Goal: Contribute content: Add original content to the website for others to see

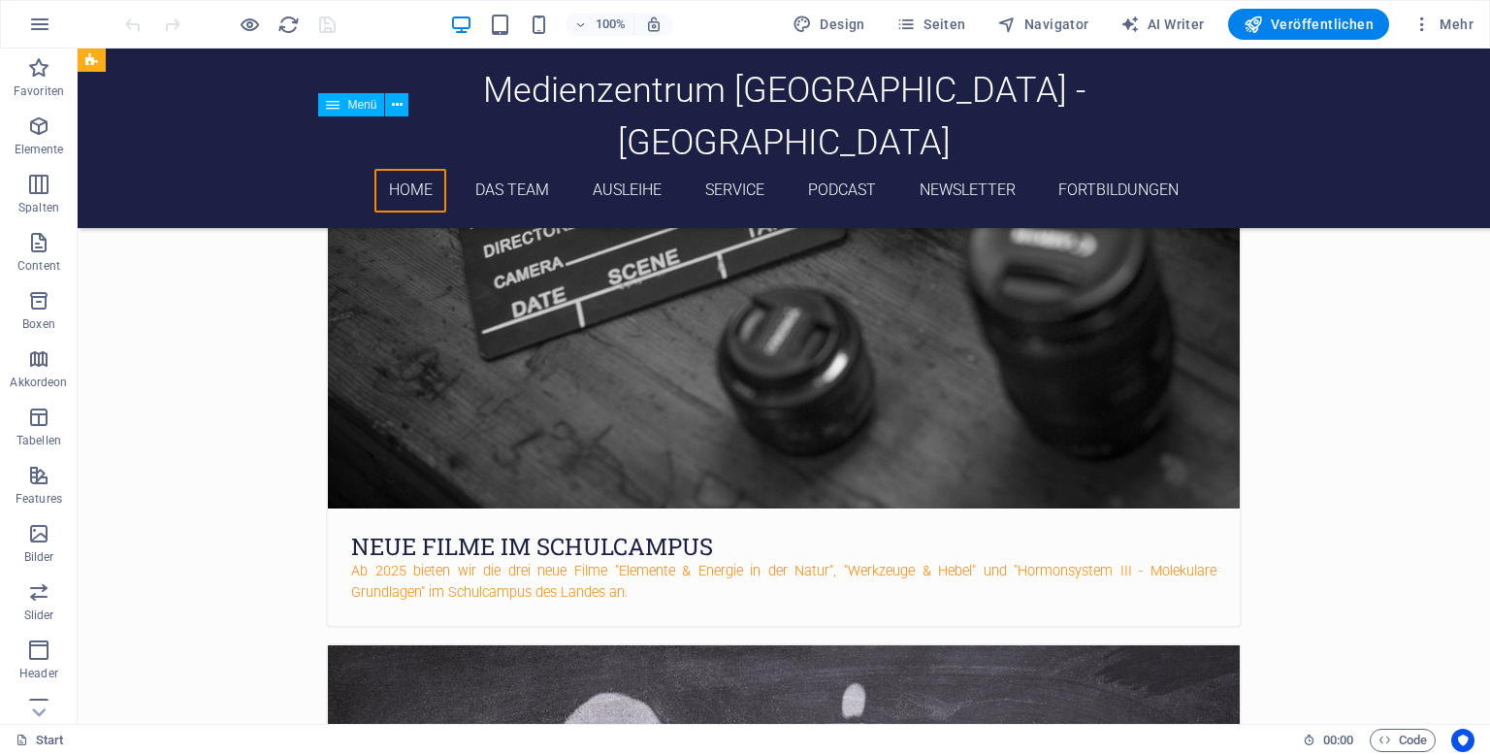
scroll to position [416, 0]
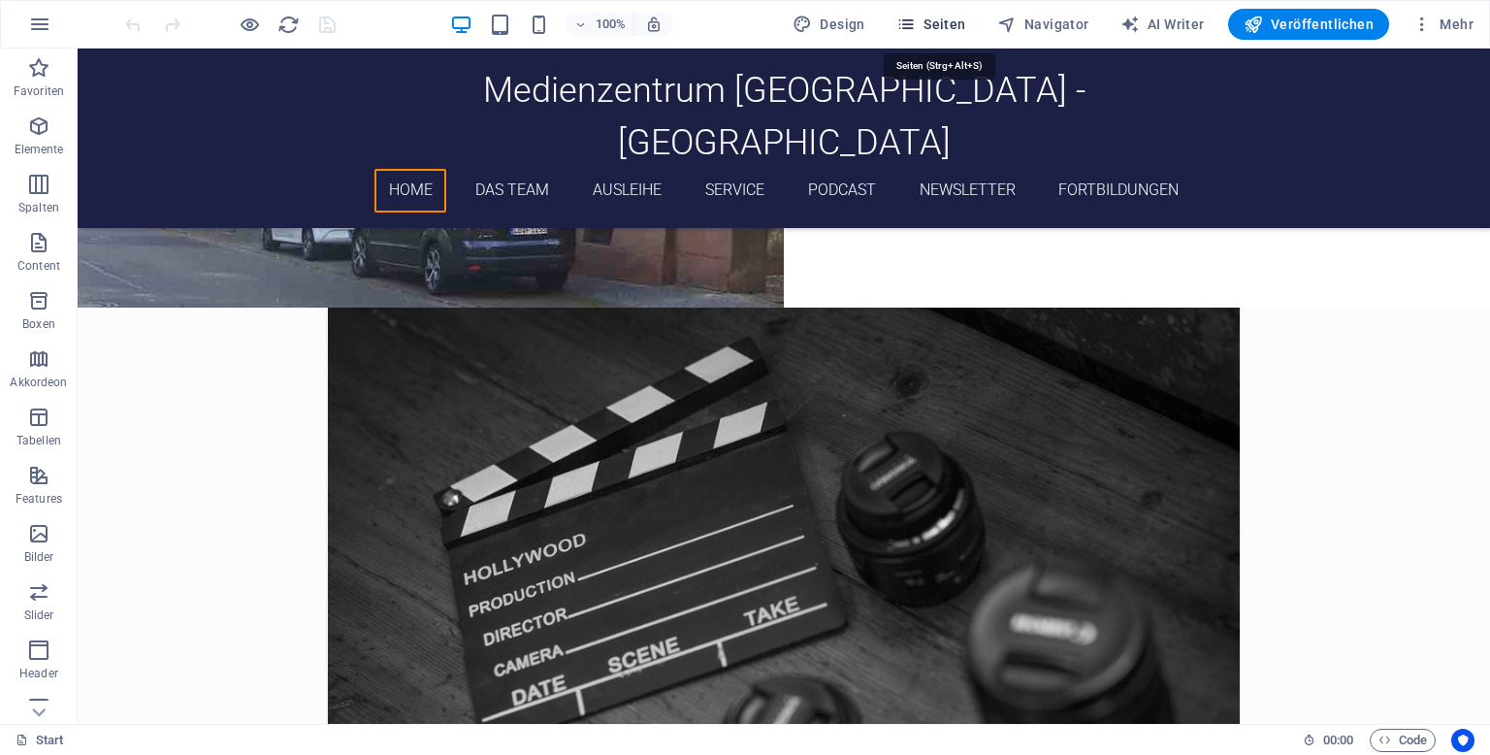
click at [961, 28] on span "Seiten" at bounding box center [931, 24] width 70 height 19
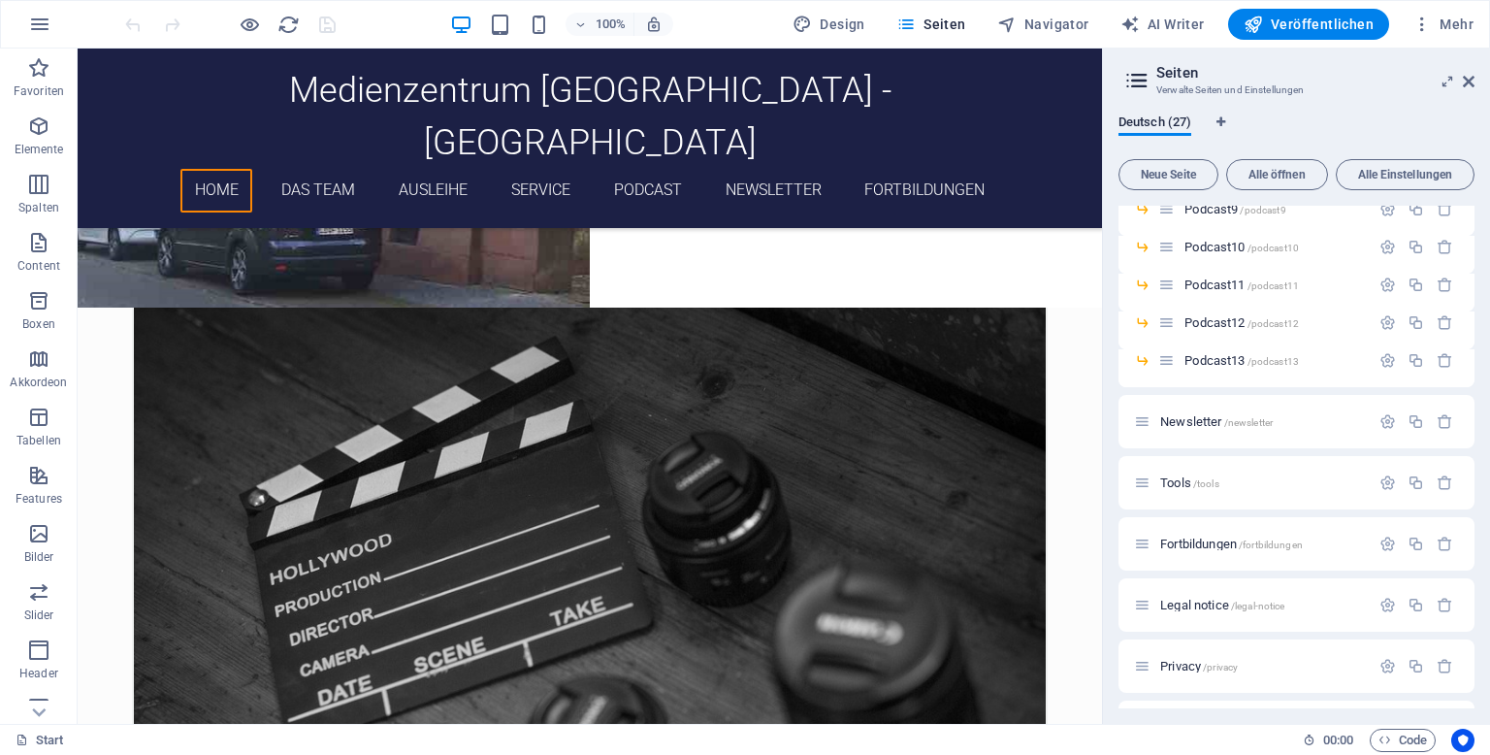
scroll to position [775, 0]
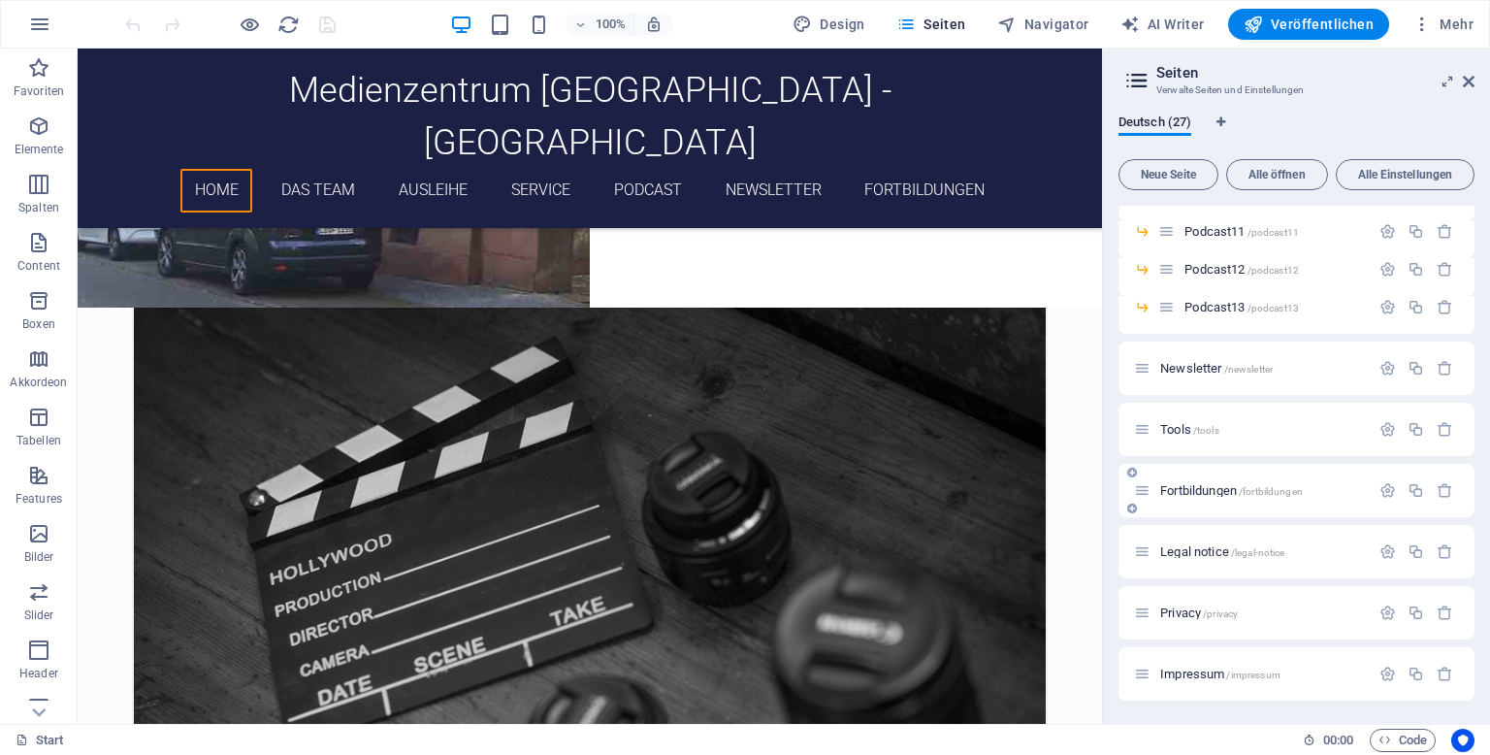
click at [1187, 480] on div "Fortbildungen /fortbildungen" at bounding box center [1252, 490] width 236 height 22
click at [1186, 492] on span "Fortbildungen /fortbildungen" at bounding box center [1231, 490] width 143 height 15
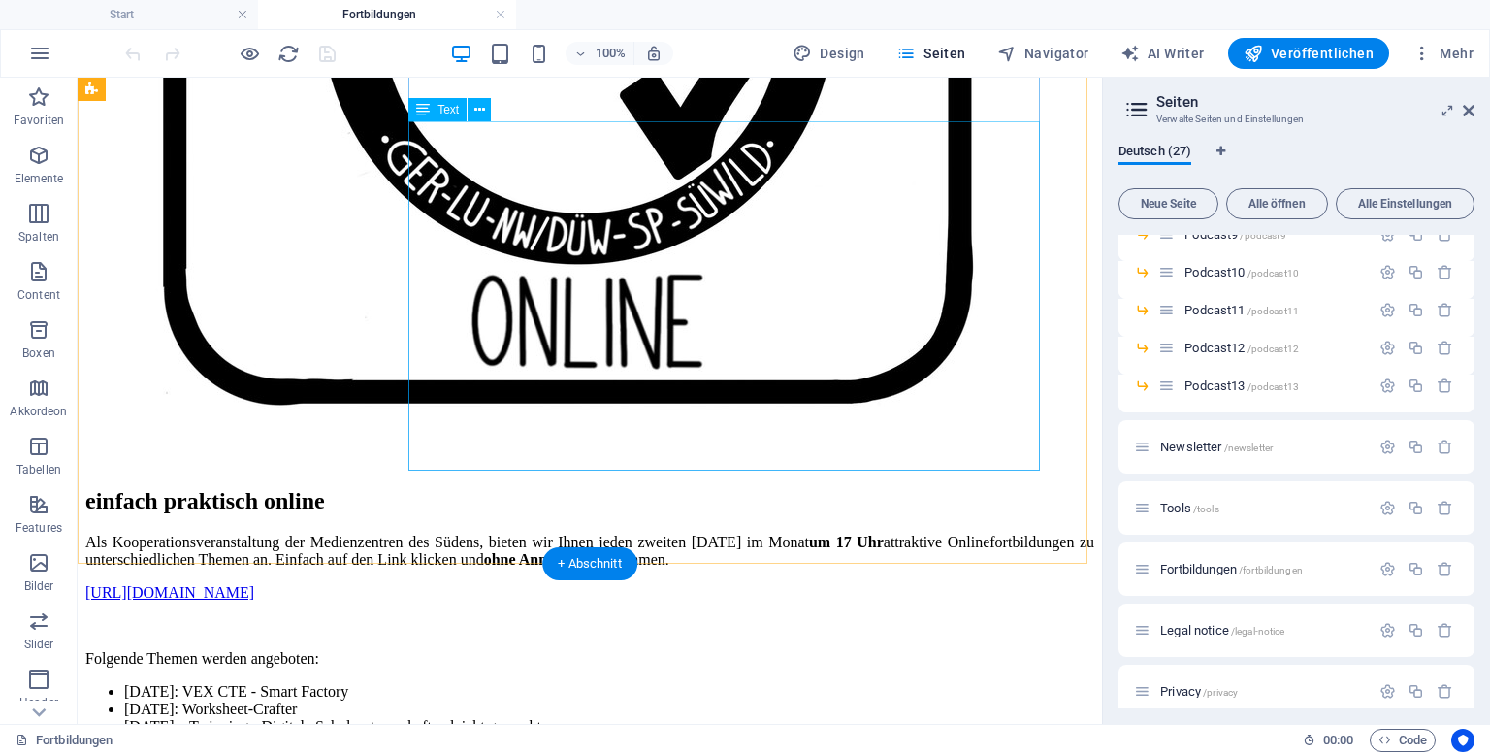
scroll to position [1940, 0]
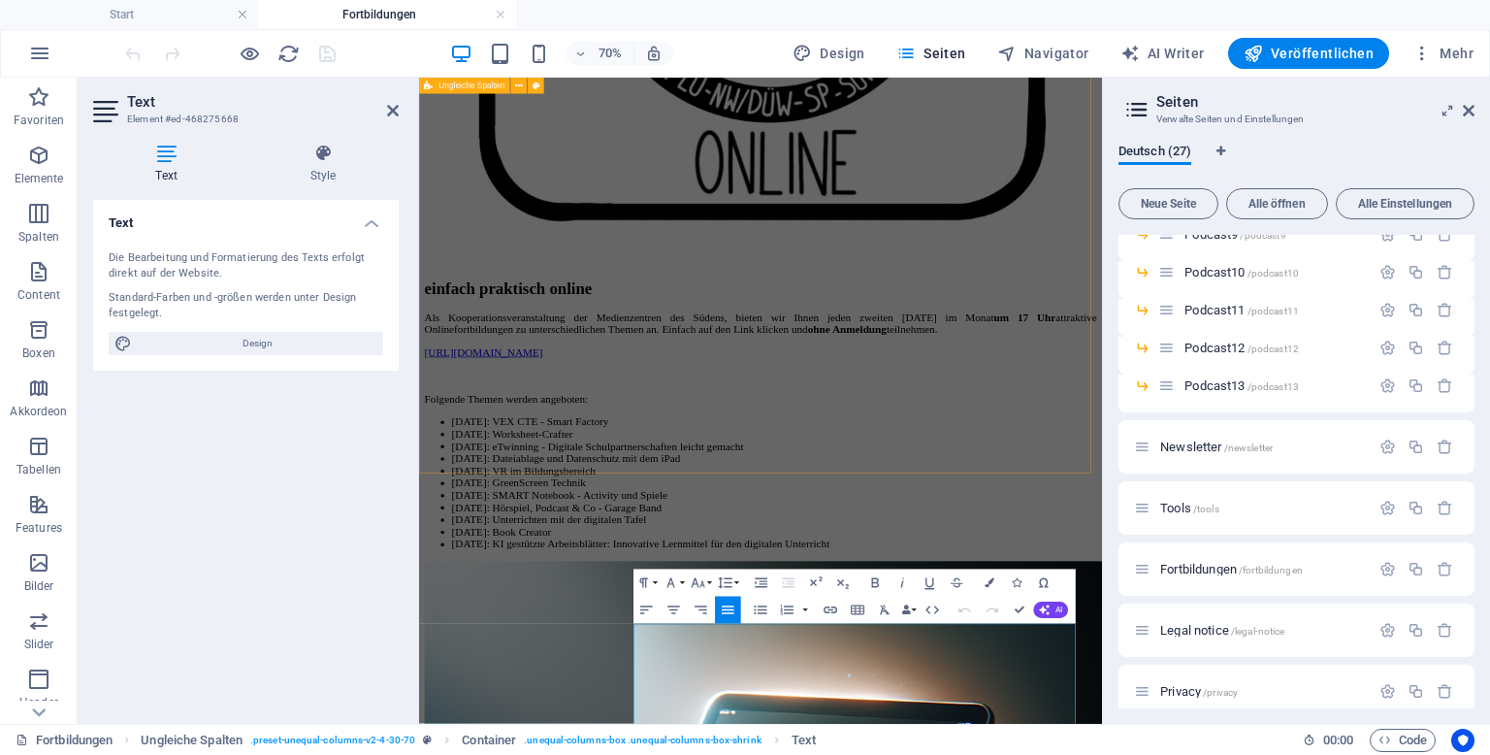
scroll to position [1898, 0]
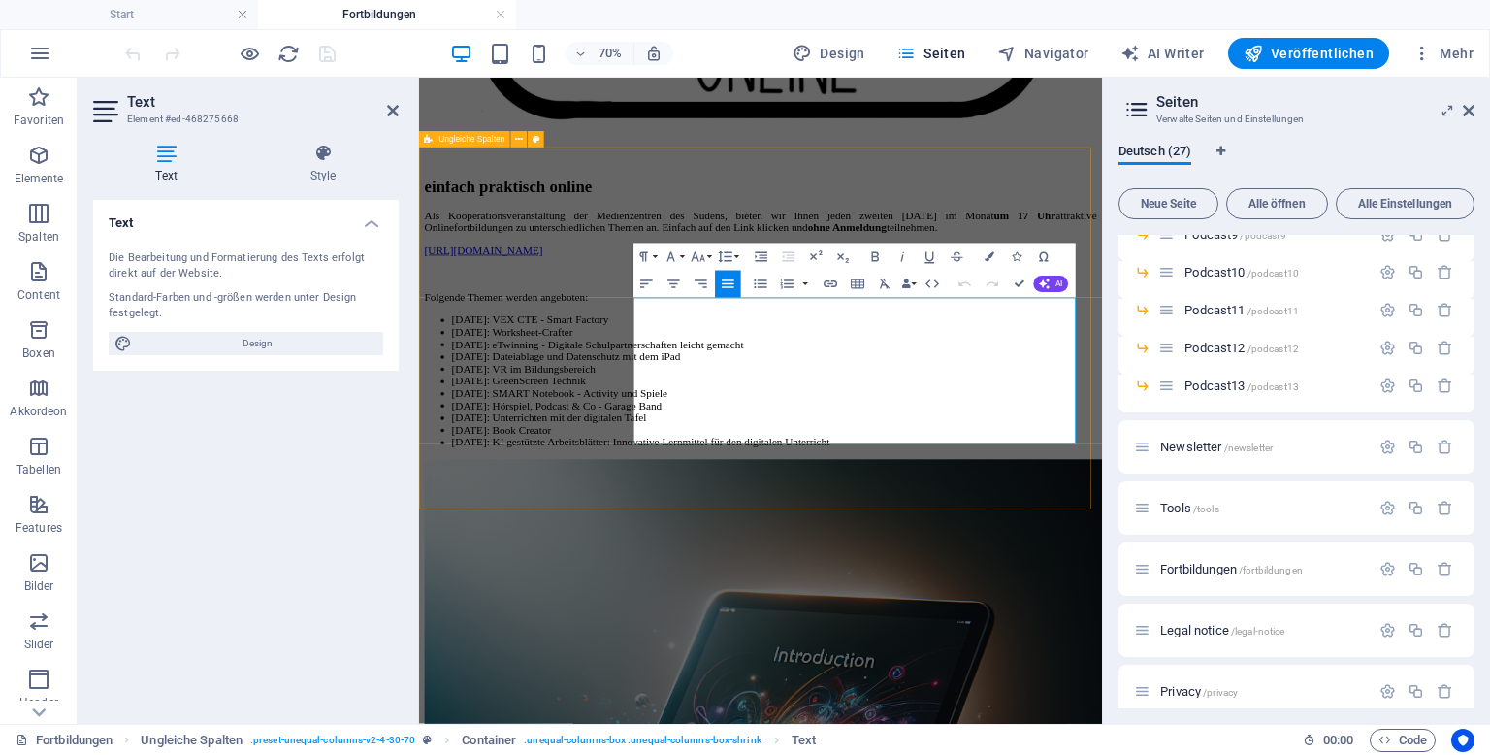
drag, startPoint x: 901, startPoint y: 594, endPoint x: 699, endPoint y: 586, distance: 201.9
click at [708, 276] on icon "button" at bounding box center [701, 283] width 16 height 16
click at [832, 280] on icon "button" at bounding box center [831, 283] width 14 height 7
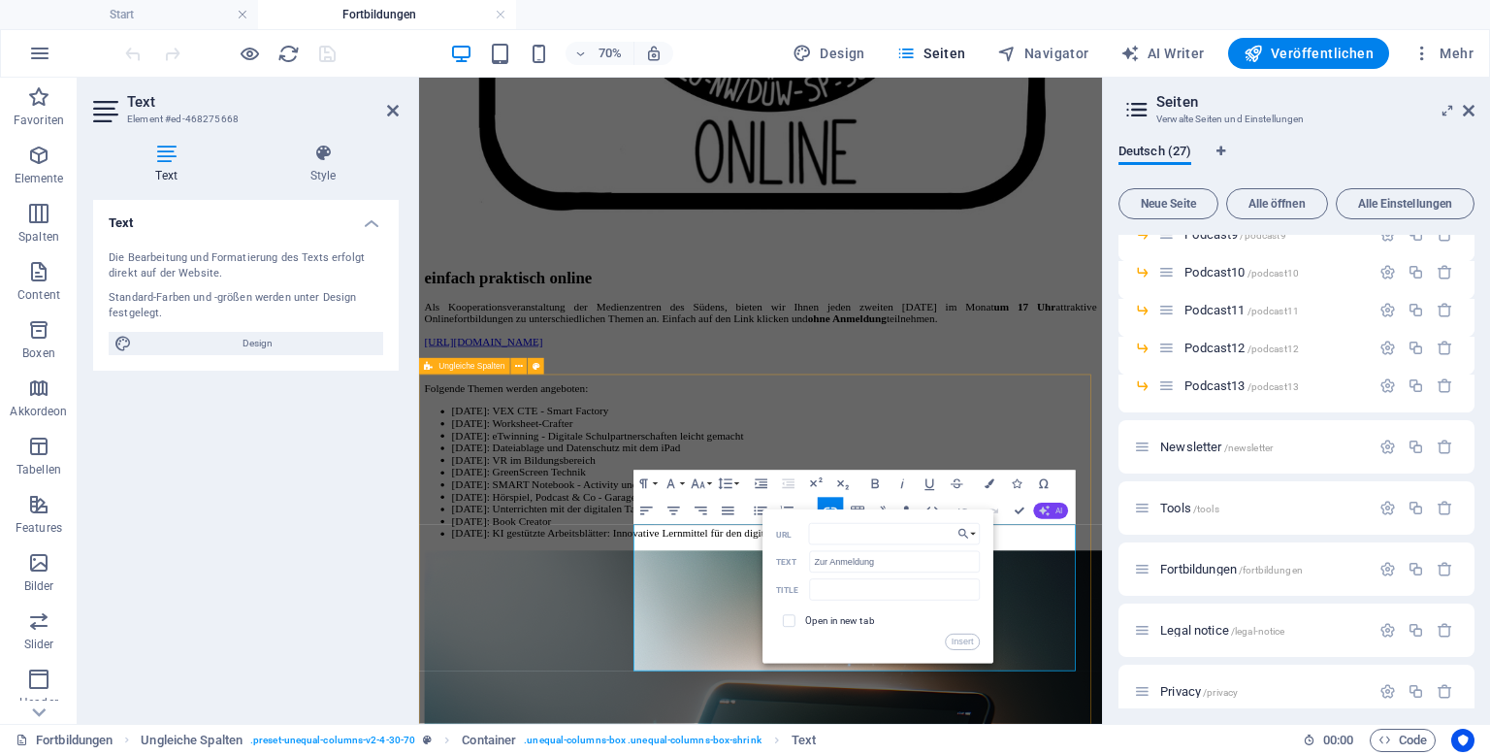
scroll to position [1801, 0]
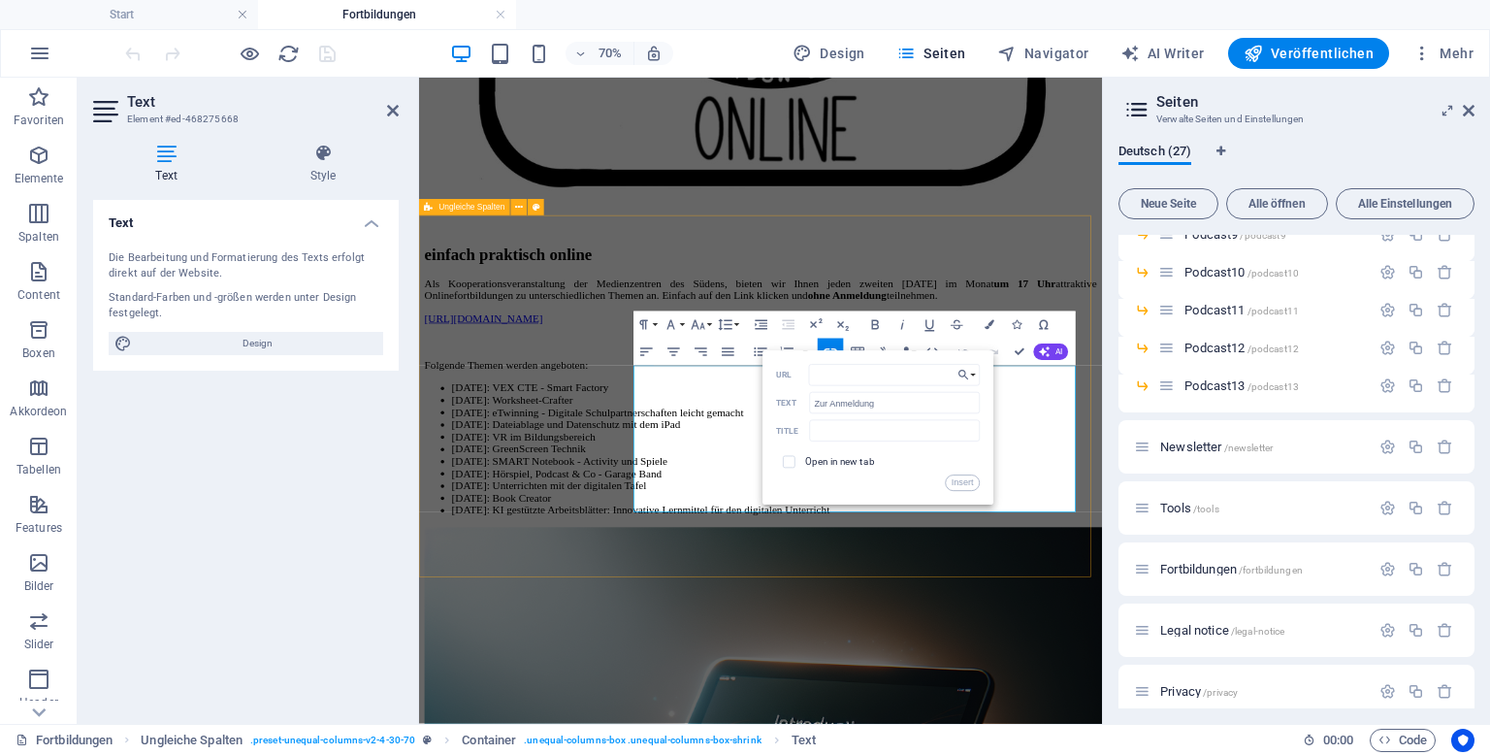
drag, startPoint x: 657, startPoint y: 731, endPoint x: 928, endPoint y: 535, distance: 334.9
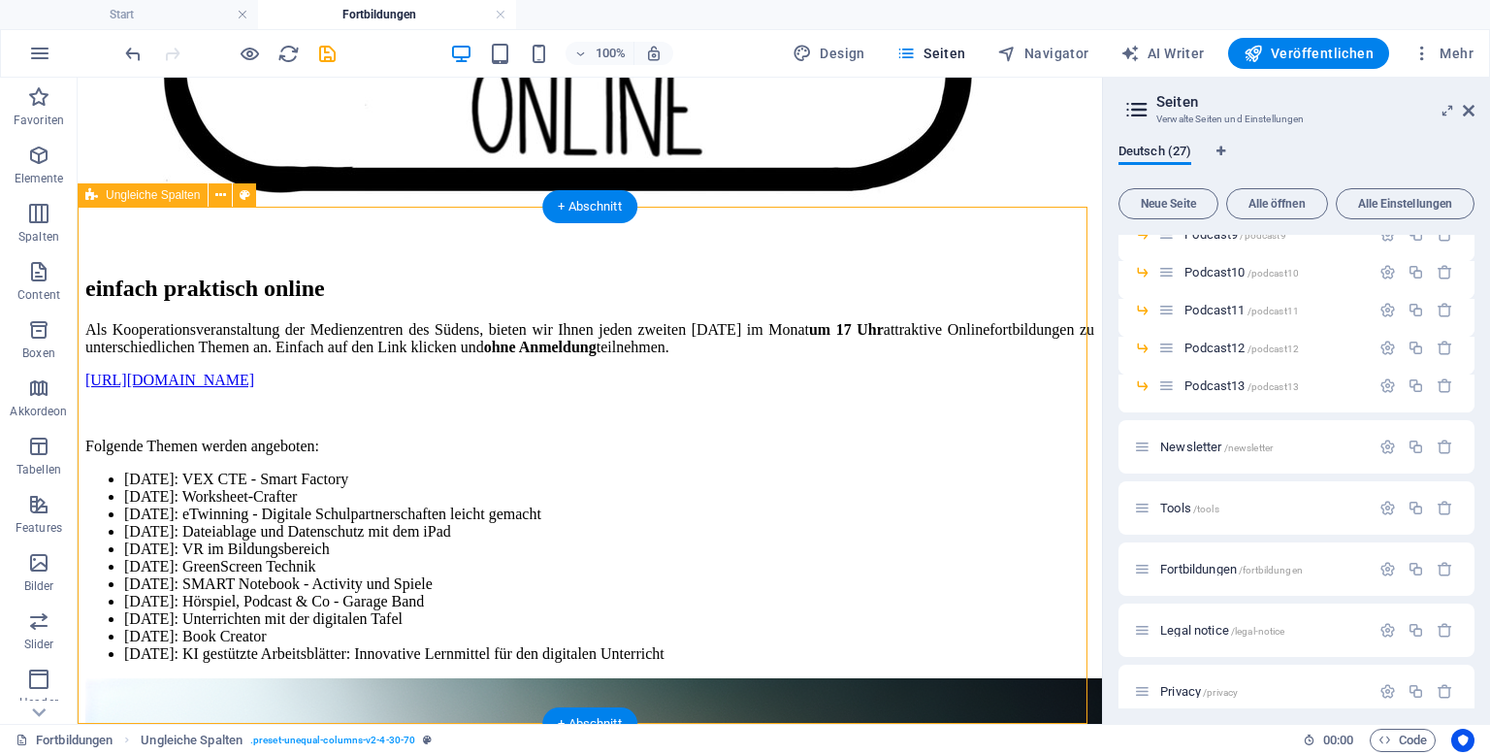
scroll to position [1843, 0]
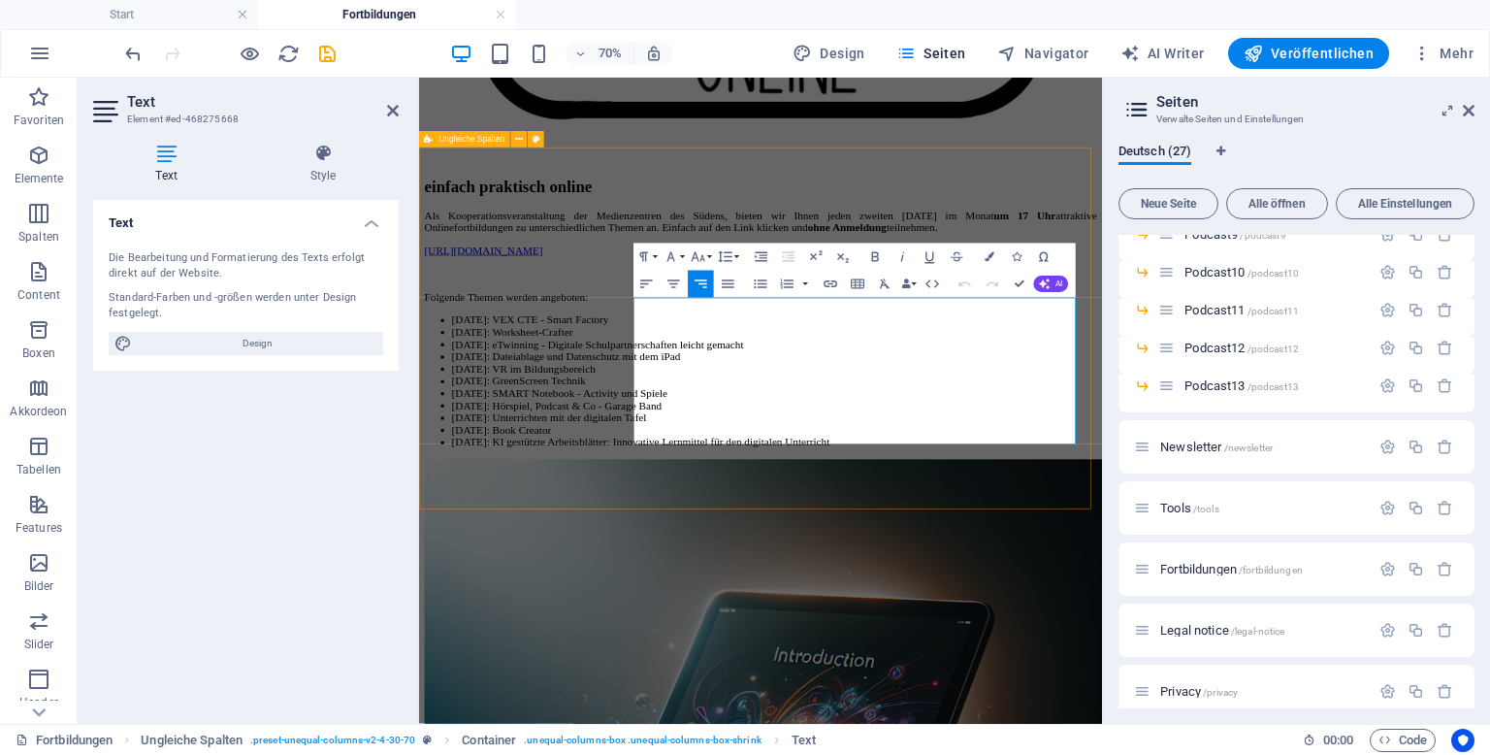
drag, startPoint x: 1253, startPoint y: 598, endPoint x: 1369, endPoint y: 598, distance: 115.4
click at [836, 283] on icon "button" at bounding box center [831, 283] width 14 height 7
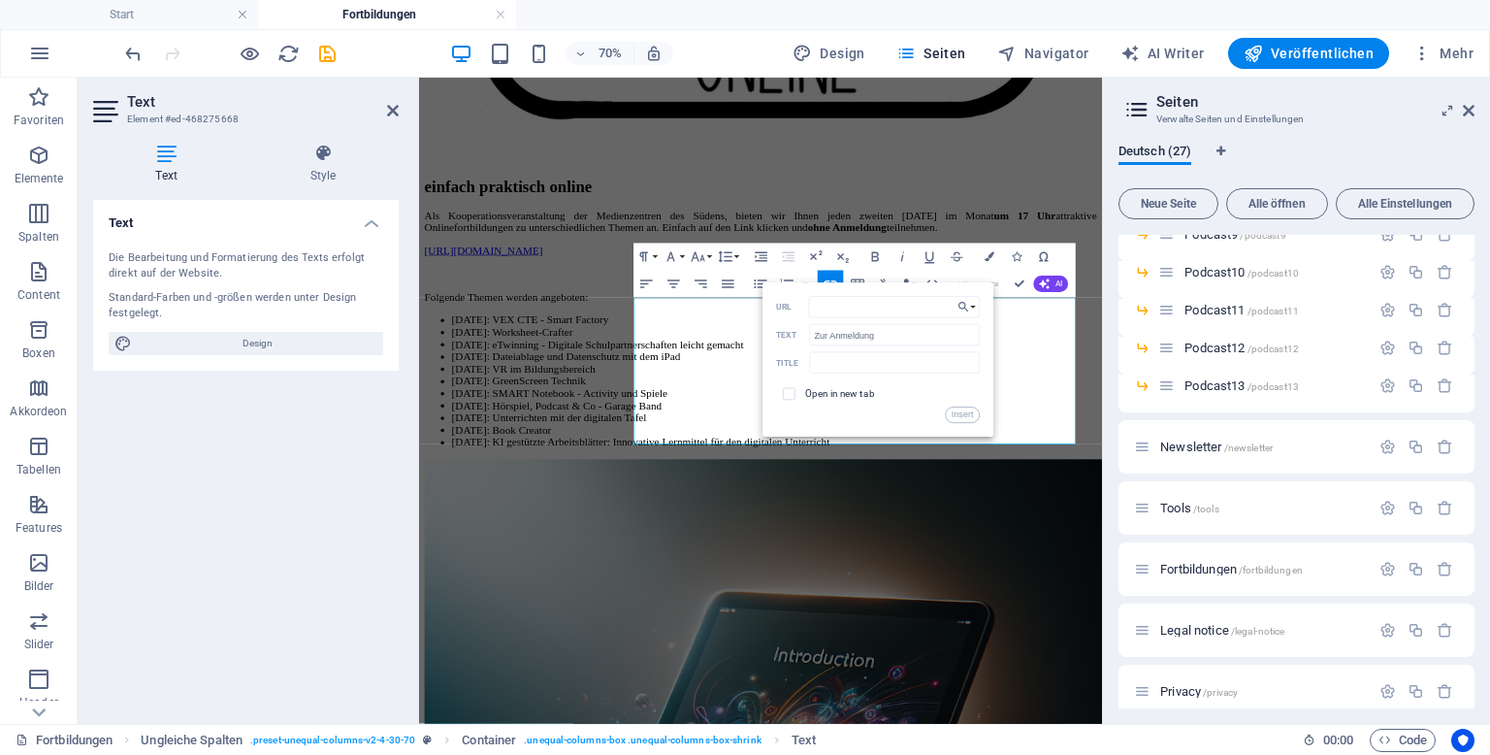
type input "[URL][DOMAIN_NAME]"
click at [966, 407] on button "Insert" at bounding box center [963, 415] width 34 height 16
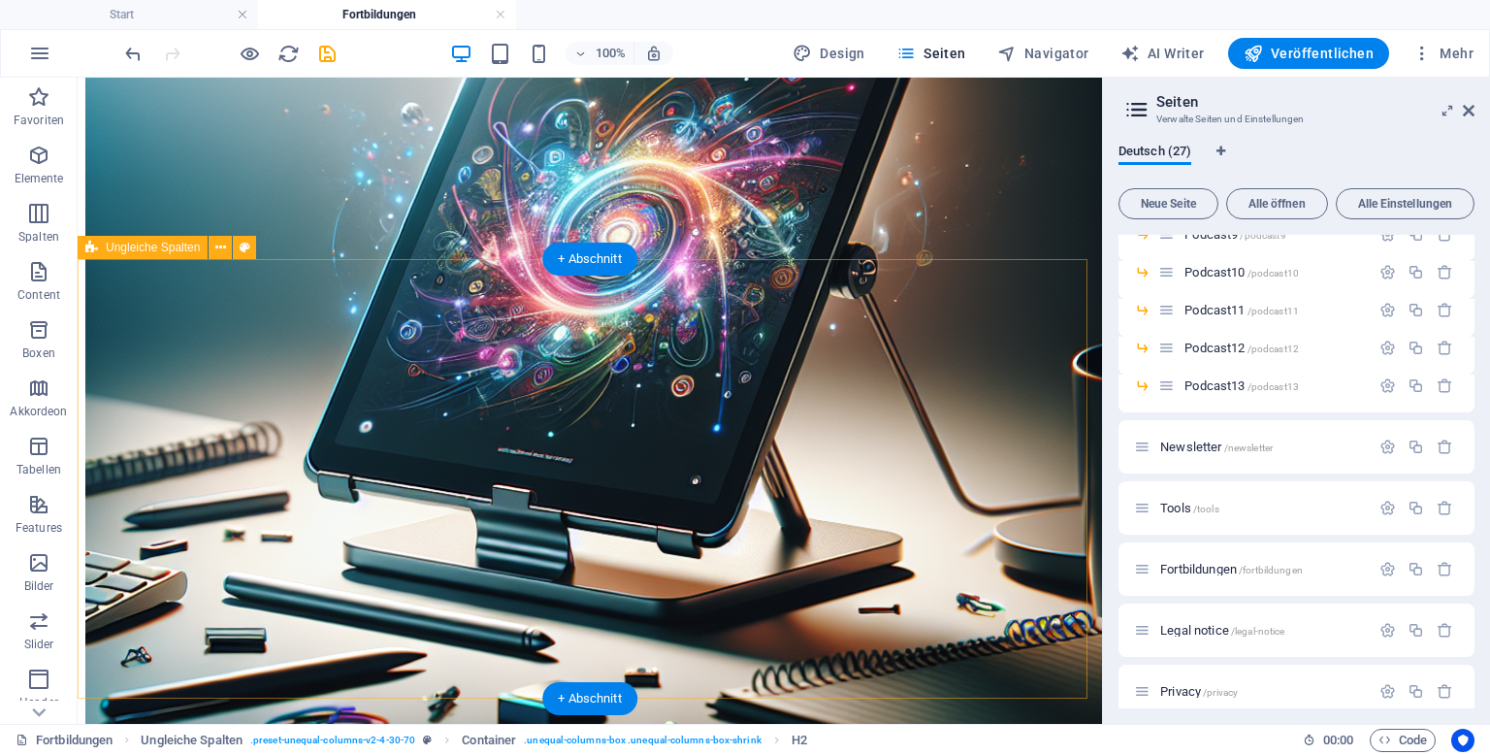
scroll to position [2351, 0]
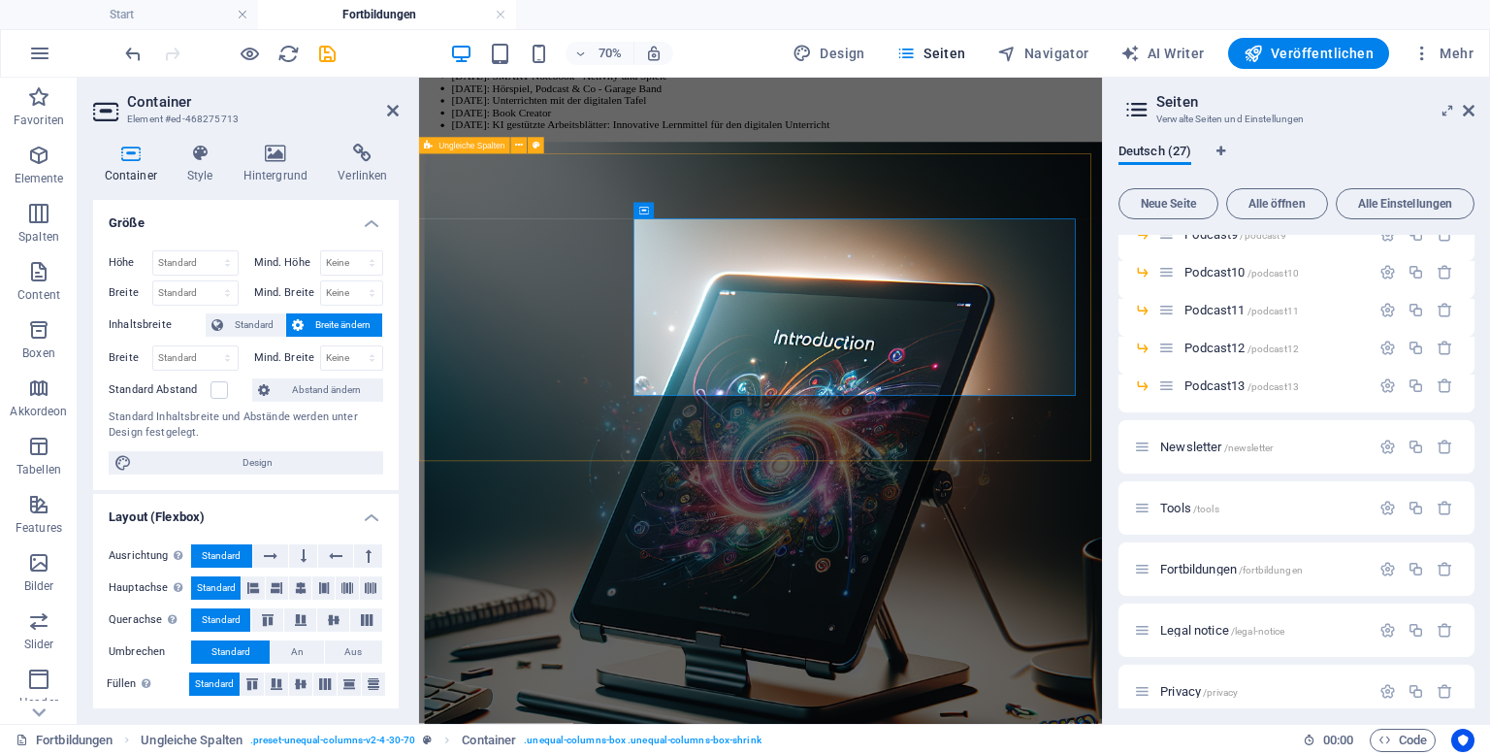
scroll to position [2407, 0]
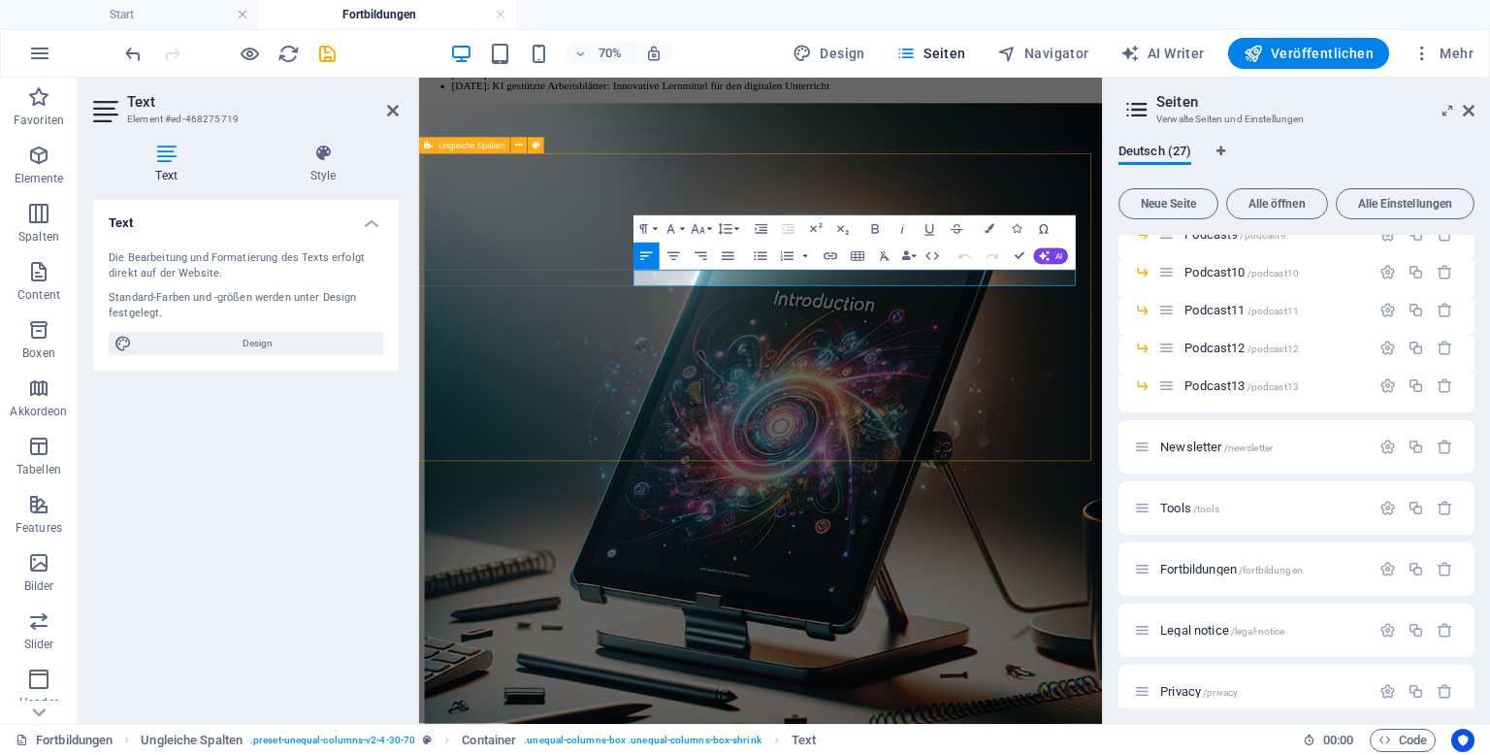
drag, startPoint x: 837, startPoint y: 362, endPoint x: 707, endPoint y: 362, distance: 130.0
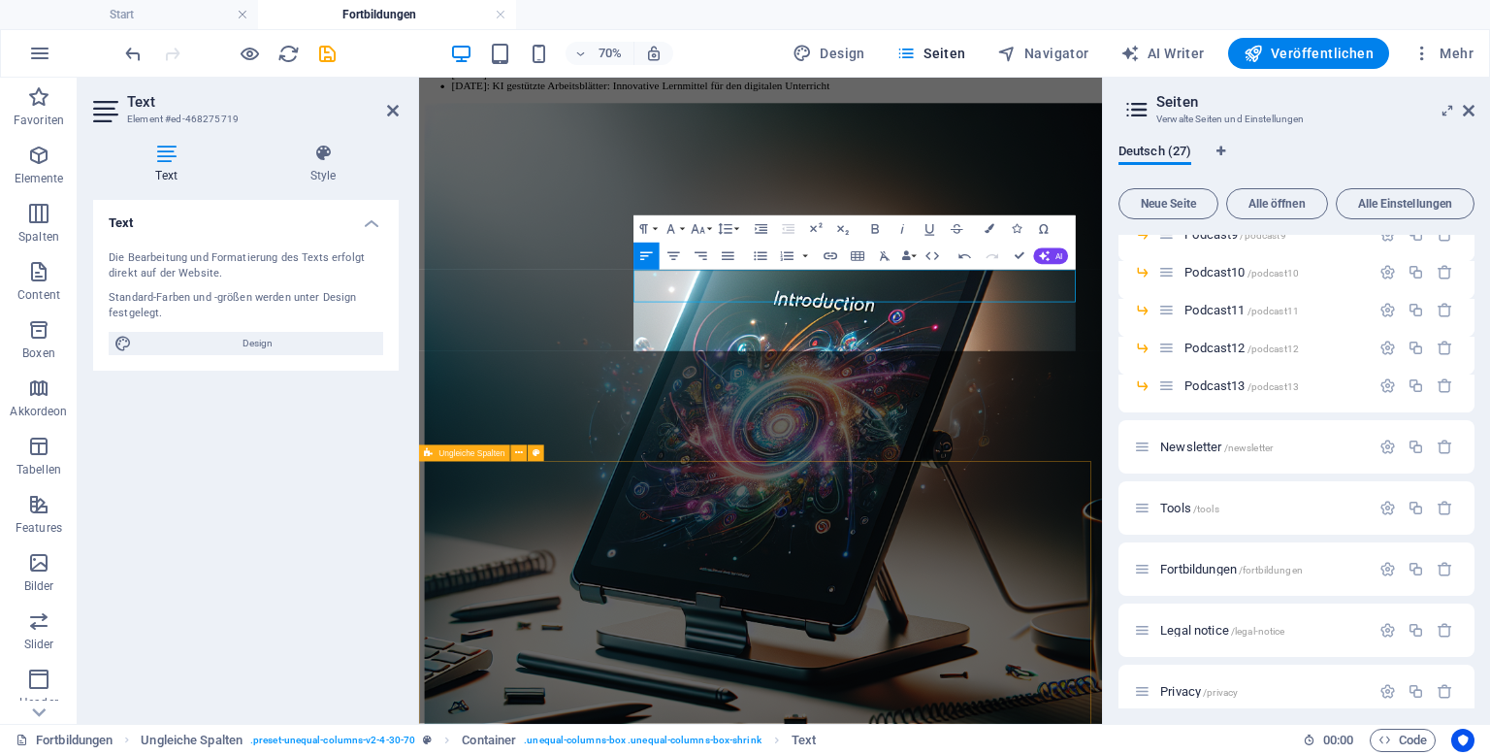
scroll to position [4899, 2]
drag, startPoint x: 1116, startPoint y: 416, endPoint x: 693, endPoint y: 393, distance: 423.6
drag, startPoint x: 1074, startPoint y: 427, endPoint x: 721, endPoint y: 348, distance: 361.7
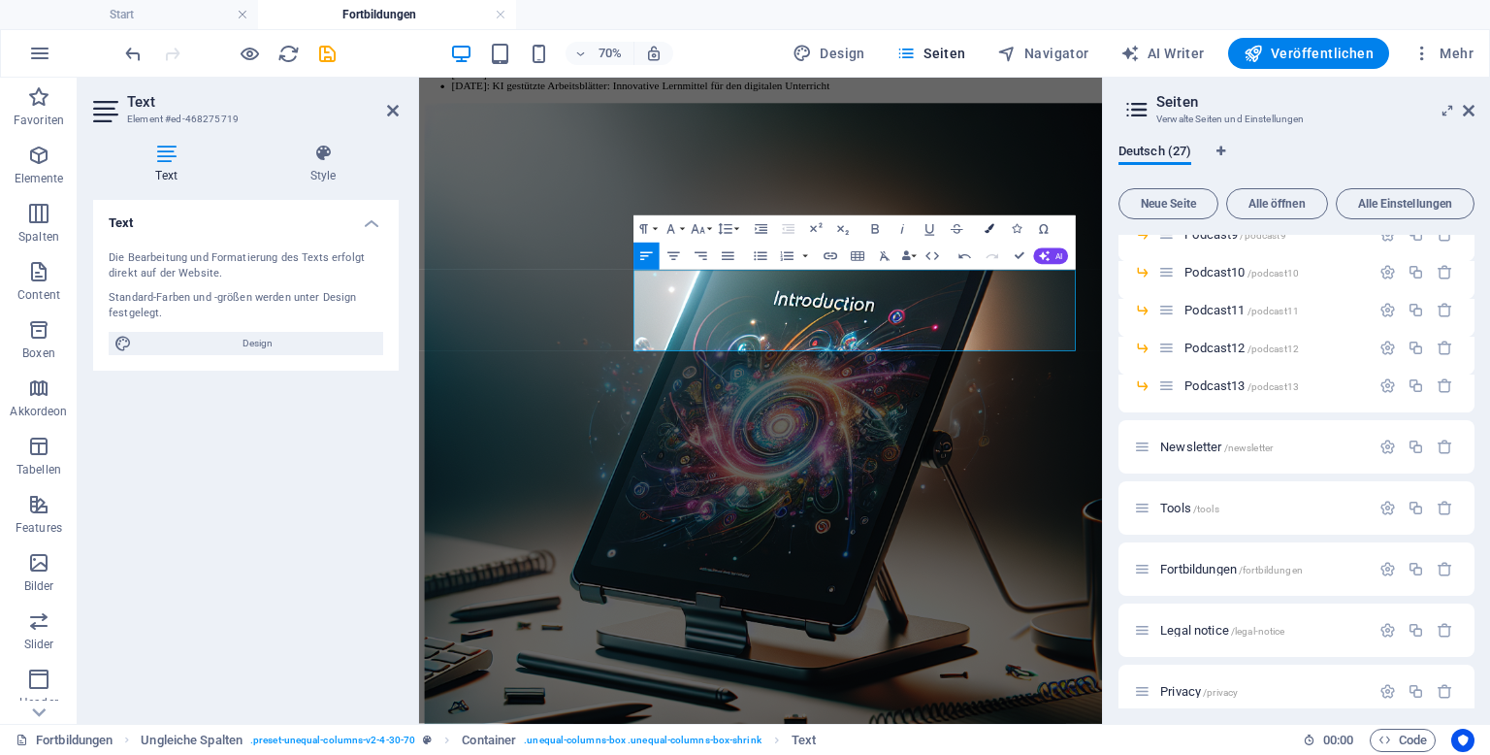
click at [992, 232] on icon "button" at bounding box center [990, 229] width 10 height 10
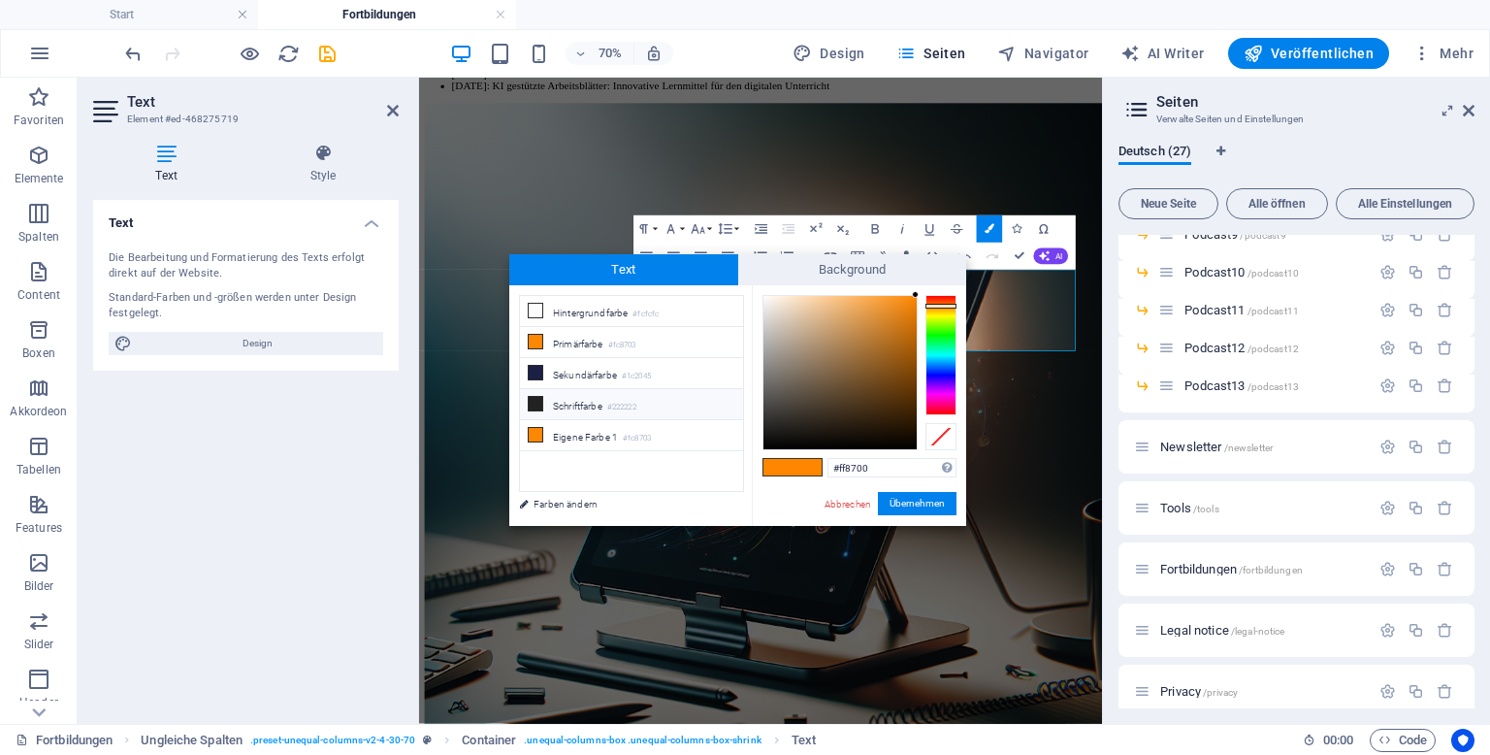
click at [607, 395] on li "Schriftfarbe #222222" at bounding box center [631, 404] width 223 height 31
type input "#222222"
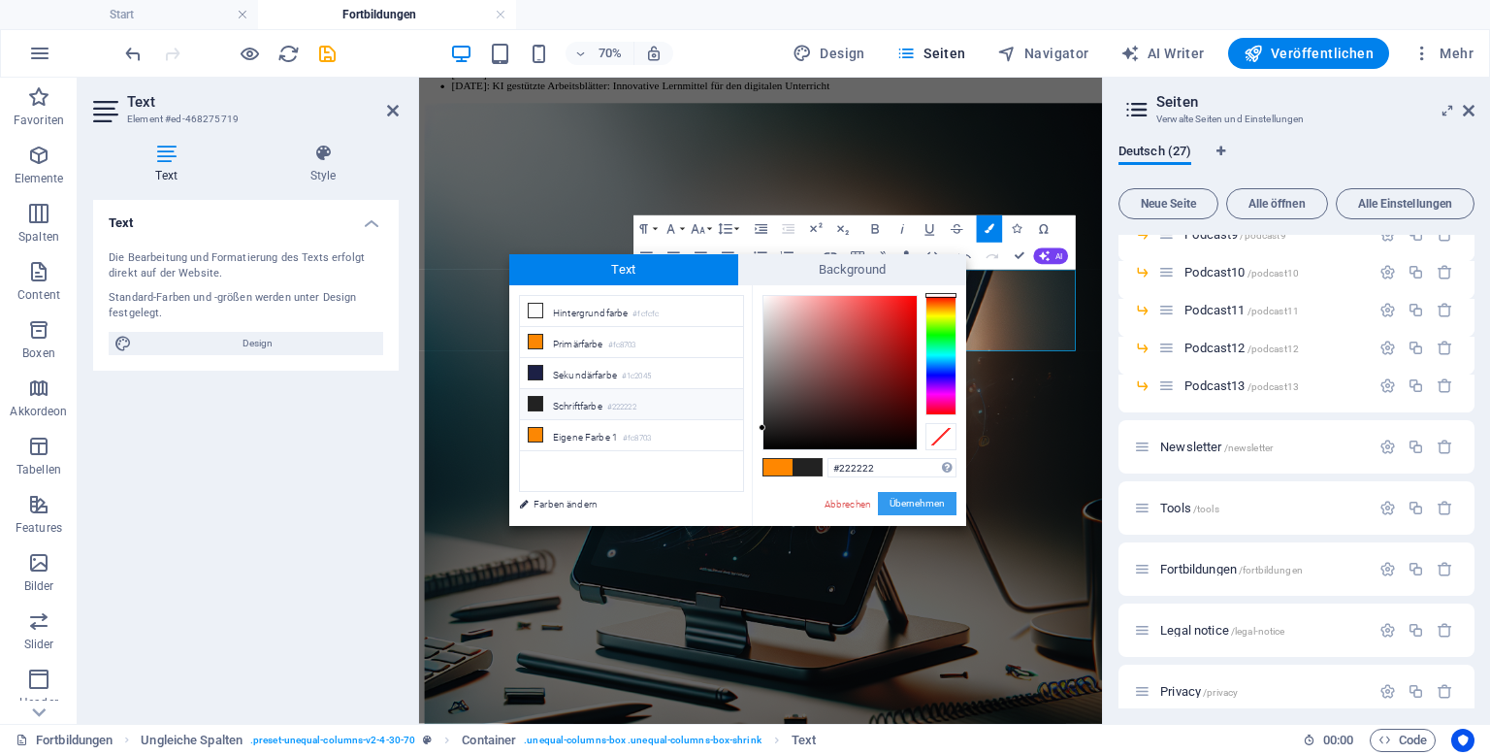
click at [922, 498] on button "Übernehmen" at bounding box center [917, 503] width 79 height 23
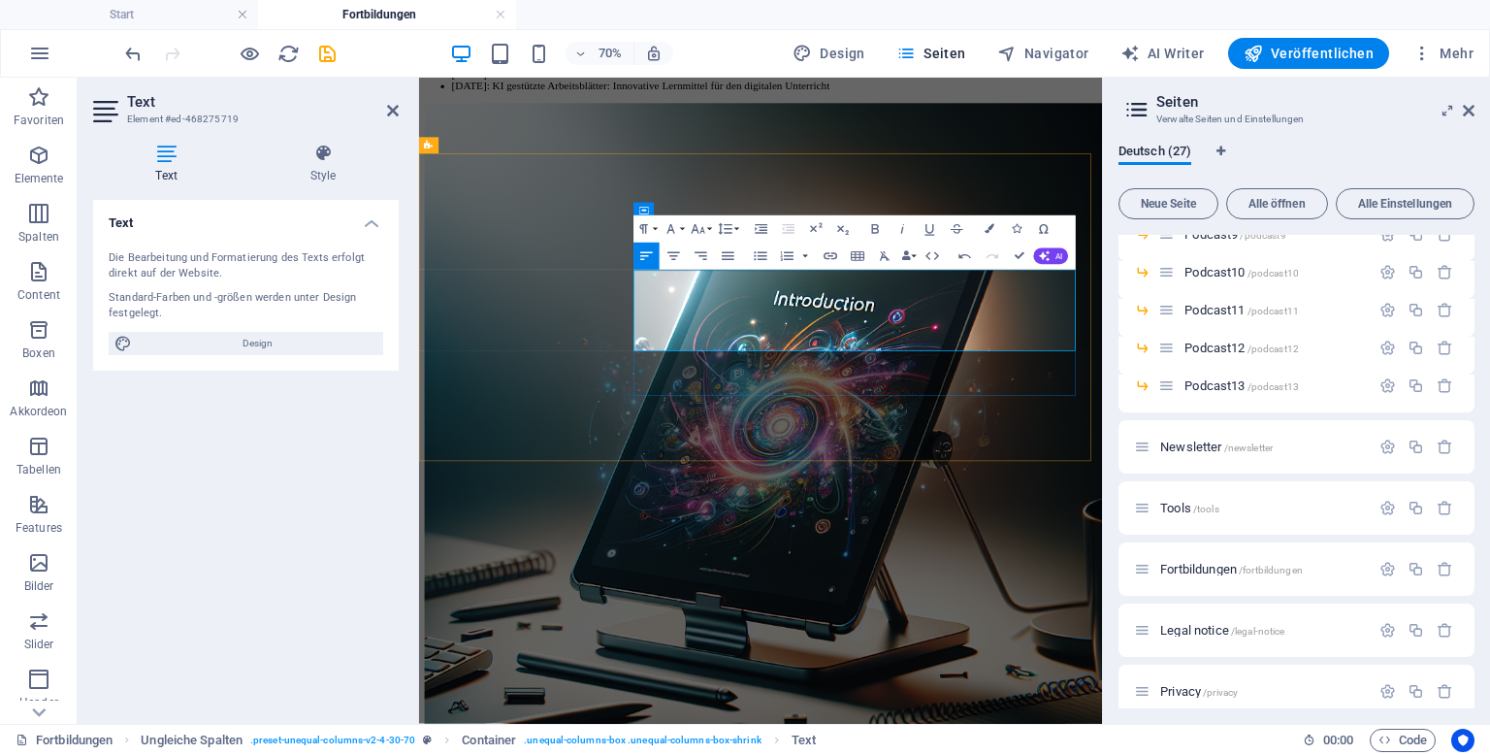
drag, startPoint x: 985, startPoint y: 462, endPoint x: 627, endPoint y: 453, distance: 358.0
click at [701, 258] on icon "button" at bounding box center [701, 256] width 16 height 16
click at [827, 259] on icon "button" at bounding box center [831, 256] width 14 height 7
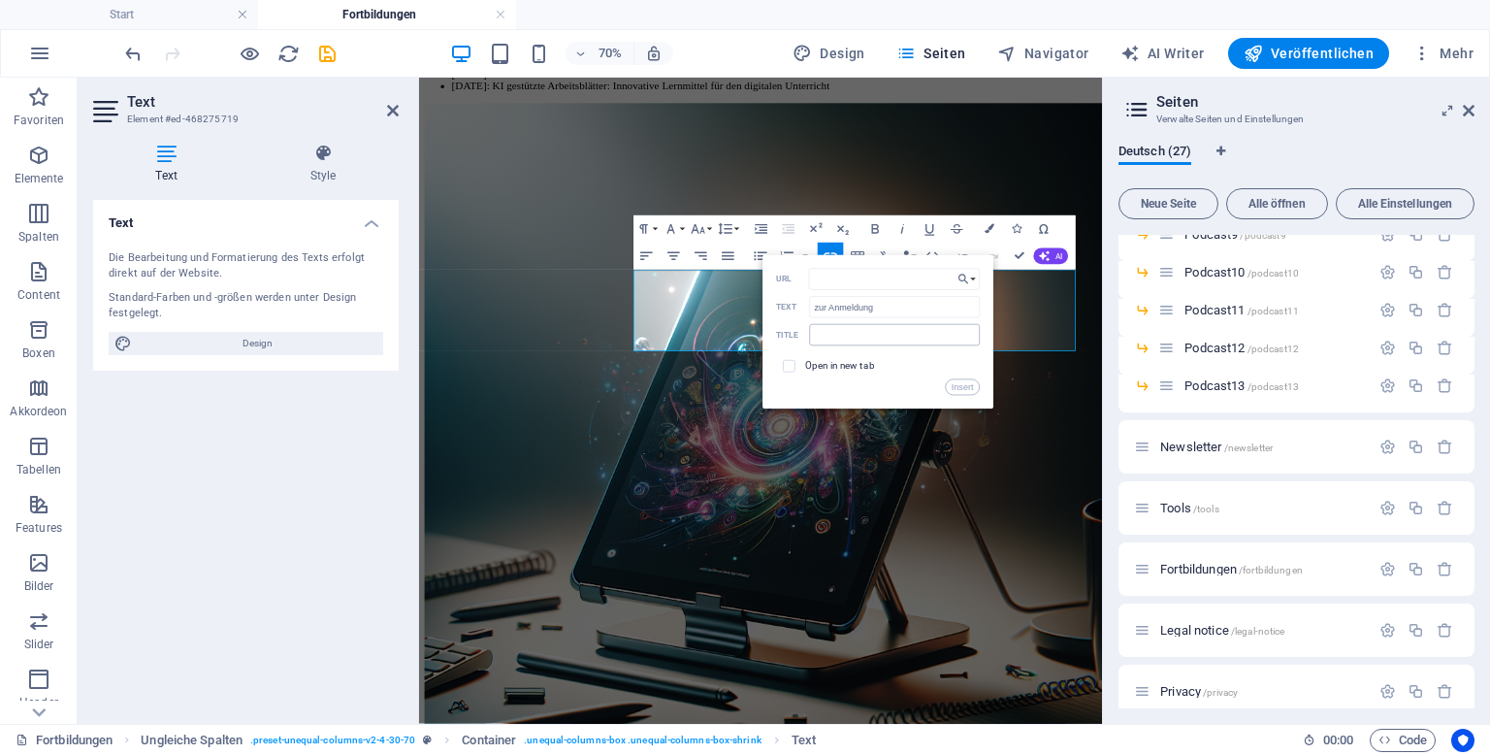
type input "[URL][DOMAIN_NAME]"
click at [970, 379] on button "Insert" at bounding box center [963, 387] width 34 height 16
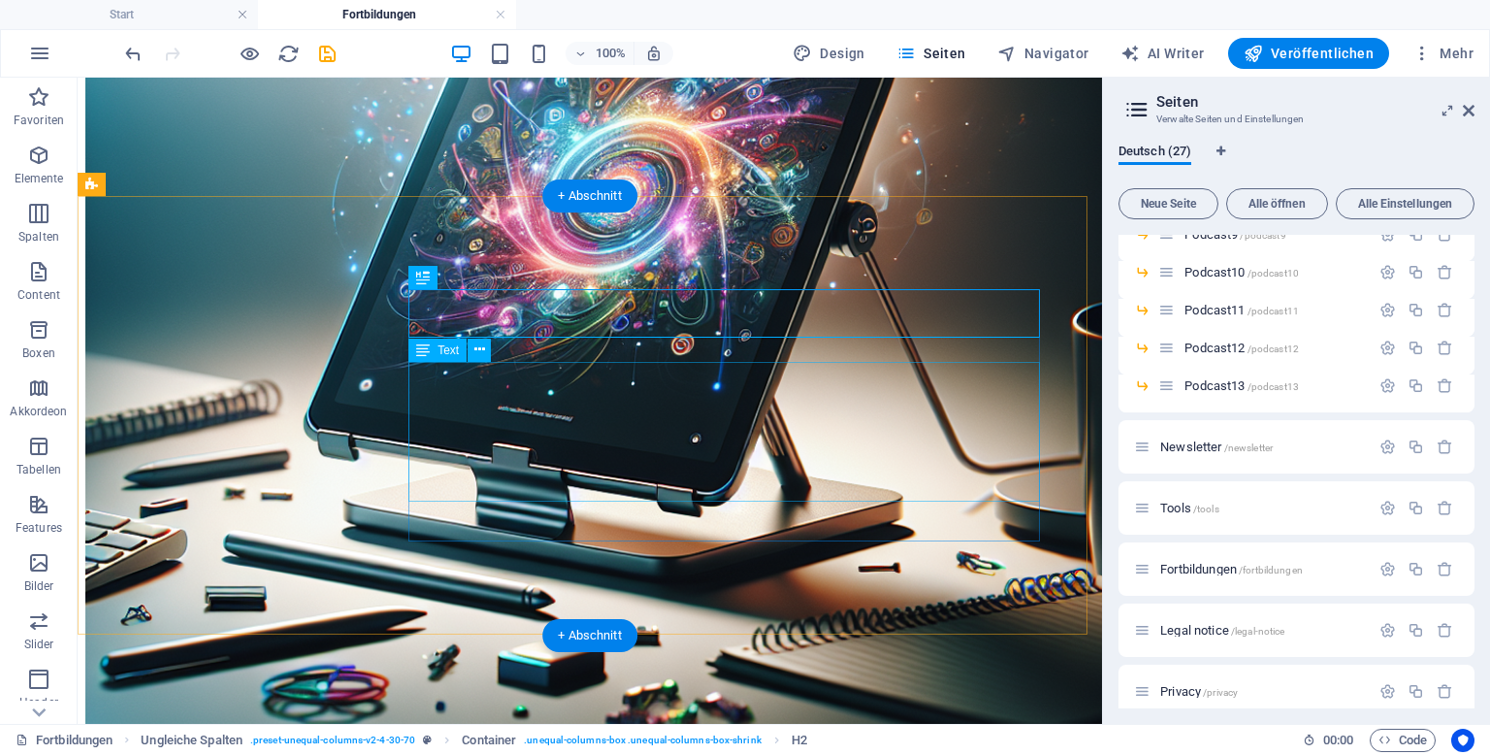
scroll to position [2836, 0]
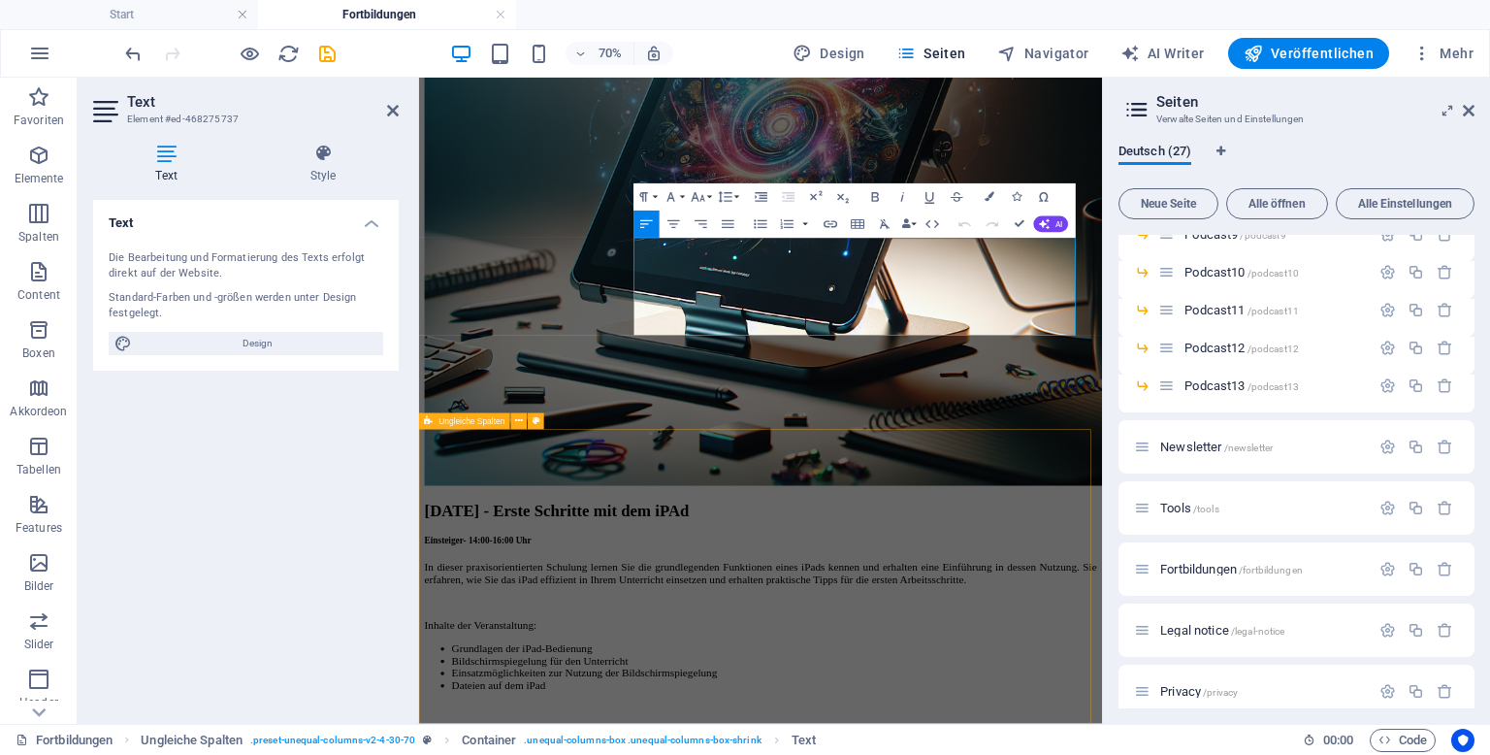
scroll to position [2892, 0]
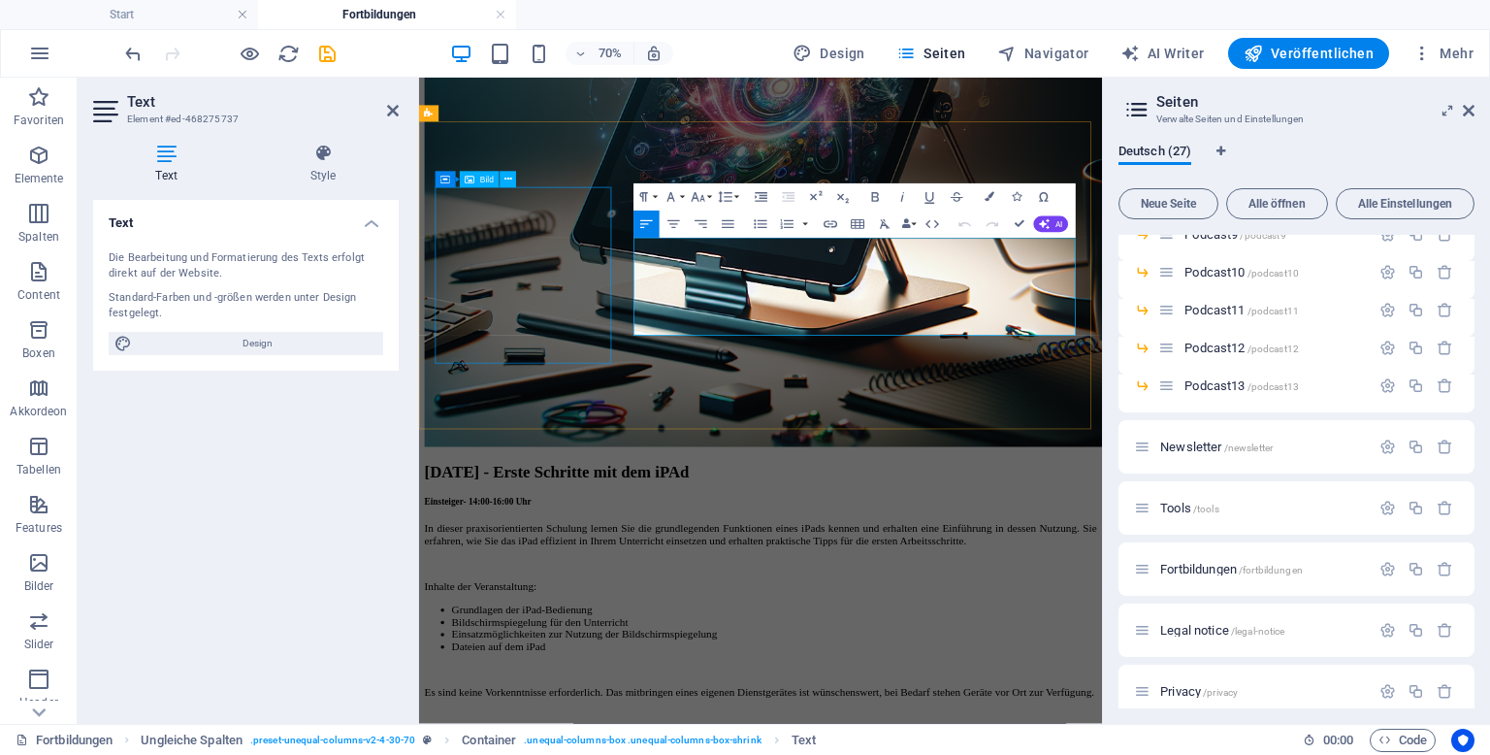
drag, startPoint x: 883, startPoint y: 434, endPoint x: 662, endPoint y: 434, distance: 221.2
click at [702, 219] on icon "button" at bounding box center [701, 224] width 16 height 16
click at [831, 220] on icon "button" at bounding box center [831, 224] width 16 height 16
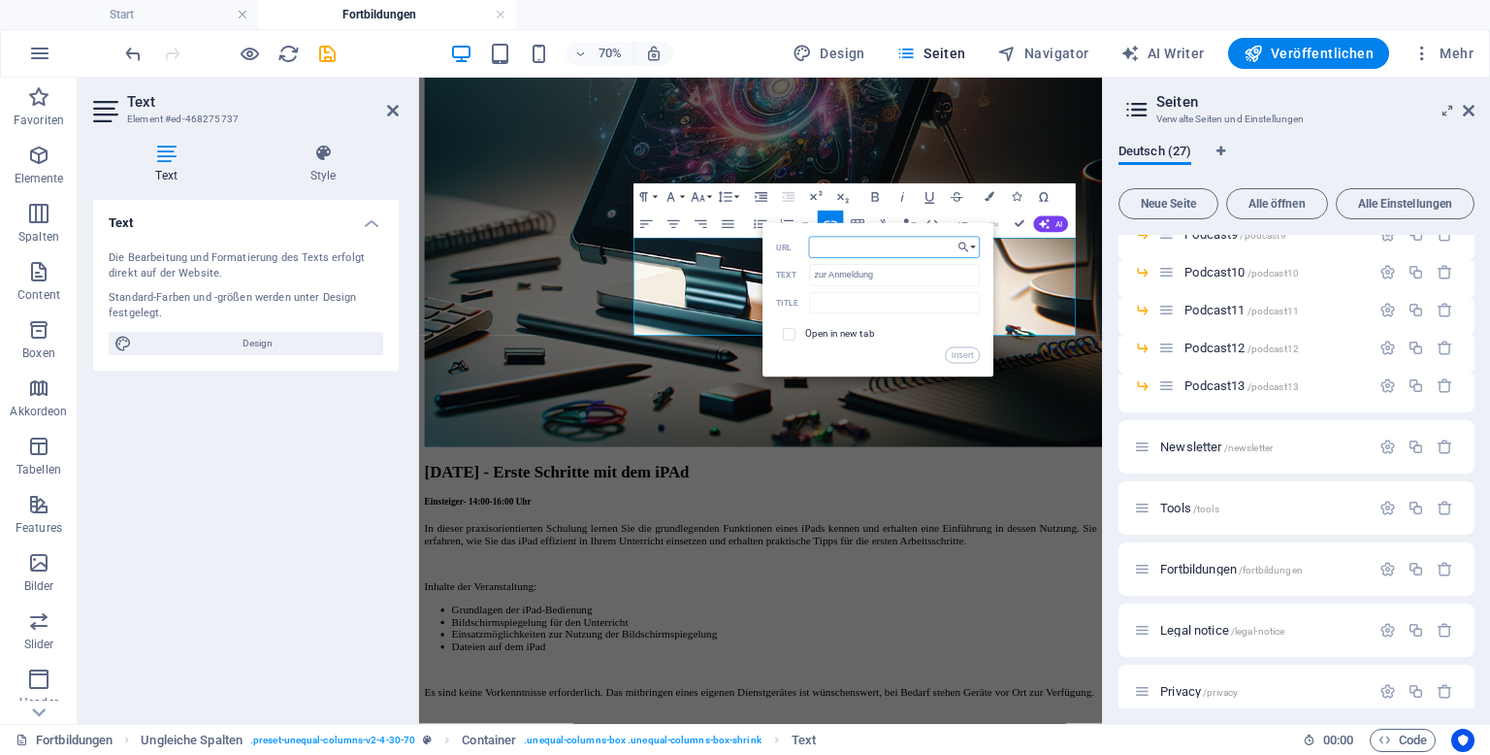
click at [883, 237] on input "URL" at bounding box center [894, 247] width 171 height 21
paste input "[URL][DOMAIN_NAME]"
type input "[URL][DOMAIN_NAME]"
click at [967, 347] on button "Insert" at bounding box center [963, 355] width 34 height 16
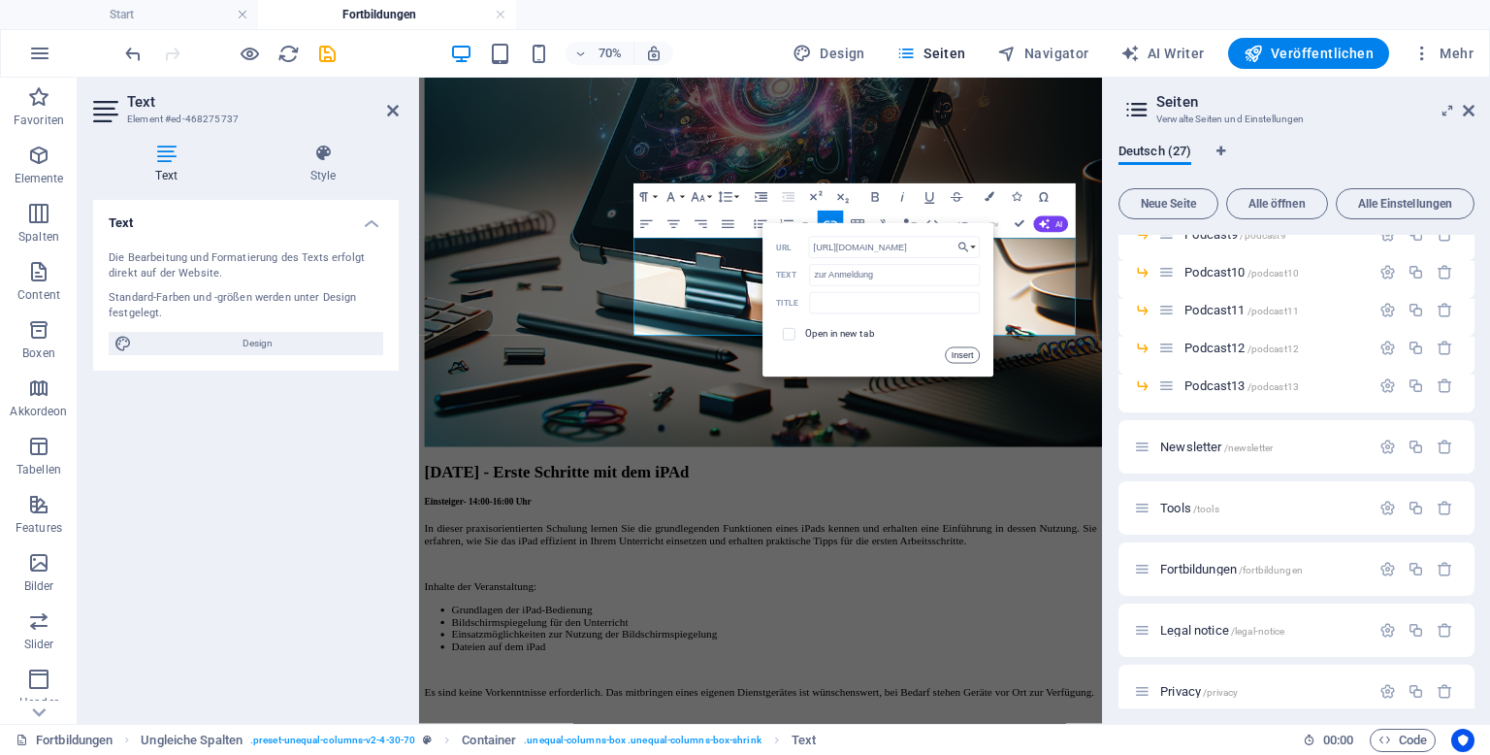
scroll to position [0, 0]
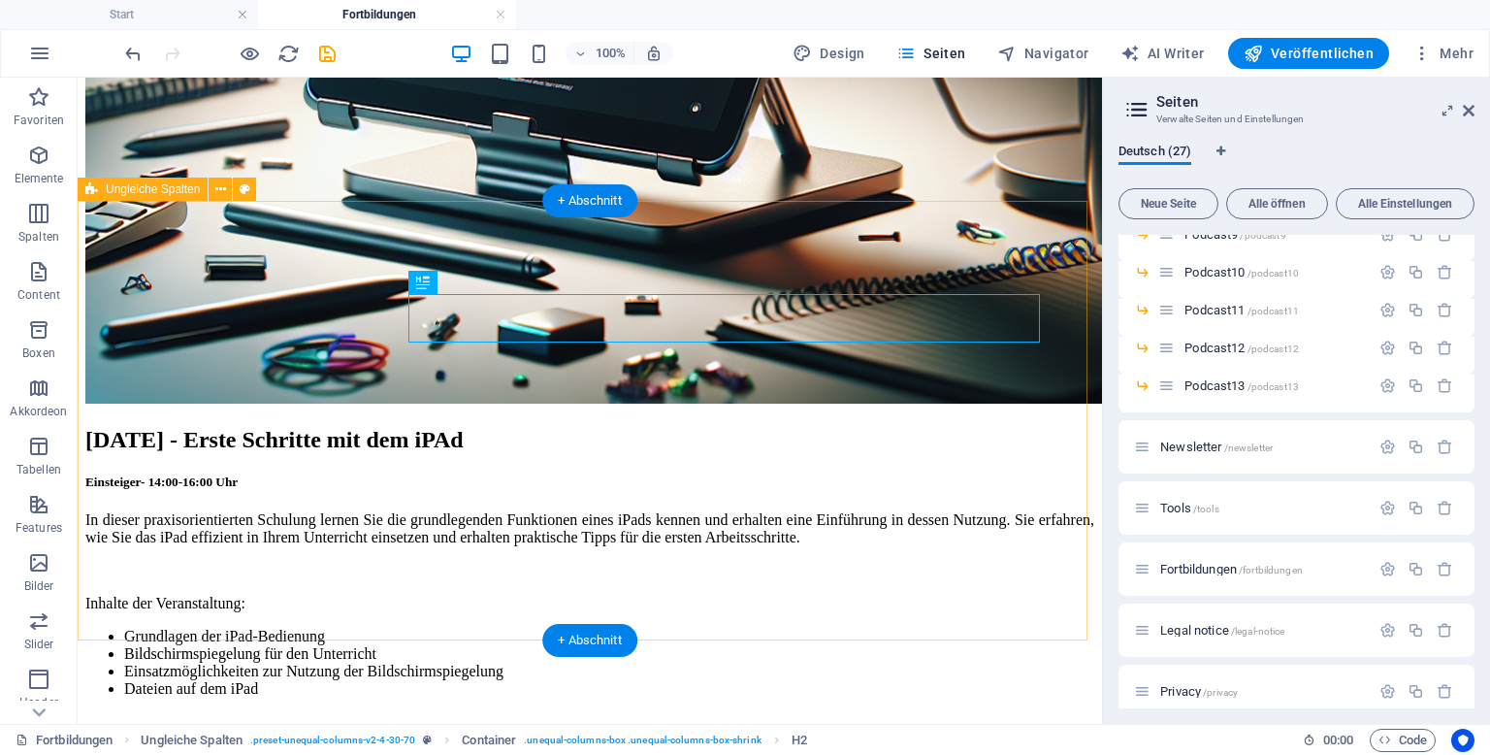
scroll to position [3224, 0]
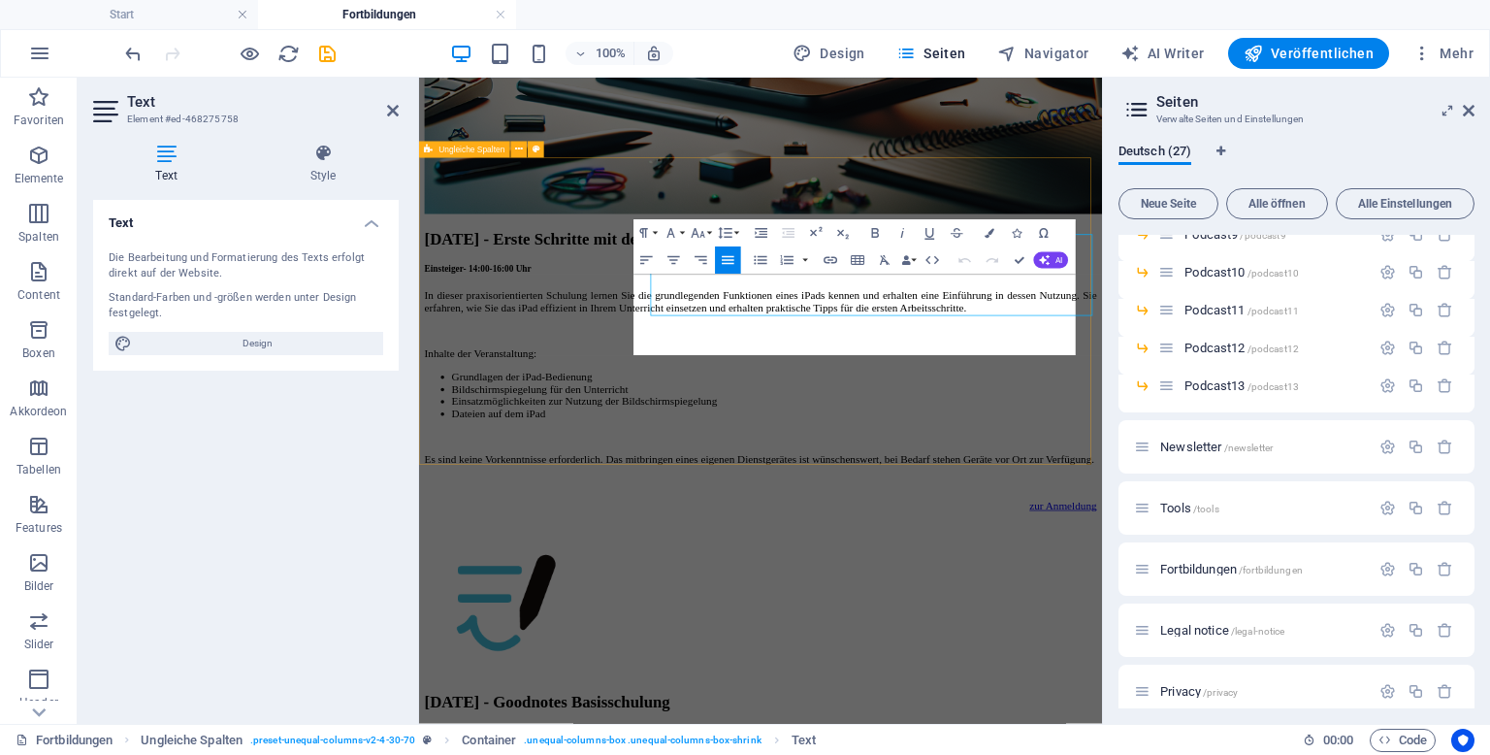
scroll to position [3280, 0]
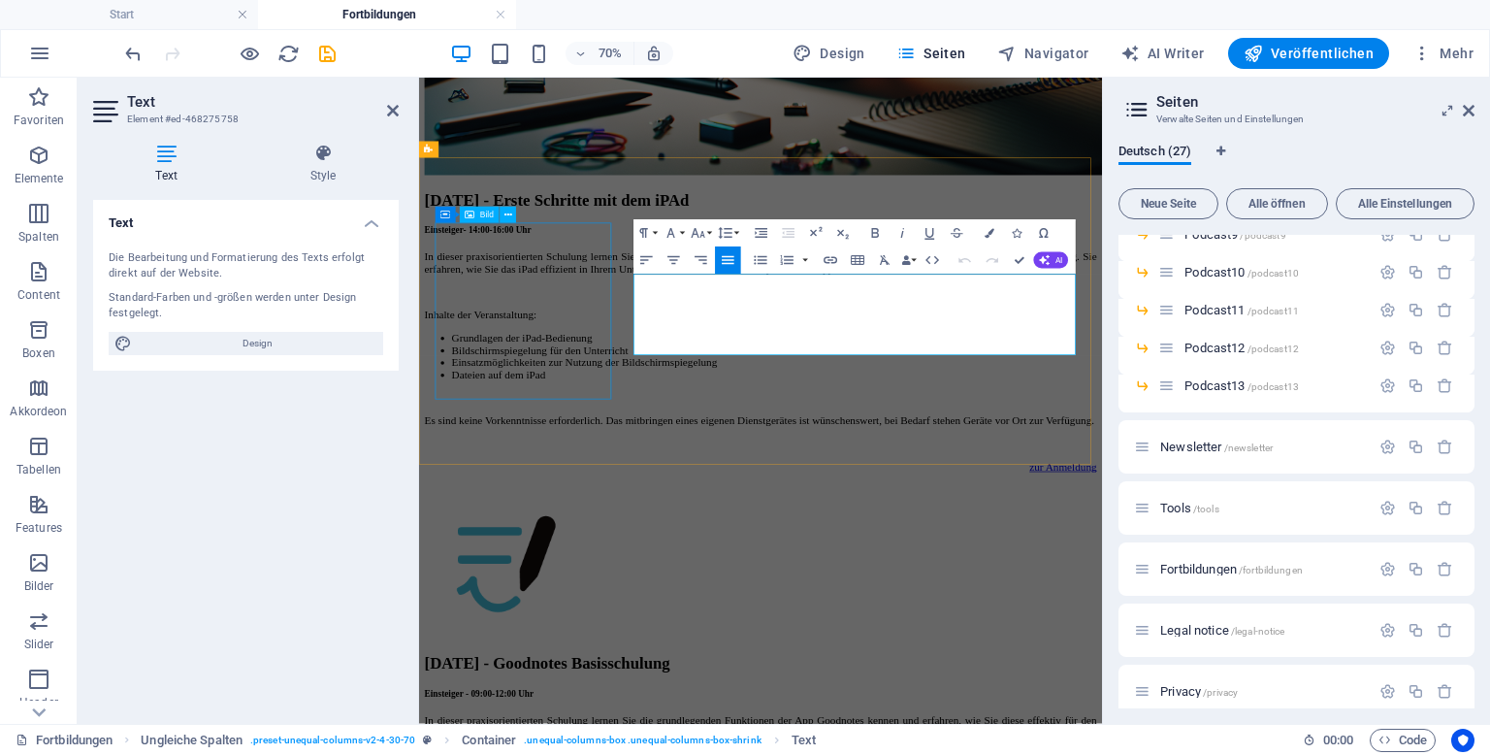
drag, startPoint x: 882, startPoint y: 473, endPoint x: 527, endPoint y: 470, distance: 355.0
click at [697, 257] on icon "button" at bounding box center [701, 260] width 13 height 8
click at [823, 261] on icon "button" at bounding box center [831, 260] width 16 height 16
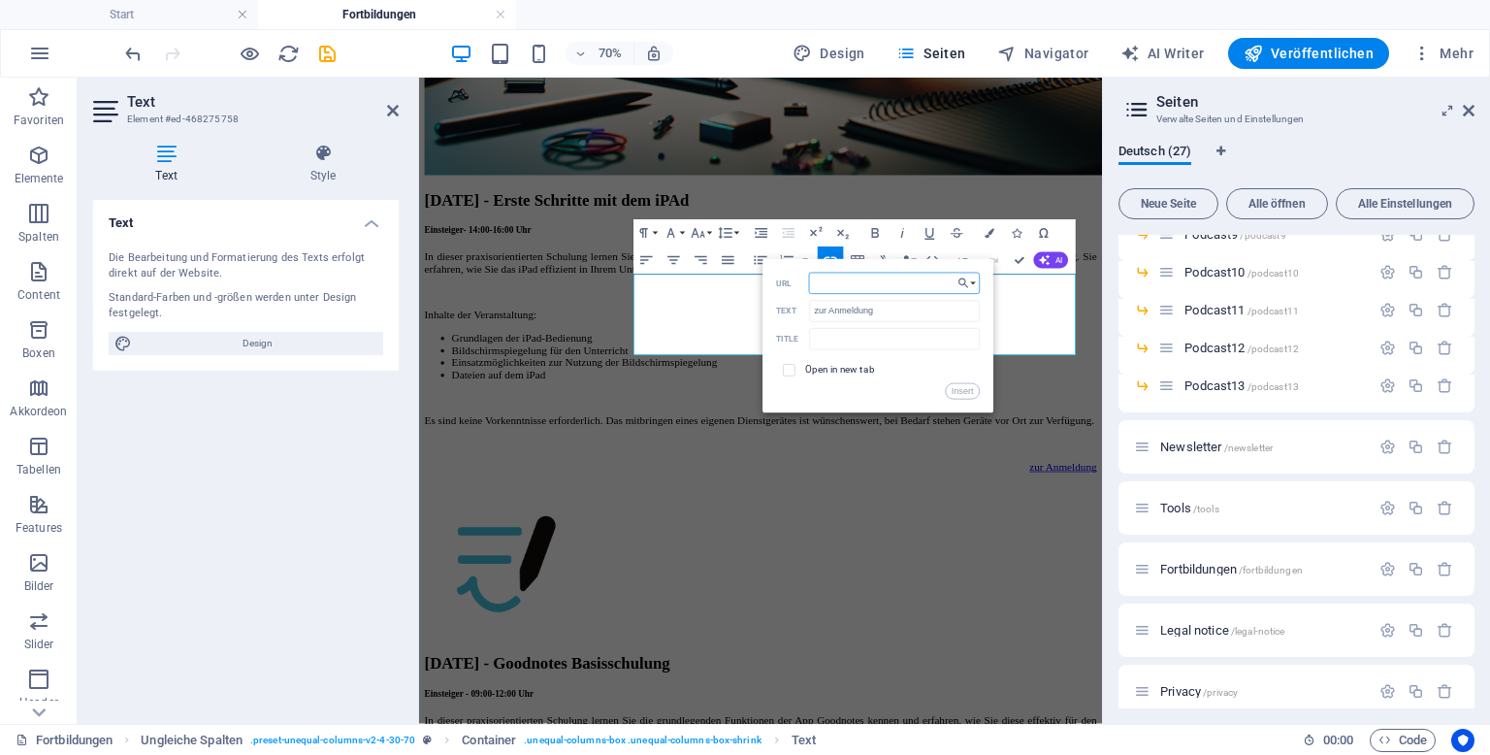
click at [885, 273] on input "URL" at bounding box center [894, 283] width 171 height 21
click at [881, 300] on input "zur Anmeldung" at bounding box center [895, 310] width 170 height 21
click at [881, 273] on input "URL" at bounding box center [894, 283] width 171 height 21
paste input "[URL][DOMAIN_NAME]"
type input "[URL][DOMAIN_NAME]"
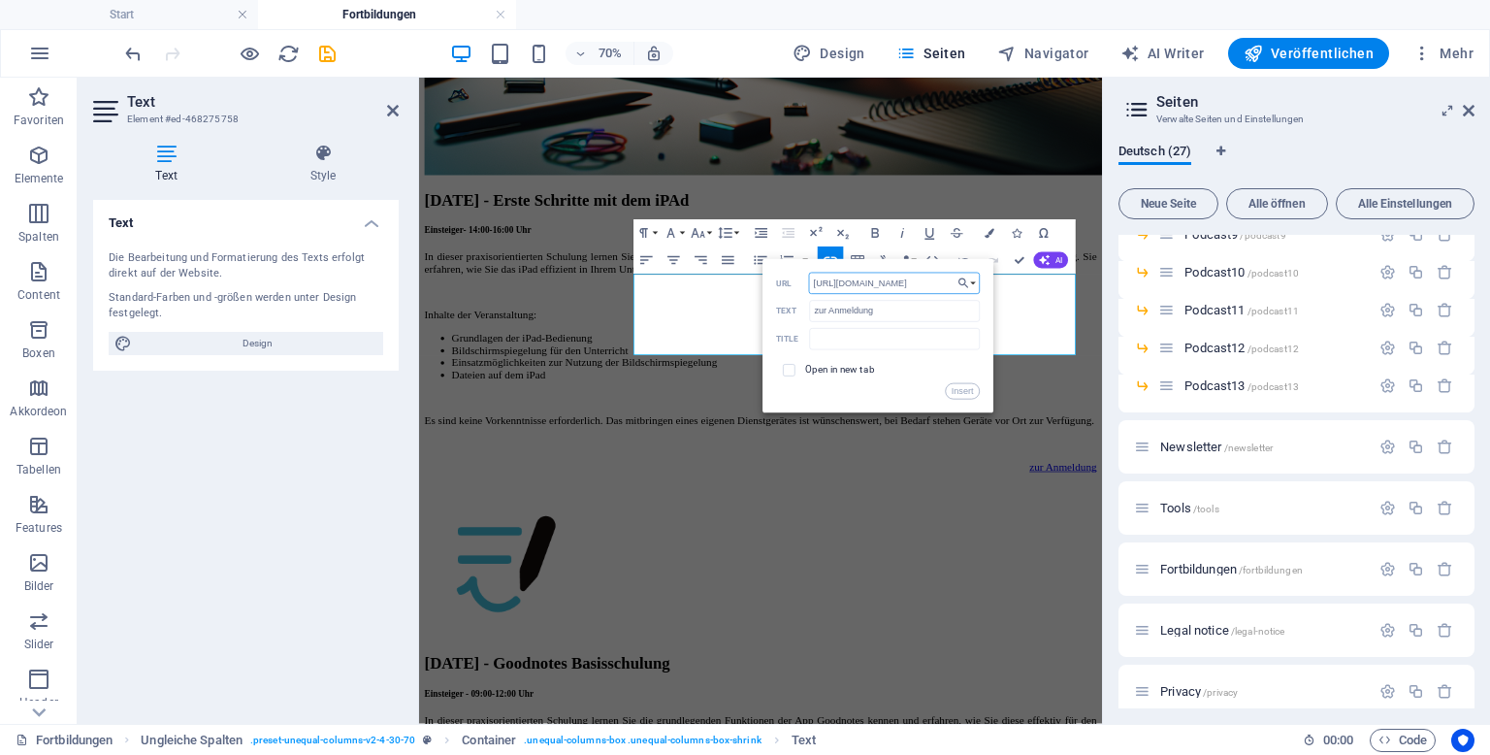
scroll to position [0, 489]
click at [958, 383] on button "Insert" at bounding box center [963, 391] width 34 height 16
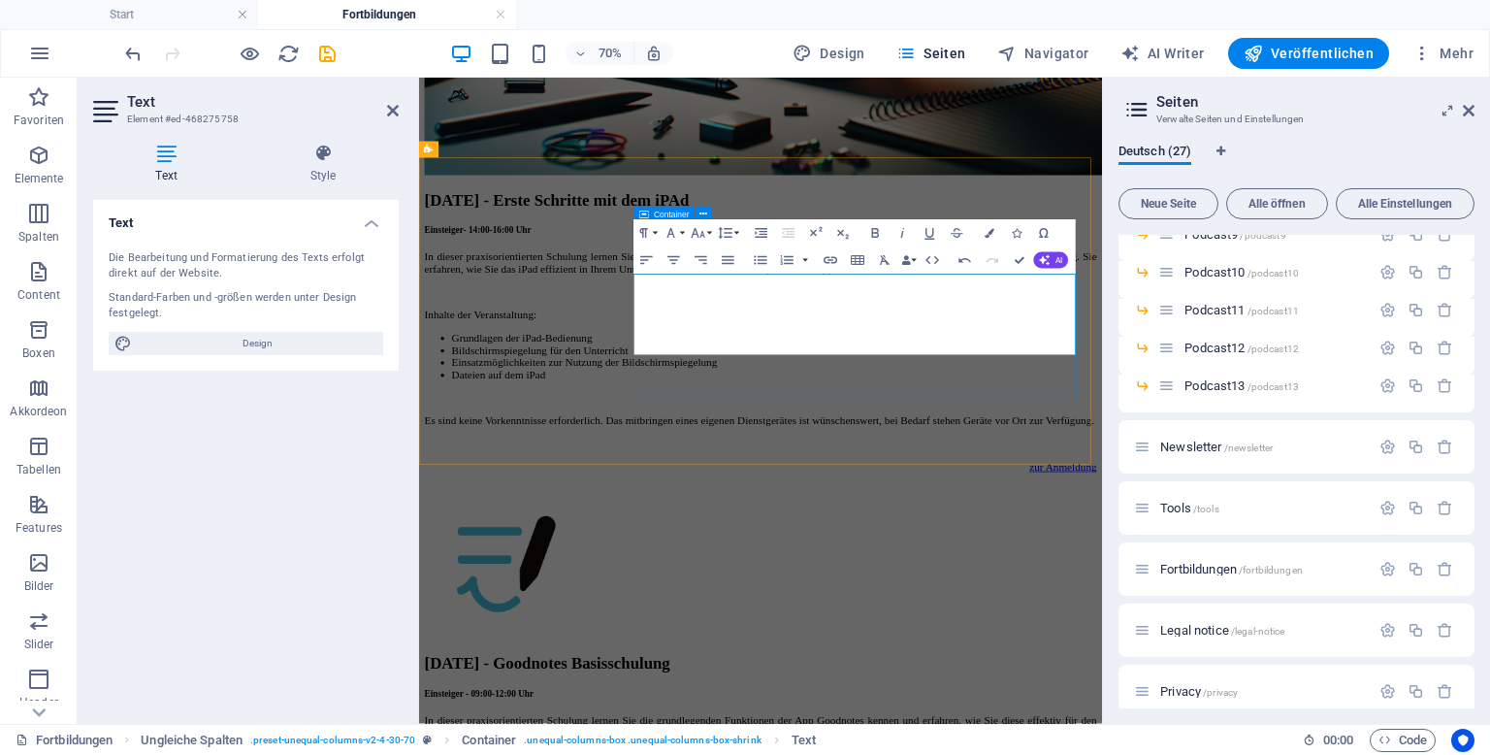
scroll to position [0, 0]
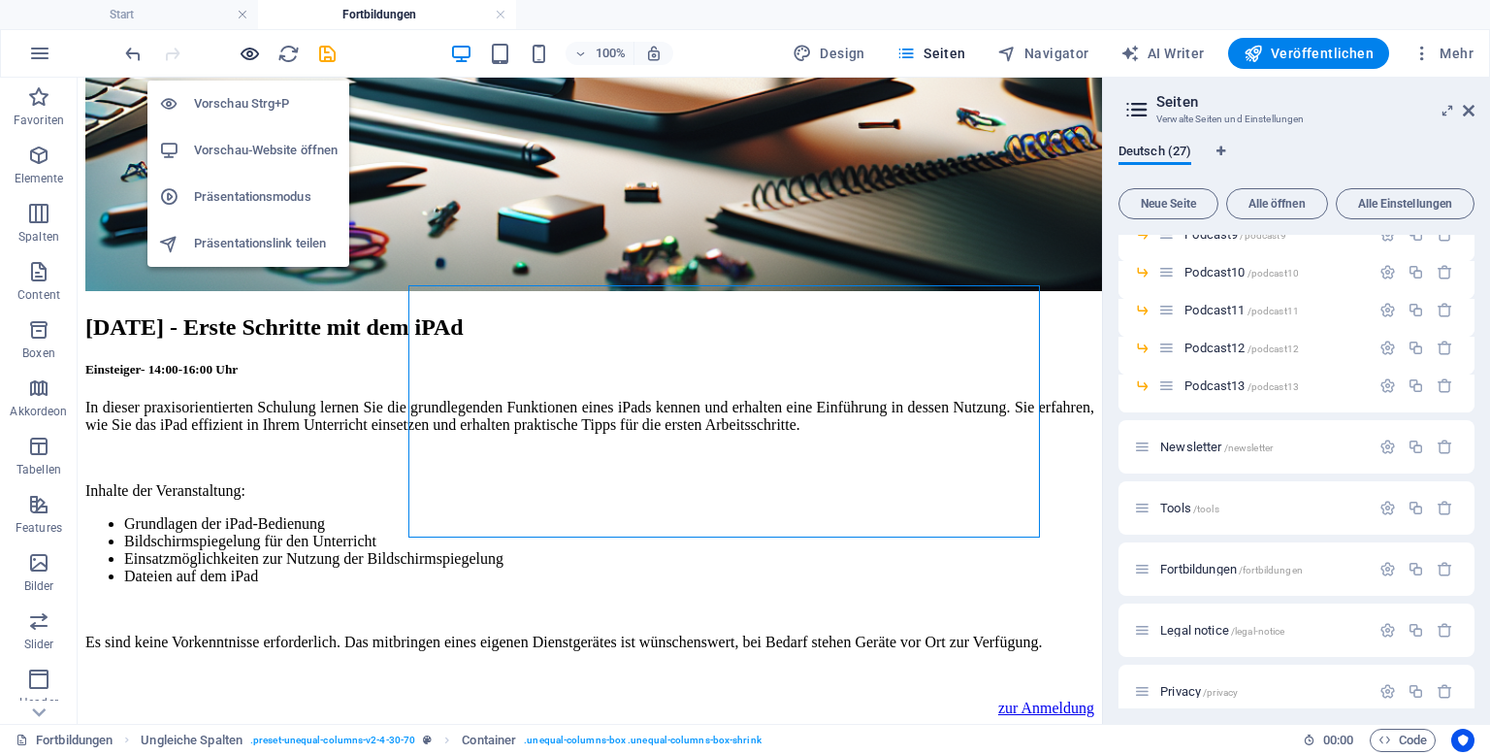
click at [257, 55] on icon "button" at bounding box center [250, 54] width 22 height 22
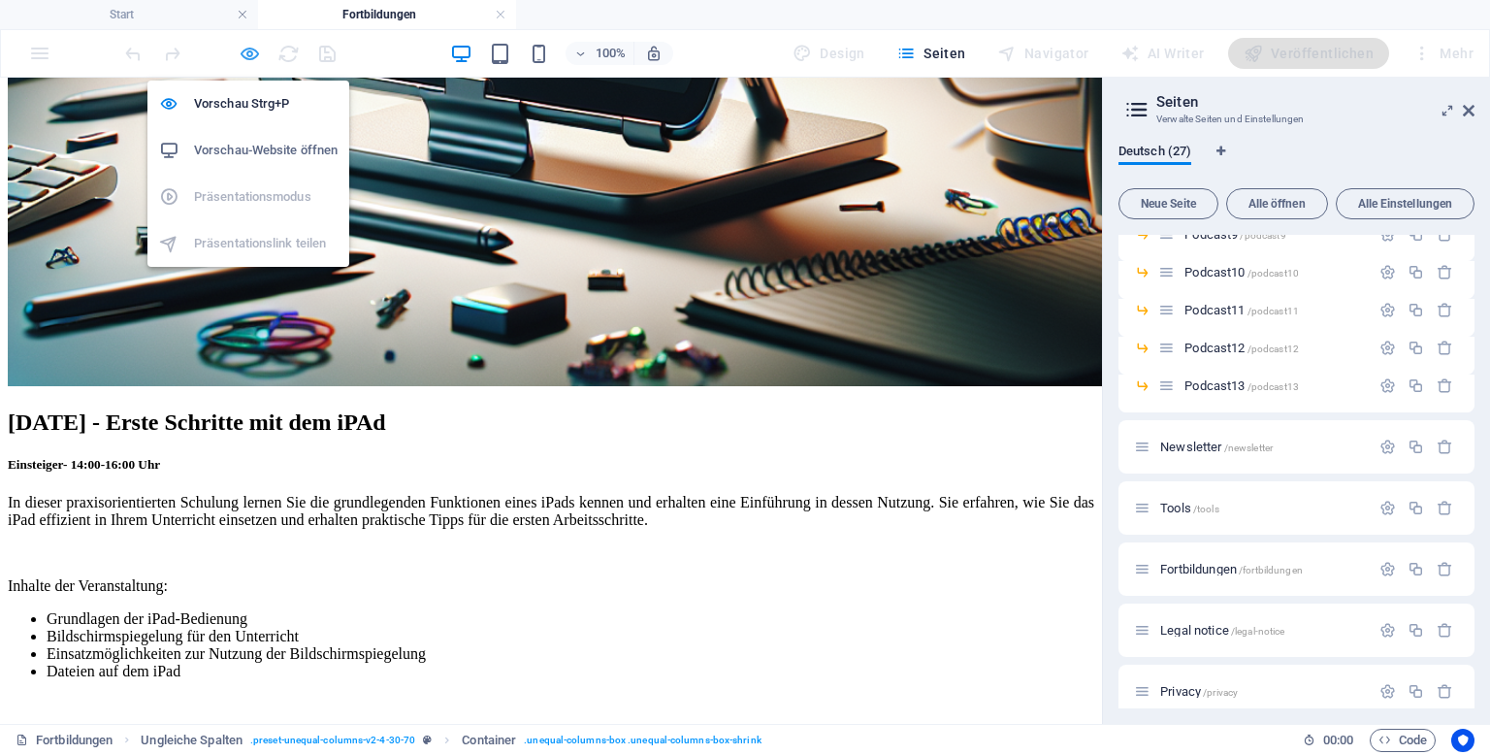
scroll to position [3223, 0]
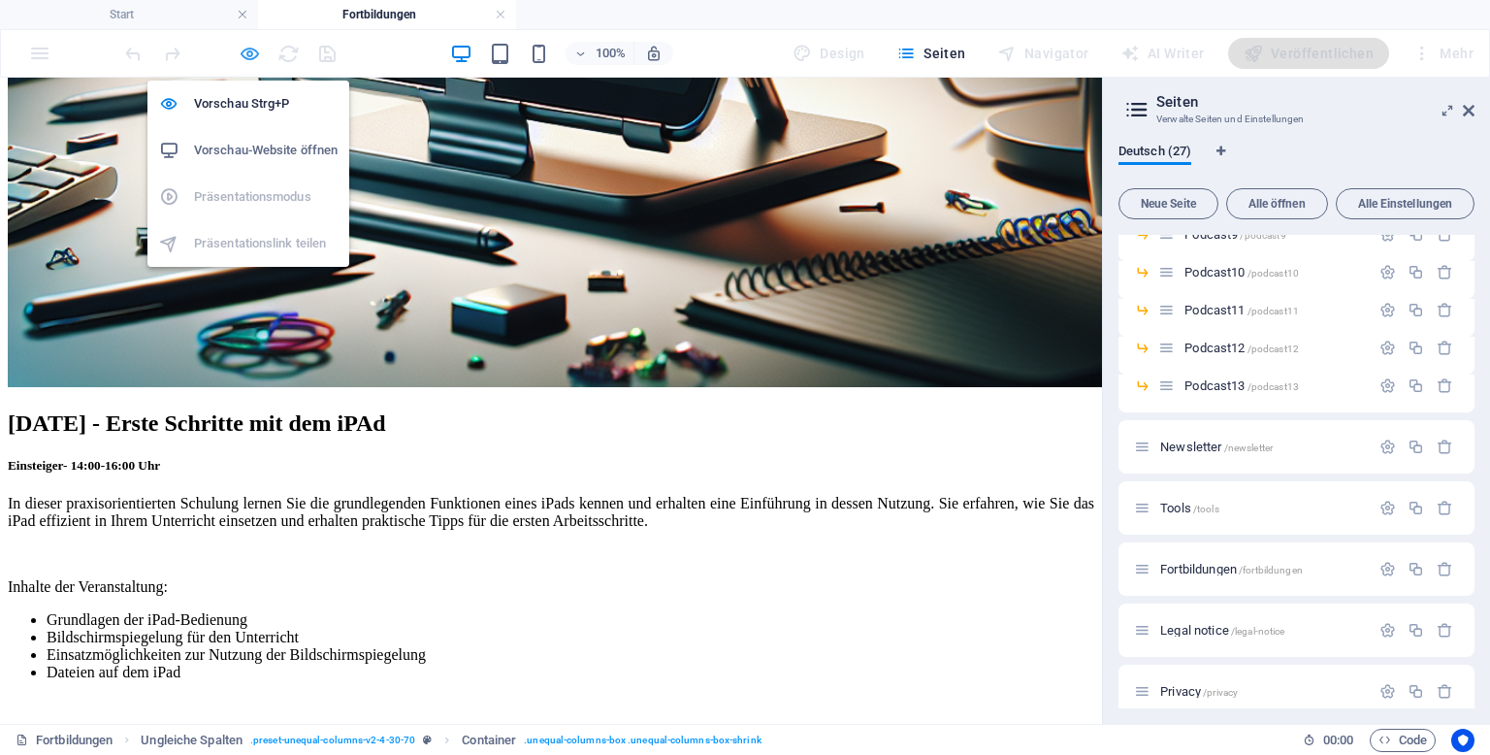
click at [259, 48] on icon "button" at bounding box center [250, 54] width 22 height 22
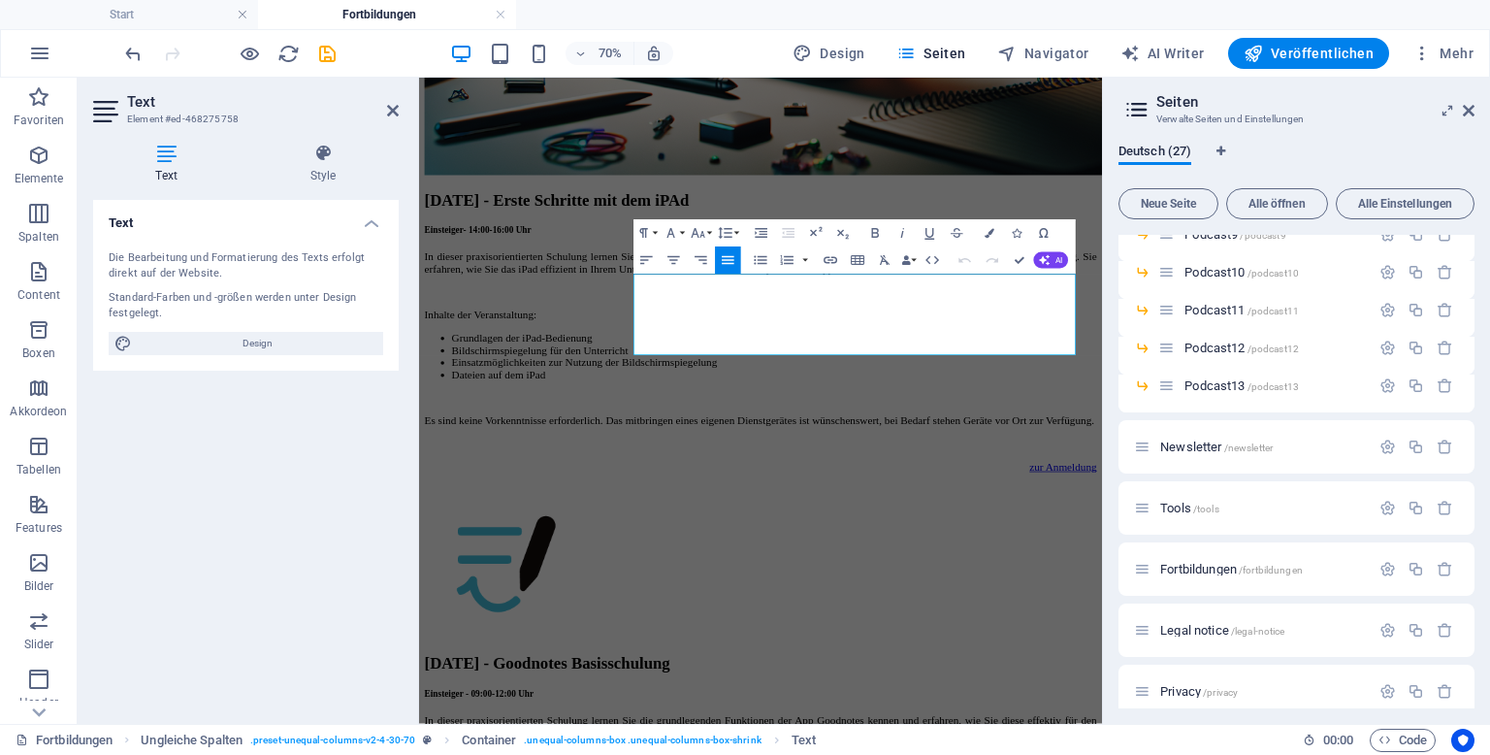
drag, startPoint x: 1255, startPoint y: 473, endPoint x: 1413, endPoint y: 461, distance: 158.6
click at [1395, 461] on html "Medienzentrum Südliche-Weinstraße - Landau Home Das Team Ausleihe Service Podca…" at bounding box center [907, 491] width 976 height 7386
click at [837, 258] on icon "button" at bounding box center [831, 260] width 16 height 16
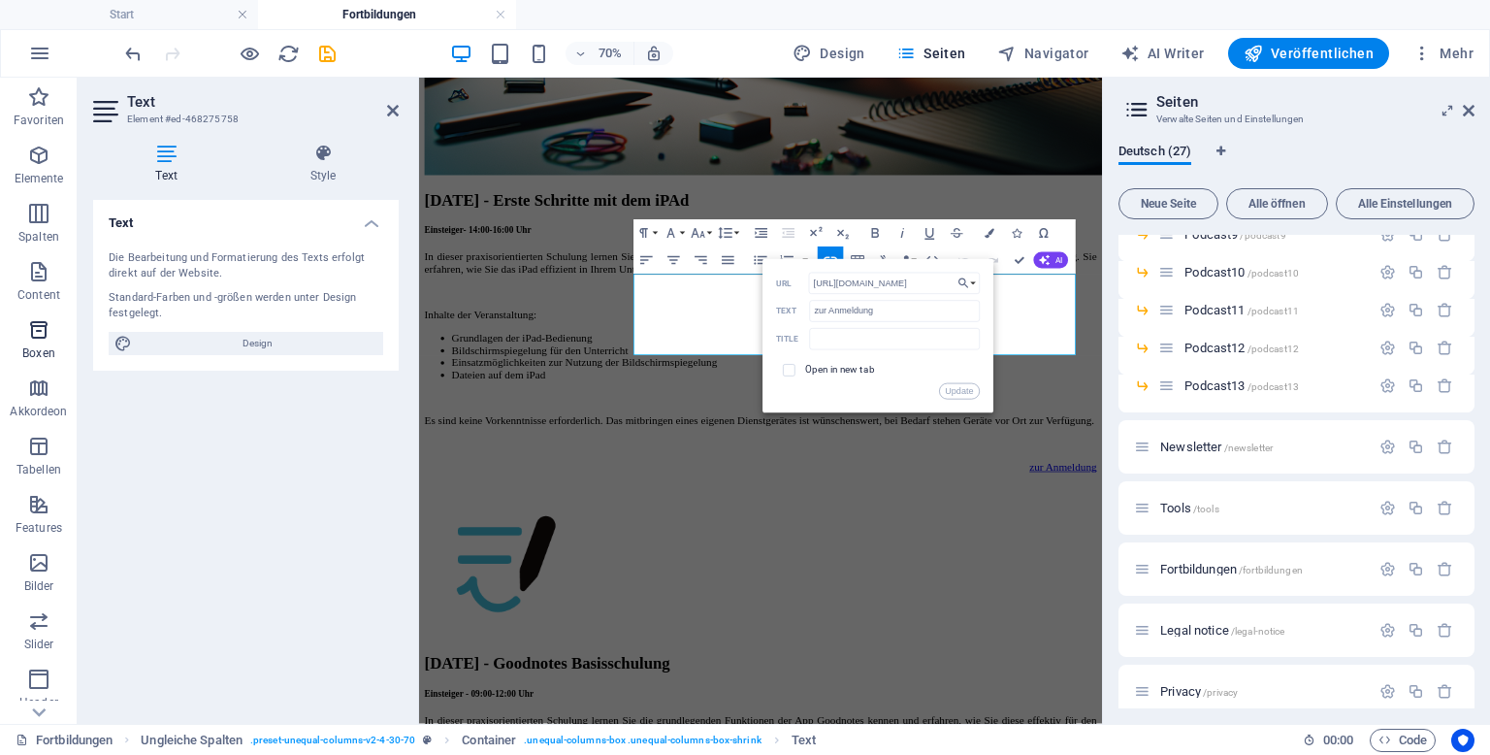
scroll to position [0, 0]
click at [939, 273] on input "[URL][DOMAIN_NAME]" at bounding box center [894, 283] width 171 height 21
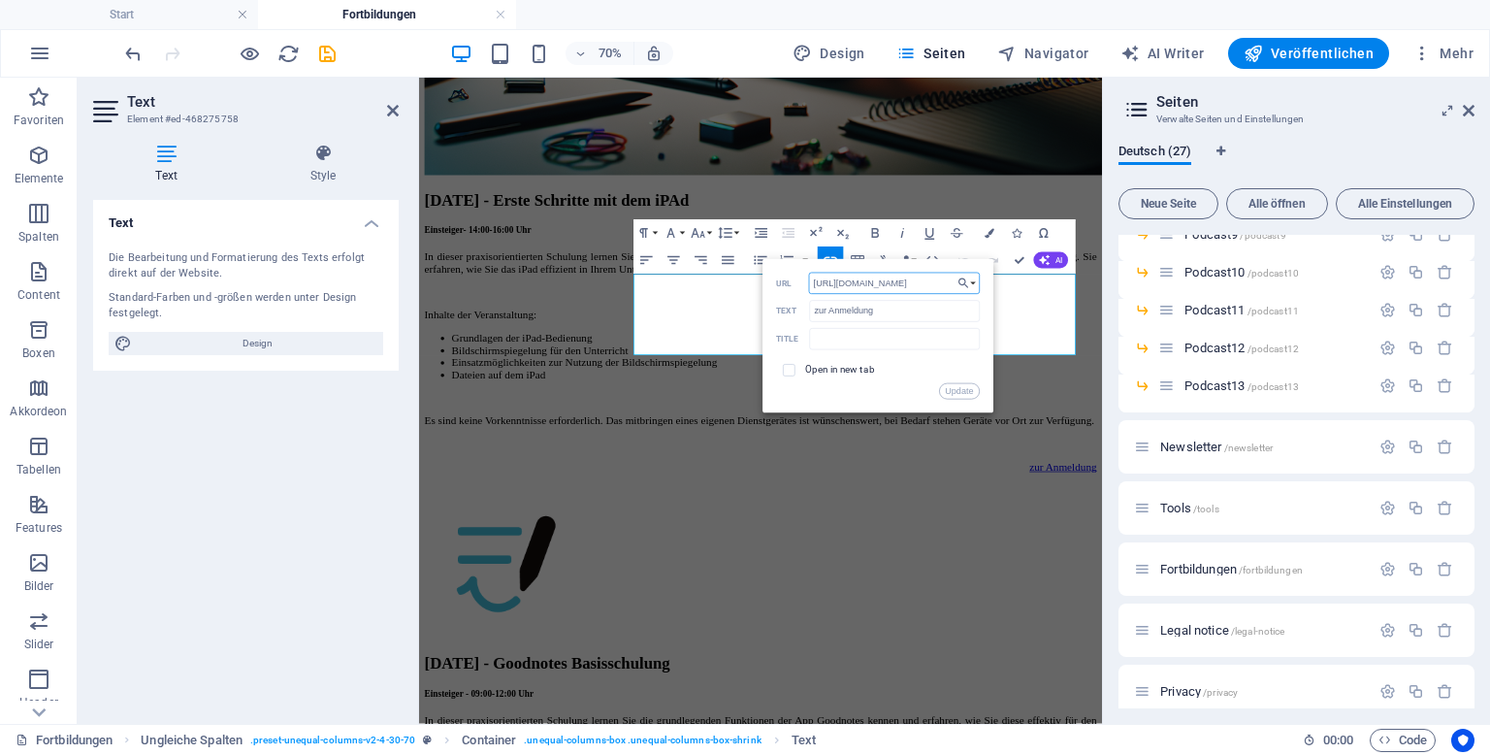
paste input "40"
type input "[URL][DOMAIN_NAME]"
click at [968, 383] on button "Update" at bounding box center [959, 391] width 41 height 16
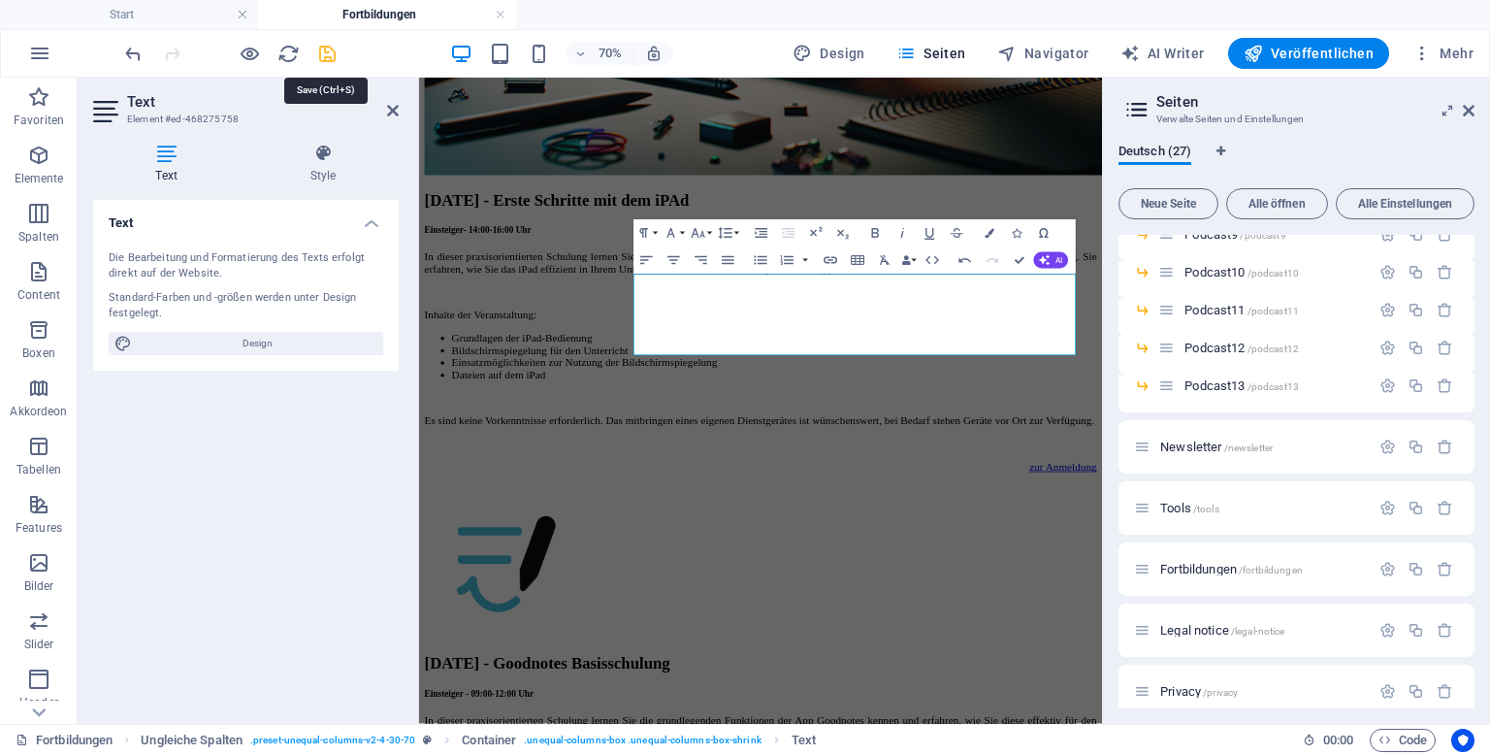
click at [327, 50] on icon "save" at bounding box center [327, 54] width 22 height 22
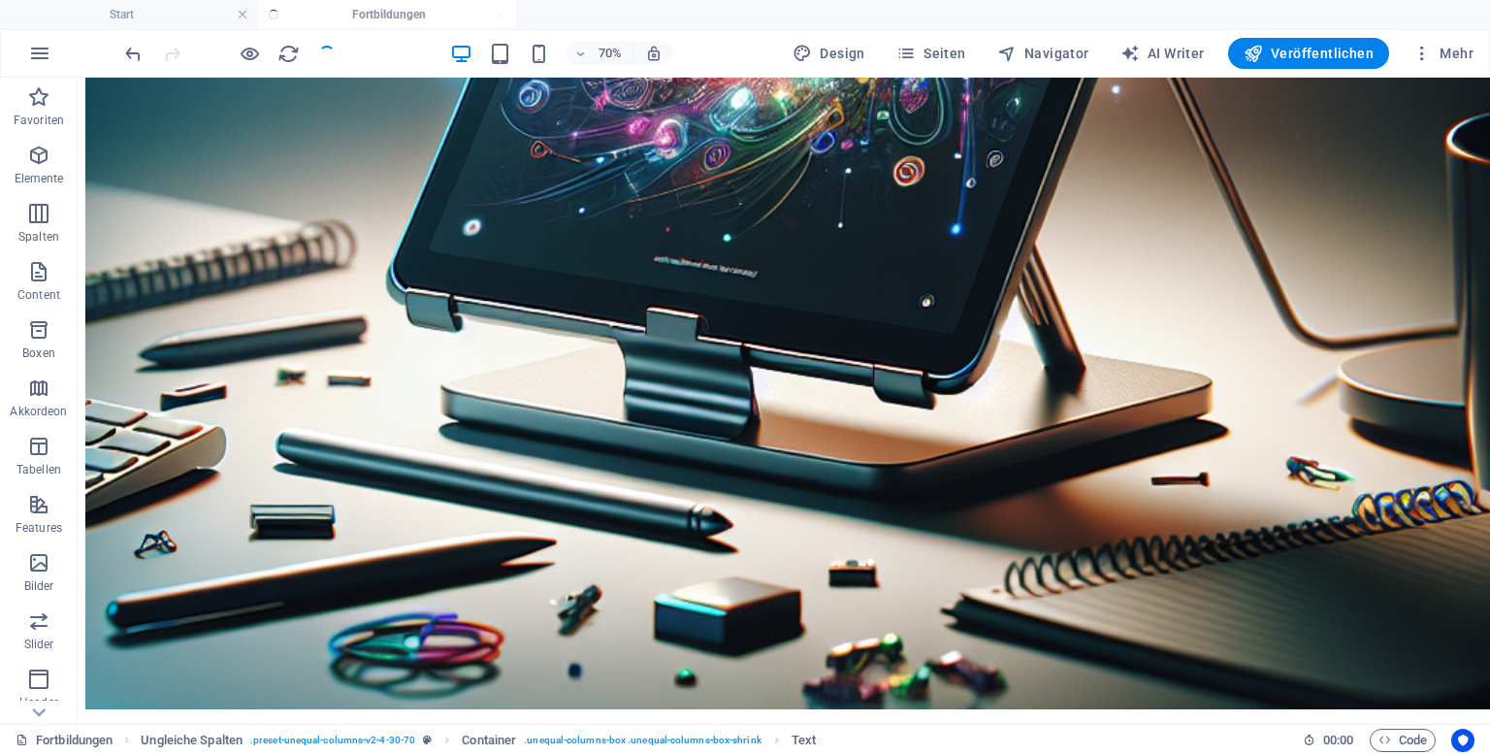
scroll to position [3224, 0]
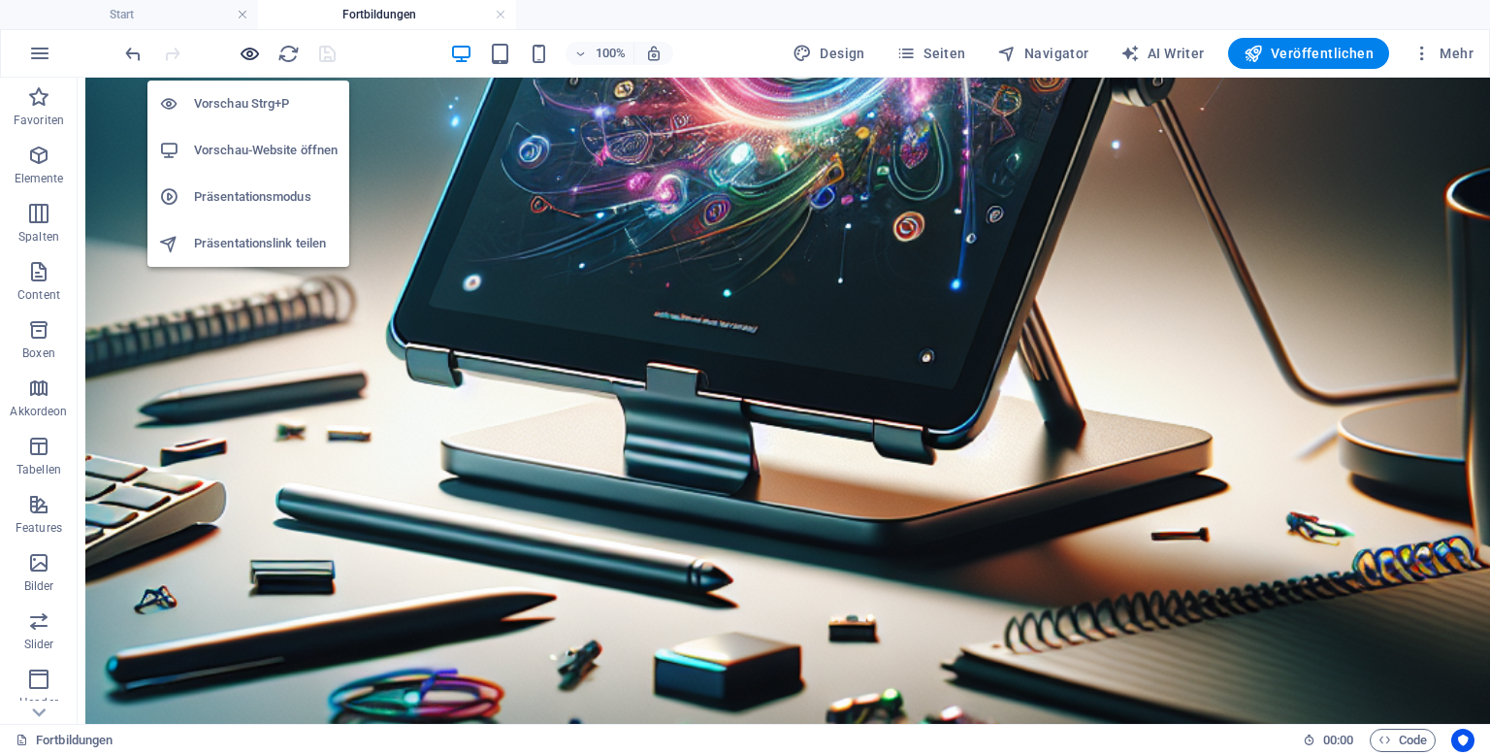
click at [250, 58] on icon "button" at bounding box center [250, 54] width 22 height 22
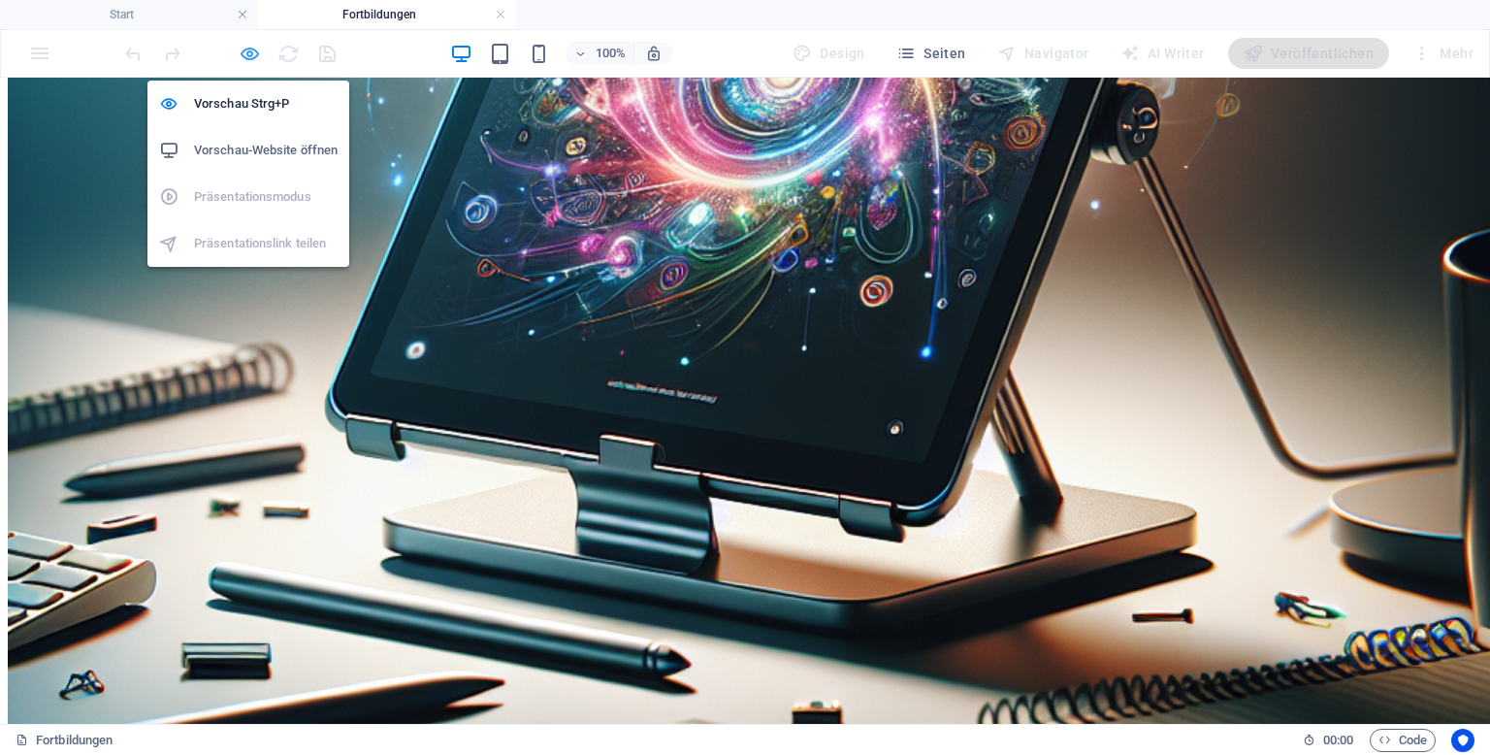
scroll to position [3223, 0]
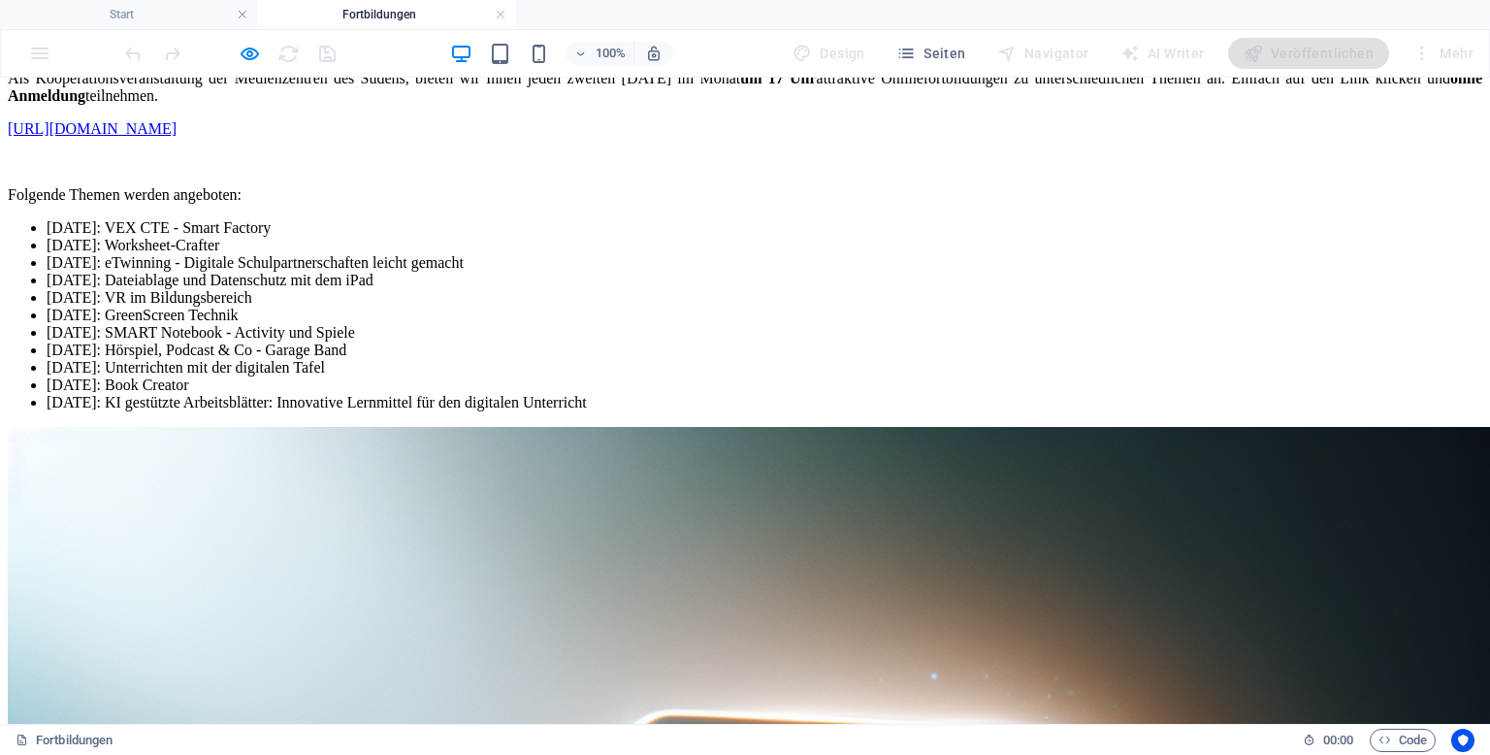
scroll to position [2156, 0]
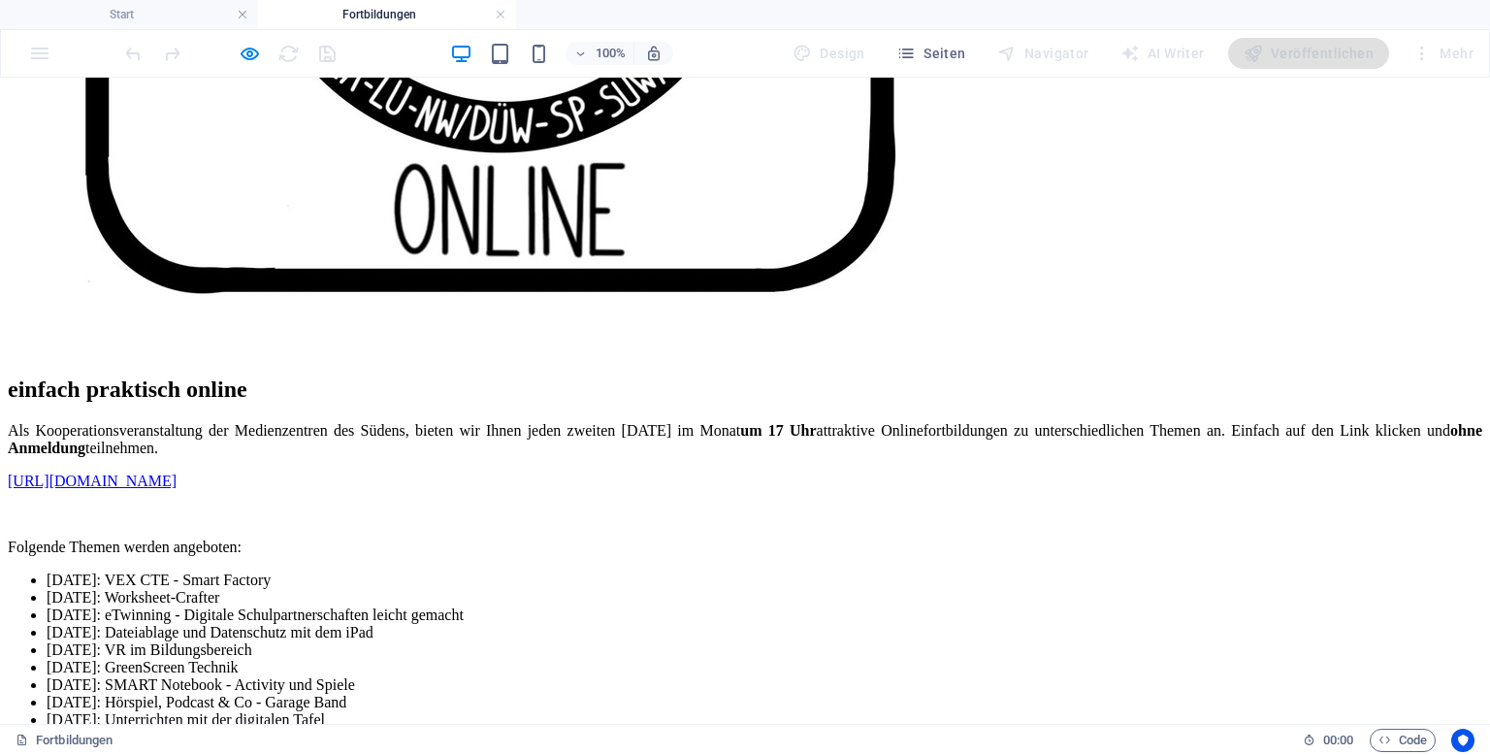
scroll to position [1768, 0]
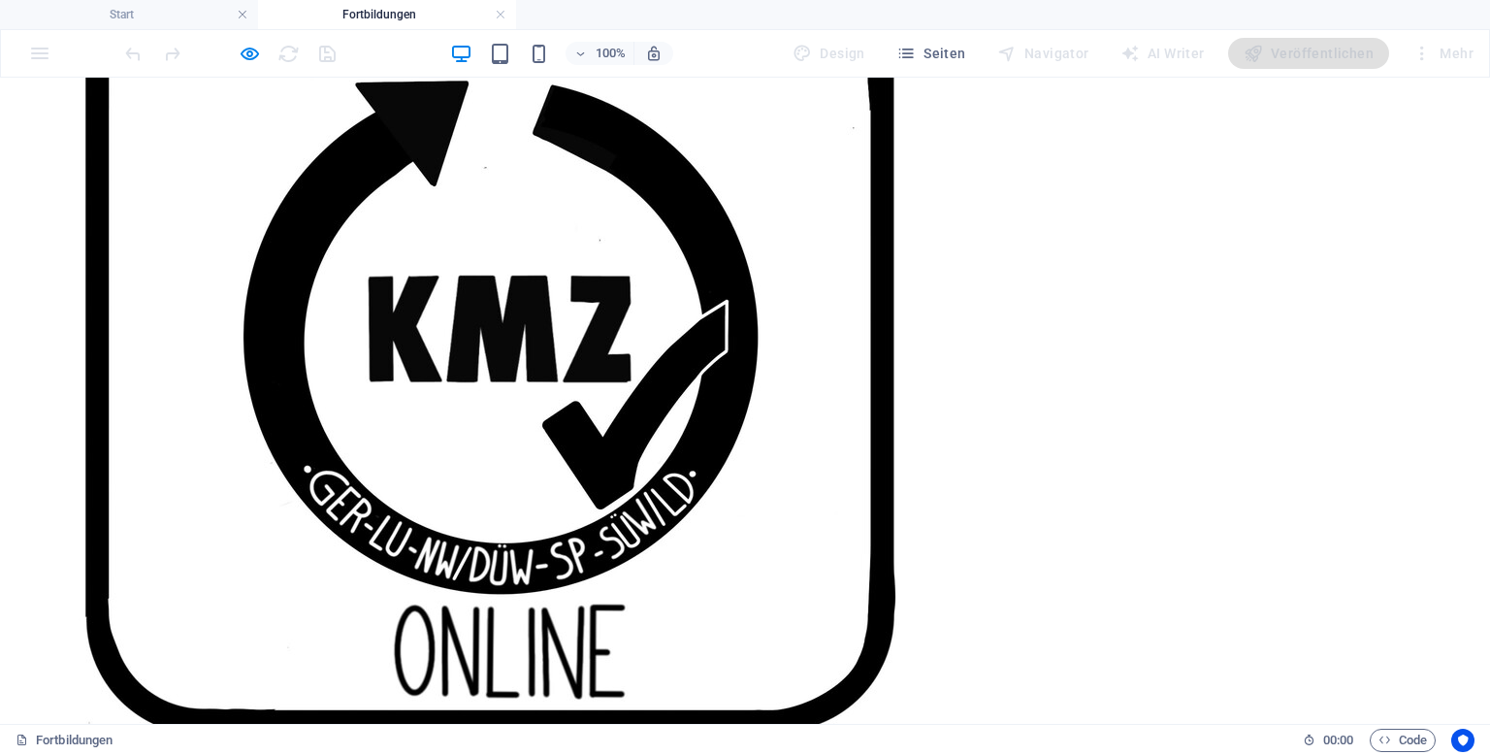
scroll to position [1380, 0]
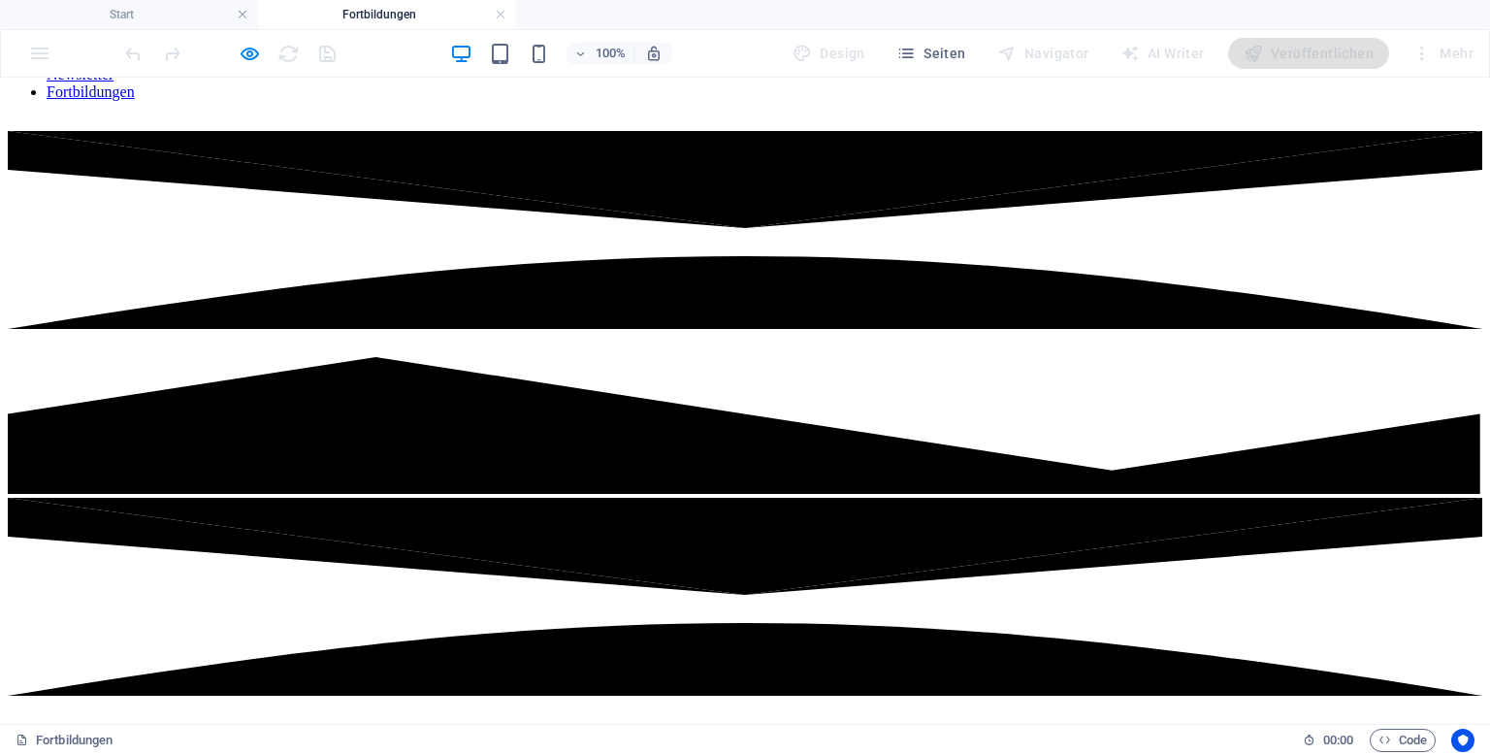
scroll to position [0, 0]
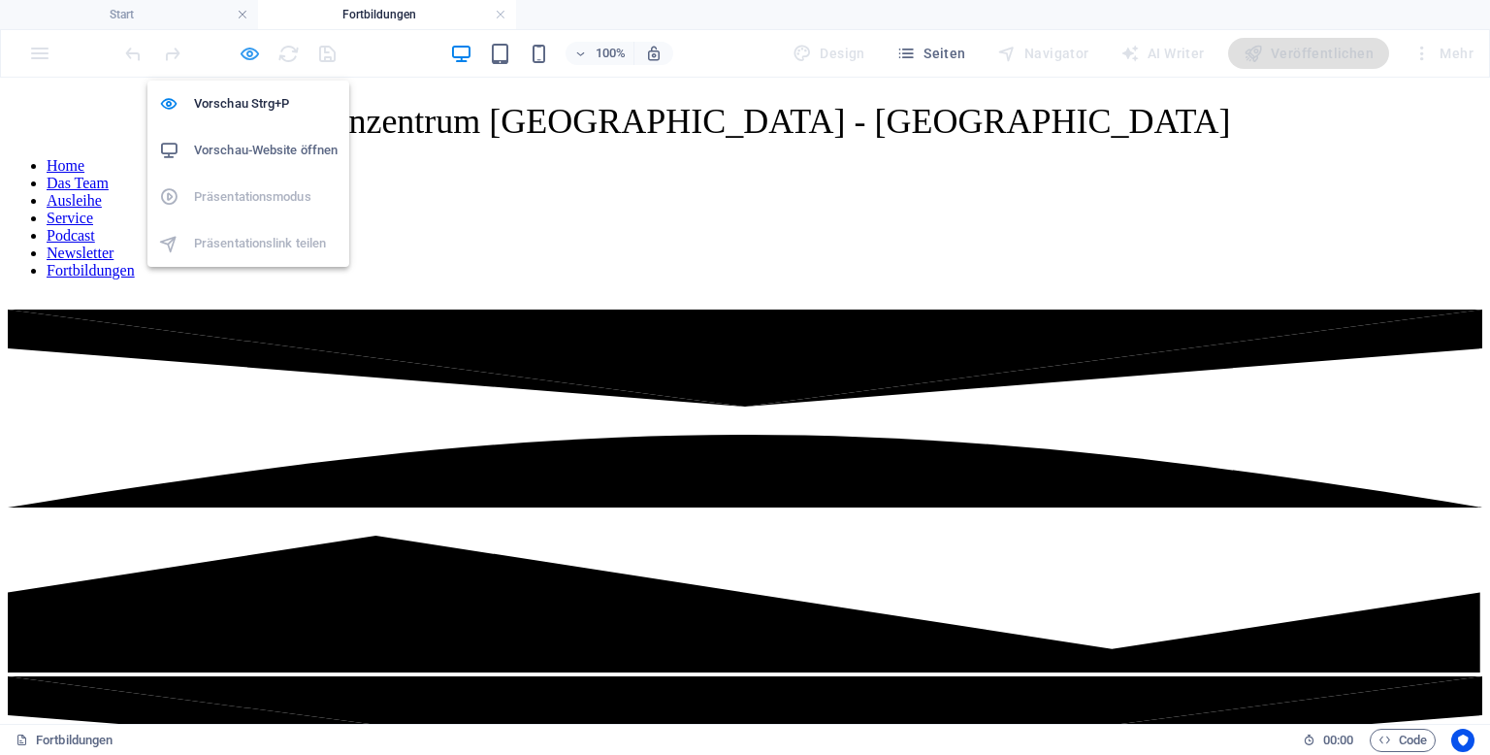
click at [248, 56] on icon "button" at bounding box center [250, 54] width 22 height 22
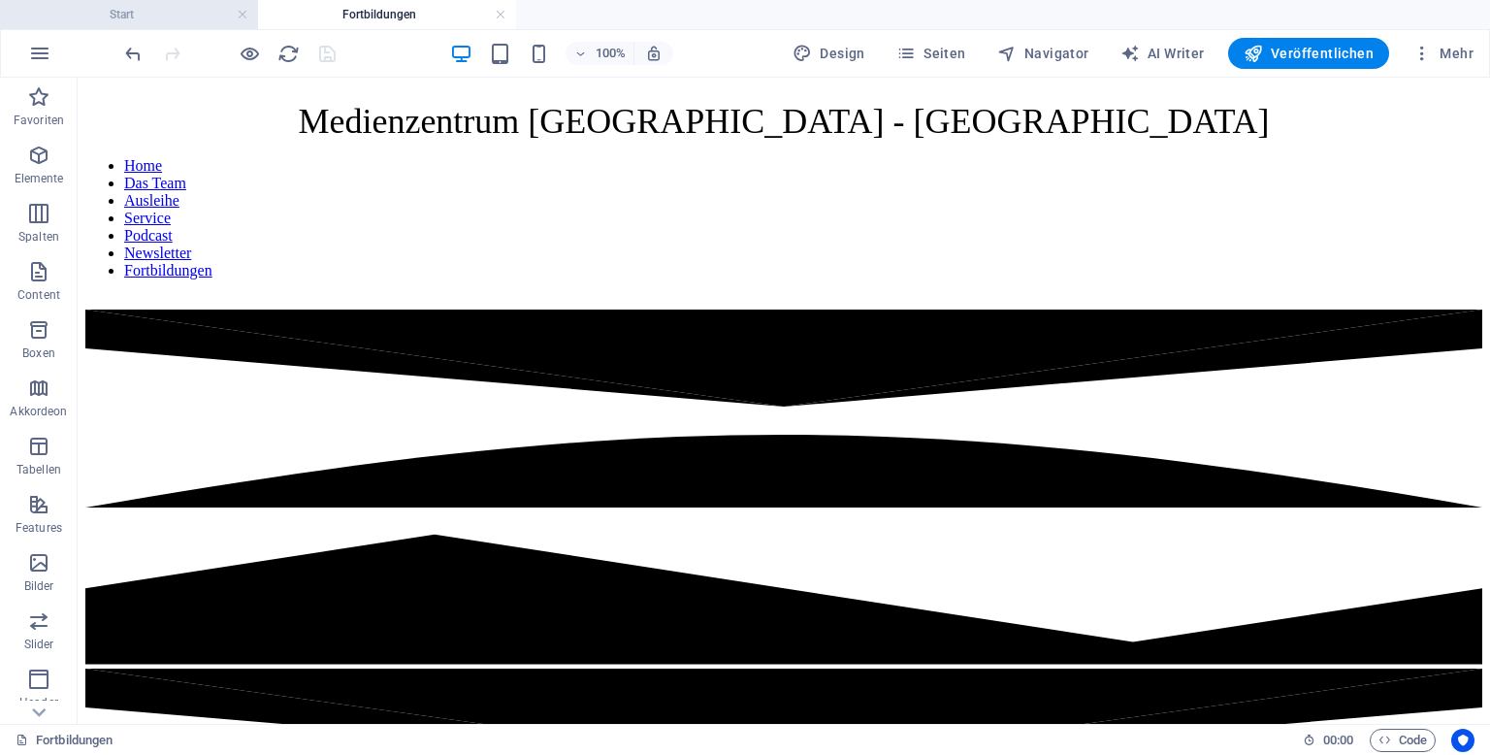
click at [189, 15] on h4 "Start" at bounding box center [129, 14] width 258 height 21
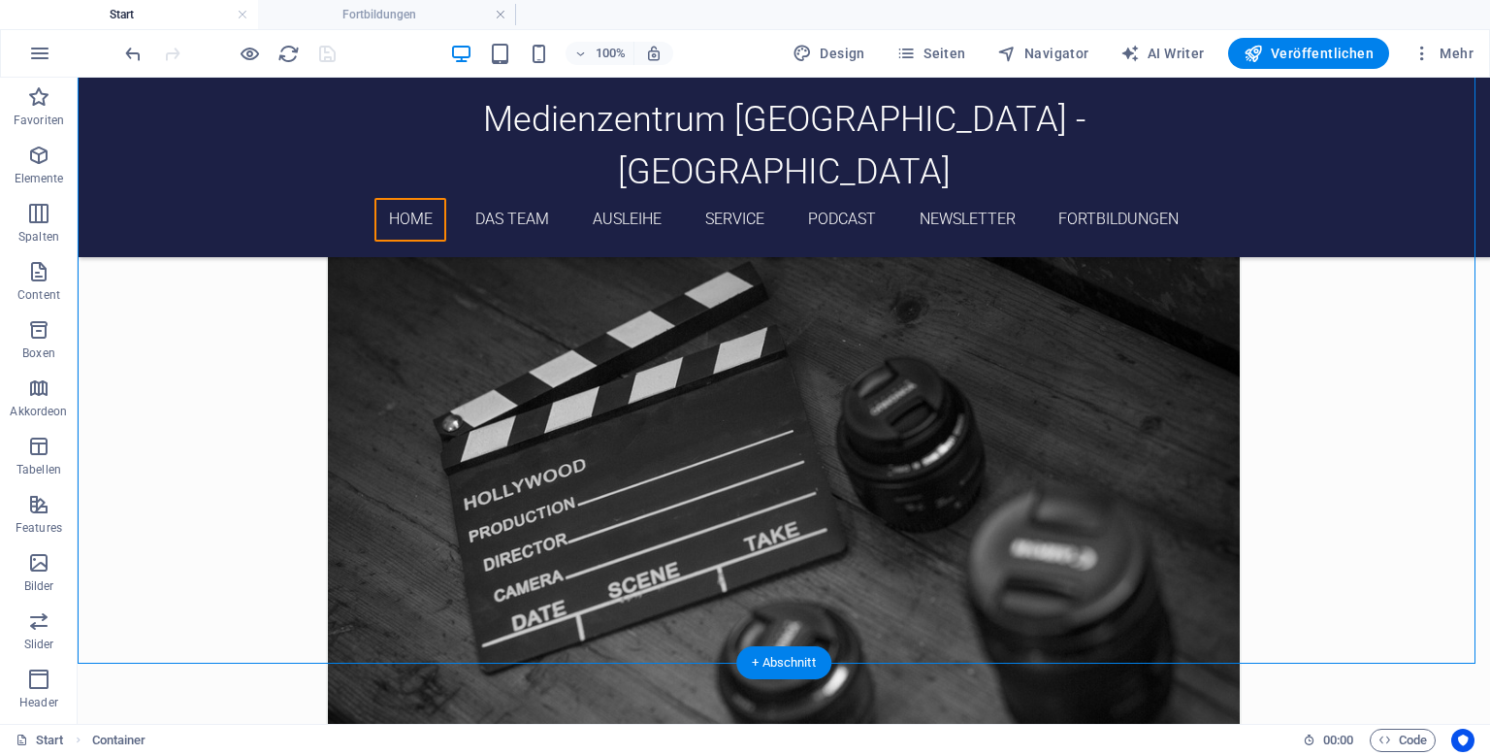
scroll to position [533, 0]
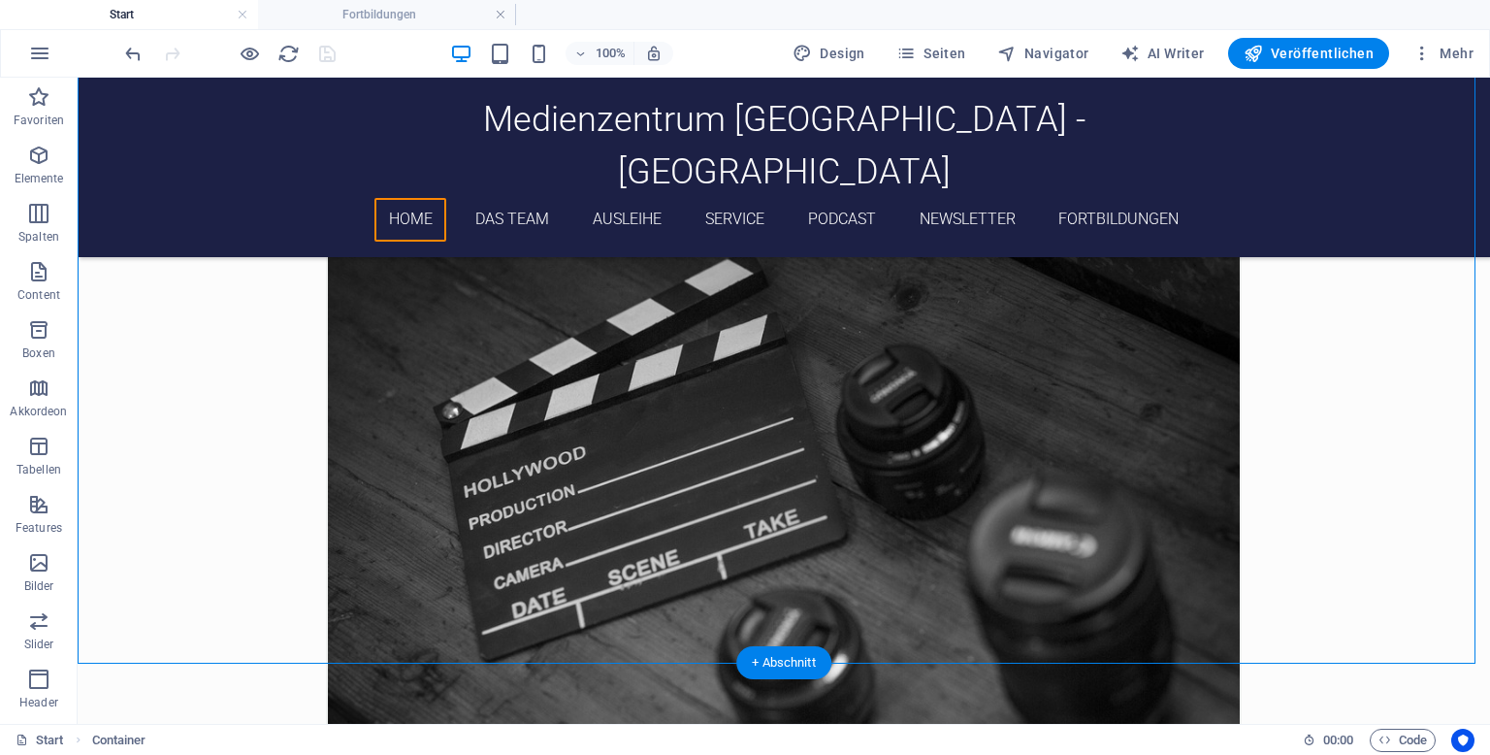
drag, startPoint x: 906, startPoint y: 625, endPoint x: 691, endPoint y: 598, distance: 216.9
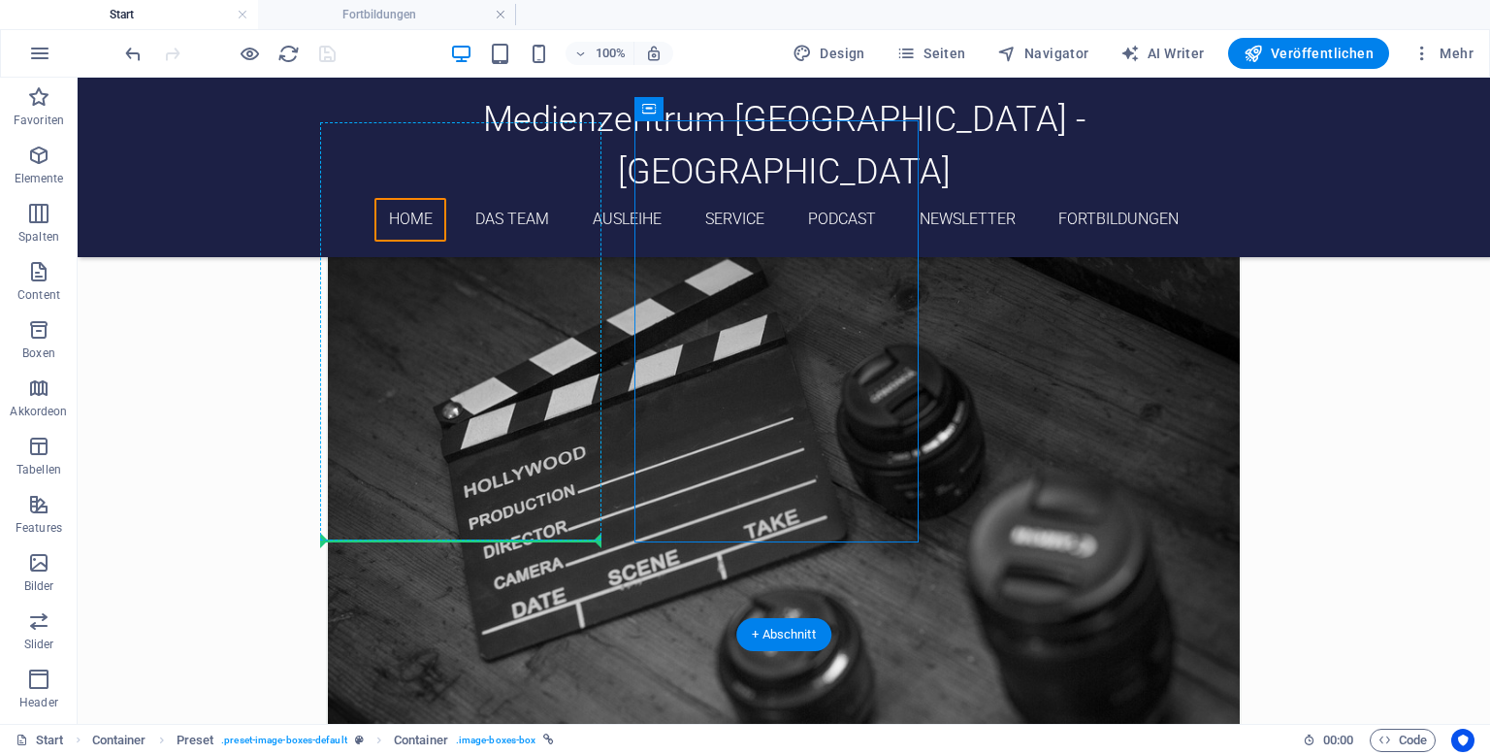
drag, startPoint x: 636, startPoint y: 501, endPoint x: 323, endPoint y: 505, distance: 313.3
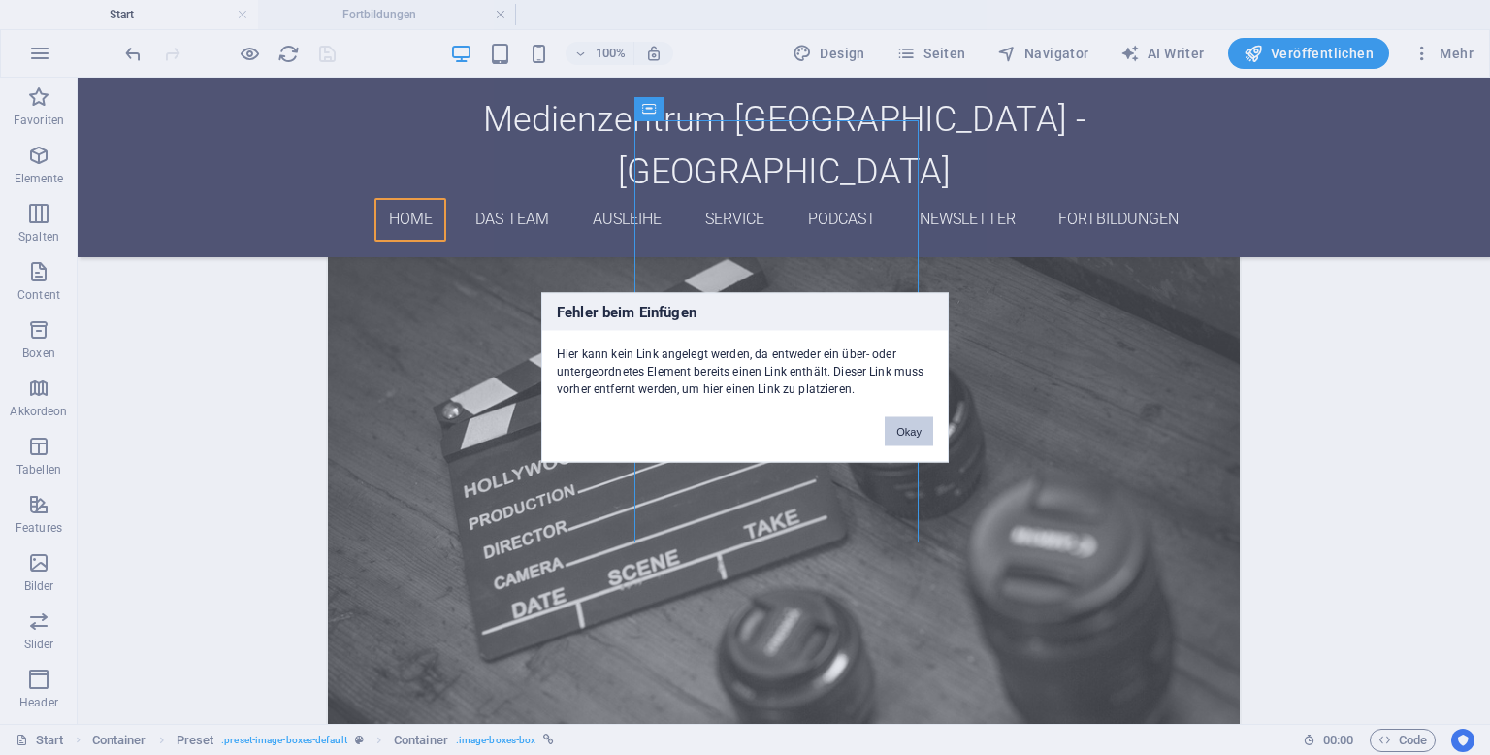
click at [921, 415] on div "Okay" at bounding box center [909, 422] width 78 height 49
click at [920, 446] on div "Okay" at bounding box center [909, 422] width 78 height 49
click at [920, 439] on button "Okay" at bounding box center [909, 431] width 49 height 29
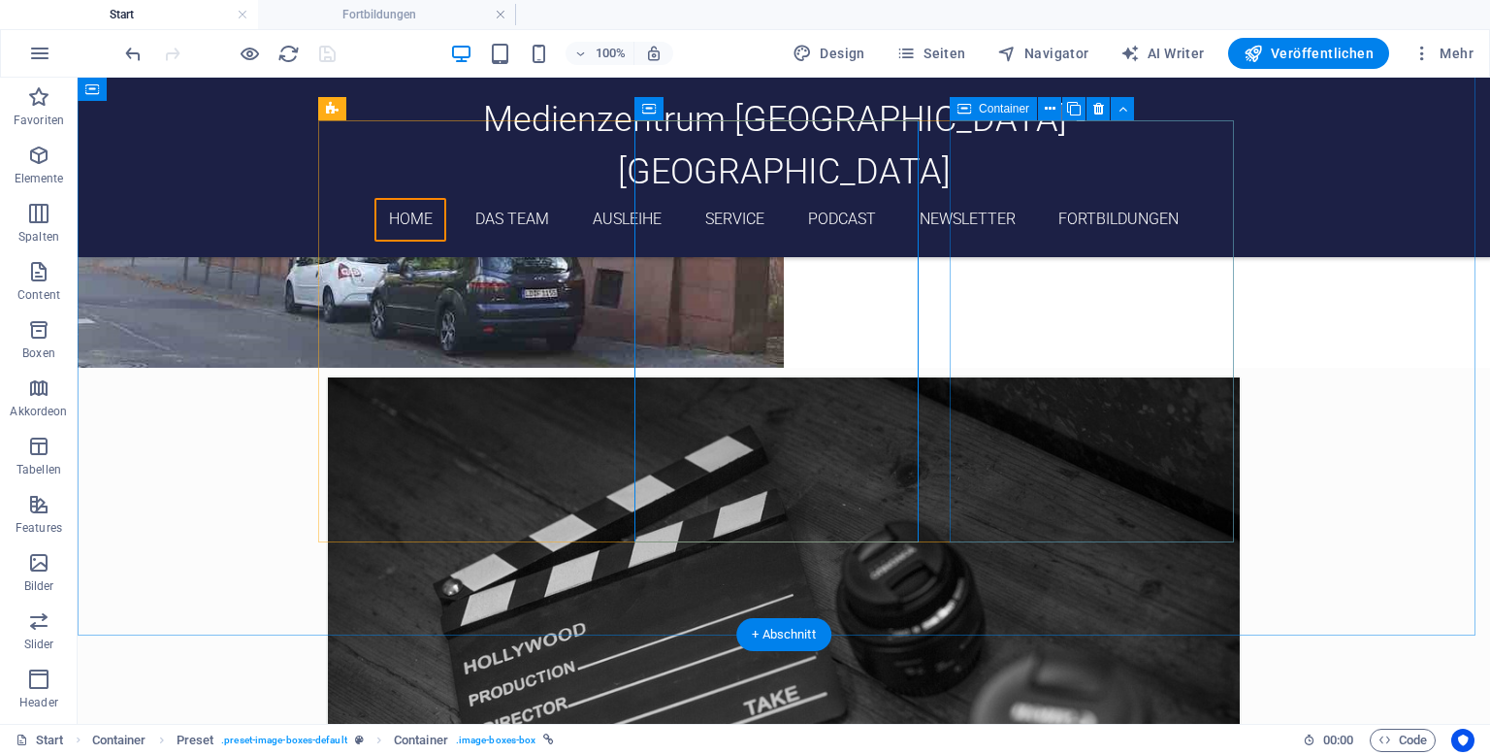
scroll to position [242, 0]
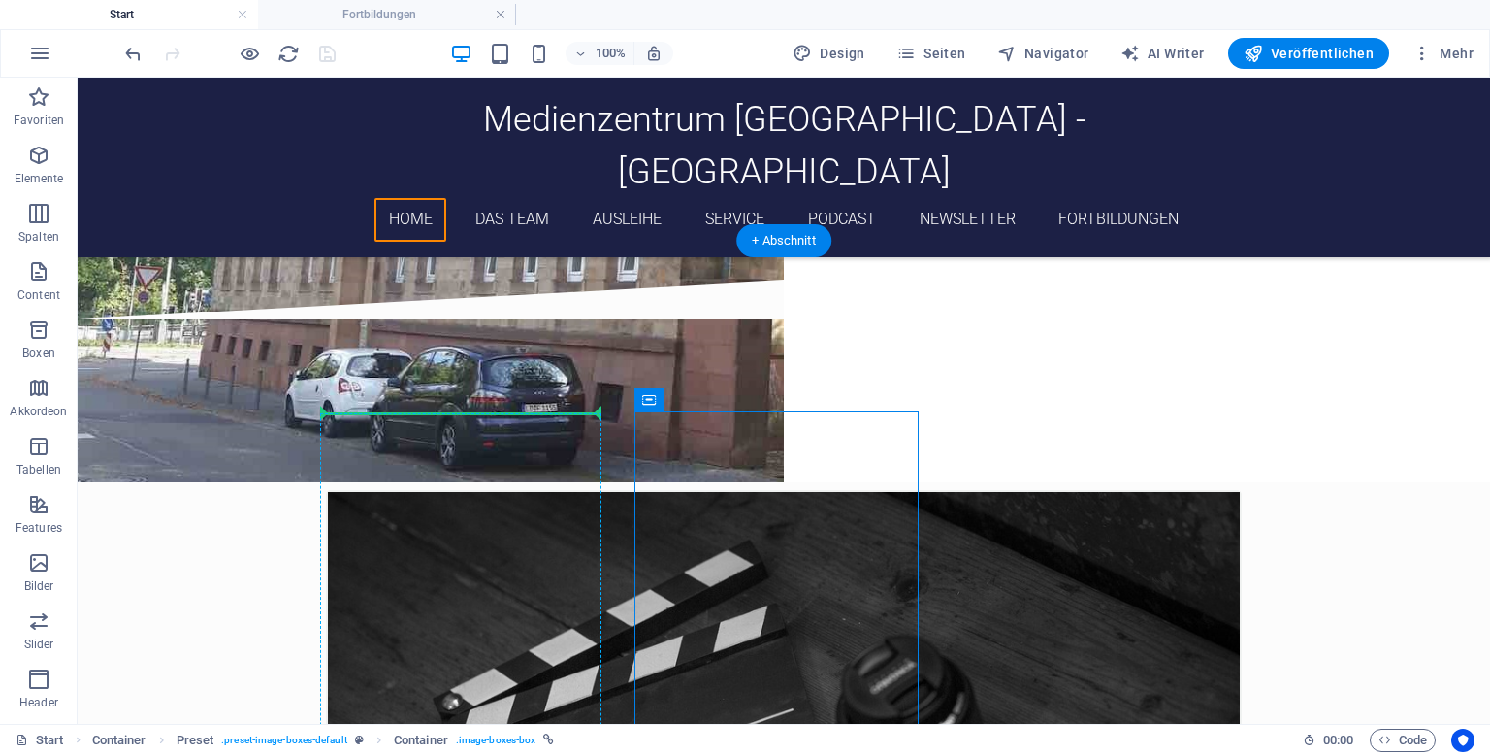
drag, startPoint x: 733, startPoint y: 482, endPoint x: 322, endPoint y: 492, distance: 411.4
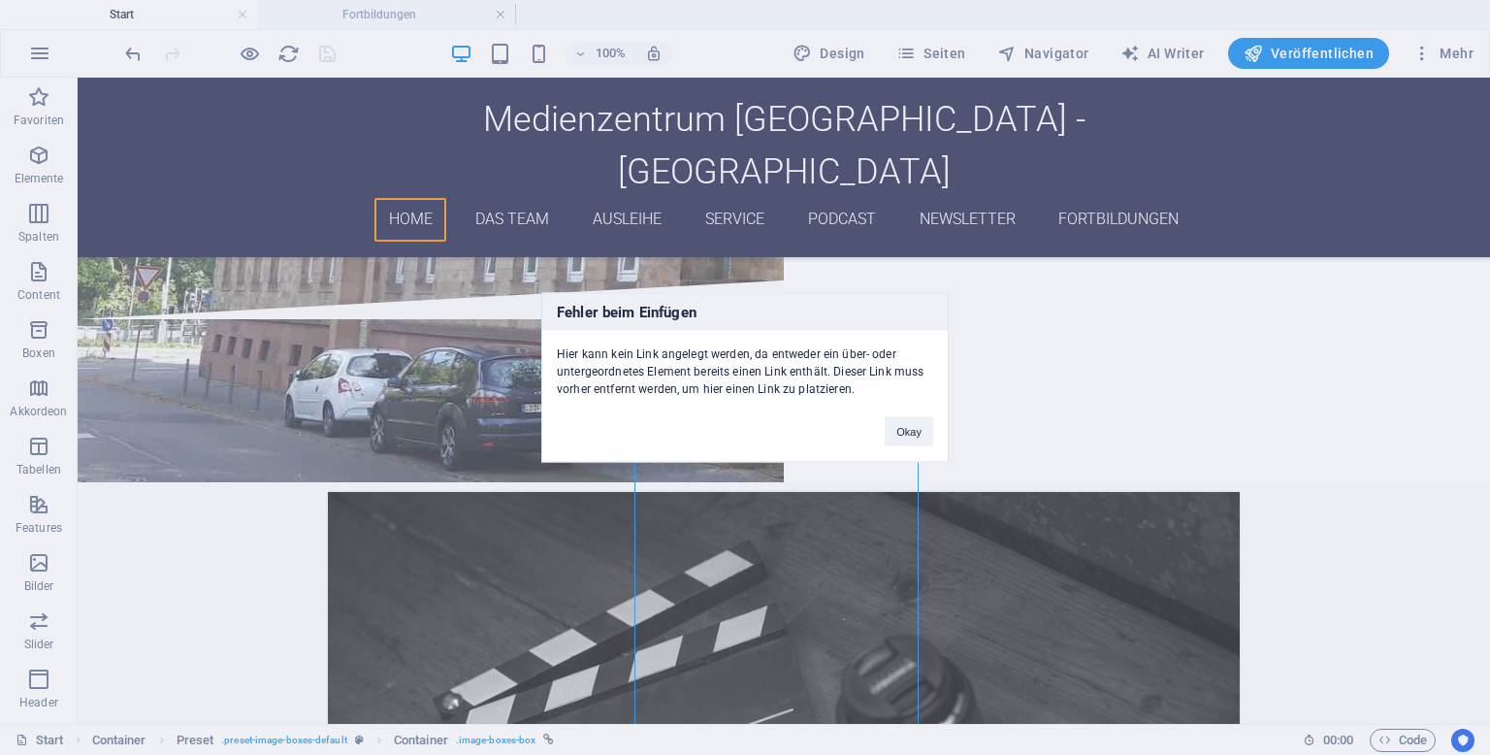
click at [943, 423] on div "Okay" at bounding box center [909, 422] width 78 height 49
click at [938, 424] on div "Okay" at bounding box center [909, 422] width 78 height 49
click at [930, 431] on button "Okay" at bounding box center [909, 431] width 49 height 29
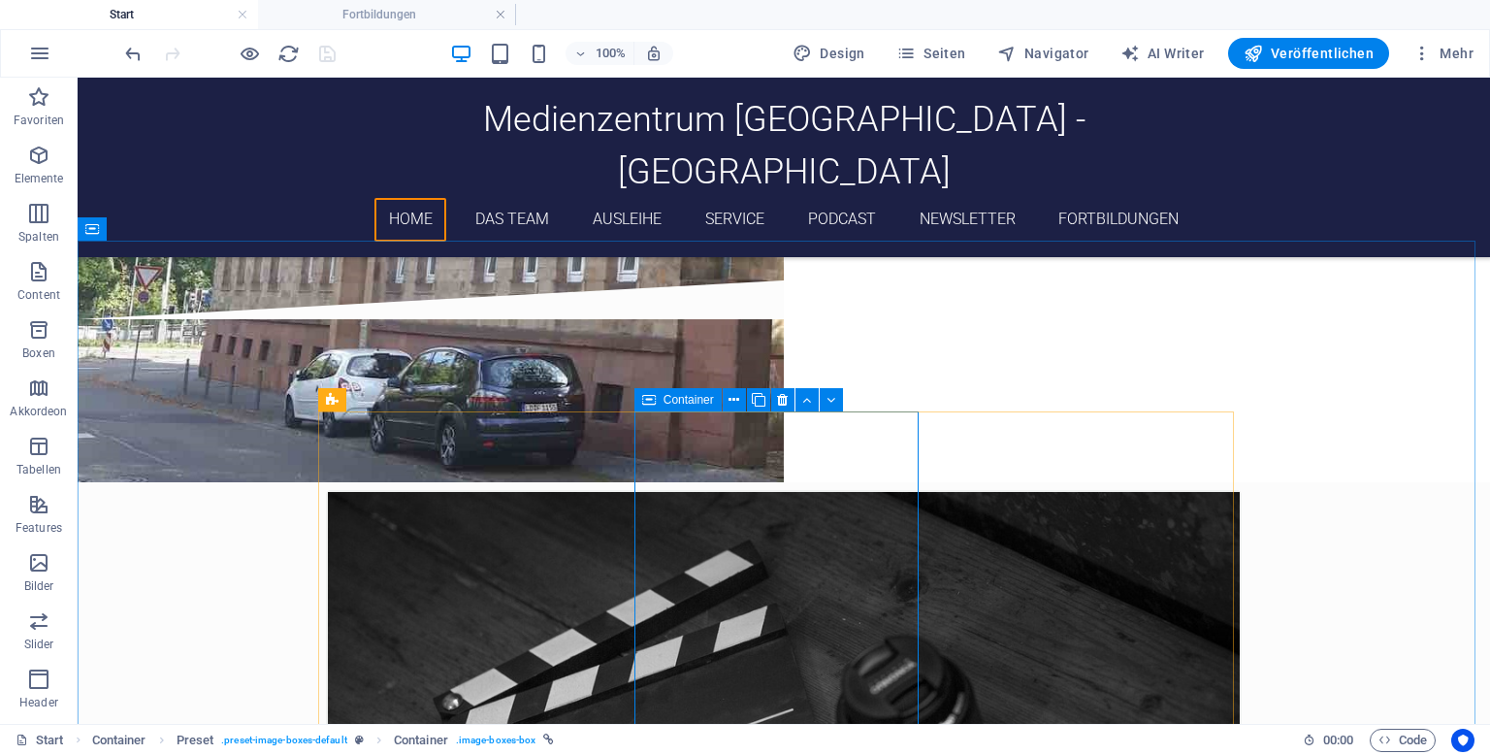
click at [652, 404] on icon at bounding box center [649, 399] width 14 height 23
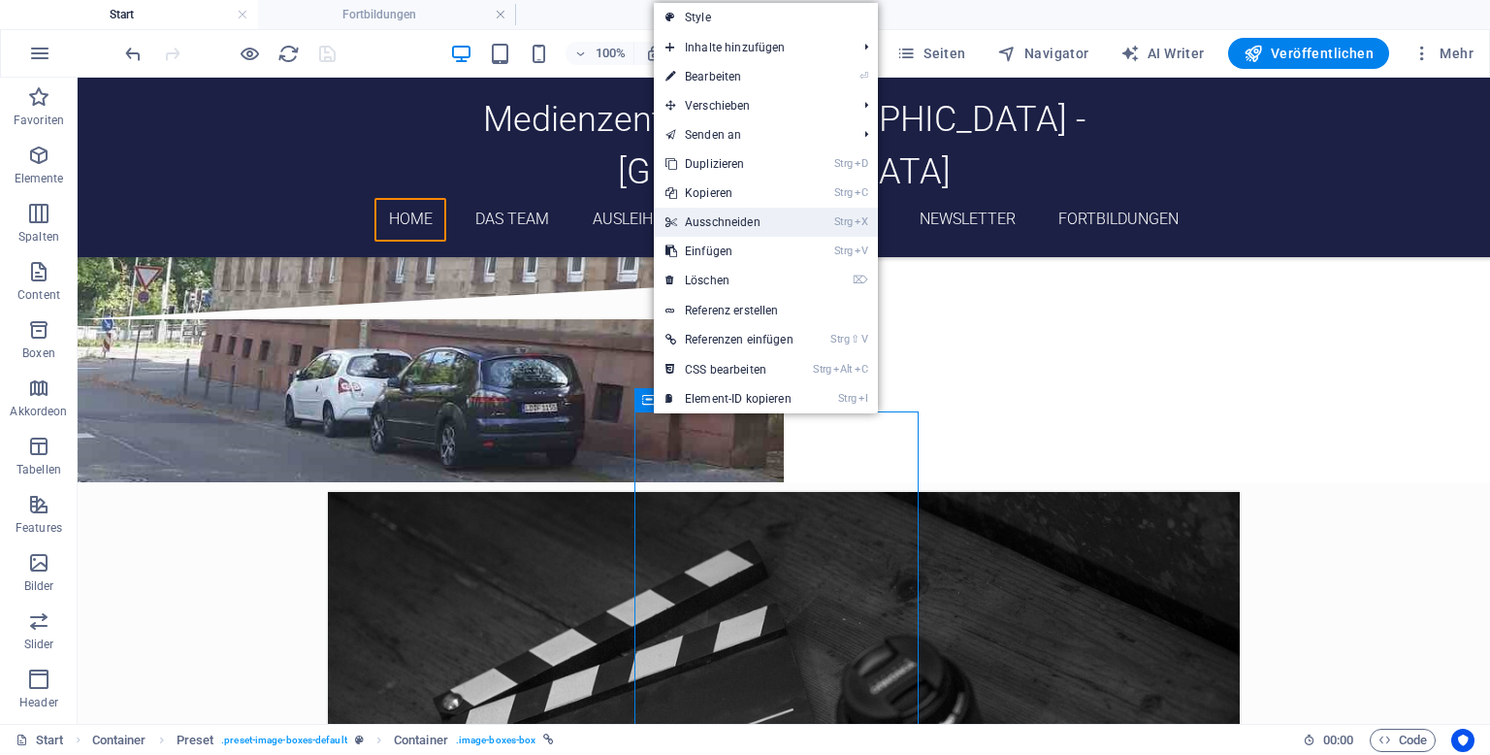
click at [745, 234] on link "Strg X Ausschneiden" at bounding box center [729, 222] width 151 height 29
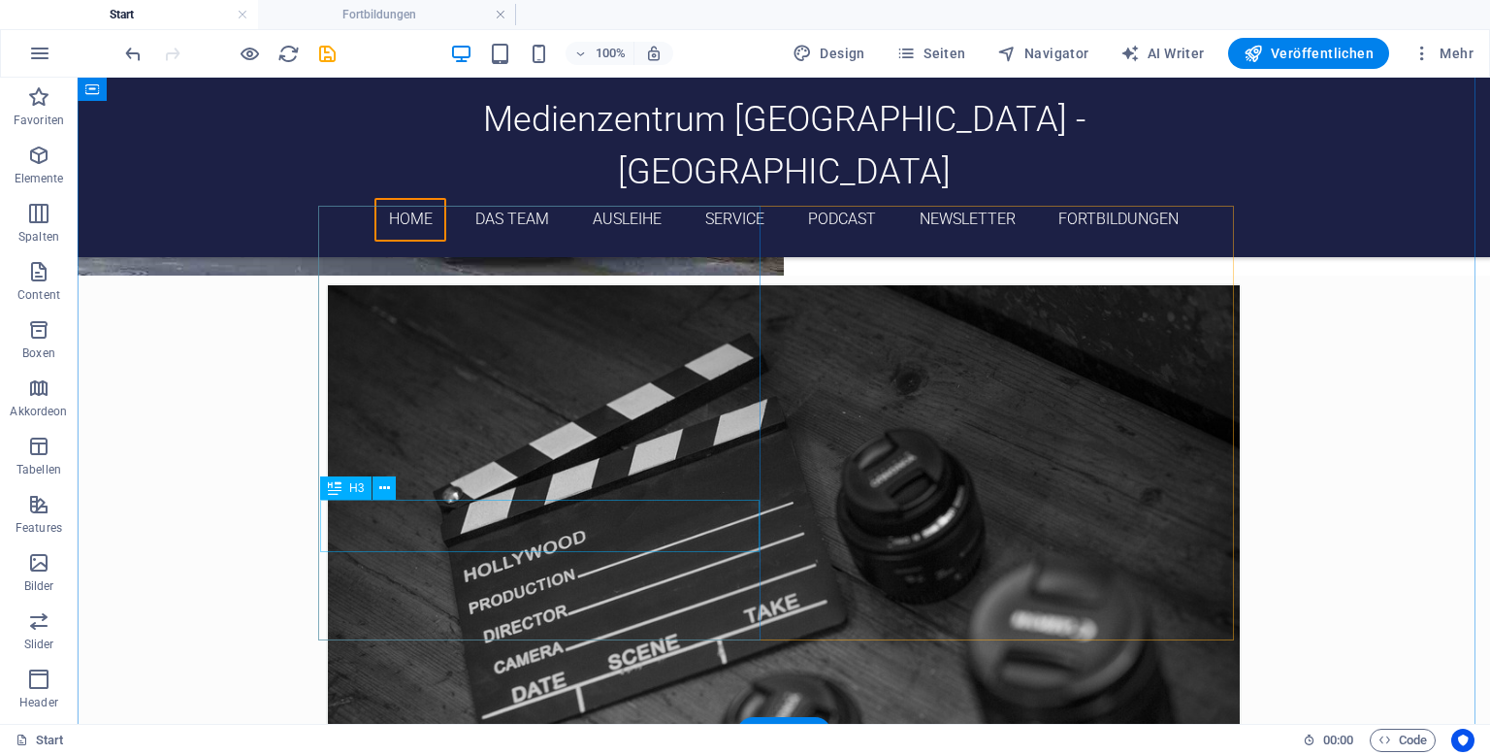
scroll to position [533, 0]
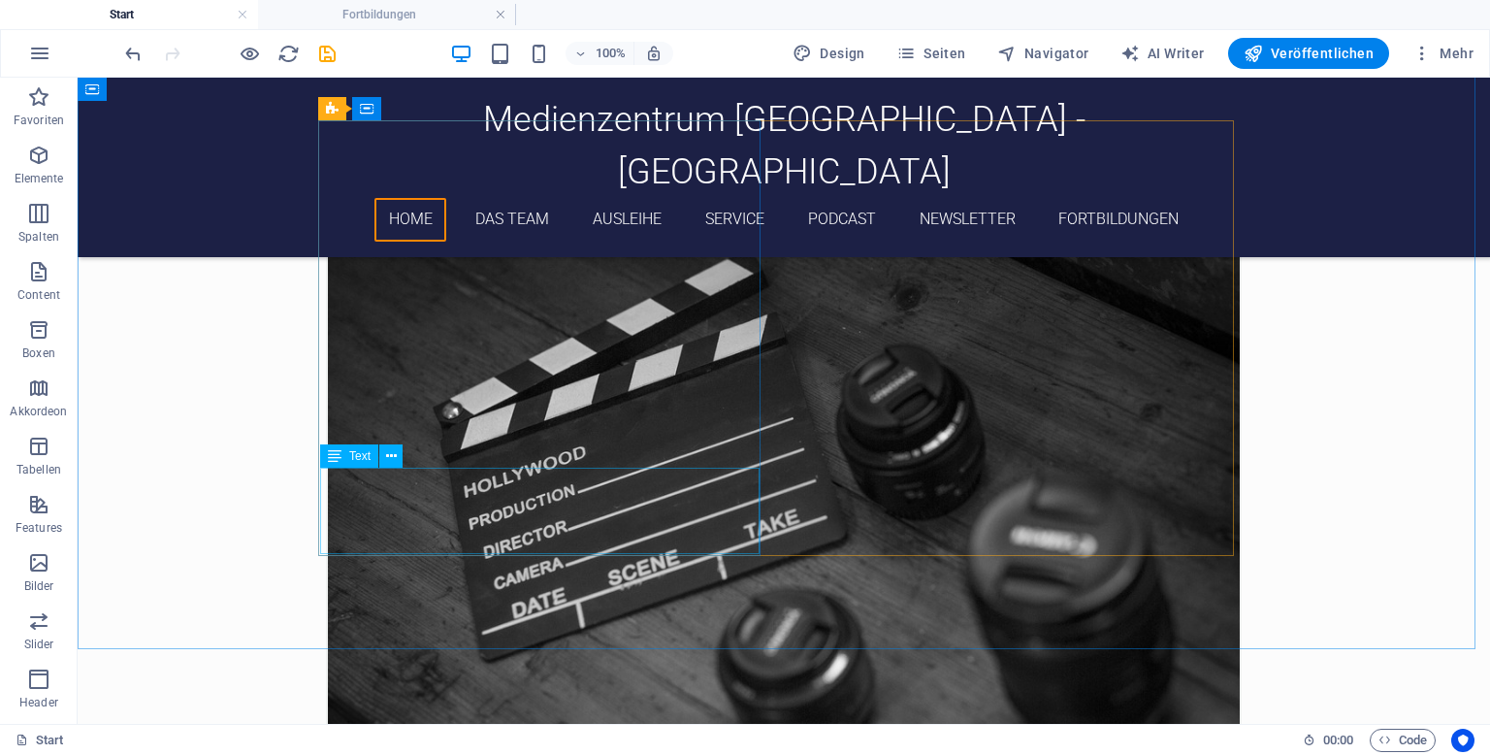
click at [320, 451] on div "Text" at bounding box center [349, 455] width 58 height 23
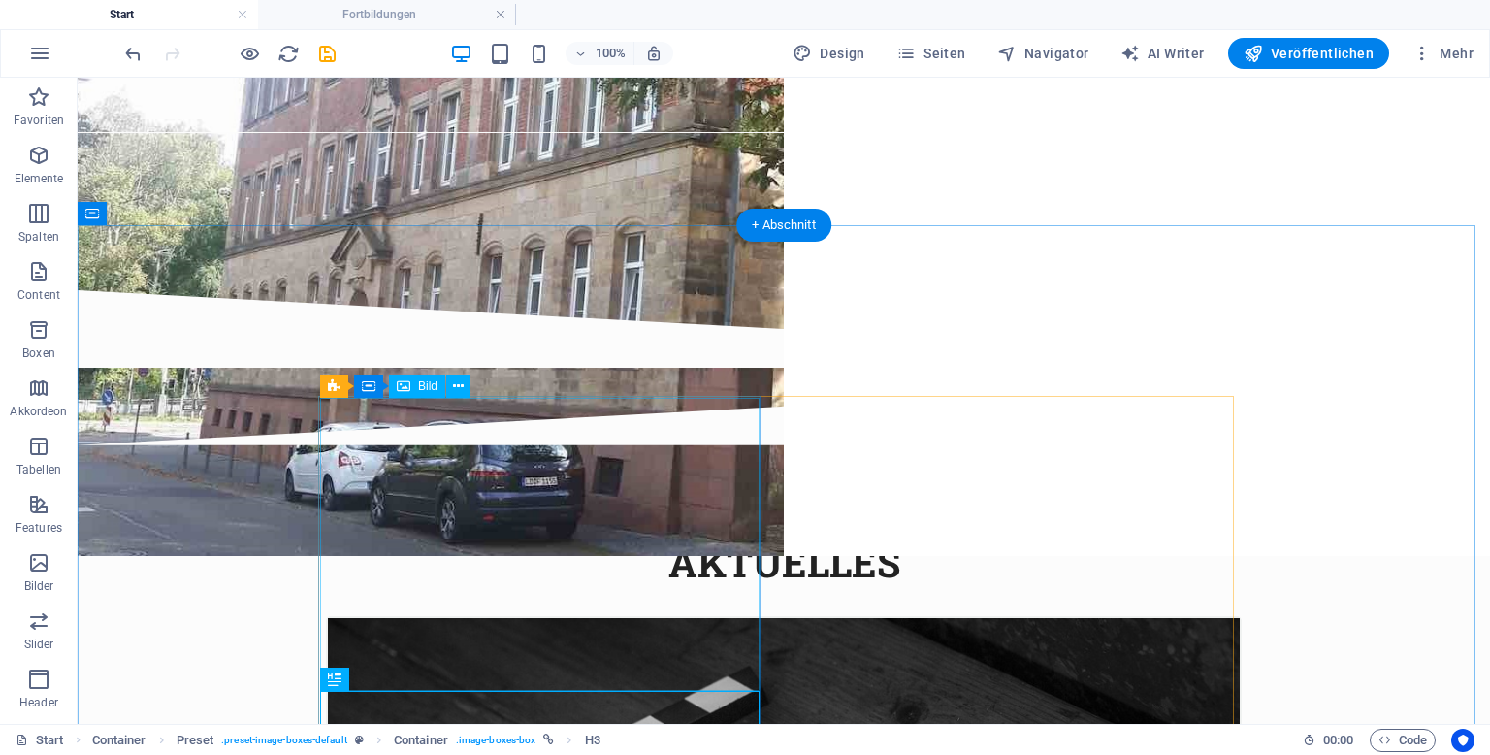
scroll to position [48, 0]
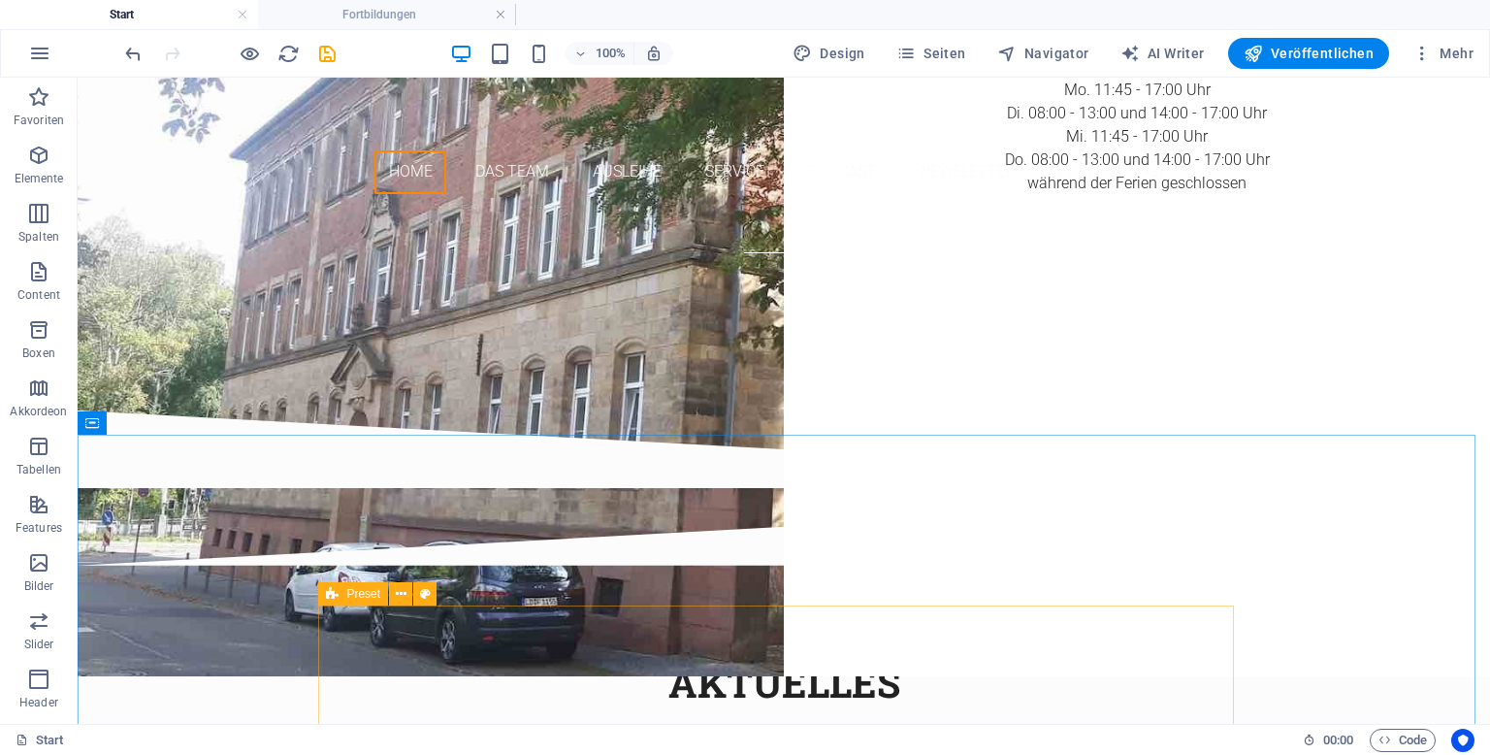
click at [338, 605] on icon at bounding box center [332, 593] width 13 height 23
click at [404, 583] on button at bounding box center [400, 593] width 23 height 23
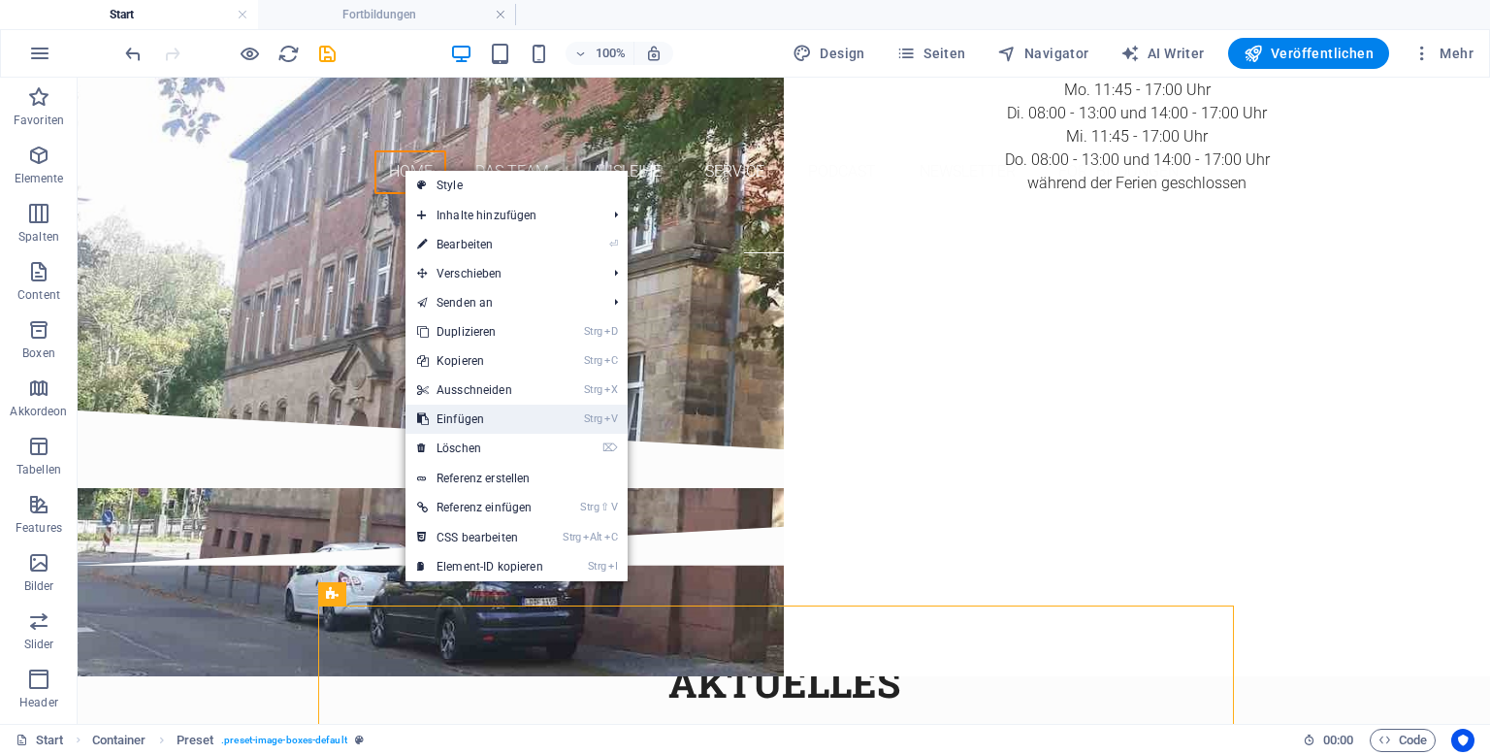
click at [488, 419] on link "Strg V Einfügen" at bounding box center [479, 418] width 149 height 29
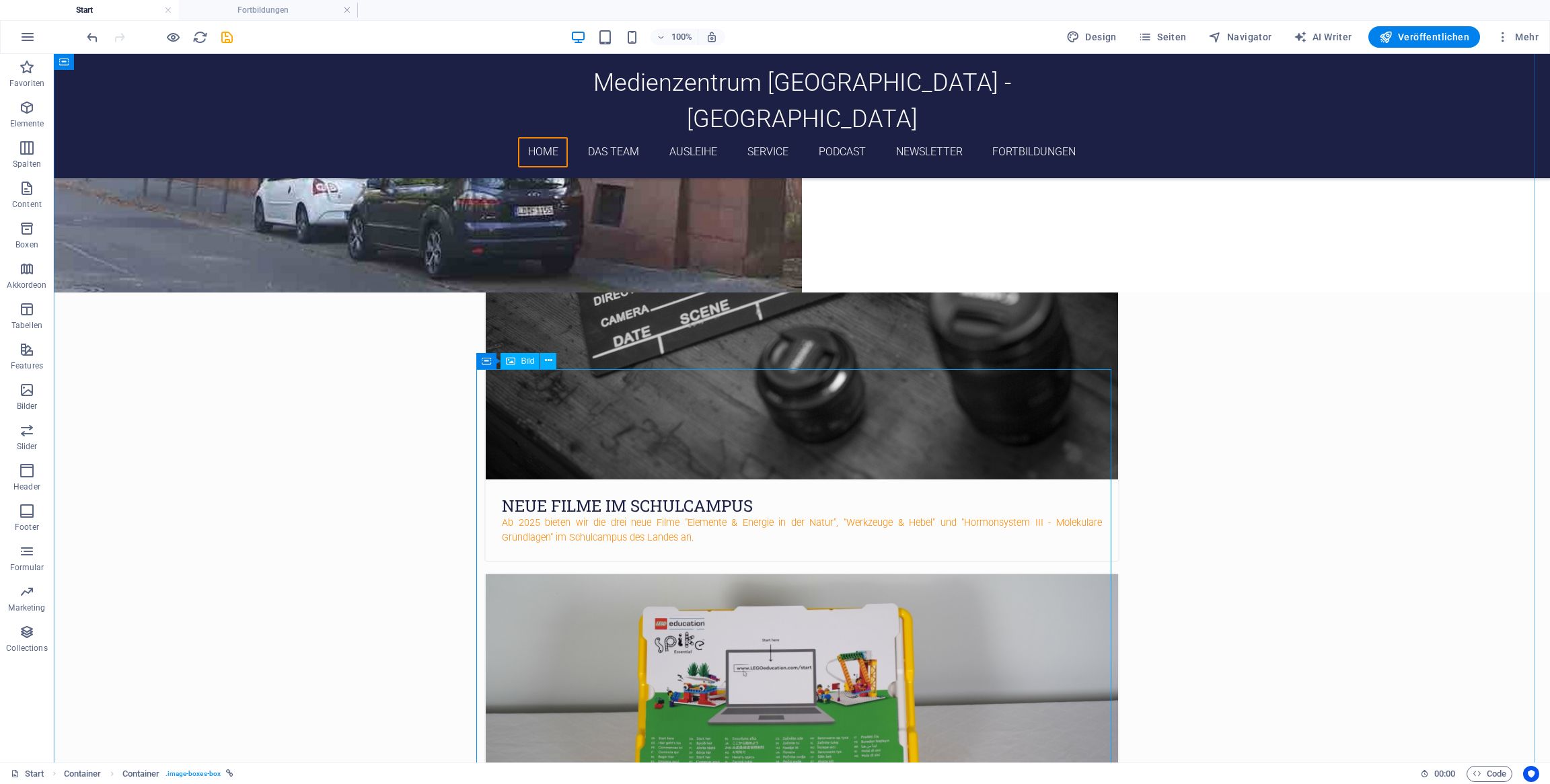
scroll to position [458, 0]
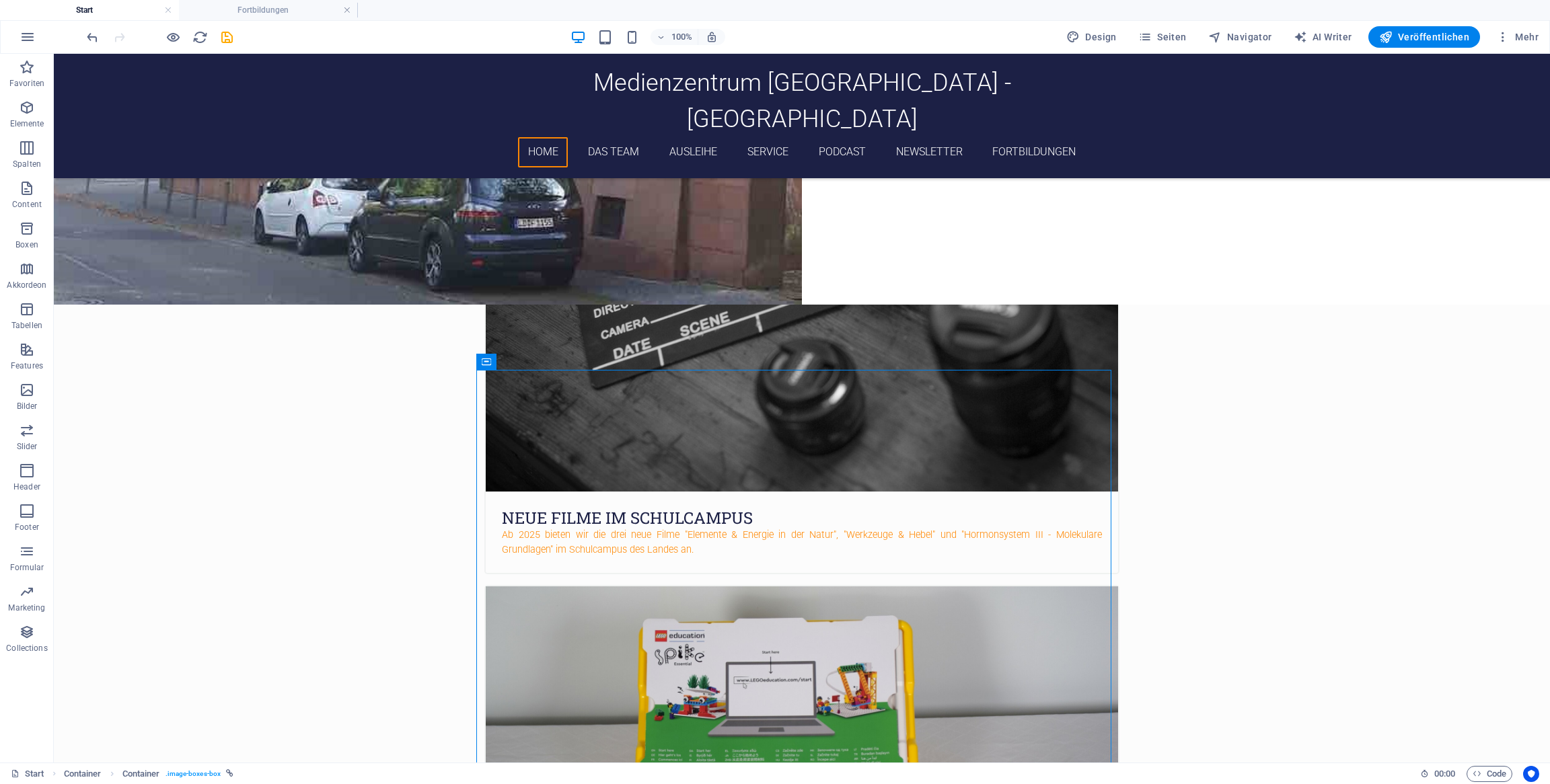
drag, startPoint x: 544, startPoint y: 419, endPoint x: 474, endPoint y: 274, distance: 161.0
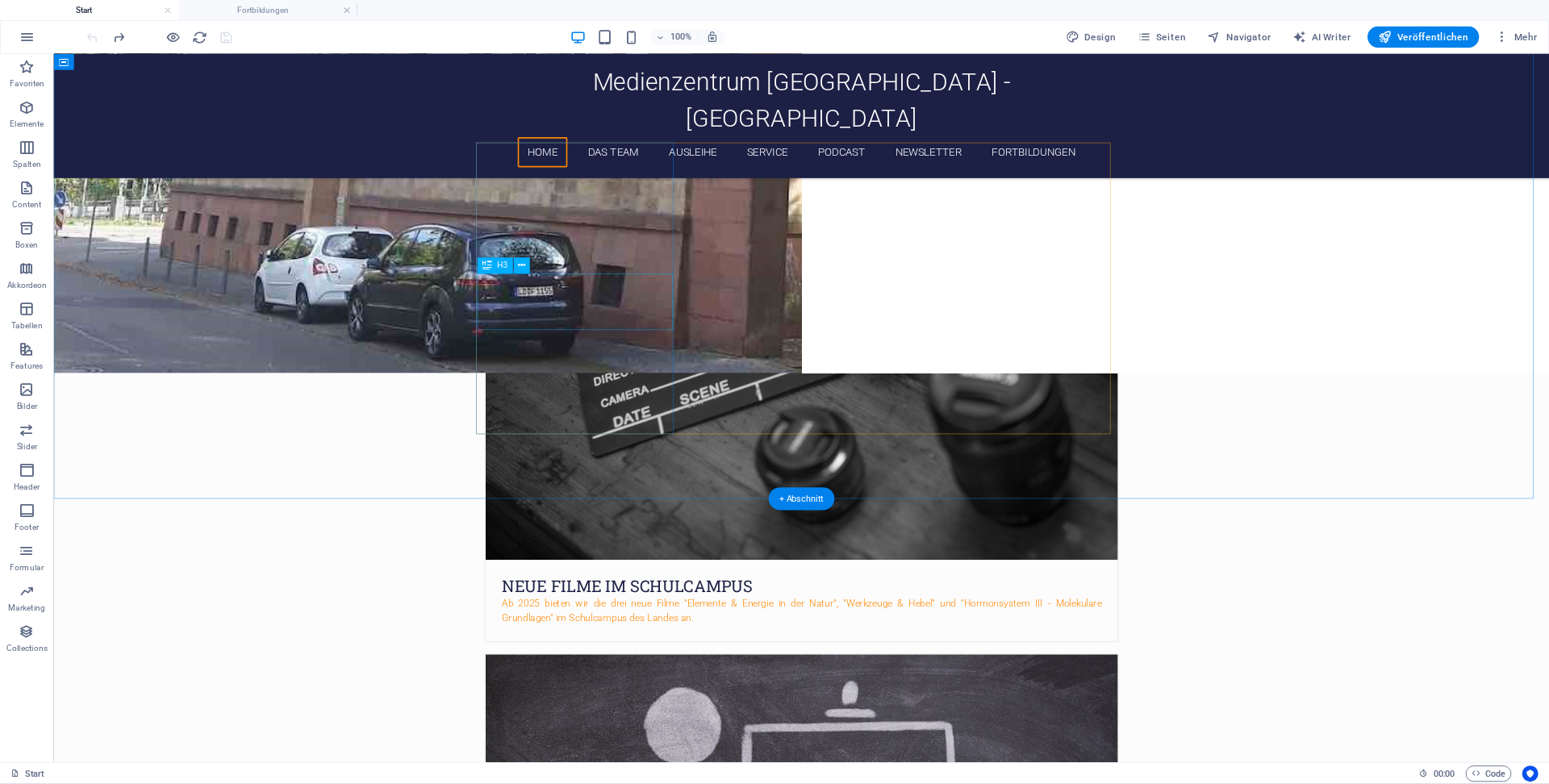
scroll to position [346, 0]
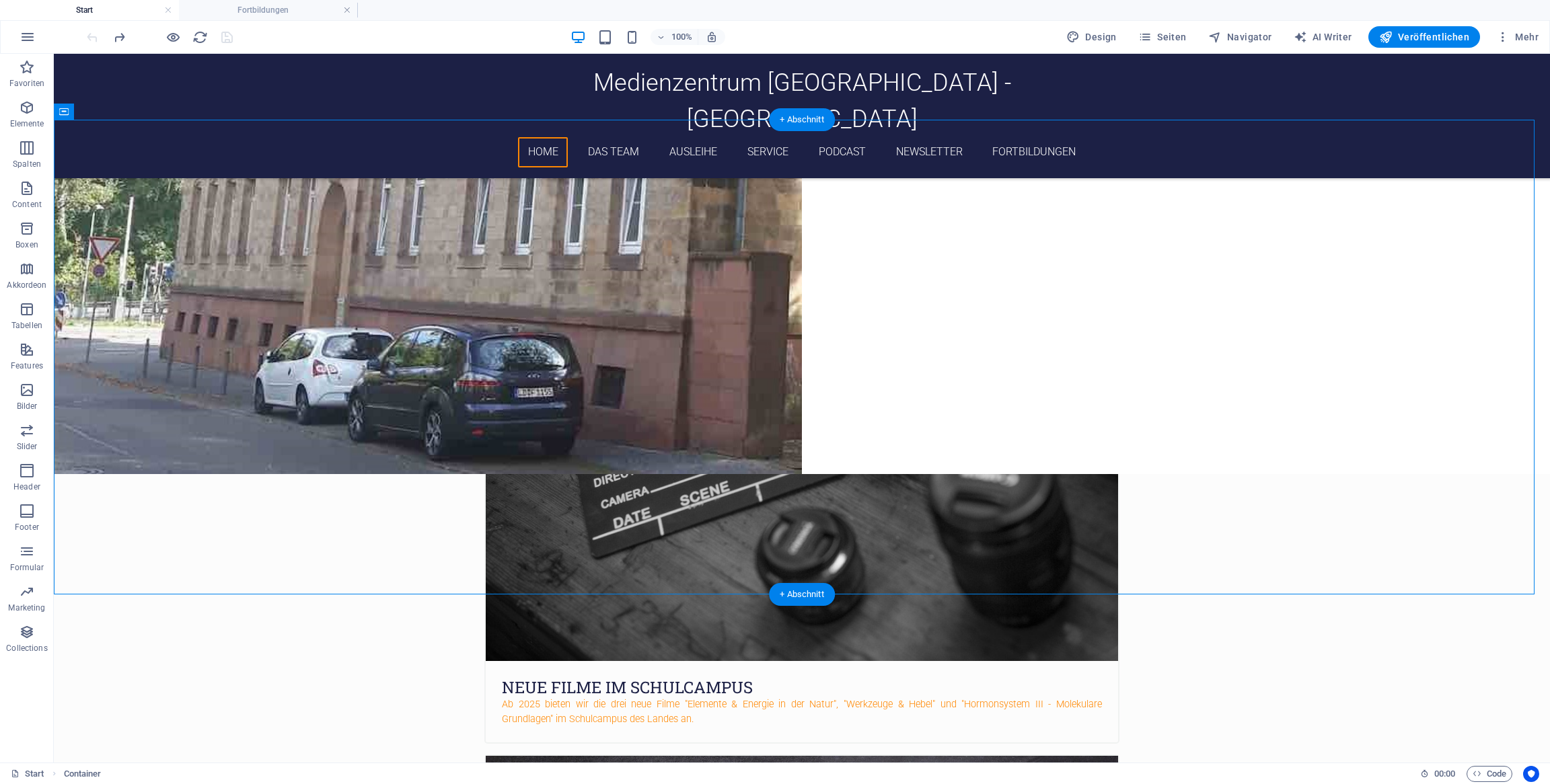
drag, startPoint x: 560, startPoint y: 283, endPoint x: 906, endPoint y: 311, distance: 347.1
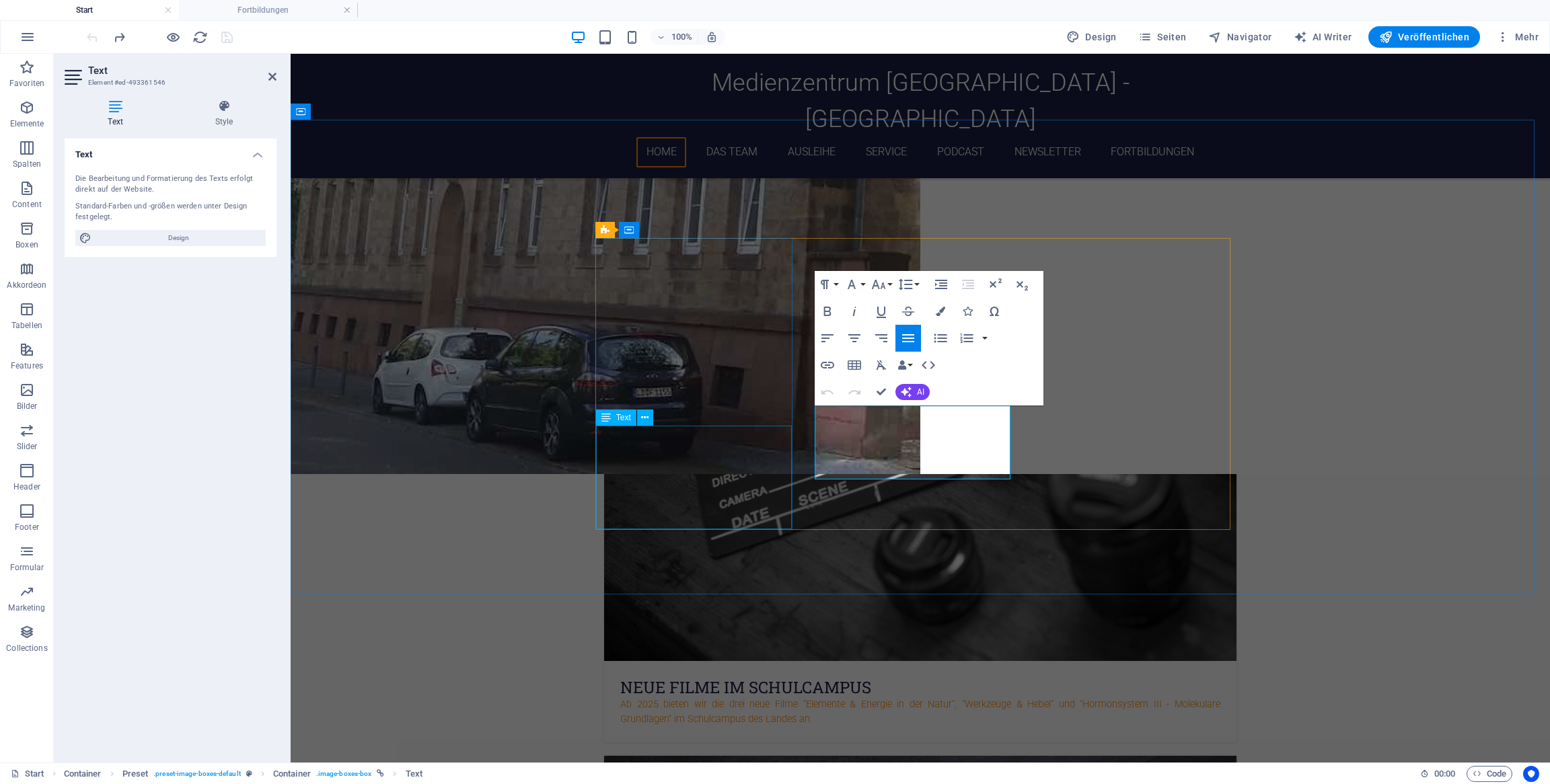
click at [784, 523] on div "Ab 2025 bieten wir die drei neue Filme "Elemente & Energie in der Natur", "Werk…" at bounding box center [920, 720] width 632 height 45
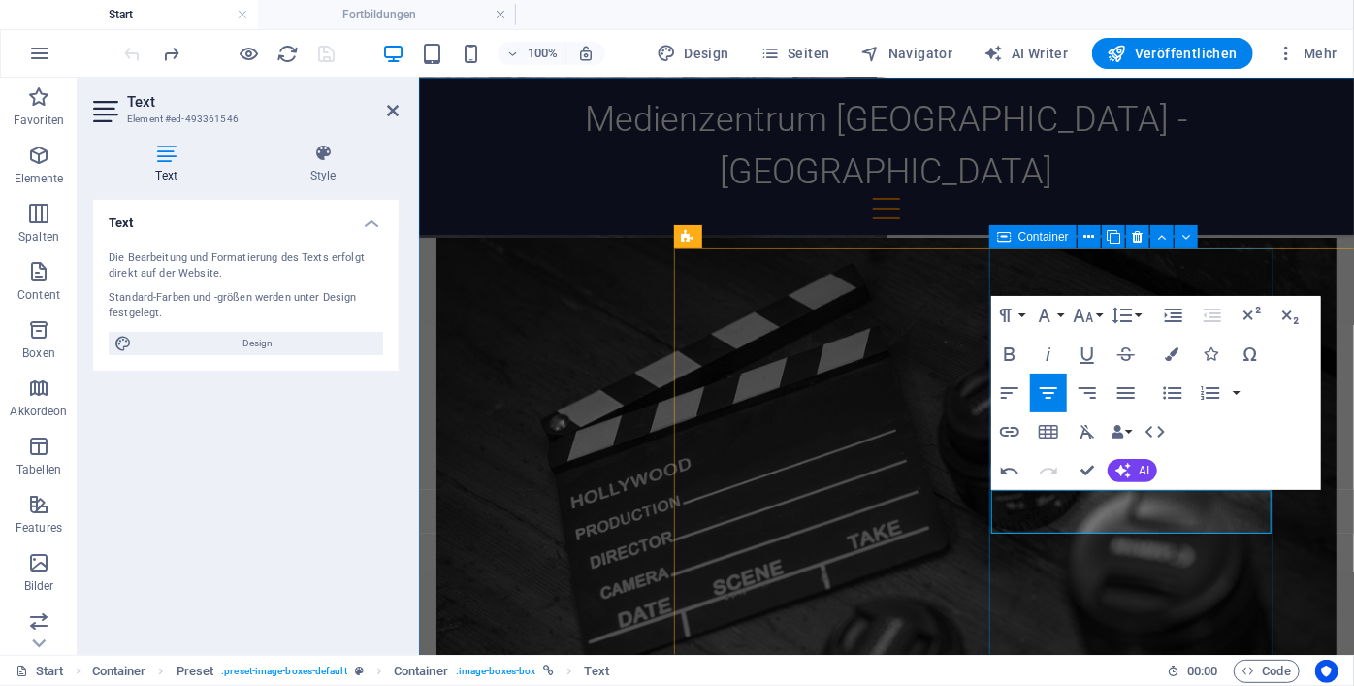
scroll to position [476, 0]
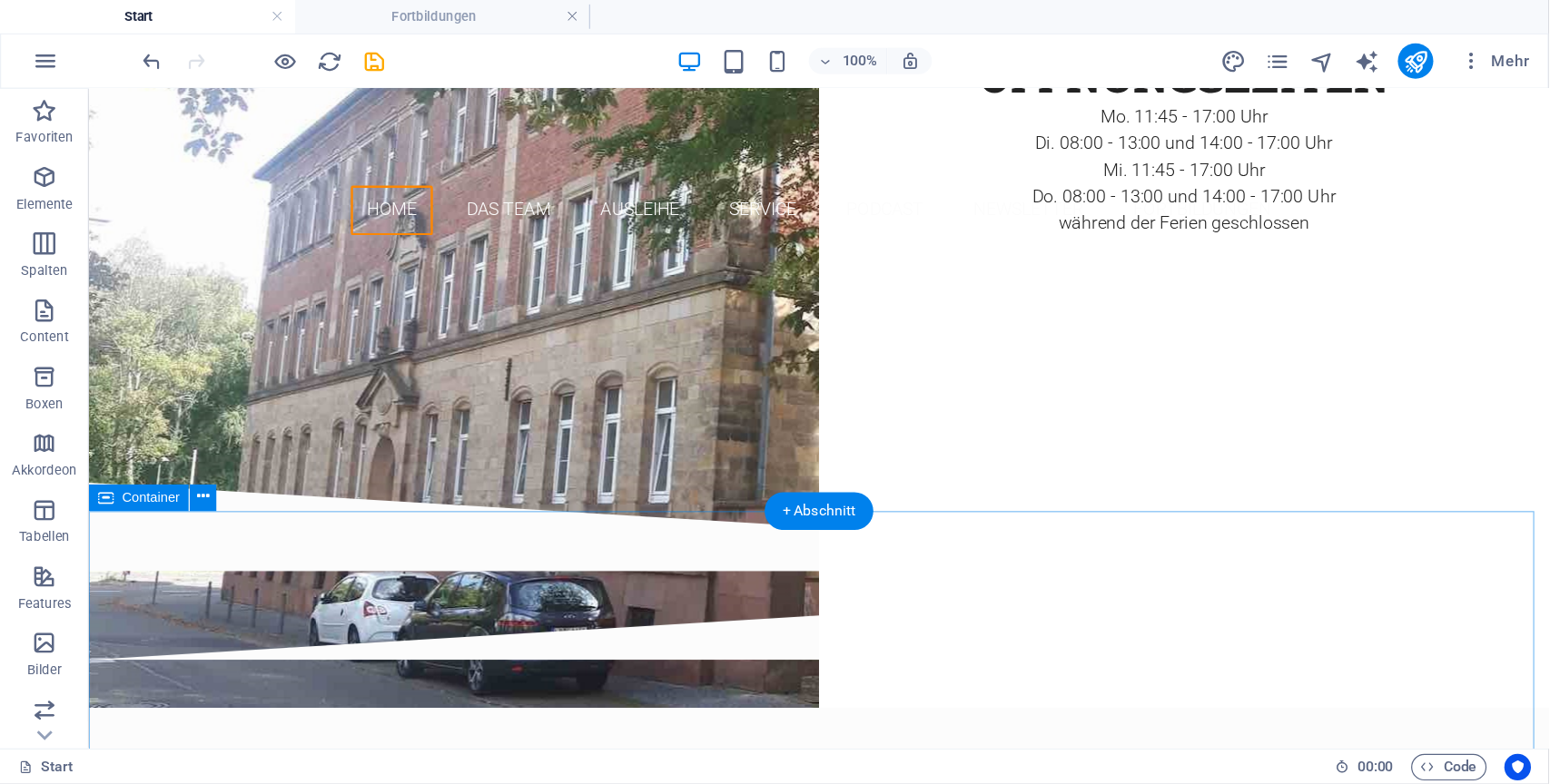
scroll to position [33, 0]
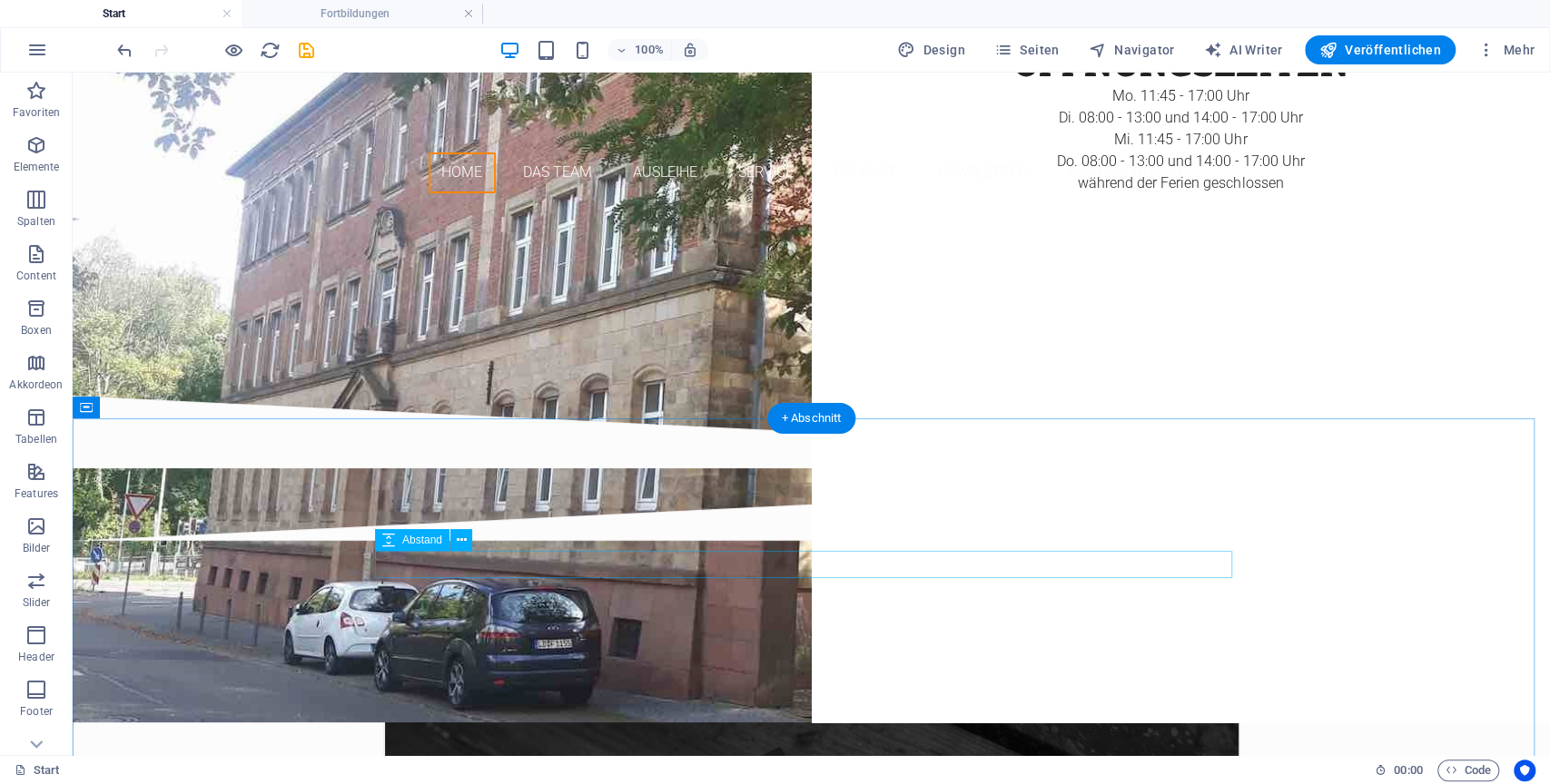
click at [680, 674] on div at bounding box center [812, 687] width 857 height 27
click at [50, 135] on span "Elemente" at bounding box center [37, 156] width 73 height 44
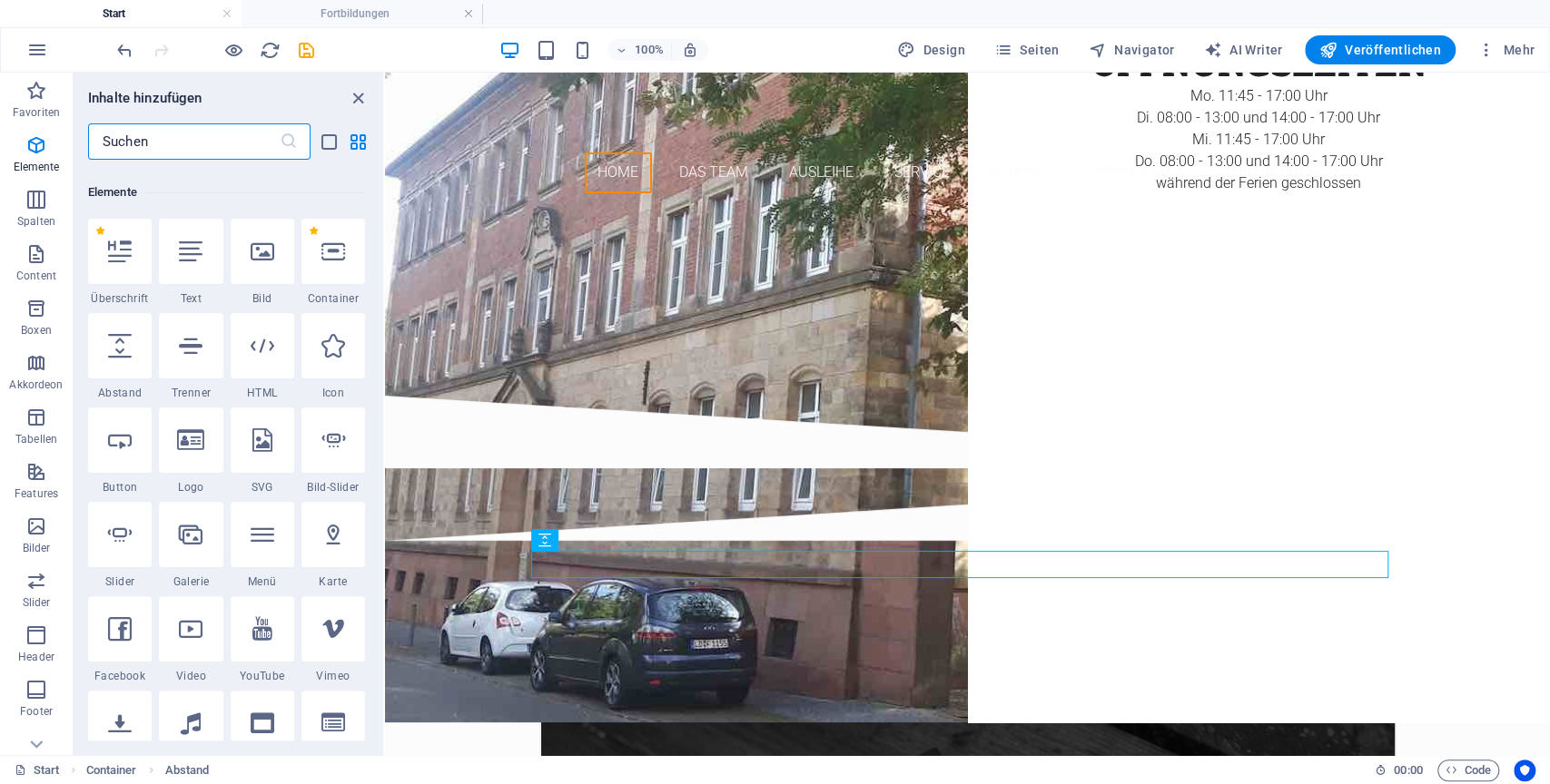
scroll to position [194, 0]
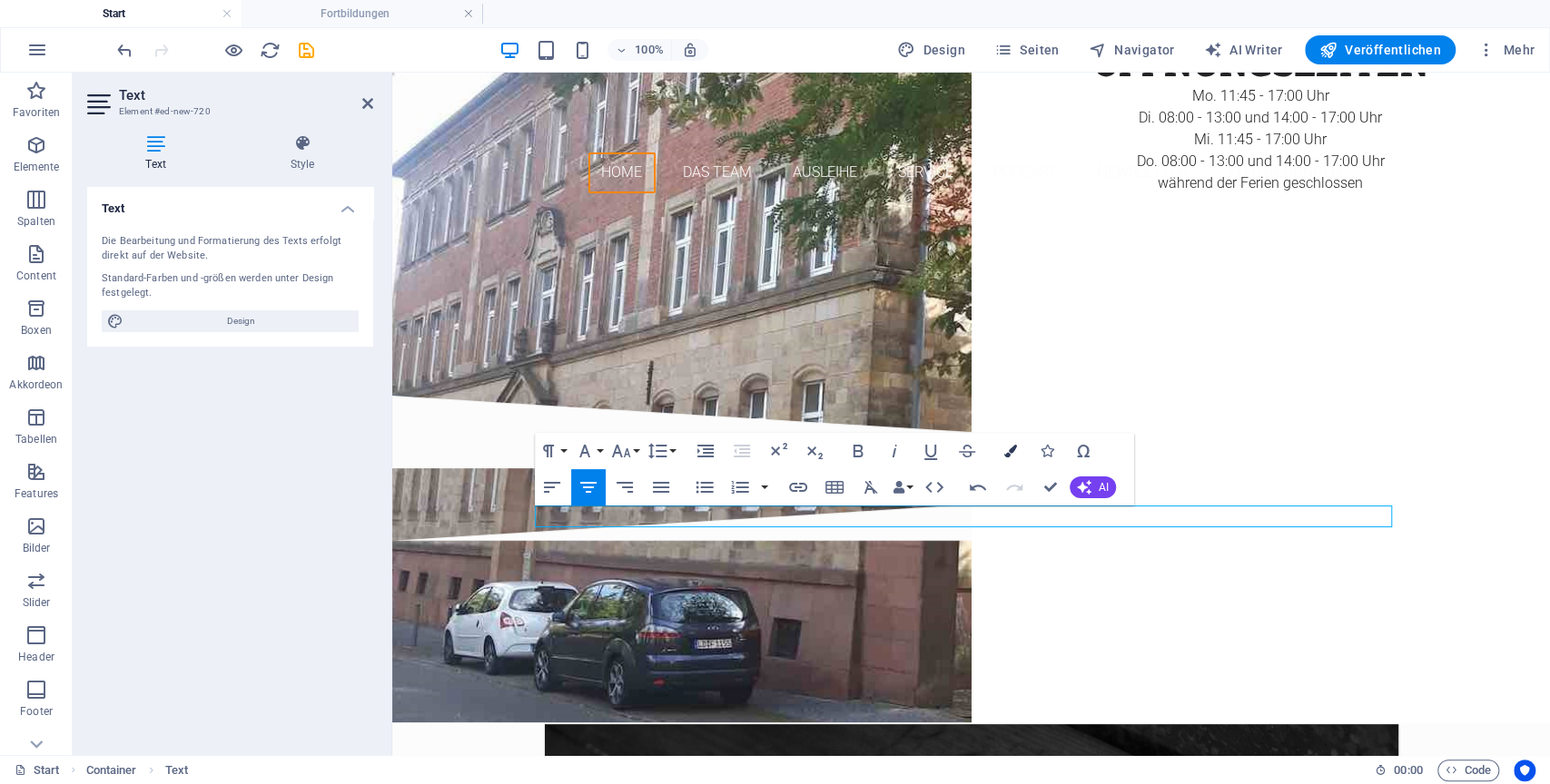
click at [1004, 452] on icon "button" at bounding box center [1011, 451] width 13 height 13
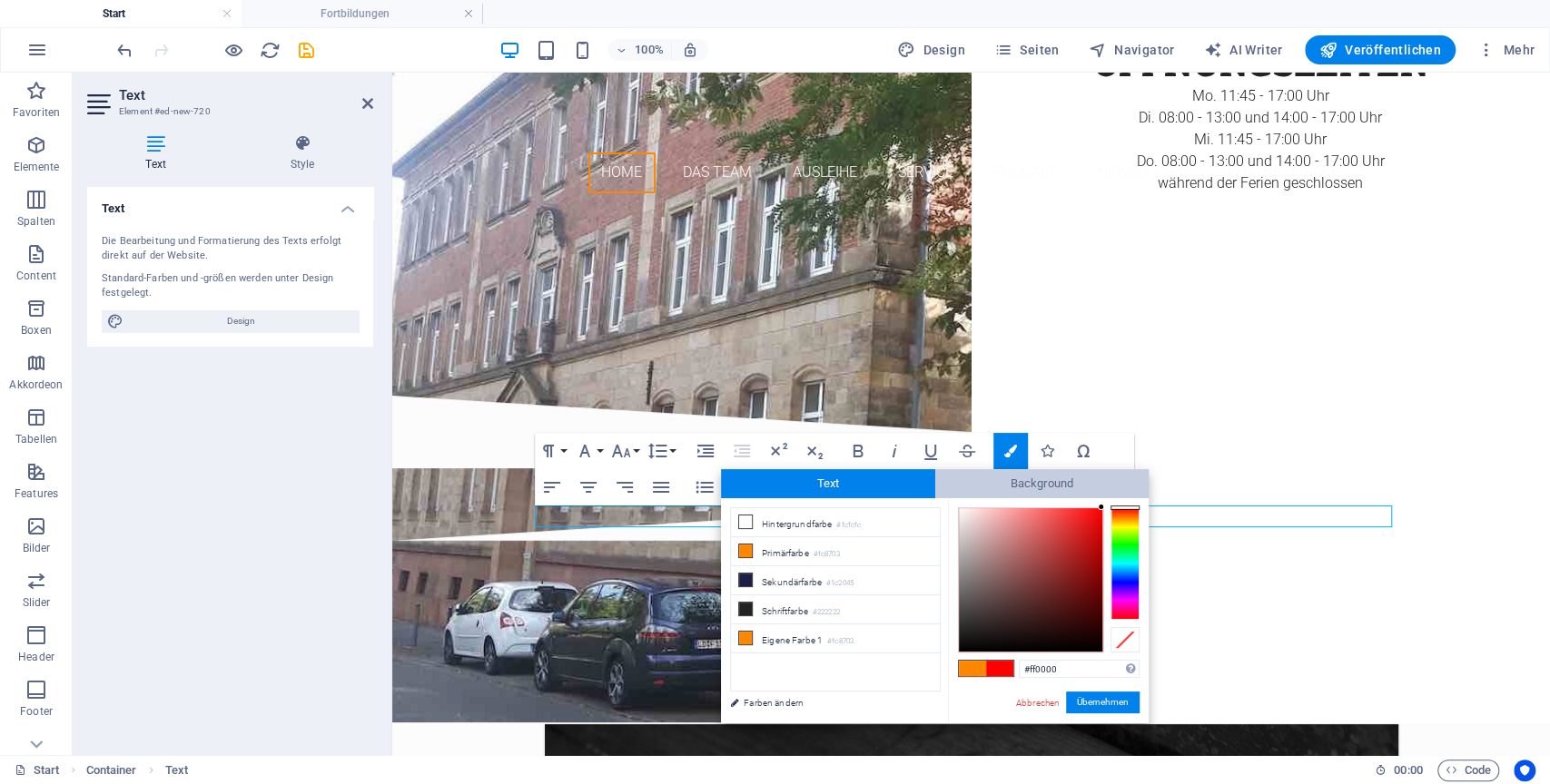
drag, startPoint x: 1134, startPoint y: 525, endPoint x: 1126, endPoint y: 473, distance: 52.6
click at [1126, 473] on div "Text Background less Hintergrundfarbe #fcfcfc Primärfarbe #fc8703 [GEOGRAPHIC_D…" at bounding box center [934, 596] width 428 height 254
type input "#ff0000"
click at [1108, 705] on button "Übernehmen" at bounding box center [1103, 702] width 74 height 22
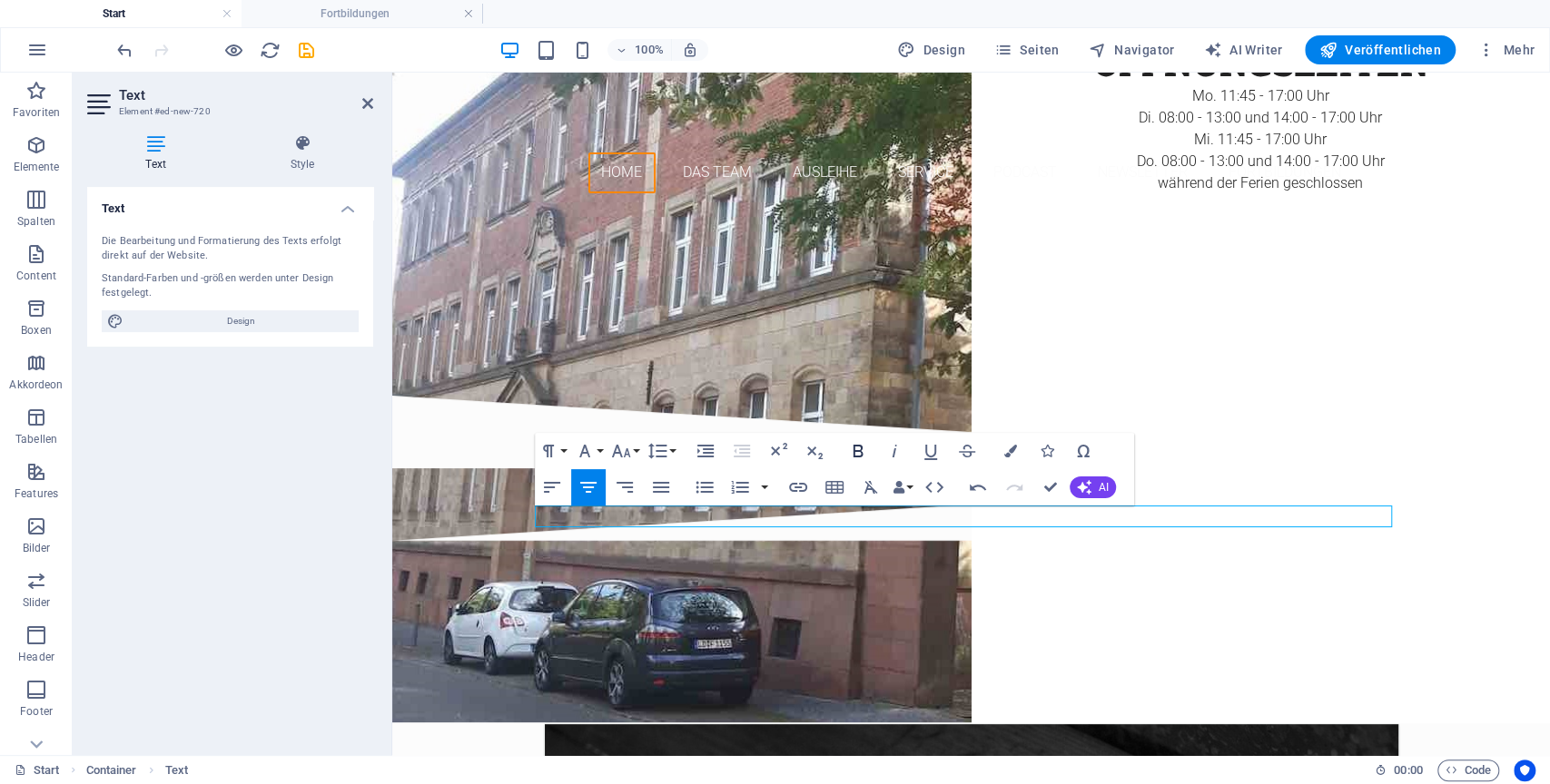
click at [864, 455] on icon "button" at bounding box center [857, 450] width 22 height 22
click at [799, 488] on icon "button" at bounding box center [797, 486] width 22 height 22
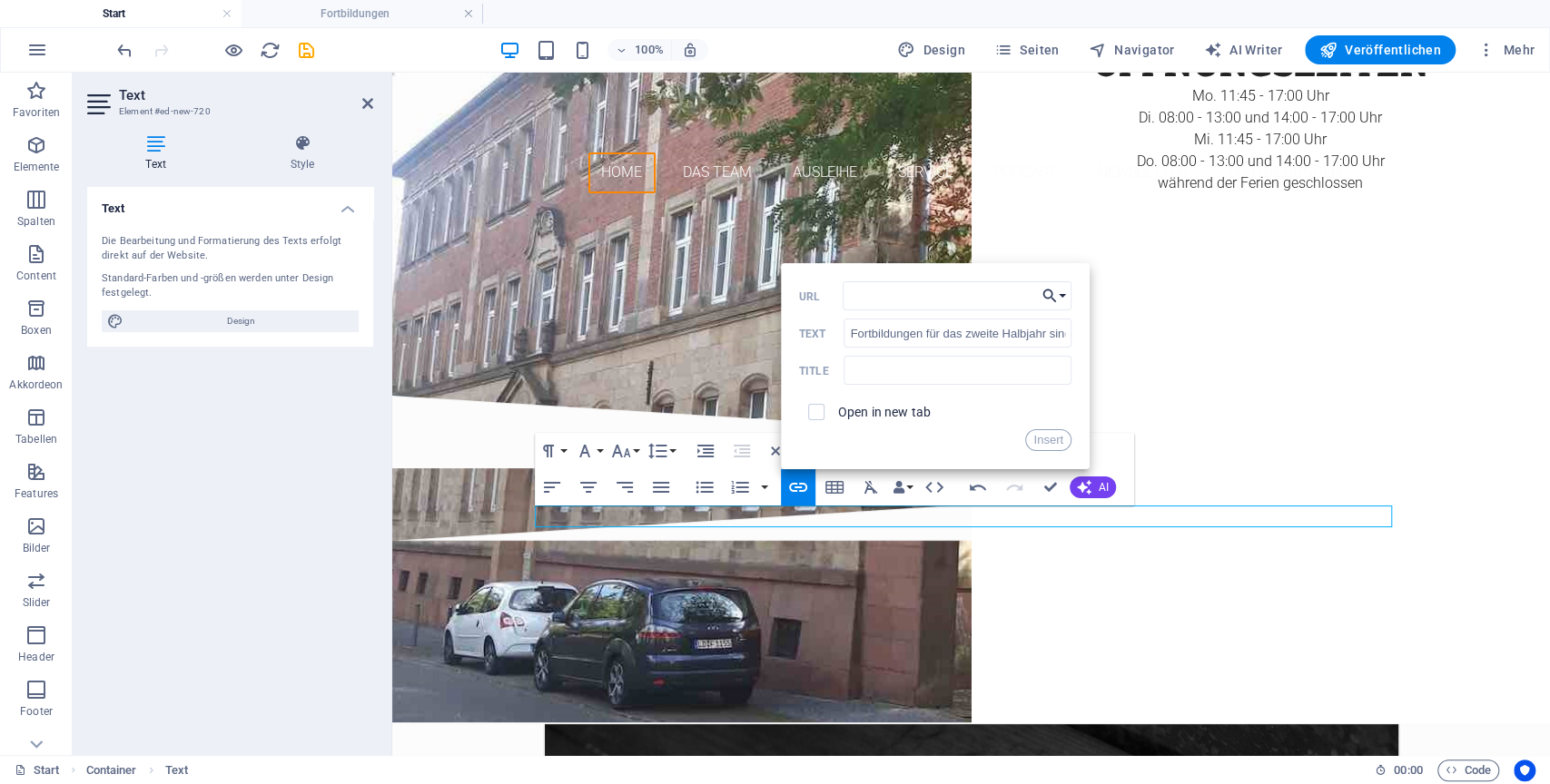
click at [1060, 298] on button "Choose Link" at bounding box center [1054, 296] width 35 height 29
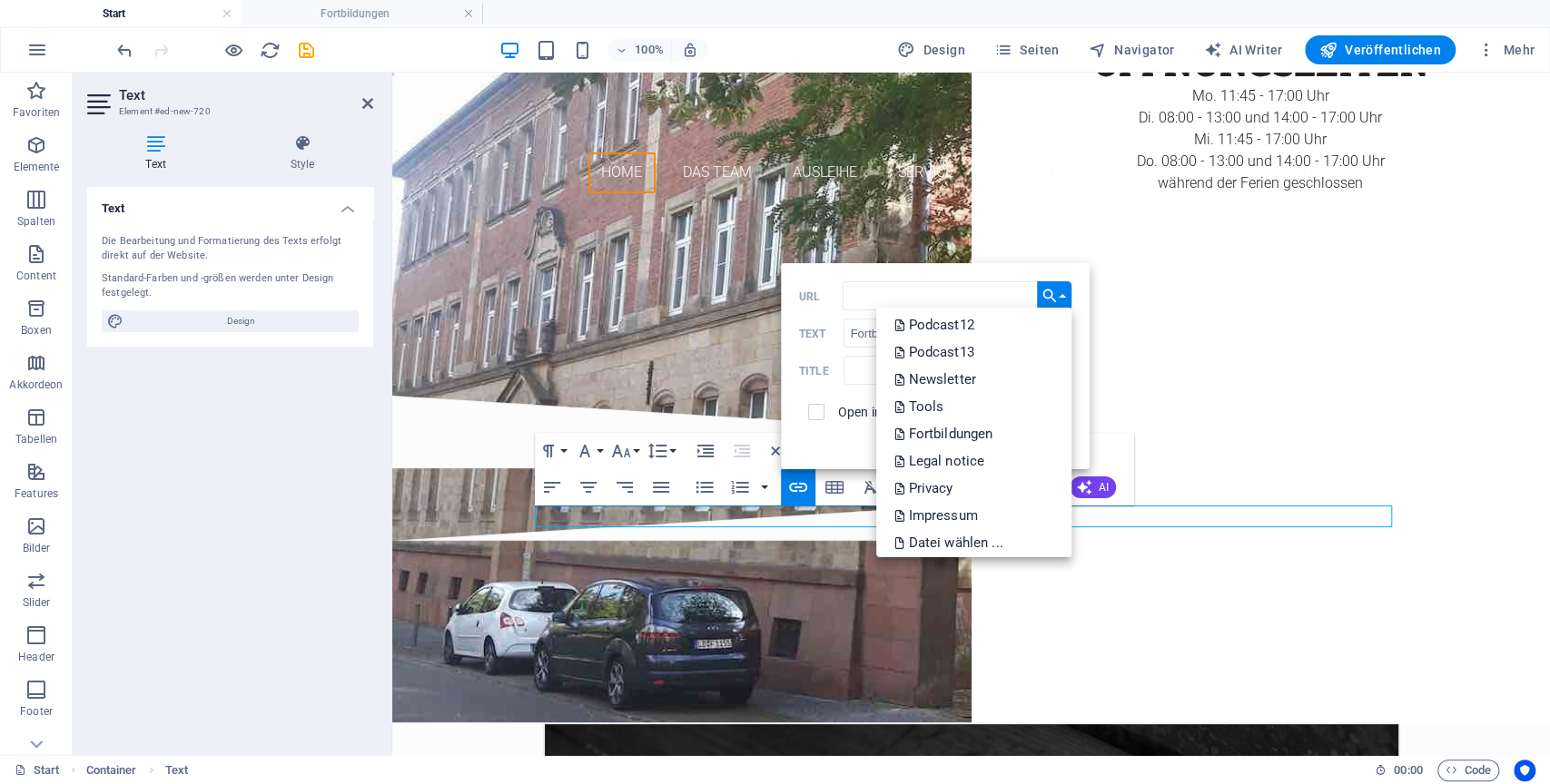
scroll to position [528, 0]
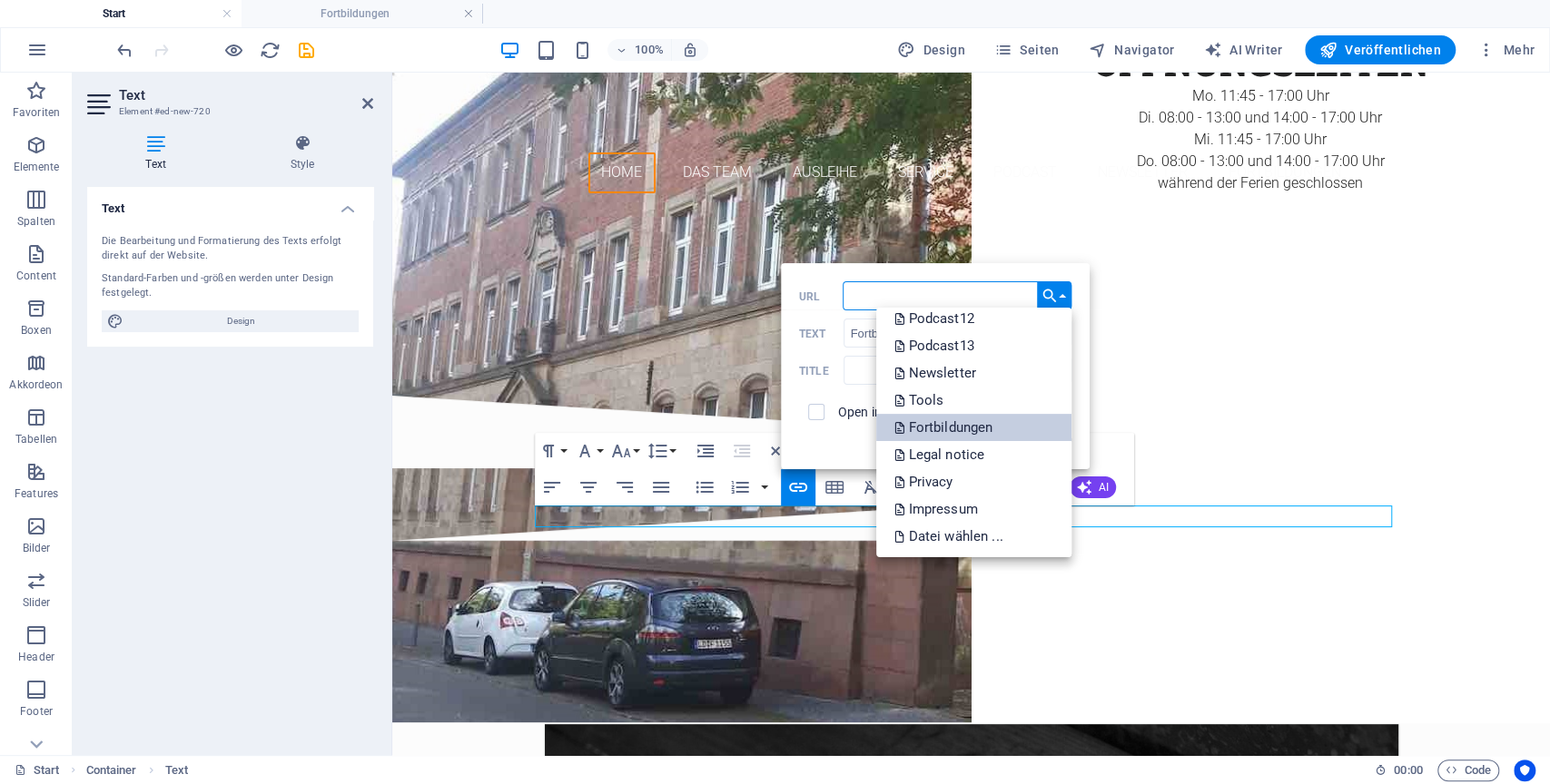
click at [944, 438] on p "Fortbildungen" at bounding box center [945, 427] width 103 height 27
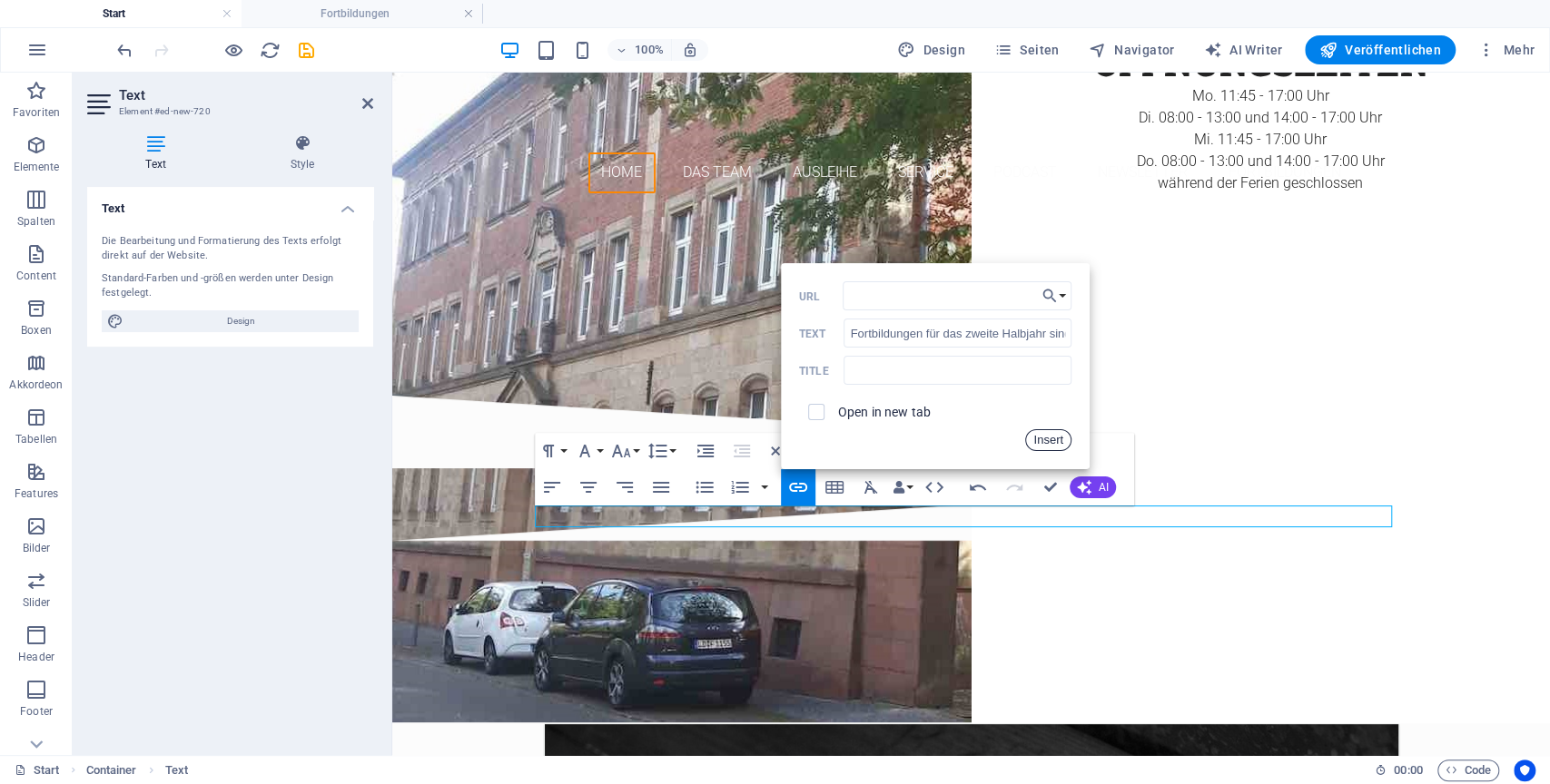
click at [1060, 438] on button "Insert" at bounding box center [1047, 440] width 46 height 22
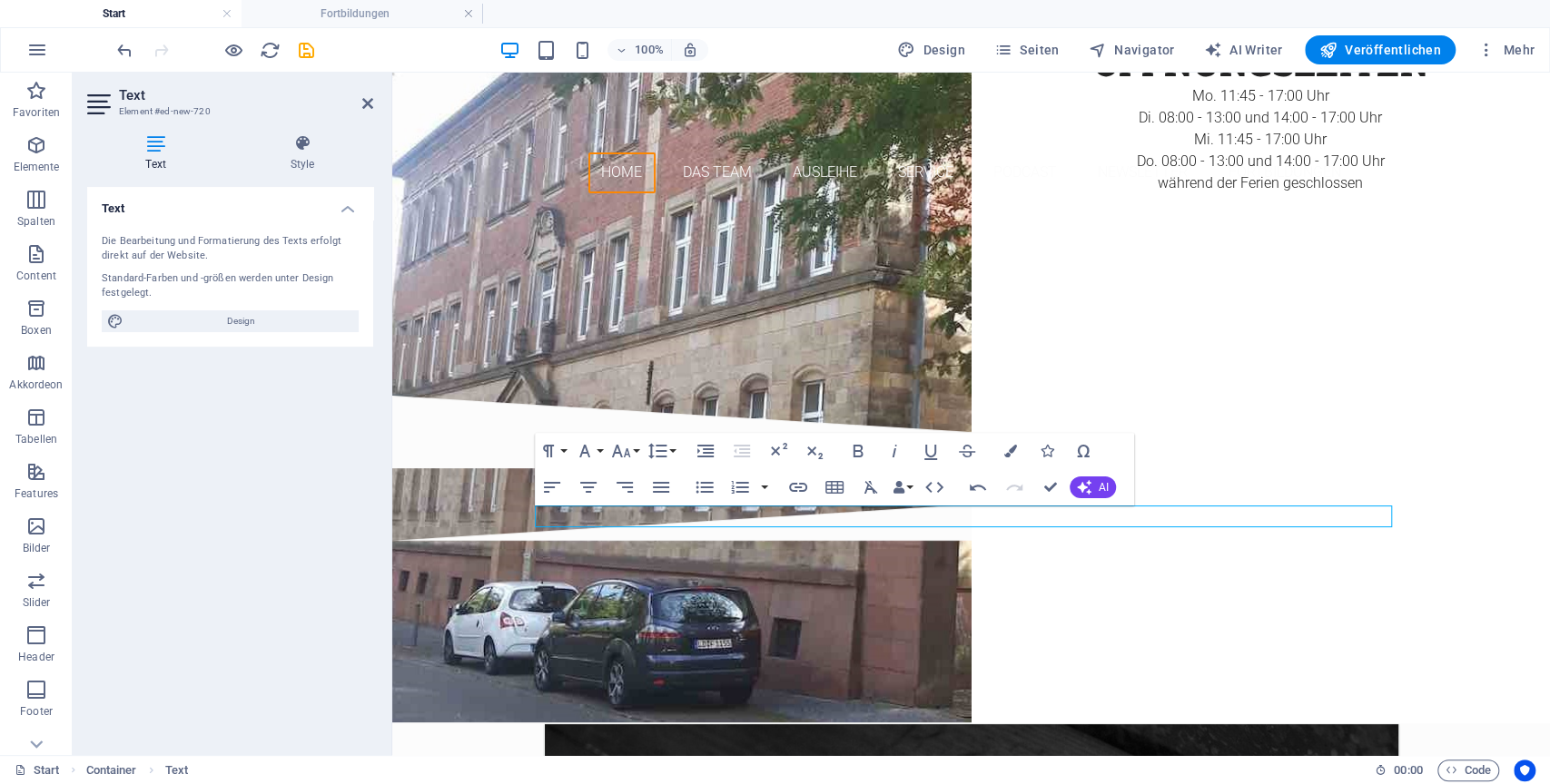
click at [697, 581] on div "H2 Container Preset Container HTML Banner Preset Preset Container Preset Contai…" at bounding box center [971, 414] width 1158 height 682
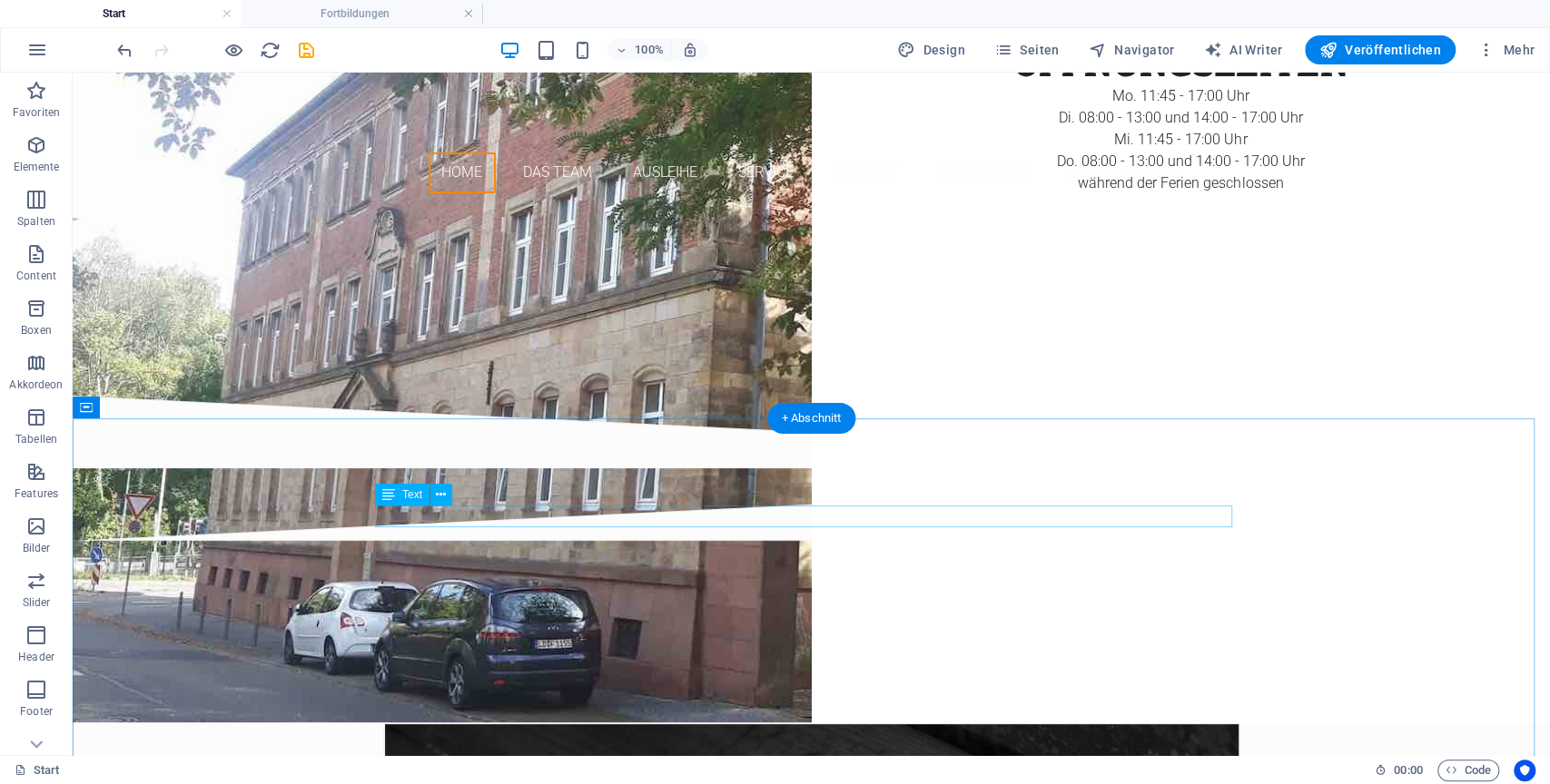
click at [696, 628] on div "Fortbildungen für das zweite Halbjahr sind online und können gebucht werden!" at bounding box center [812, 638] width 857 height 22
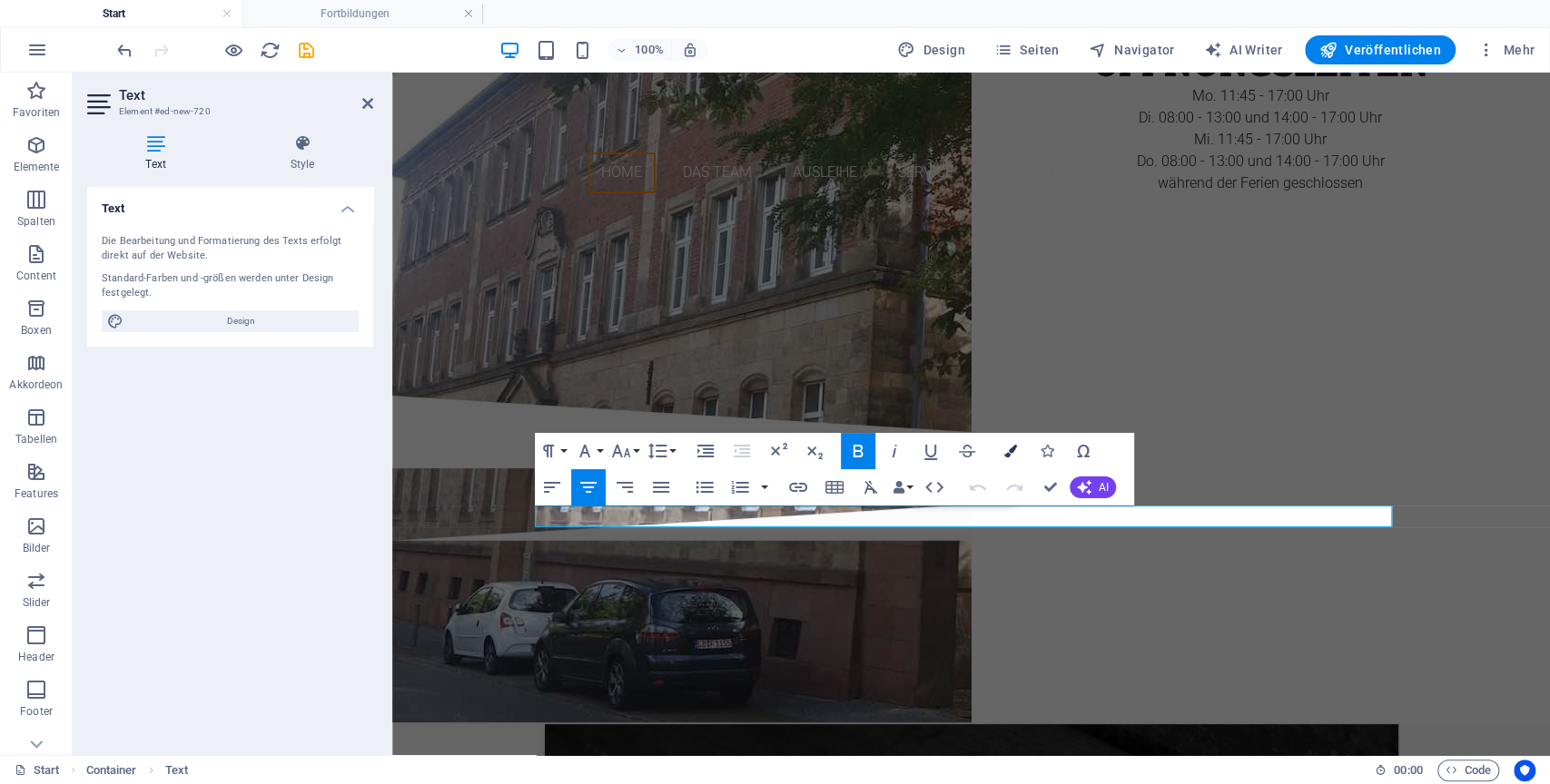
click at [1005, 457] on icon "button" at bounding box center [1011, 451] width 13 height 13
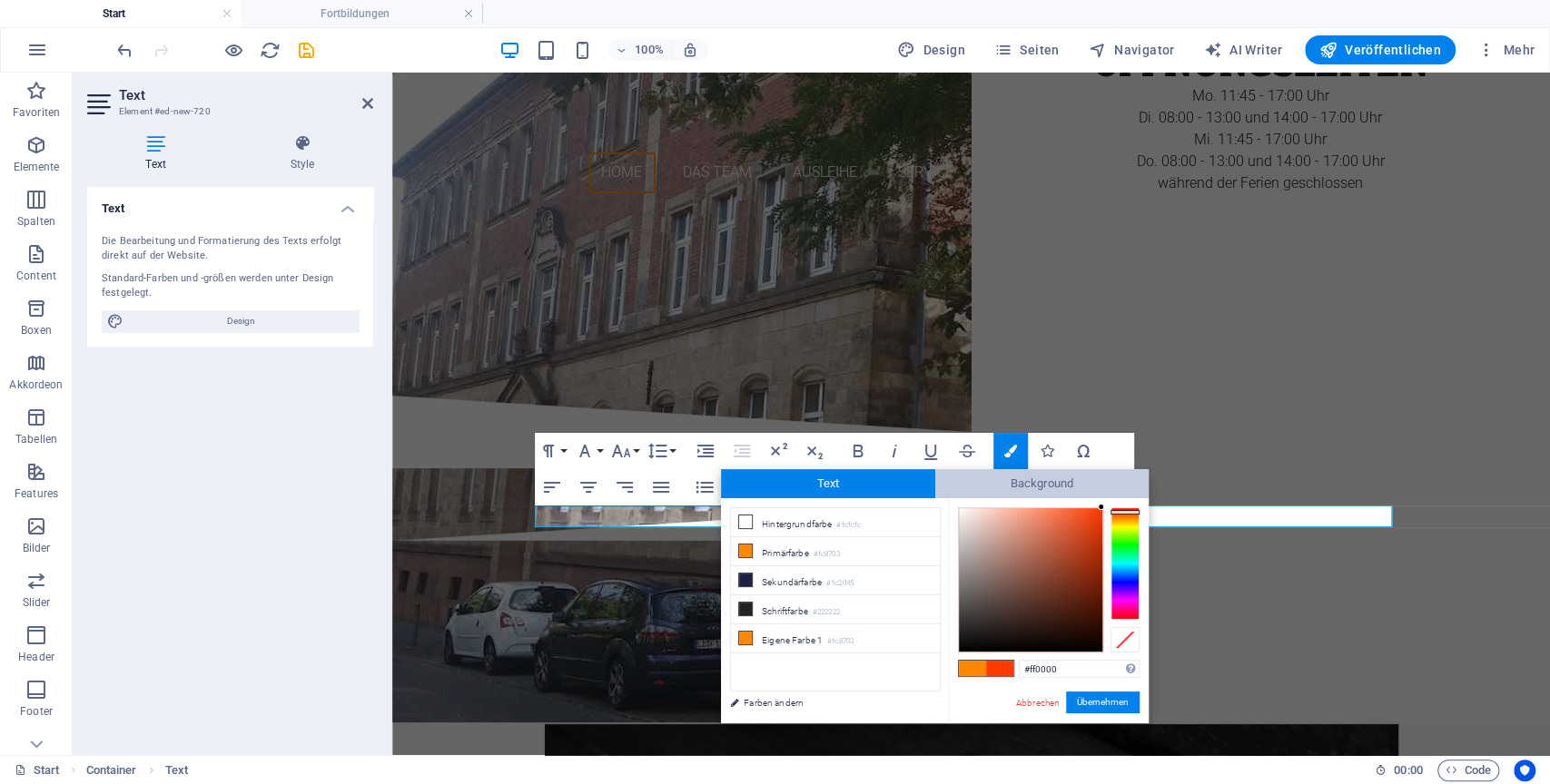
drag, startPoint x: 1122, startPoint y: 512, endPoint x: 1120, endPoint y: 475, distance: 37.1
click at [1120, 475] on div "Text Background less Hintergrundfarbe #fcfcfc Primärfarbe #fc8703 [GEOGRAPHIC_D…" at bounding box center [934, 596] width 428 height 254
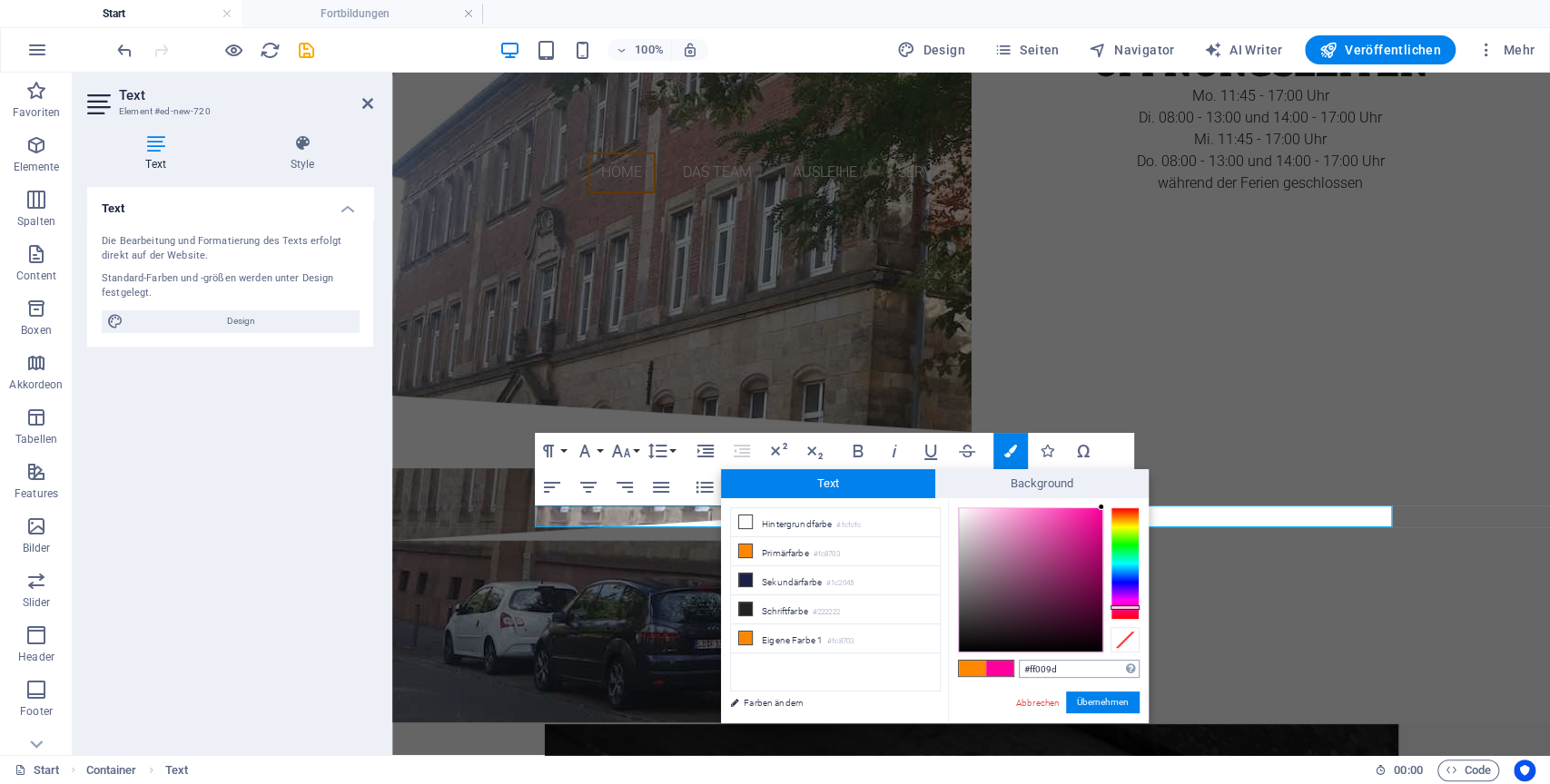
type input "#ff0000"
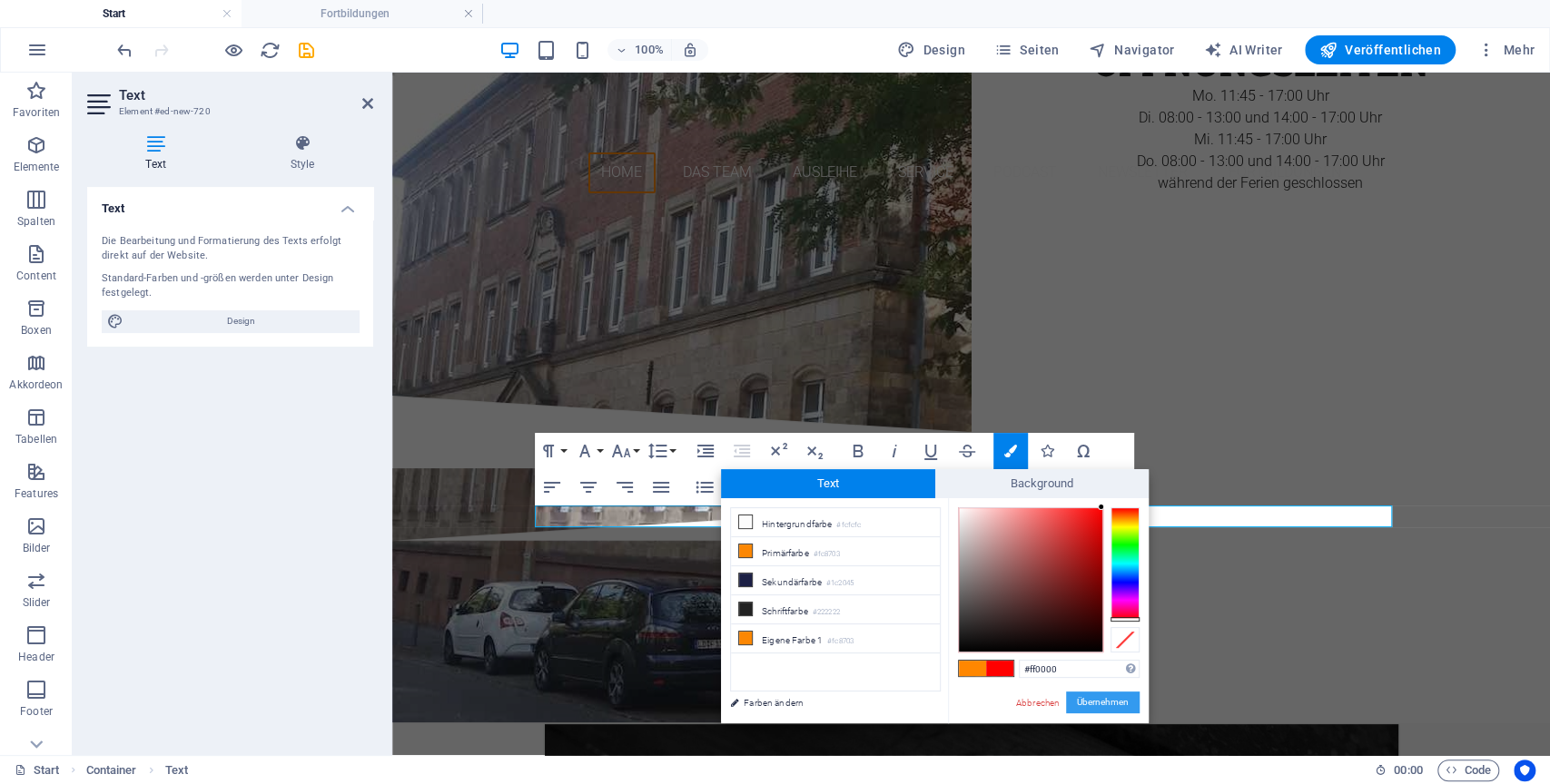
click at [1130, 705] on button "Übernehmen" at bounding box center [1103, 702] width 74 height 22
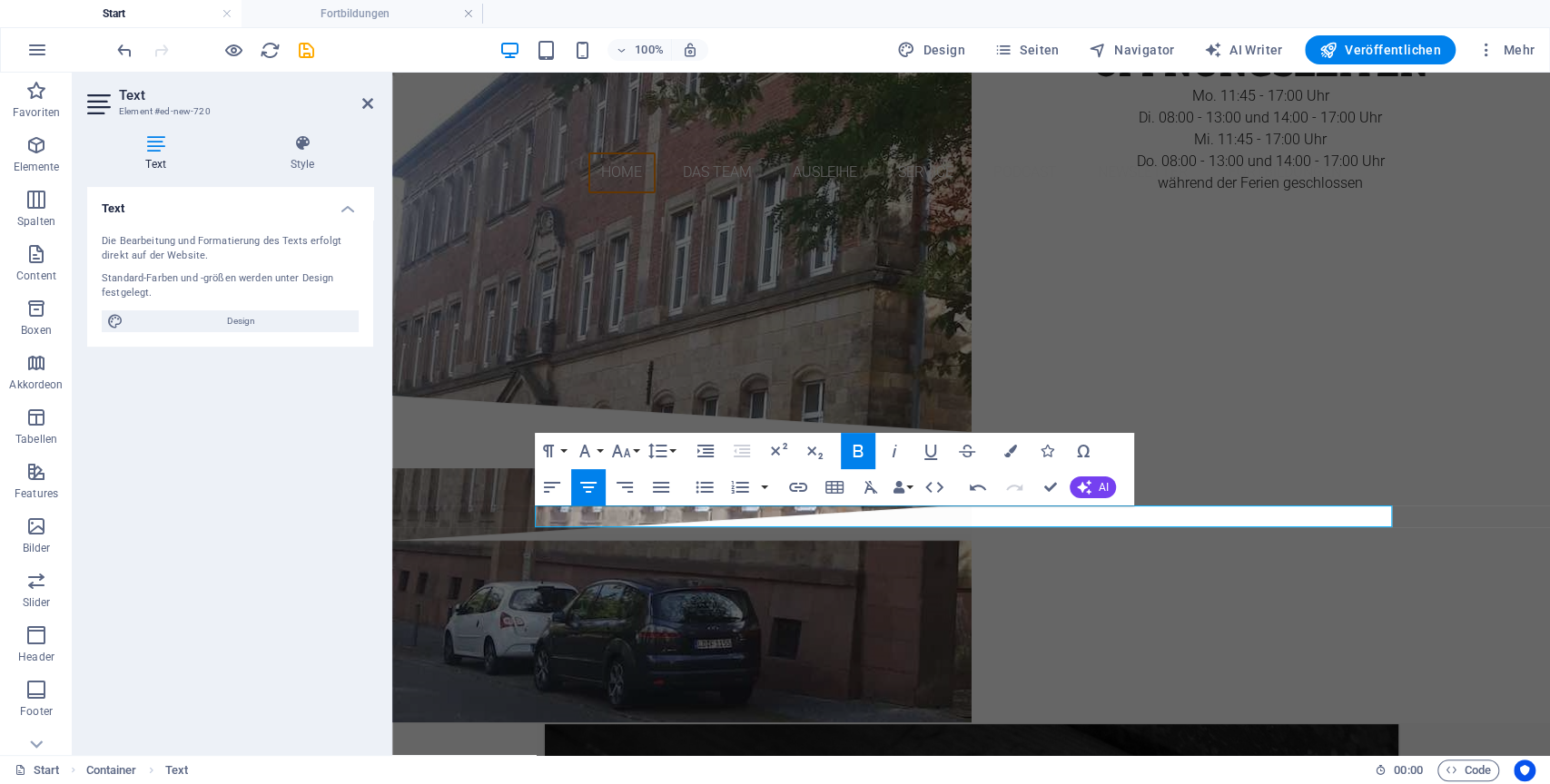
drag, startPoint x: 1314, startPoint y: 473, endPoint x: 922, endPoint y: 401, distance: 398.6
click at [1314, 473] on div "H2 Container Preset Container HTML Banner Preset Preset Container Preset Contai…" at bounding box center [971, 414] width 1158 height 682
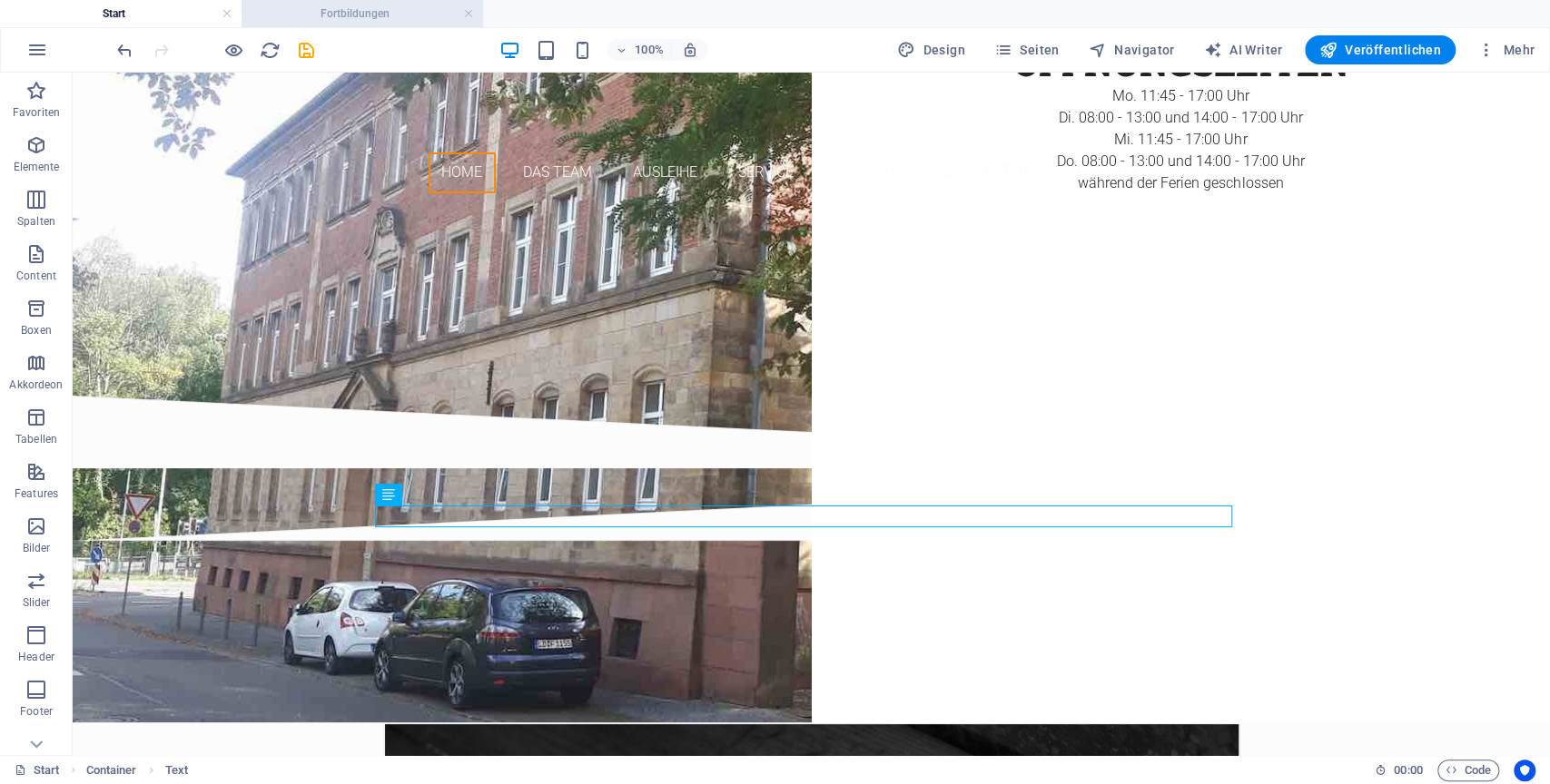
click at [378, 14] on h4 "Fortbildungen" at bounding box center [362, 13] width 241 height 20
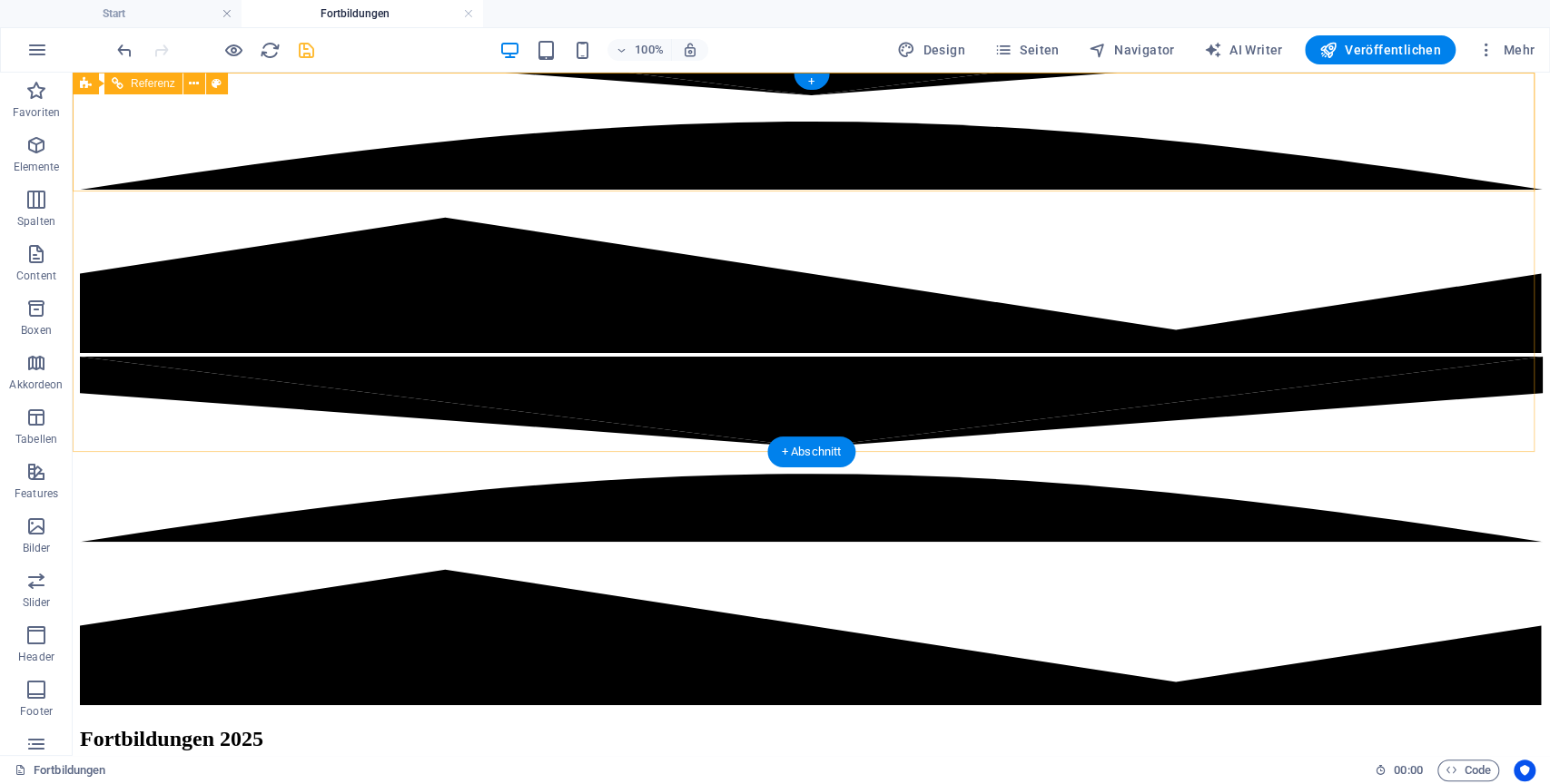
scroll to position [403, 0]
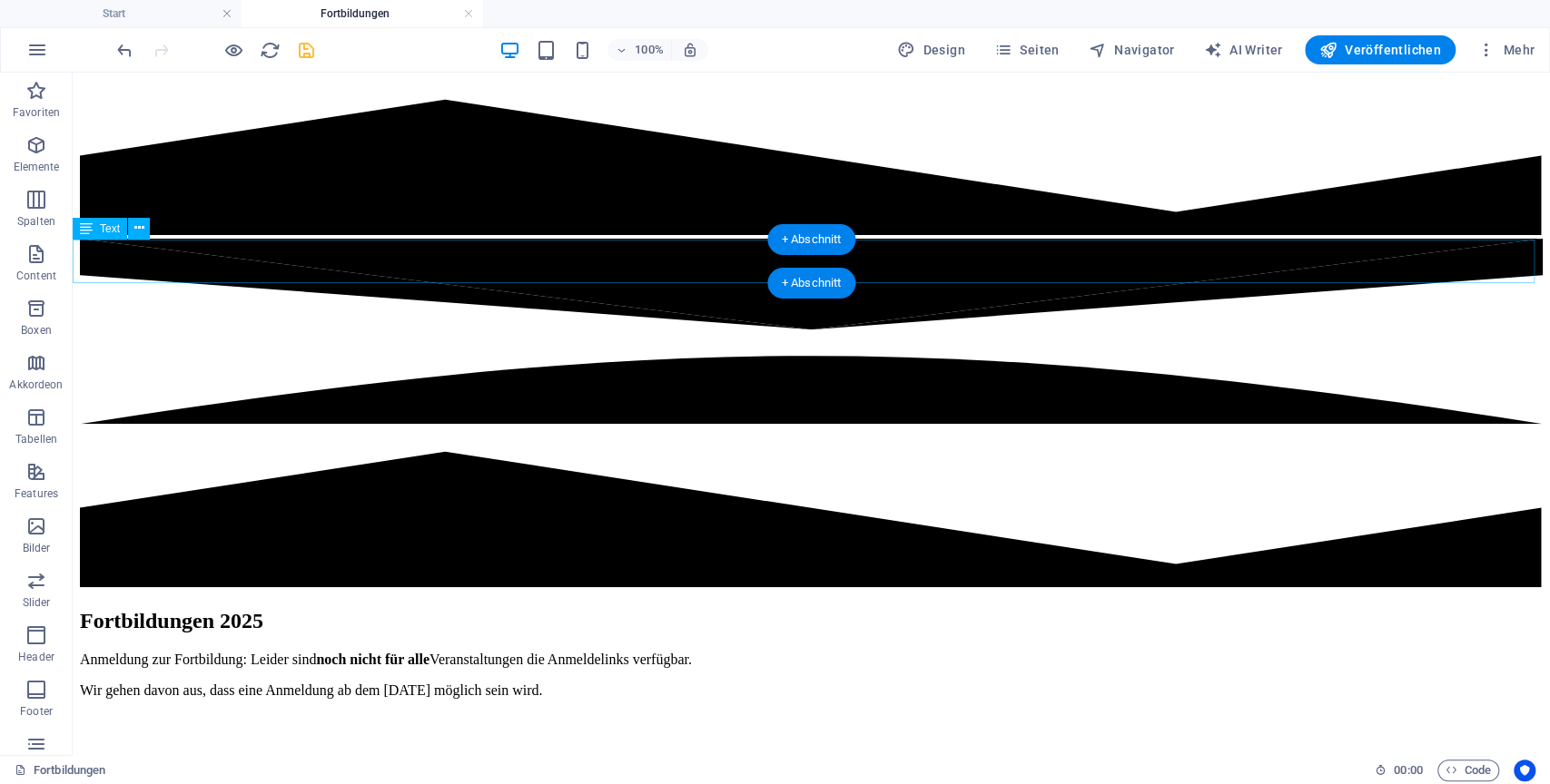
click at [669, 651] on div "Anmeldung zur Fortbildung: Leider sind noch nicht für alle Veranstaltungen die …" at bounding box center [811, 675] width 1463 height 47
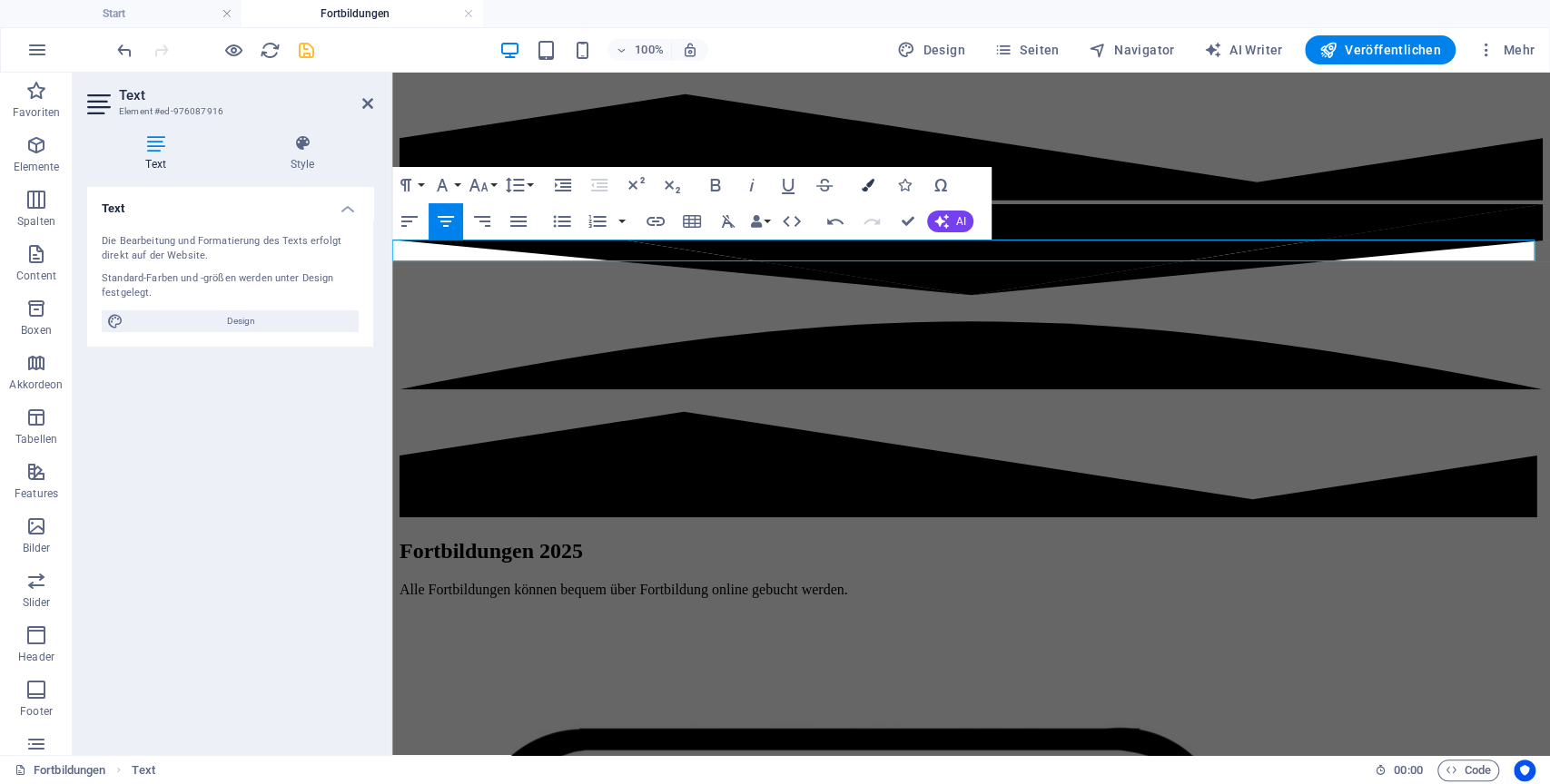
click at [874, 182] on button "Colors" at bounding box center [868, 184] width 35 height 36
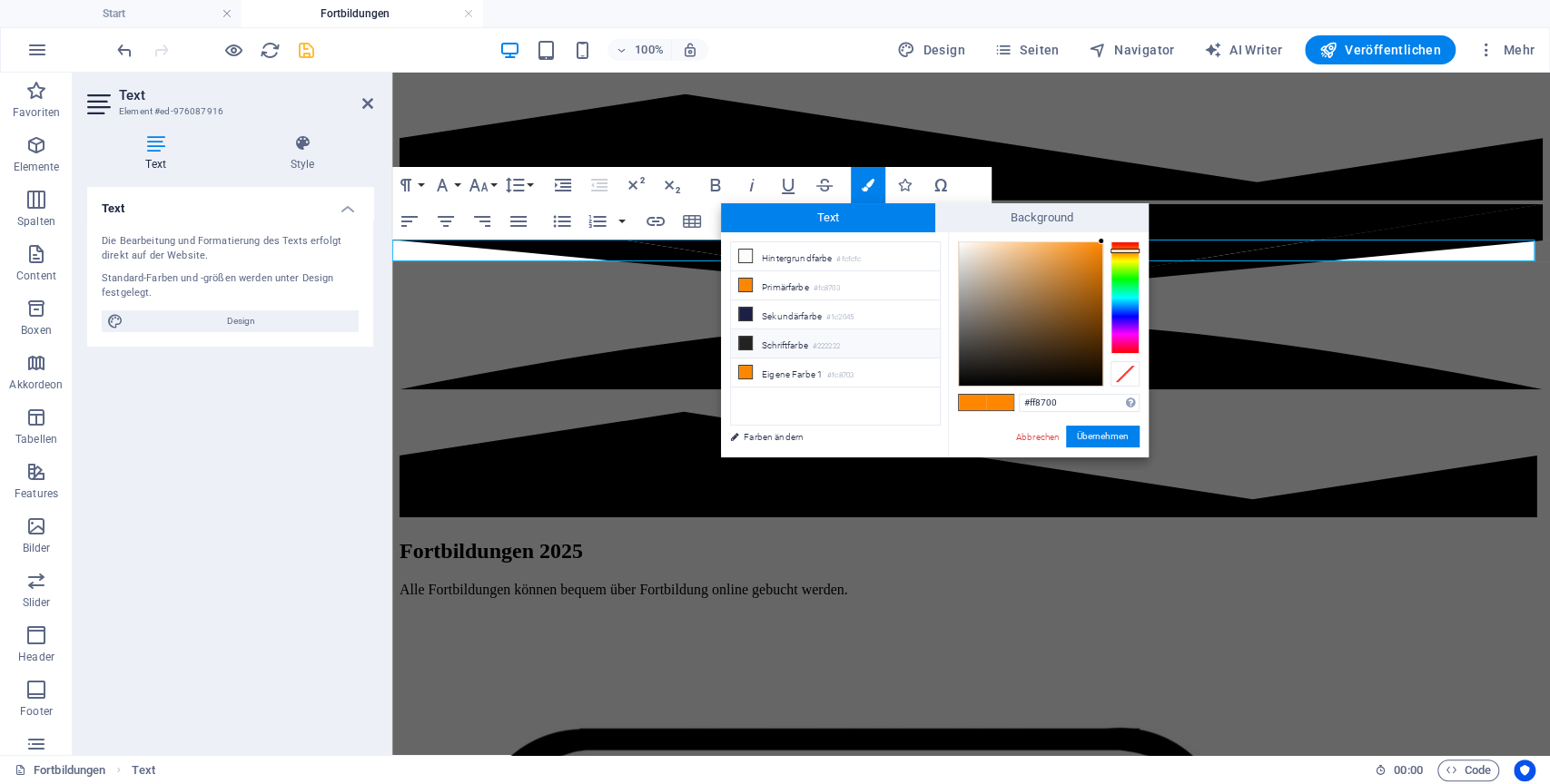
click at [797, 330] on li "Schriftfarbe #222222" at bounding box center [835, 343] width 209 height 29
type input "#222222"
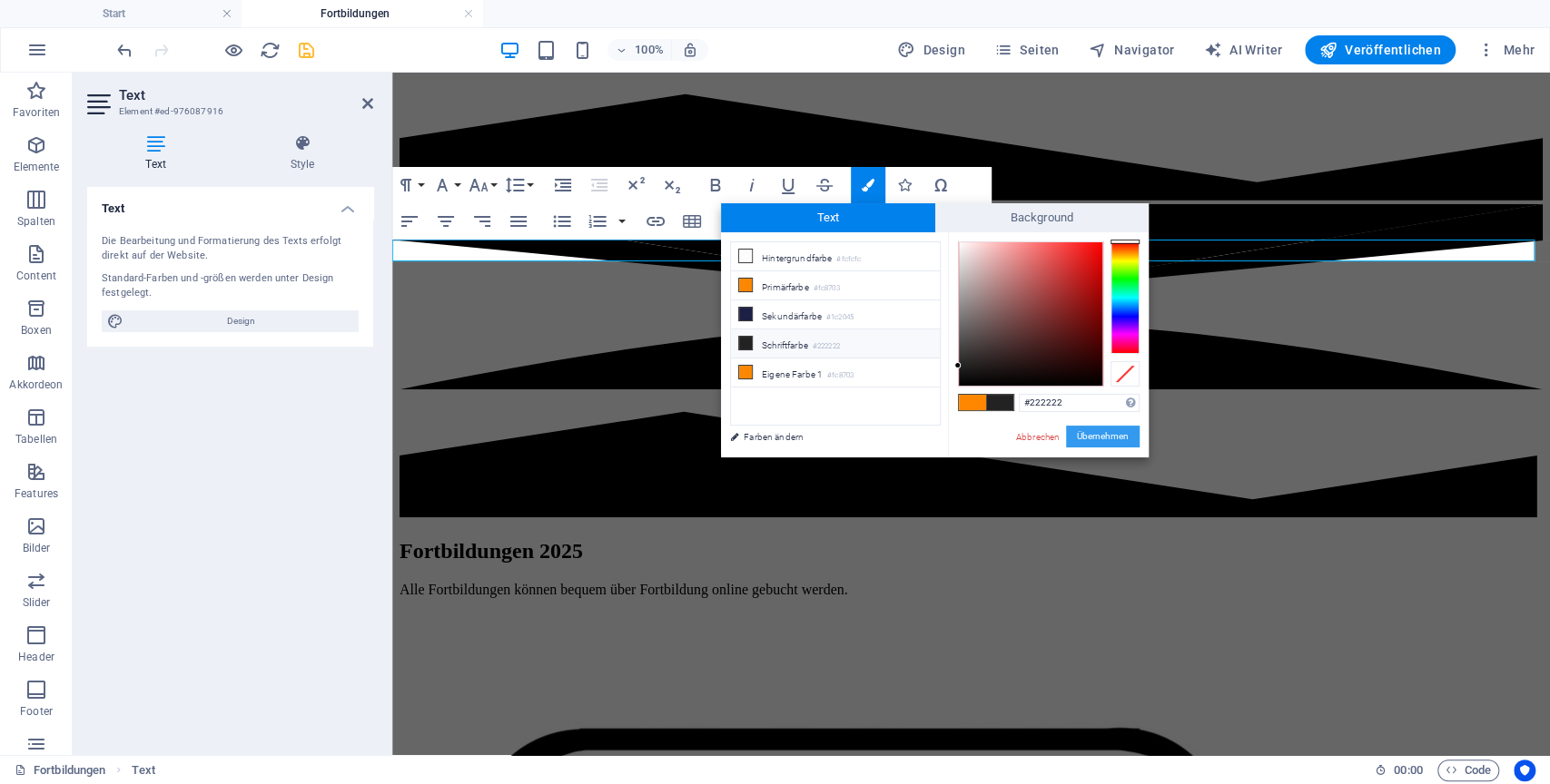
click at [1123, 438] on button "Übernehmen" at bounding box center [1103, 436] width 74 height 22
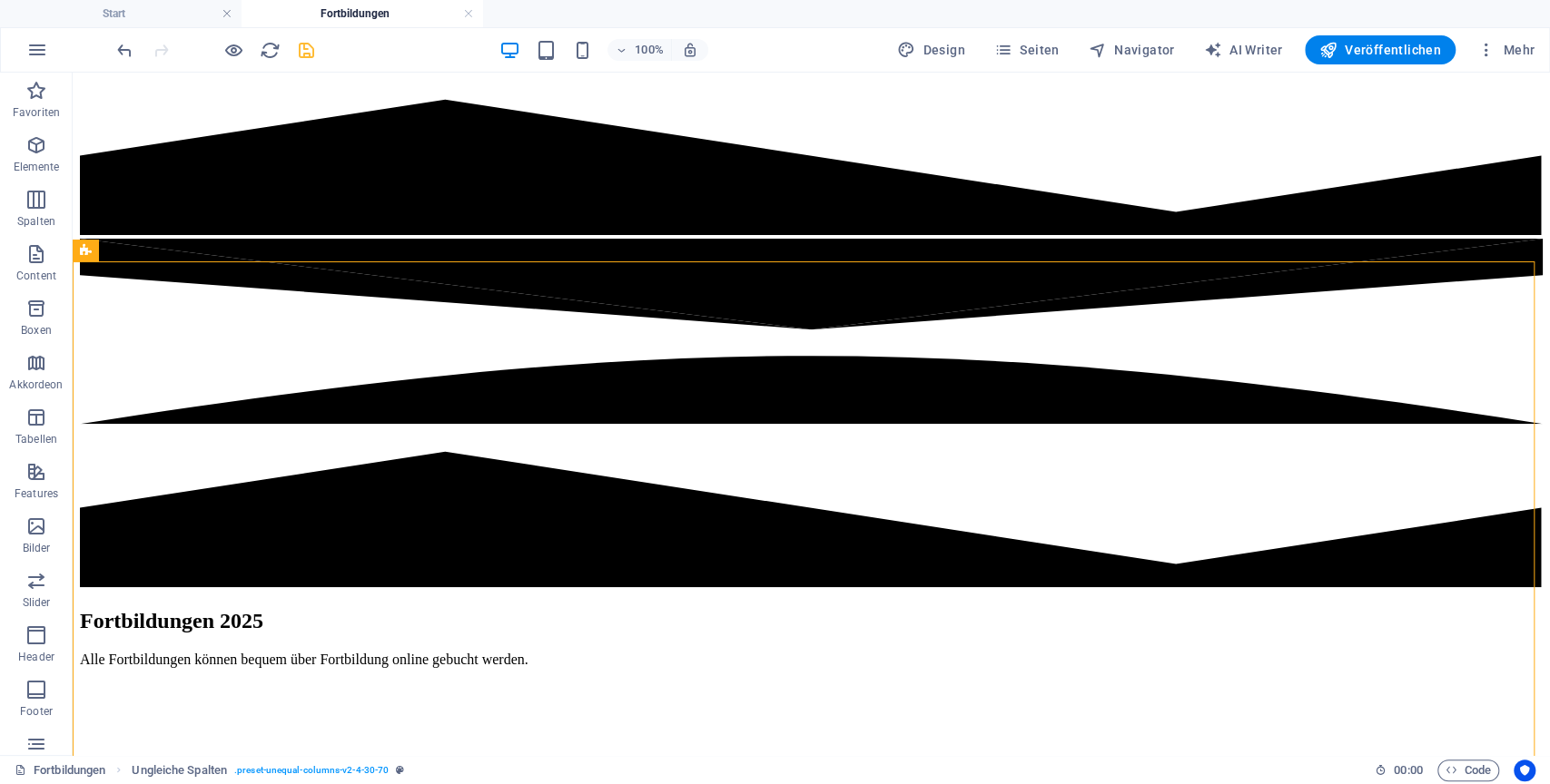
click at [310, 57] on icon "save" at bounding box center [306, 51] width 21 height 21
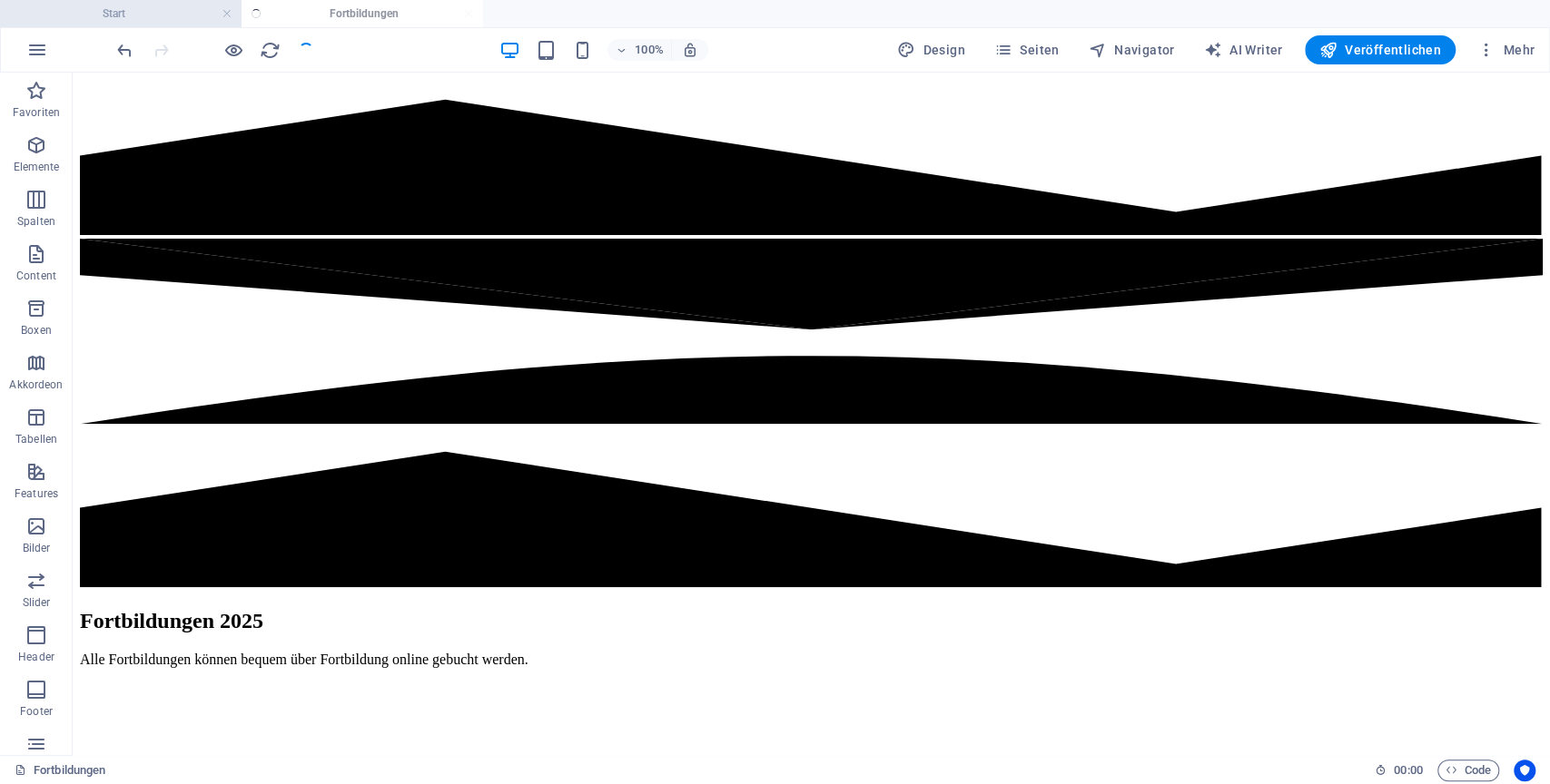
click at [167, 16] on h4 "Start" at bounding box center [121, 13] width 241 height 20
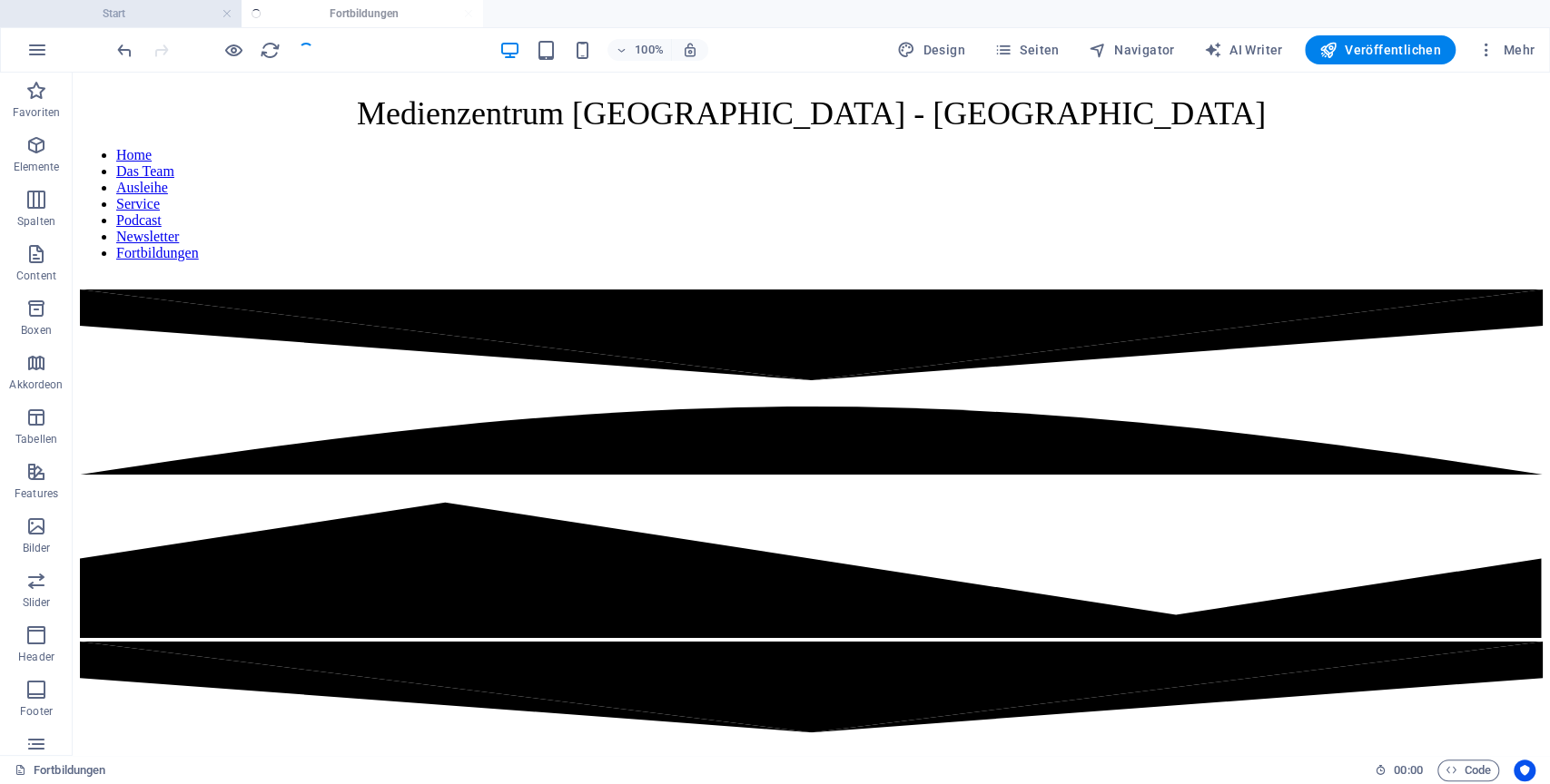
scroll to position [33, 0]
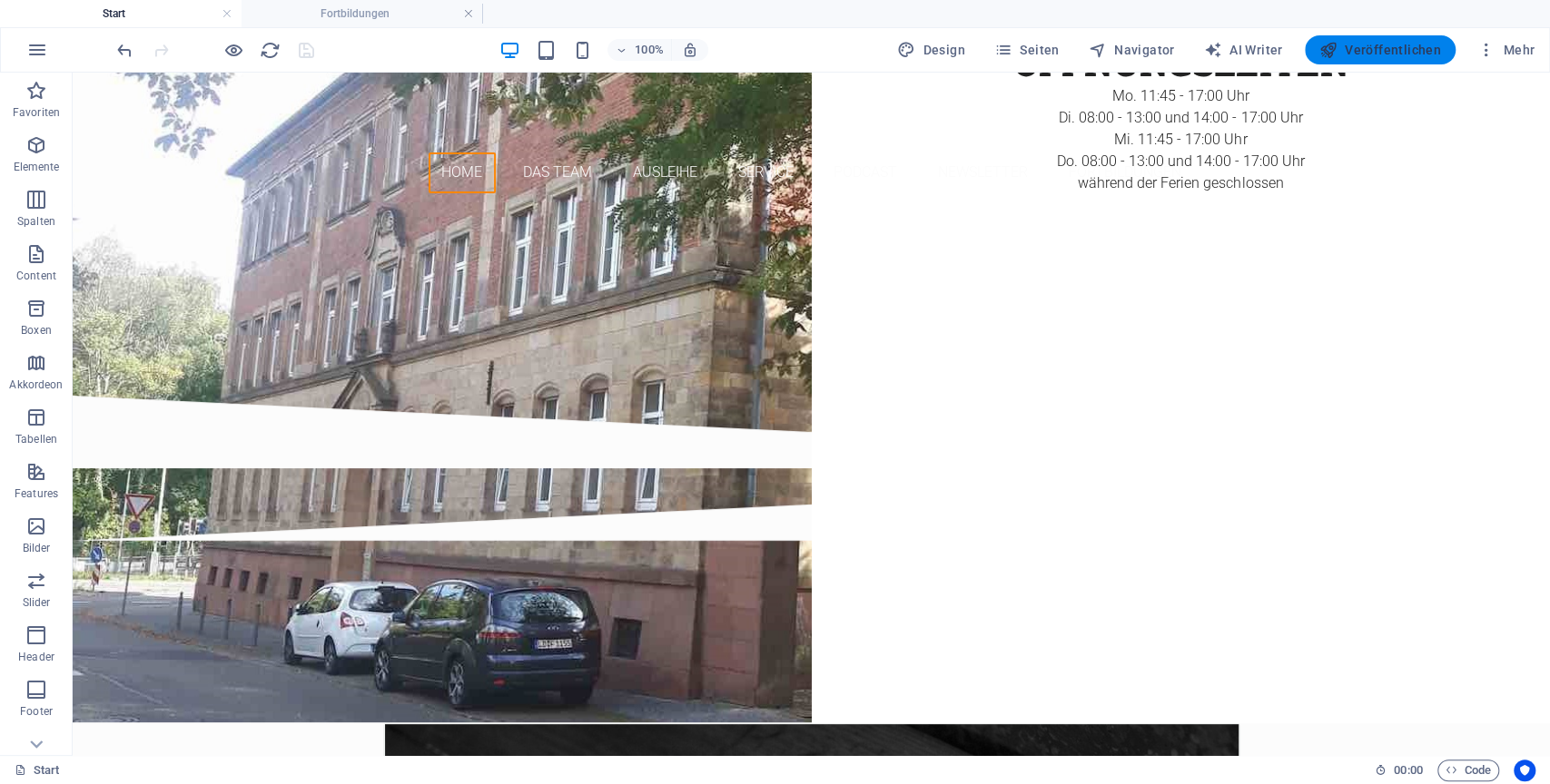
click at [1374, 36] on button "Veröffentlichen" at bounding box center [1380, 50] width 151 height 29
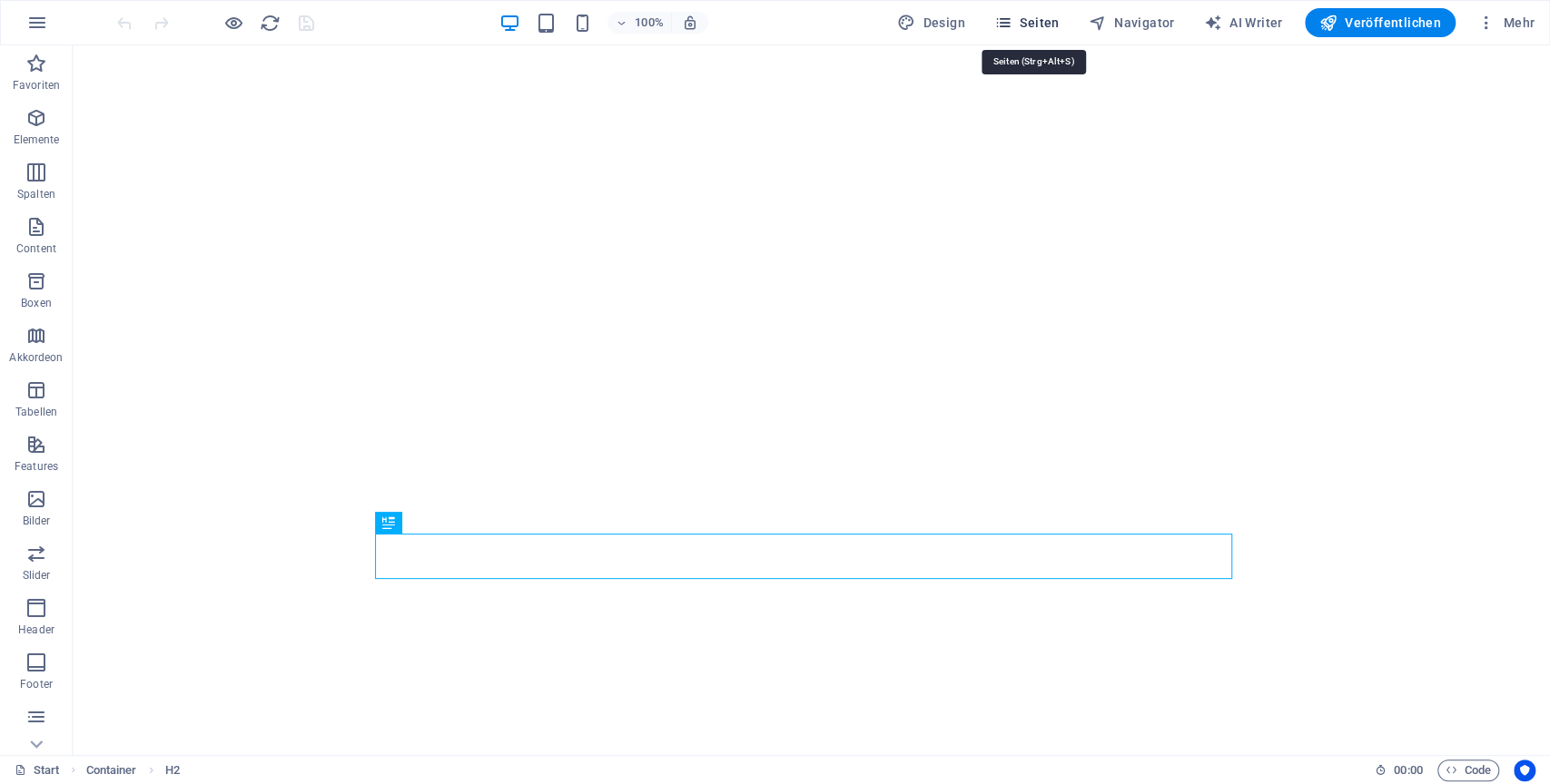
click at [1012, 23] on icon "button" at bounding box center [1002, 22] width 18 height 18
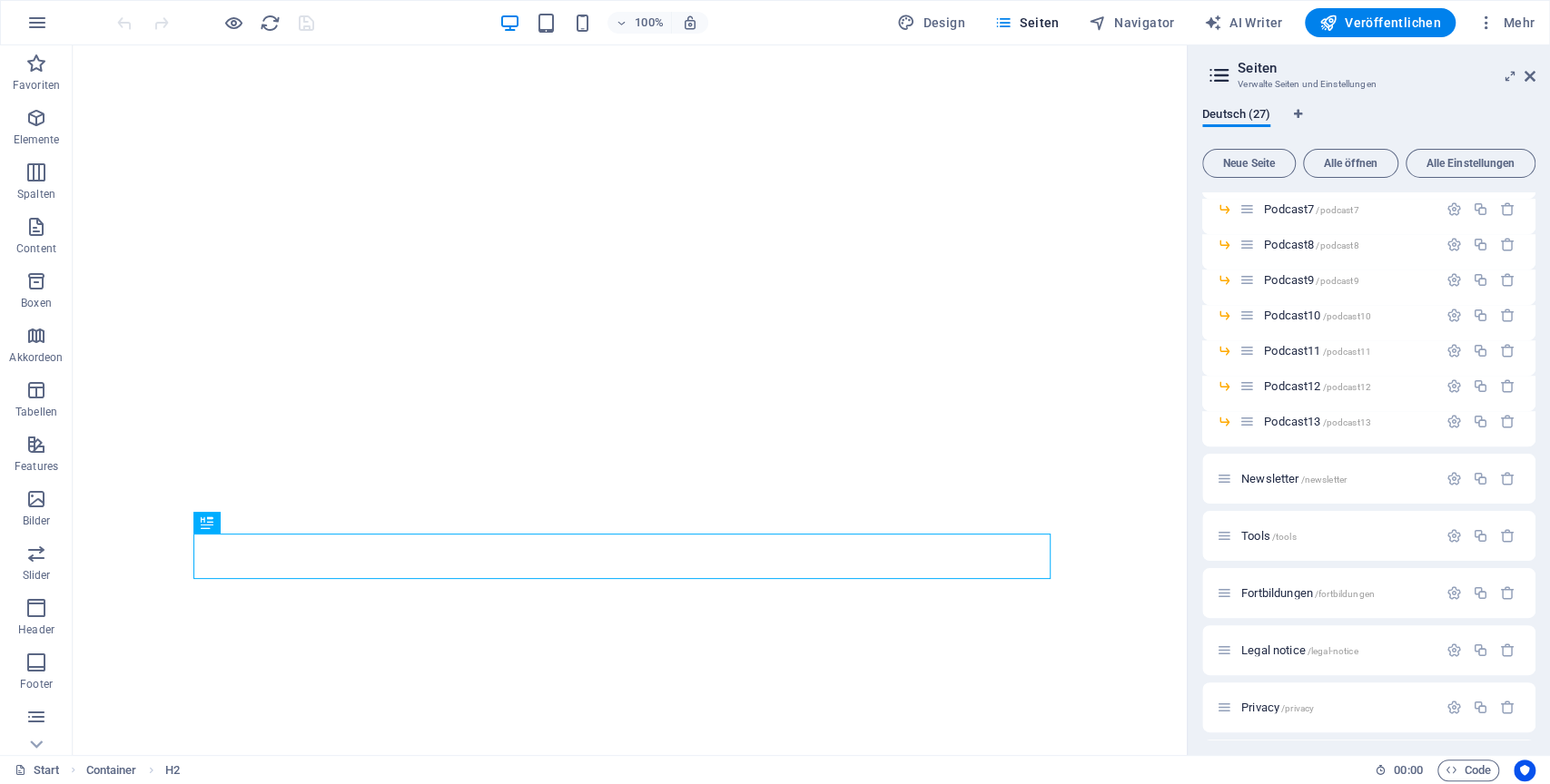
scroll to position [646, 0]
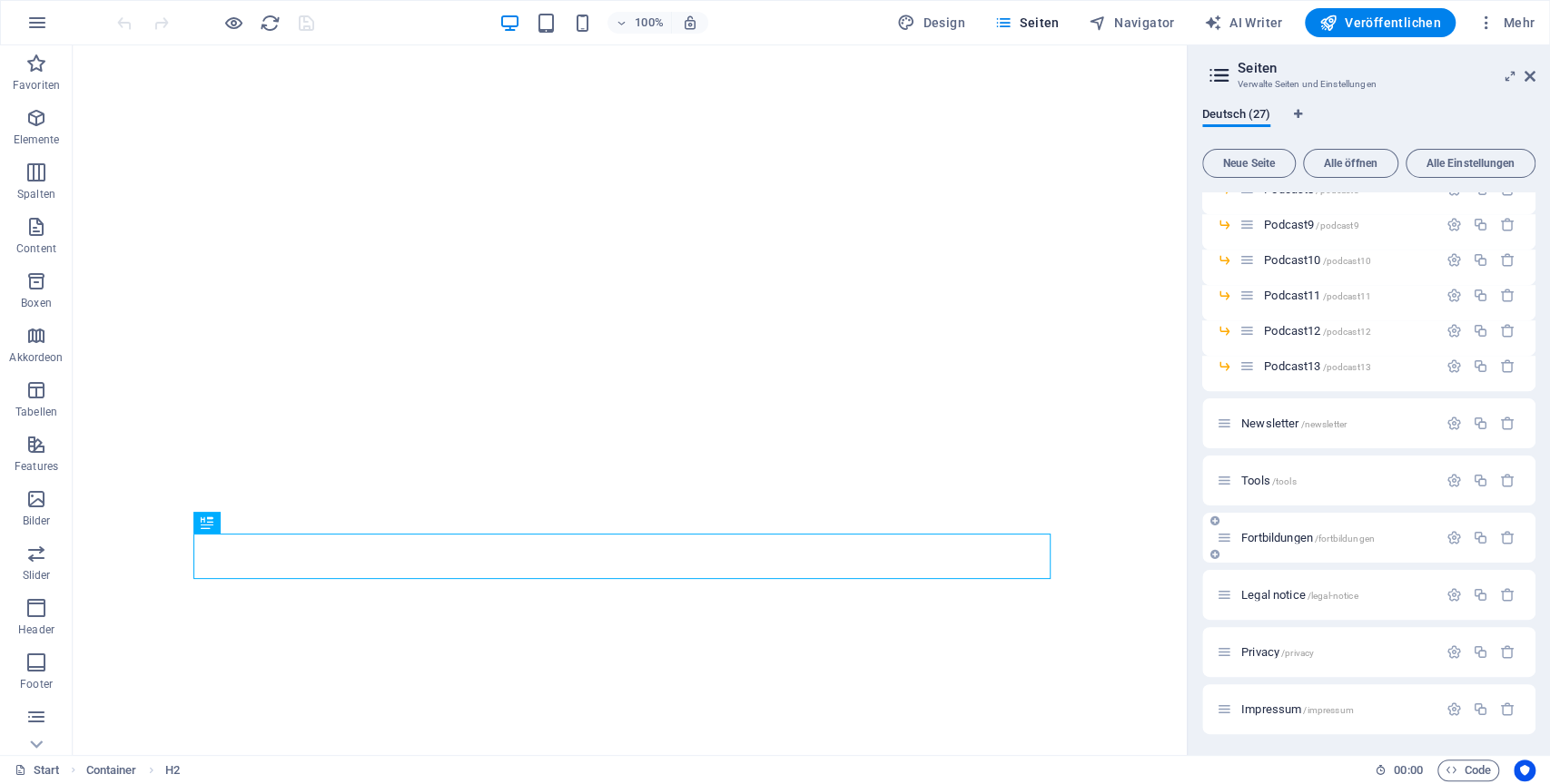
click at [1290, 521] on div "Fortbildungen /fortbildungen" at bounding box center [1368, 537] width 333 height 50
click at [1287, 540] on span "Fortbildungen /fortbildungen" at bounding box center [1308, 537] width 134 height 14
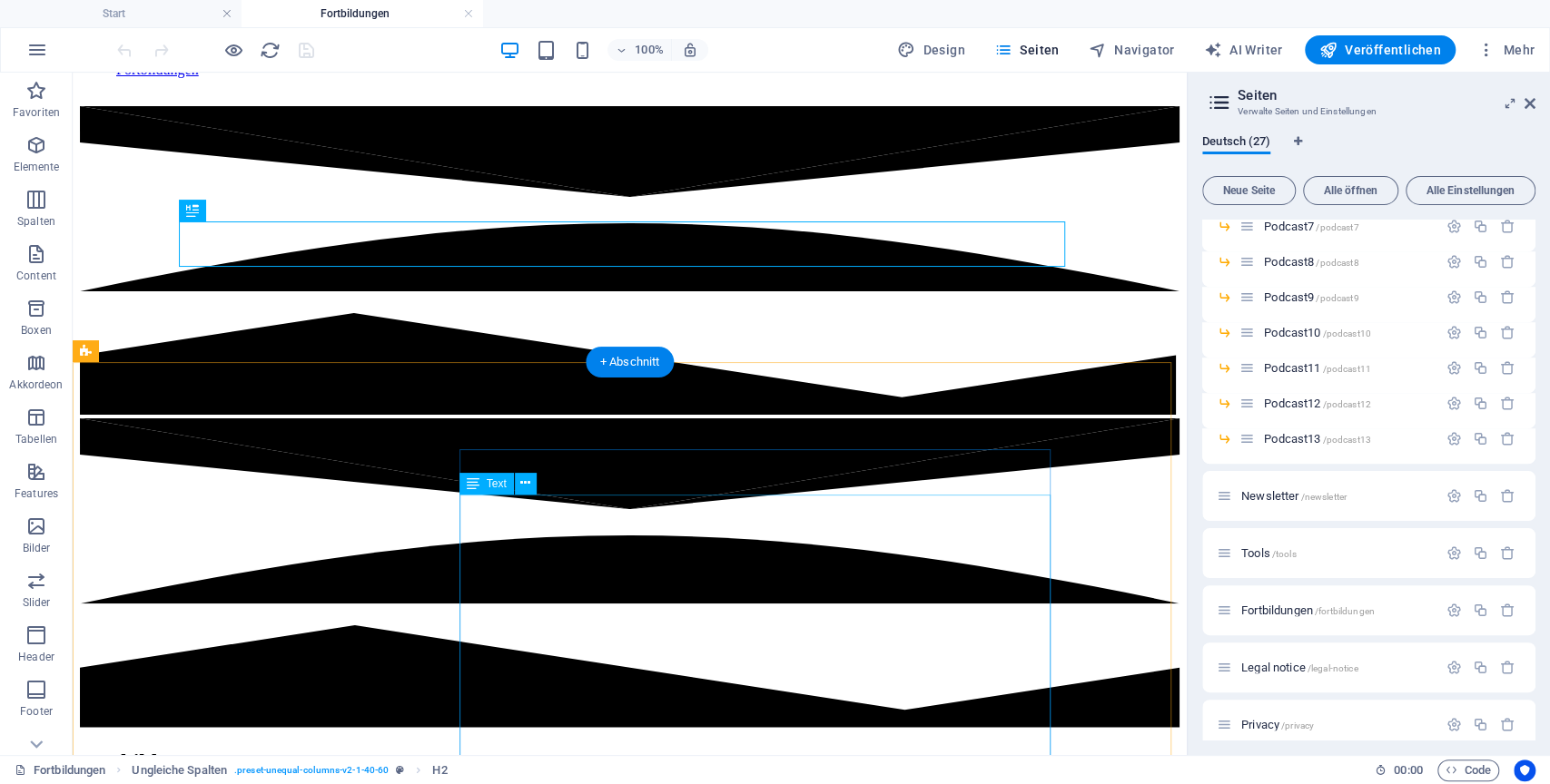
scroll to position [302, 0]
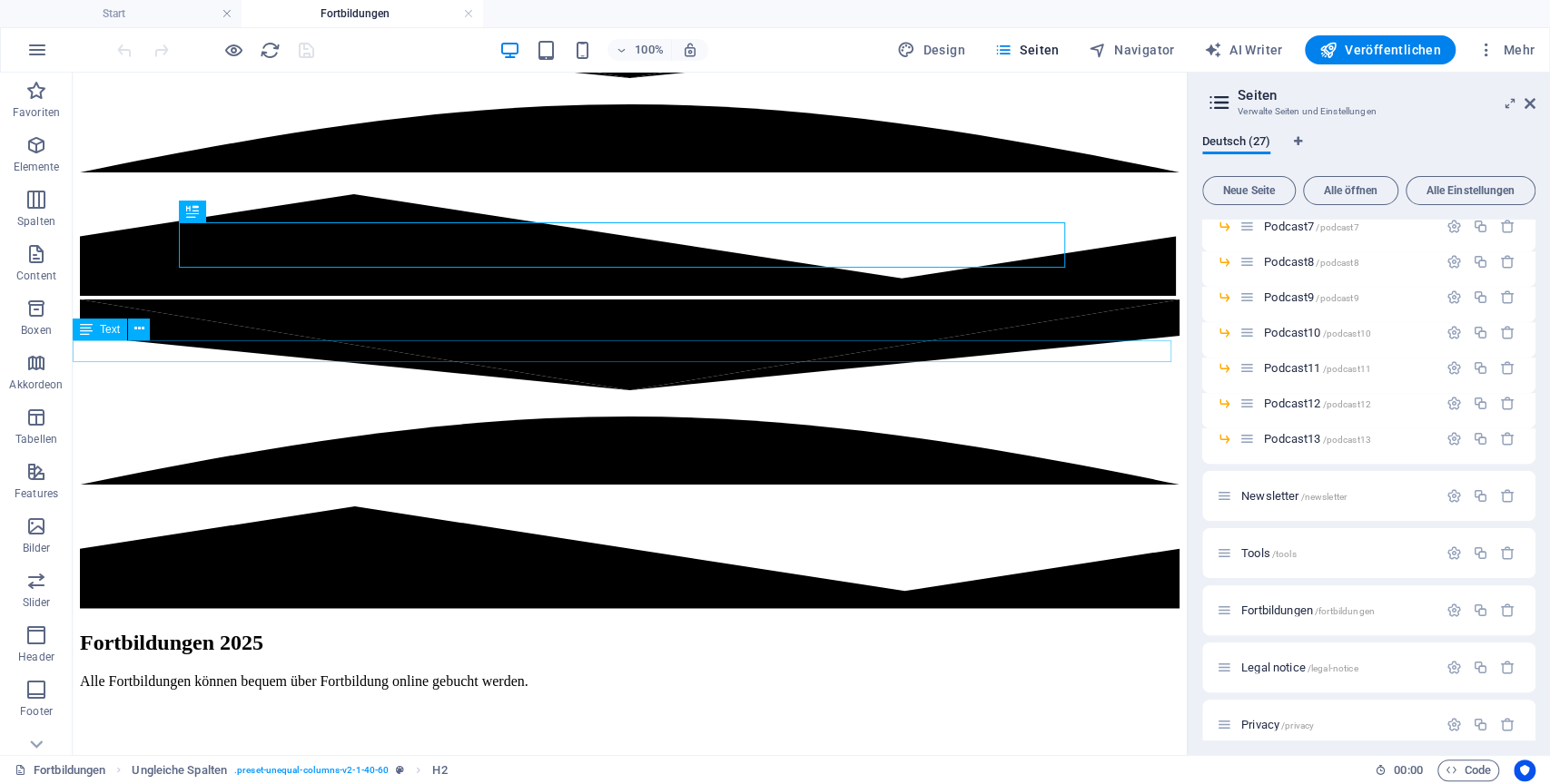
click at [541, 674] on div "Alle Fortbildungen können bequem über Fortbildung online gebucht werden." at bounding box center [629, 681] width 1100 height 16
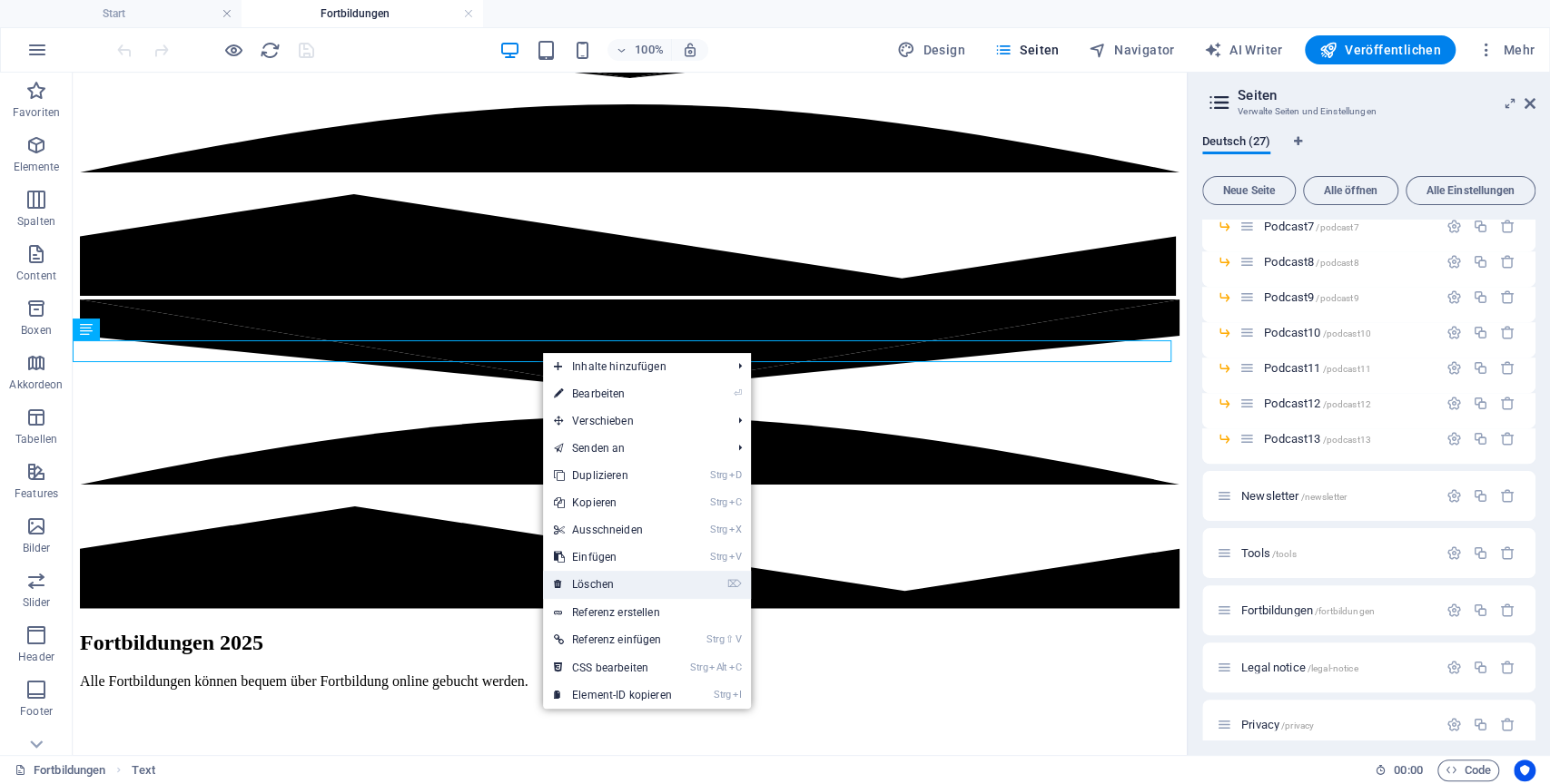
click at [616, 573] on link "⌦ Löschen" at bounding box center [612, 584] width 139 height 27
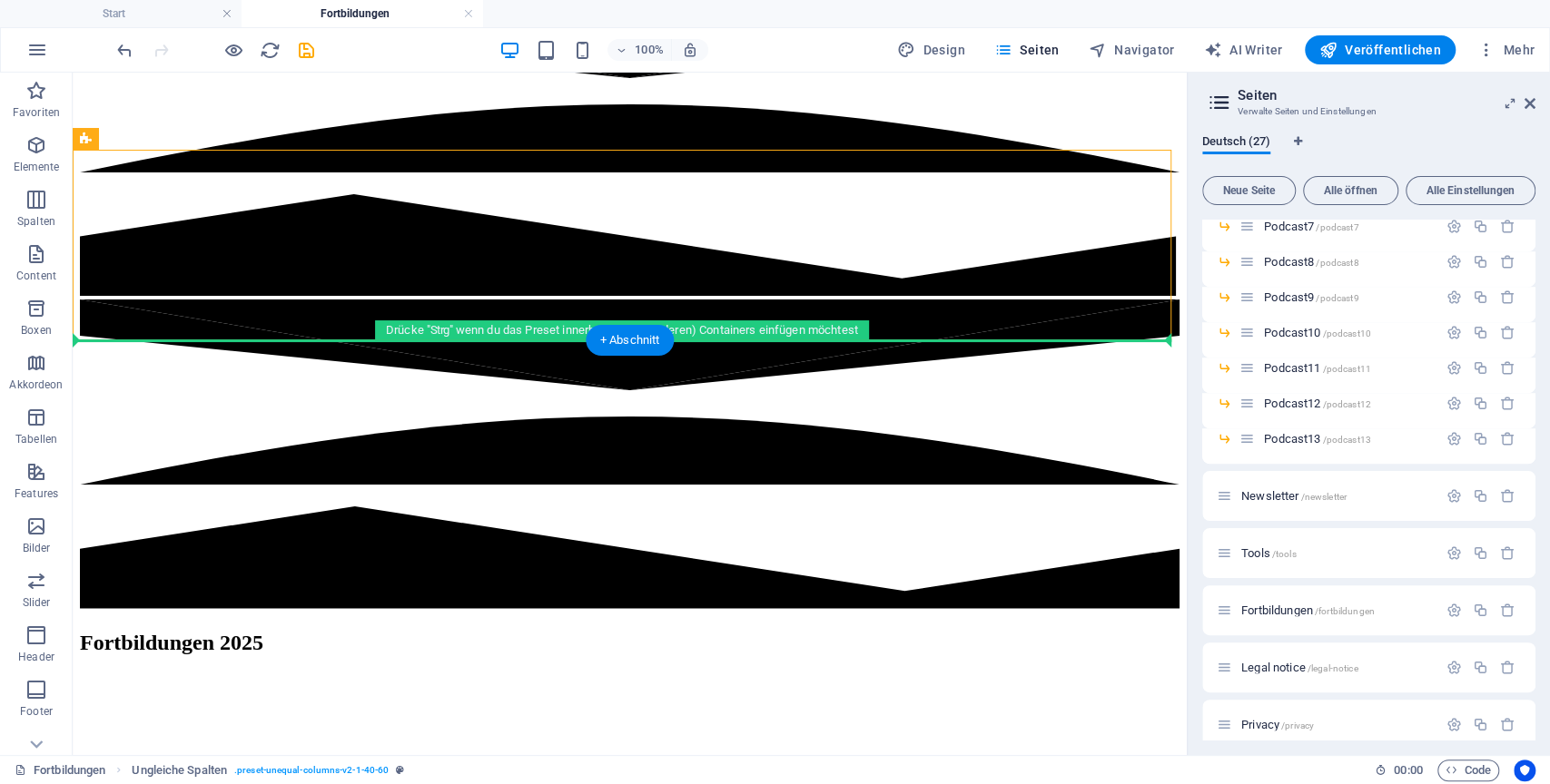
drag, startPoint x: 540, startPoint y: 238, endPoint x: 534, endPoint y: 394, distance: 156.1
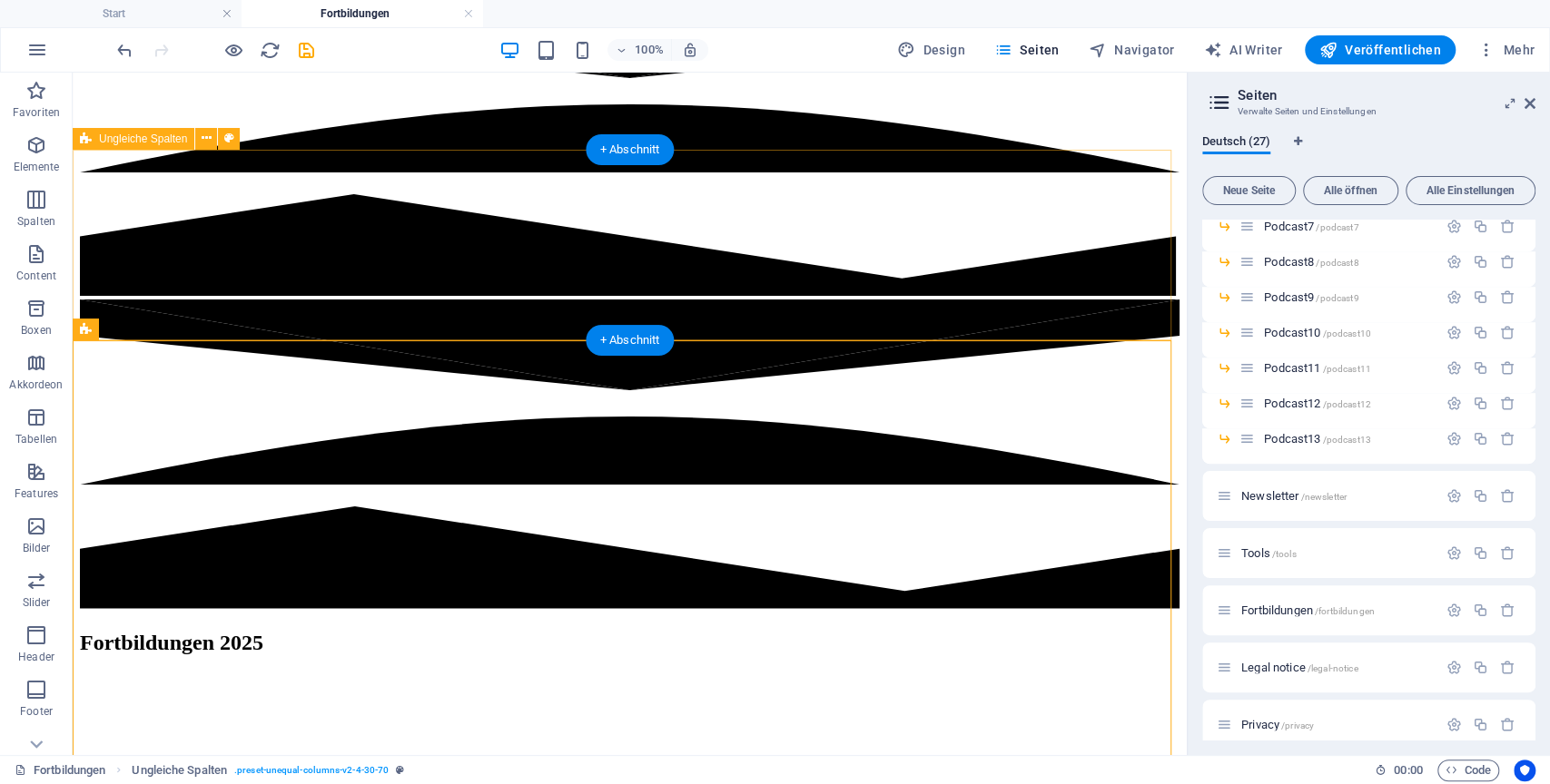
click at [544, 631] on div "Fortbildungen 2025" at bounding box center [629, 643] width 1100 height 24
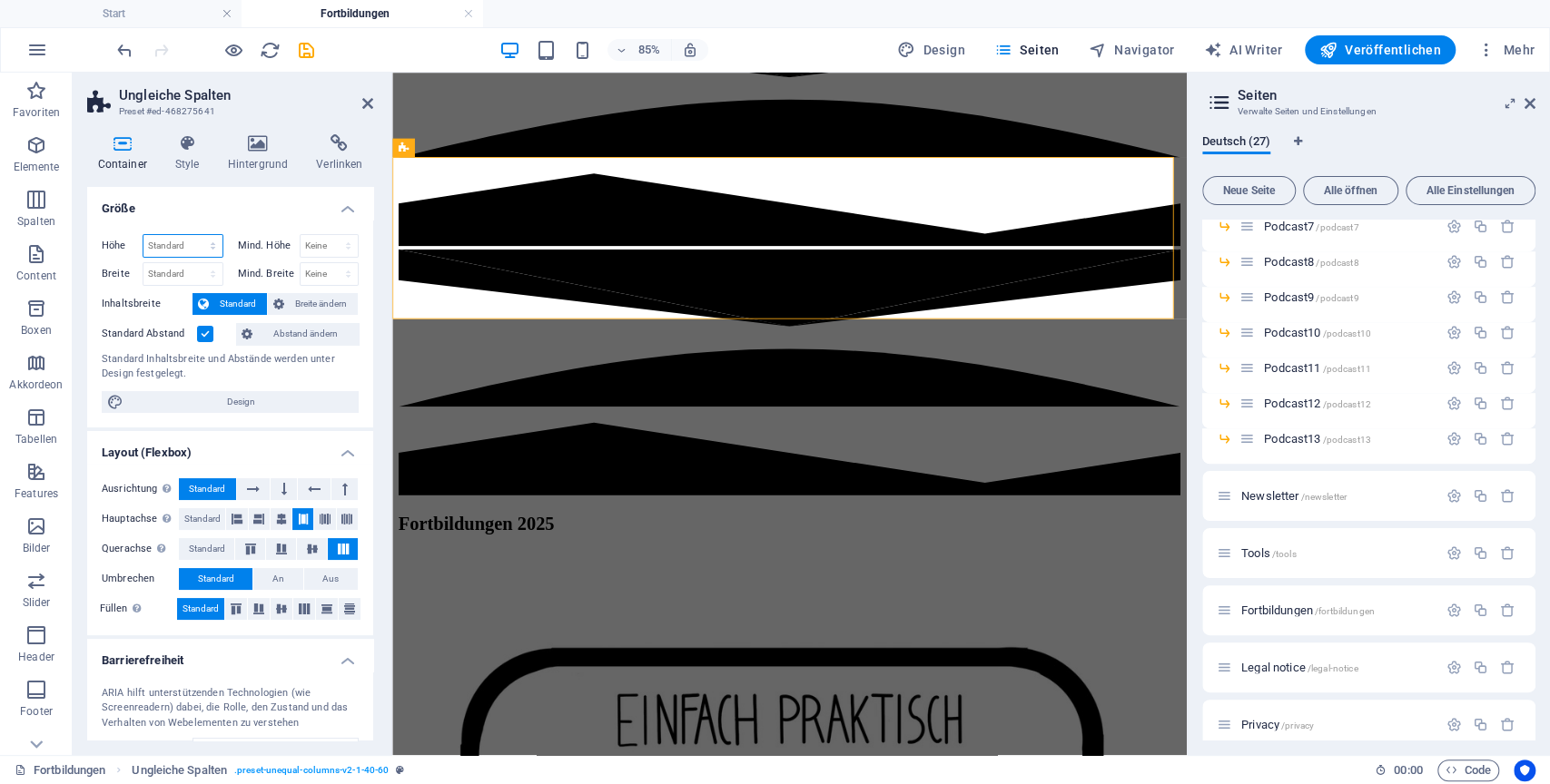
click at [208, 235] on select "Standard px rem % vh vw" at bounding box center [183, 245] width 79 height 22
click at [273, 379] on div "Standard Inhaltsbreite und Abstände werden unter Design festgelegt." at bounding box center [230, 367] width 257 height 30
click at [198, 333] on label at bounding box center [204, 333] width 16 height 16
click at [0, 0] on input "Standard Abstand" at bounding box center [0, 0] width 0 height 0
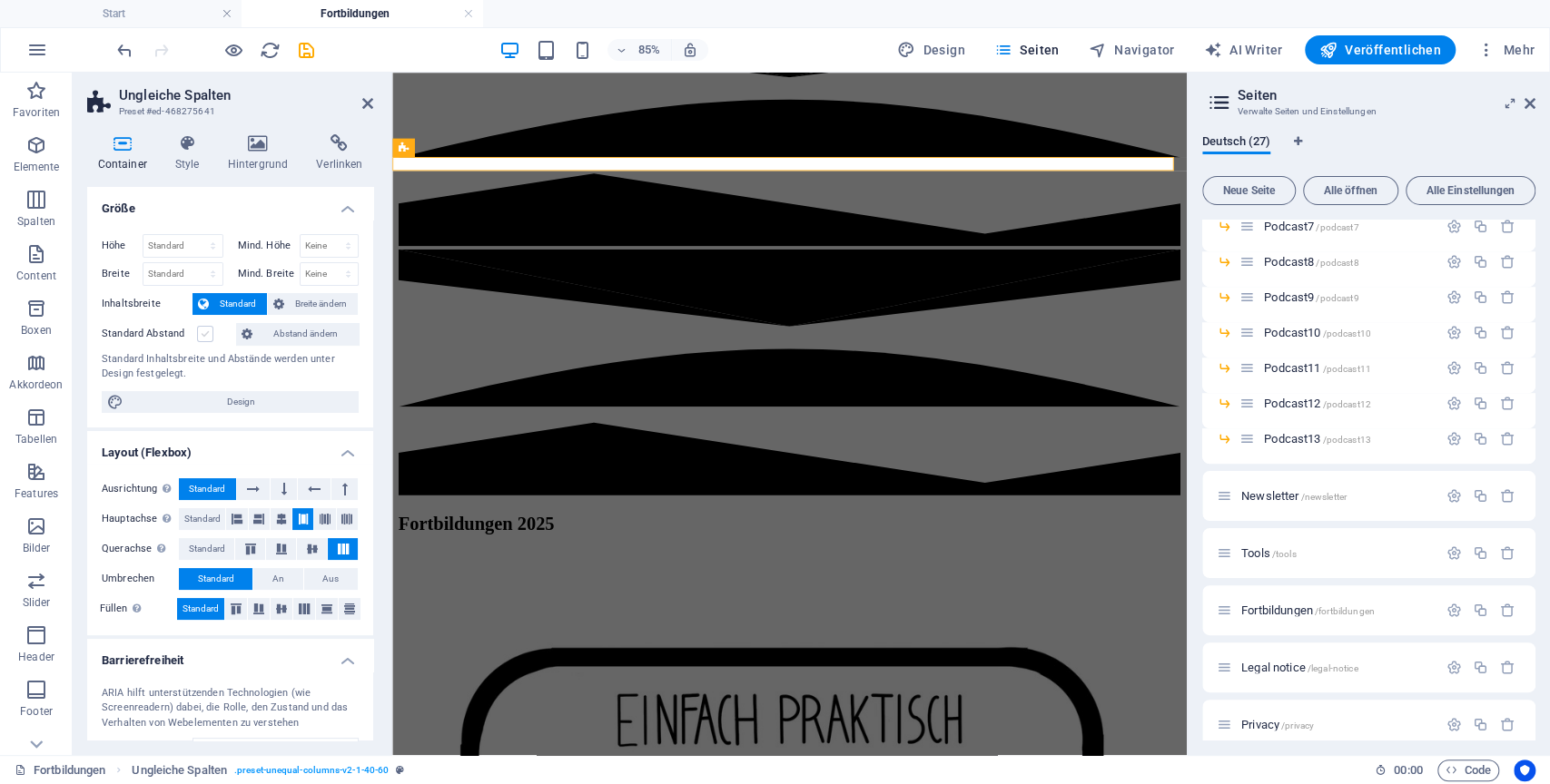
click at [198, 333] on label at bounding box center [204, 333] width 16 height 16
click at [0, 0] on input "Standard Abstand" at bounding box center [0, 0] width 0 height 0
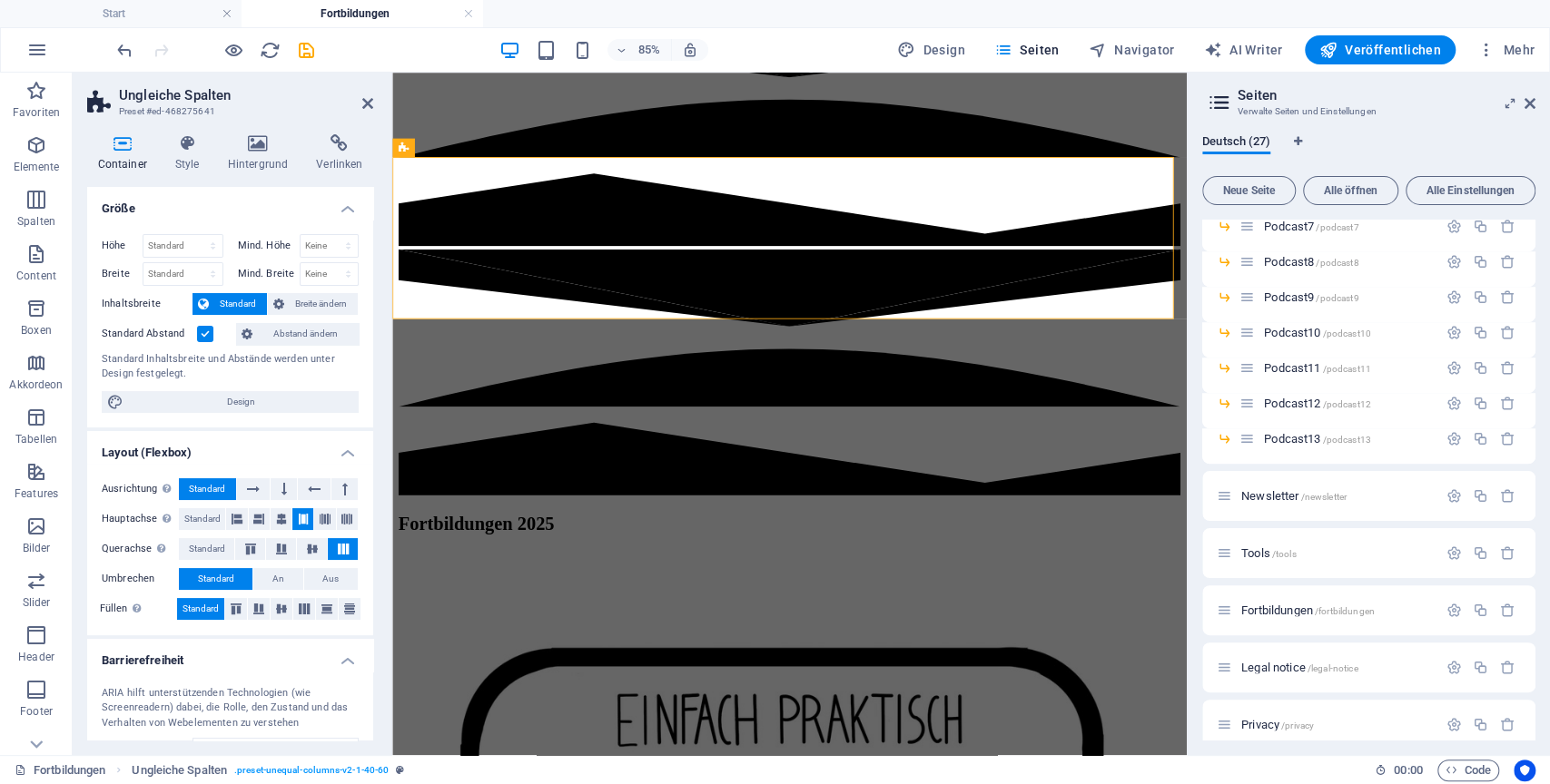
click at [198, 333] on label at bounding box center [204, 333] width 16 height 16
click at [0, 0] on input "Standard Abstand" at bounding box center [0, 0] width 0 height 0
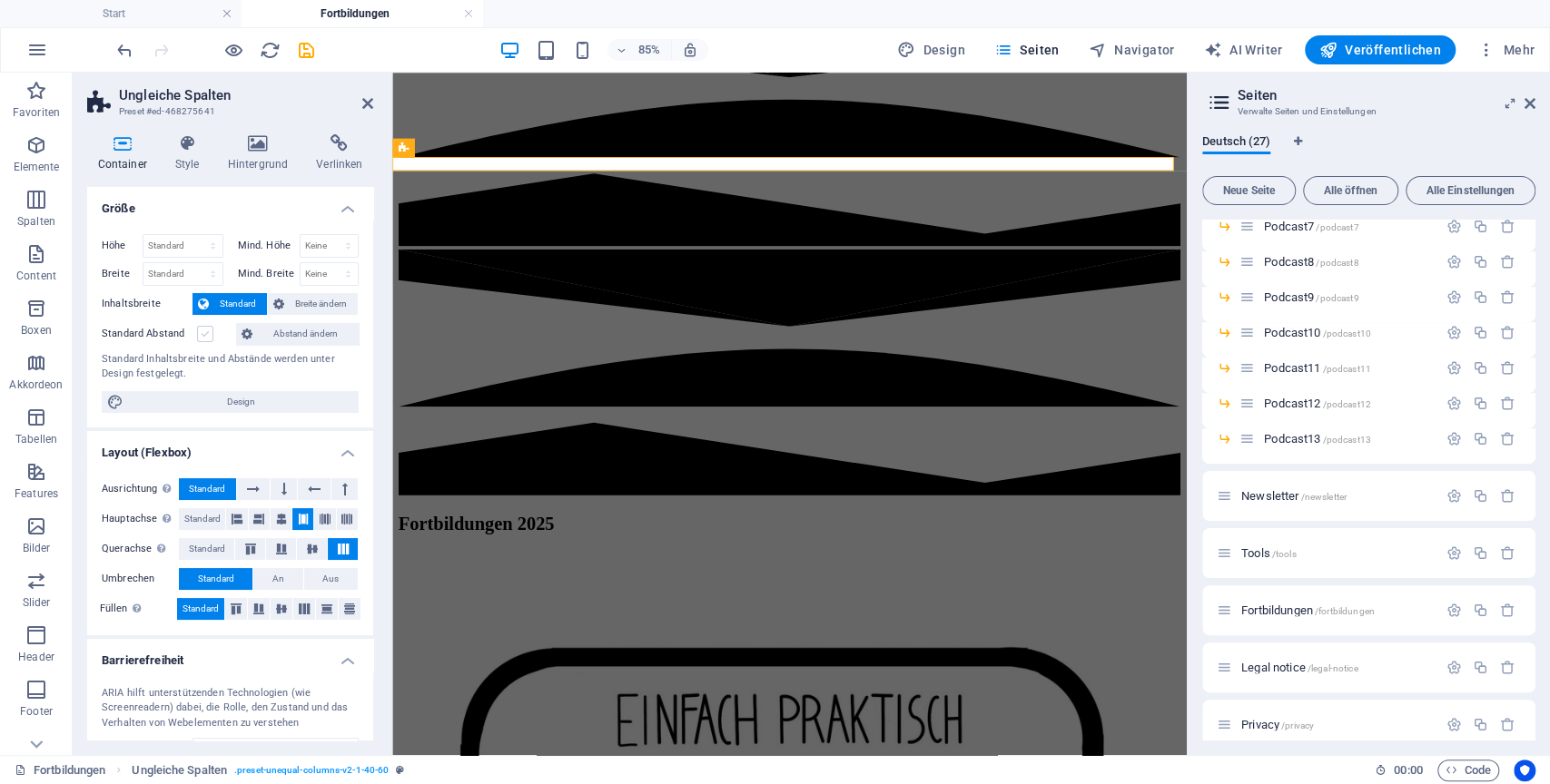
click at [198, 333] on label at bounding box center [204, 333] width 16 height 16
click at [0, 0] on input "Standard Abstand" at bounding box center [0, 0] width 0 height 0
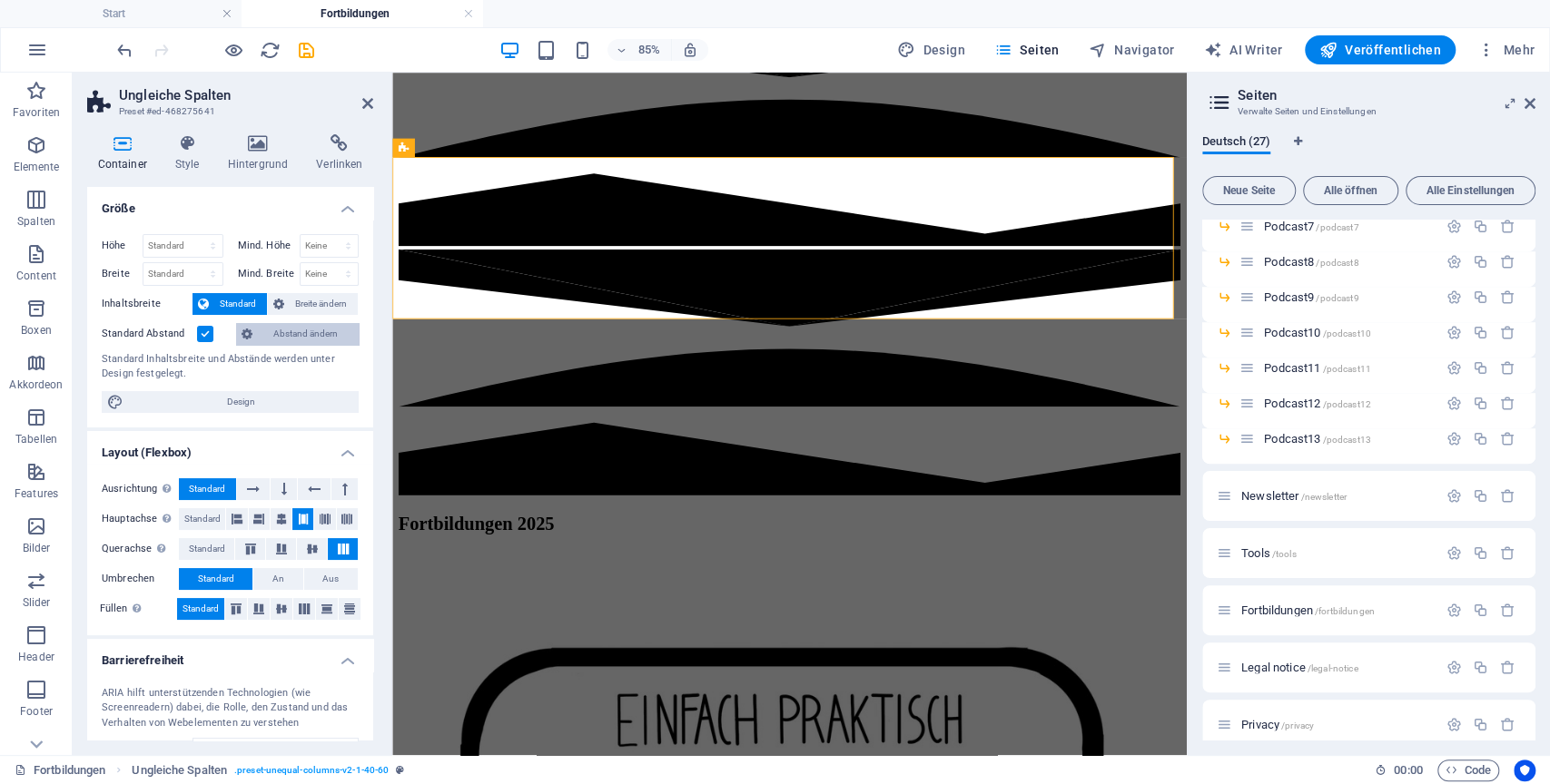
click at [298, 339] on span "Abstand ändern" at bounding box center [305, 333] width 95 height 22
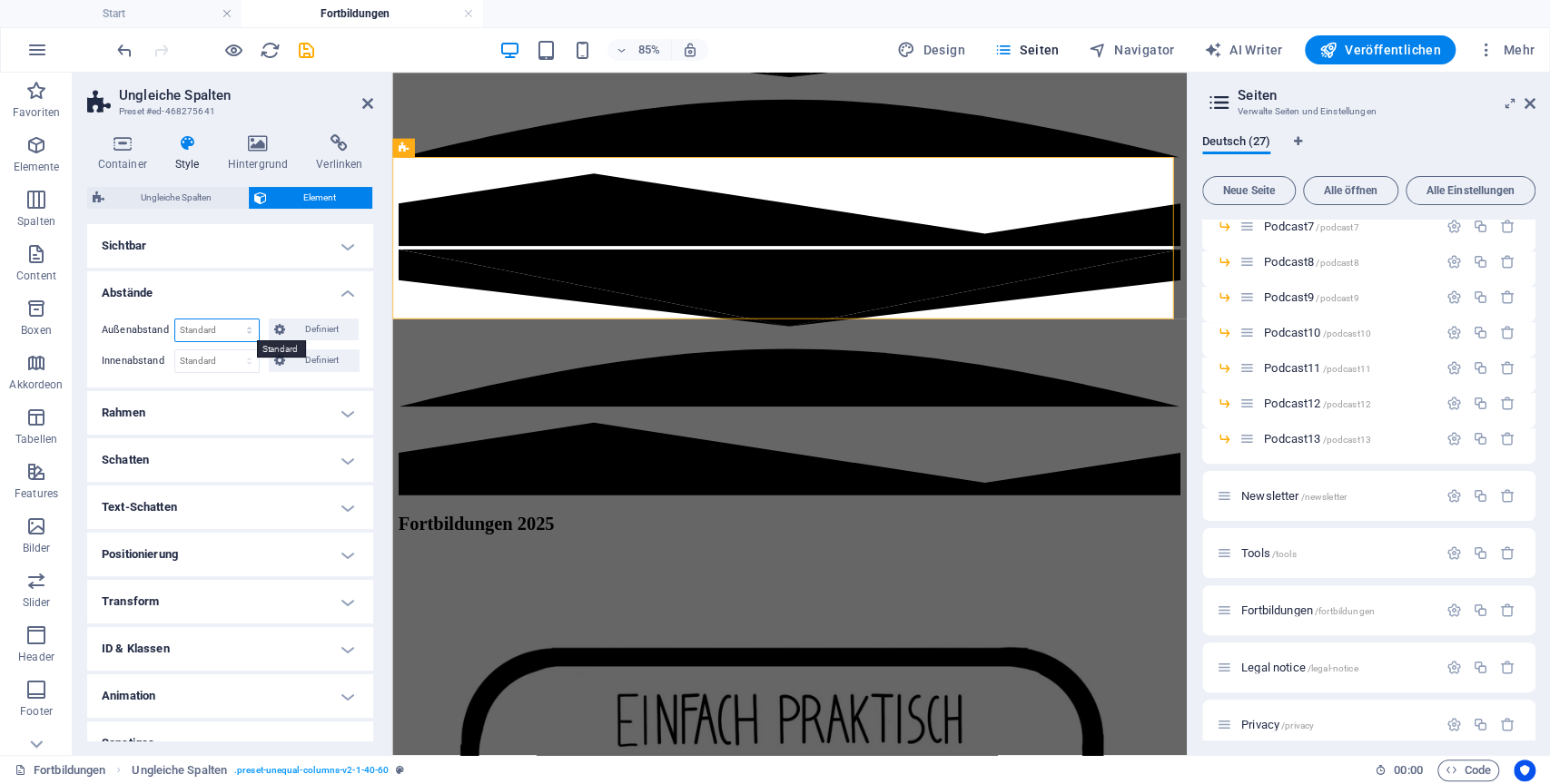
click at [248, 326] on select "Standard auto px % rem vw vh Definiert" at bounding box center [216, 329] width 83 height 22
click at [175, 319] on select "Standard auto px % rem vw vh Definiert" at bounding box center [216, 329] width 83 height 22
select select "DISABLED_OPTION_VALUE"
click at [247, 361] on select "Standard px rem % vh vw Definiert" at bounding box center [216, 360] width 83 height 22
select select "px"
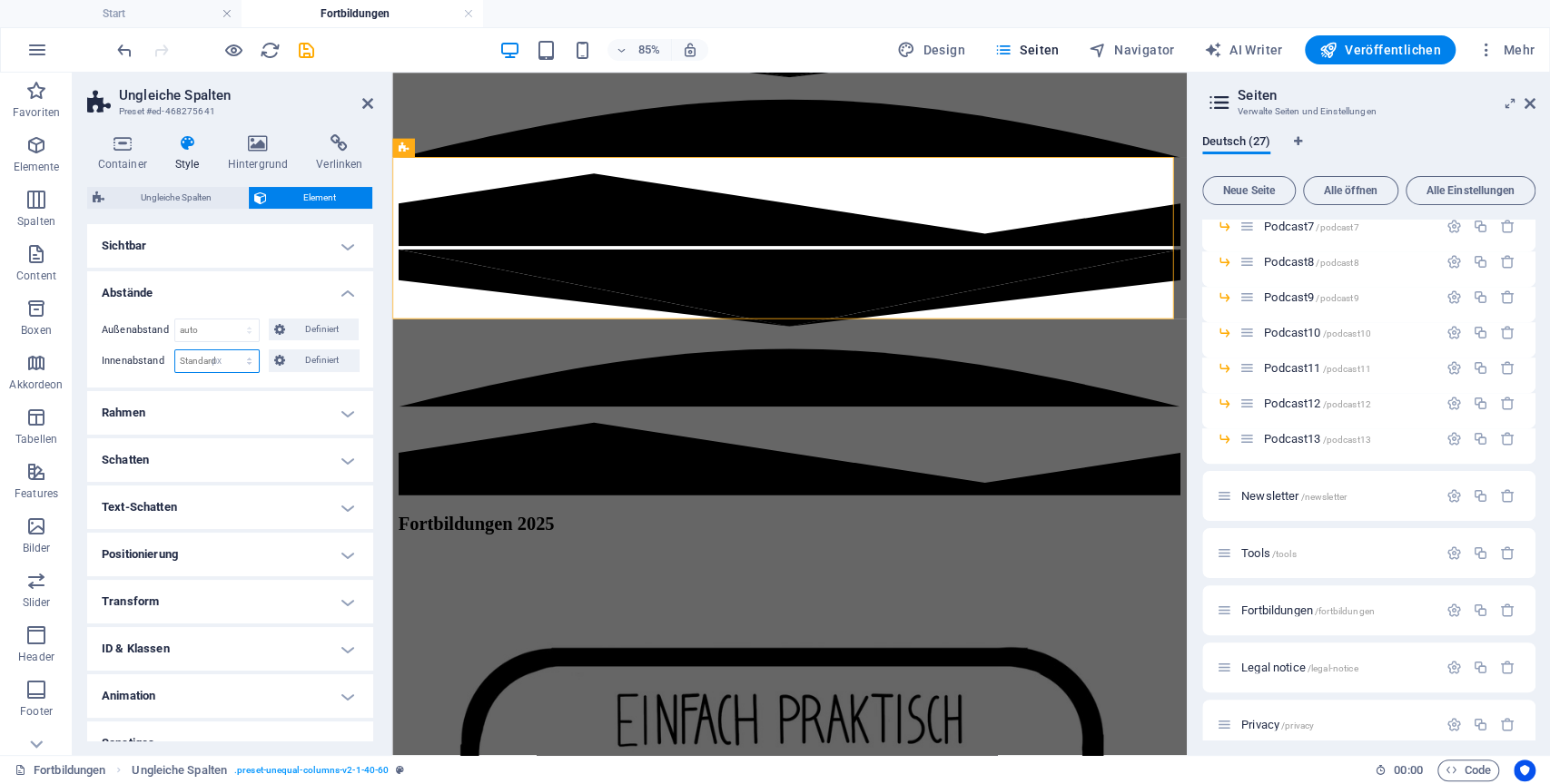
click at [230, 350] on select "Standard px rem % vh vw Definiert" at bounding box center [216, 360] width 83 height 22
type input "0"
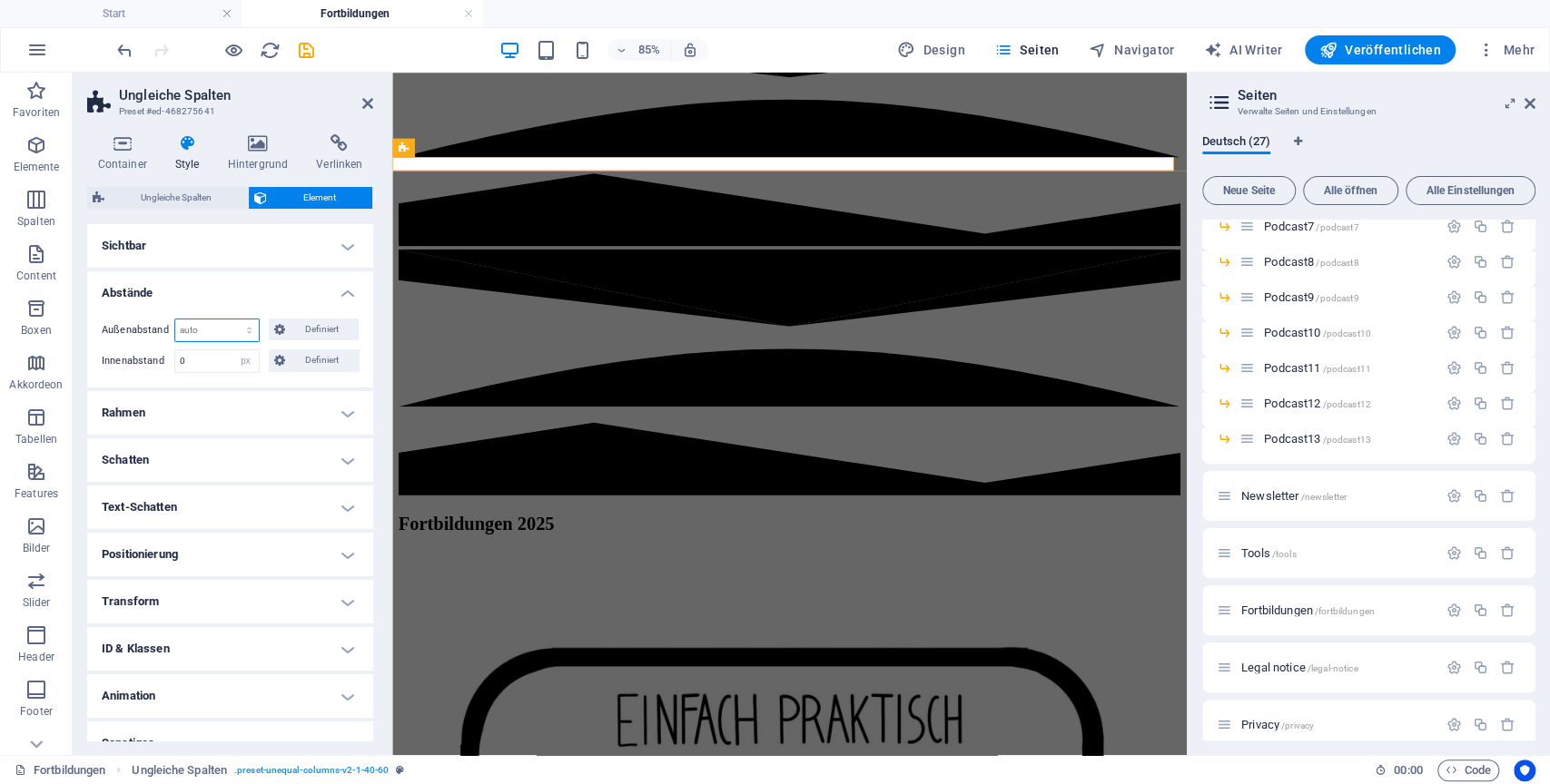
click at [235, 338] on select "Standard auto px % rem vw vh Definiert" at bounding box center [216, 329] width 83 height 22
click at [175, 319] on select "Standard auto px % rem vw vh Definiert" at bounding box center [216, 329] width 83 height 22
select select "DISABLED_OPTION_VALUE"
click at [242, 365] on select "Standard px rem % vh vw Definiert" at bounding box center [245, 360] width 25 height 22
select select "default"
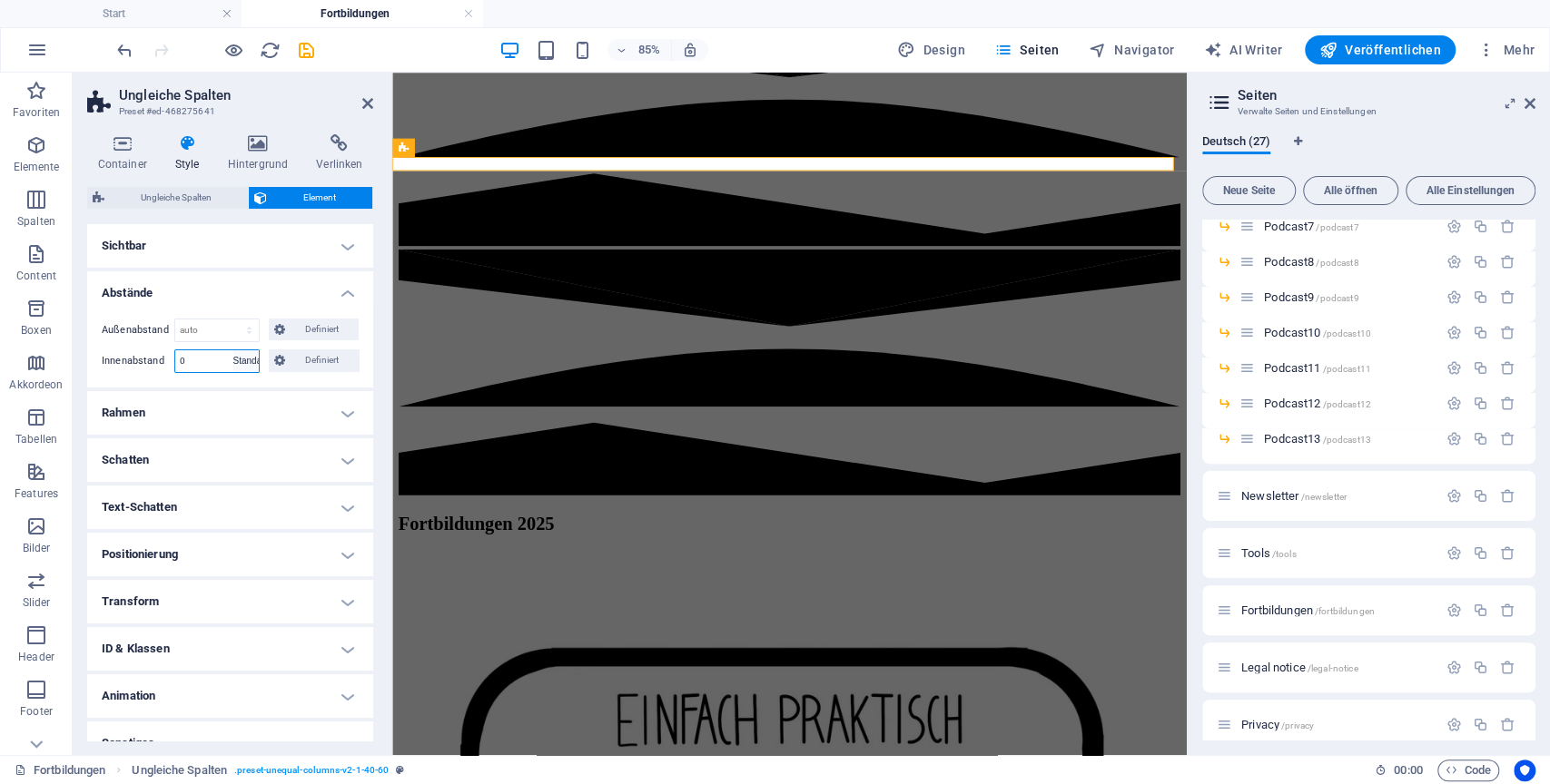
click at [233, 350] on select "Standard px rem % vh vw Definiert" at bounding box center [245, 360] width 25 height 22
select select "DISABLED_OPTION_VALUE"
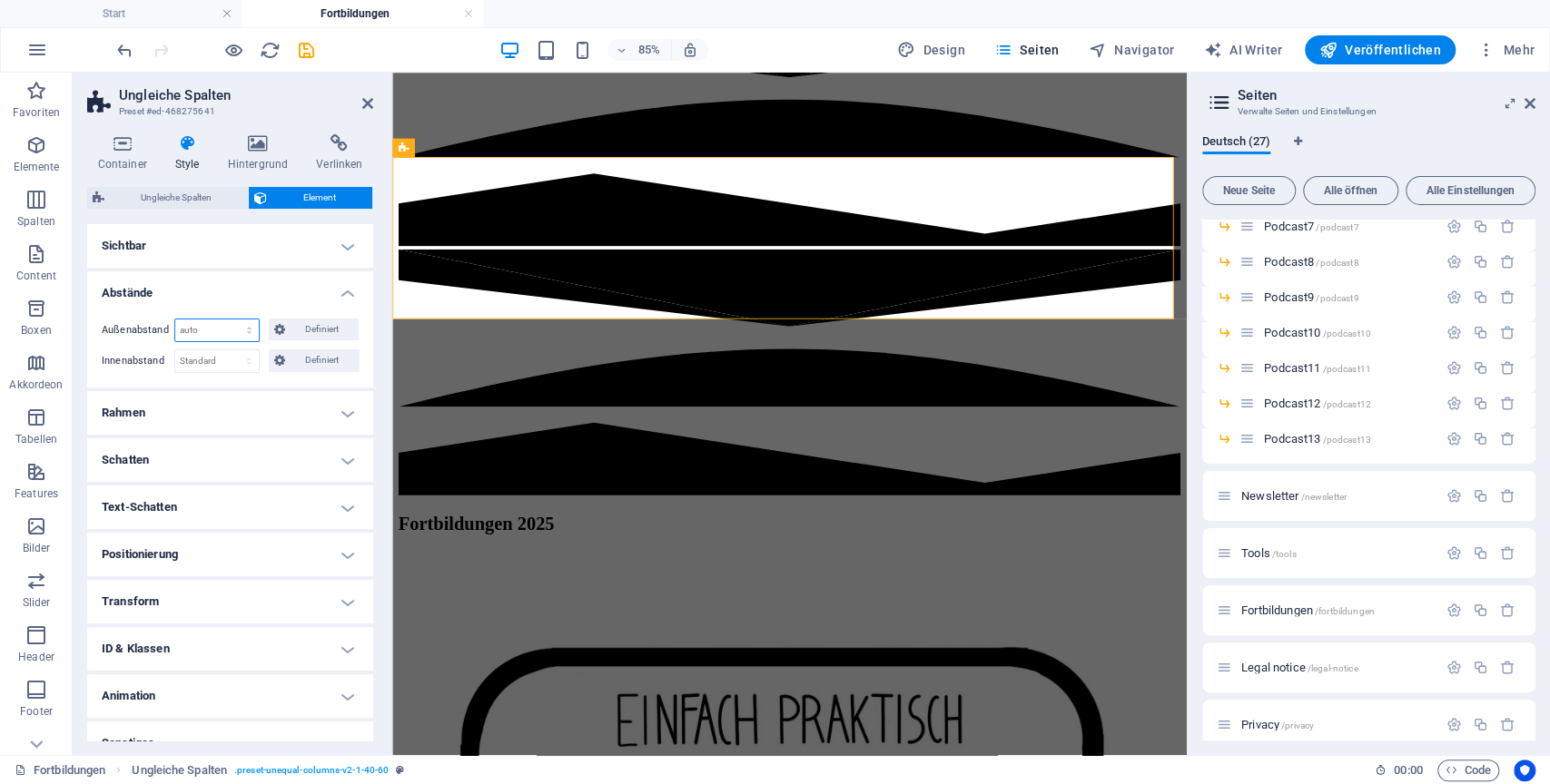
click at [238, 319] on select "Standard auto px % rem vw vh Definiert" at bounding box center [216, 329] width 83 height 22
select select "px"
click at [230, 319] on select "Standard auto px % rem vw vh Definiert" at bounding box center [216, 329] width 83 height 22
type input "0"
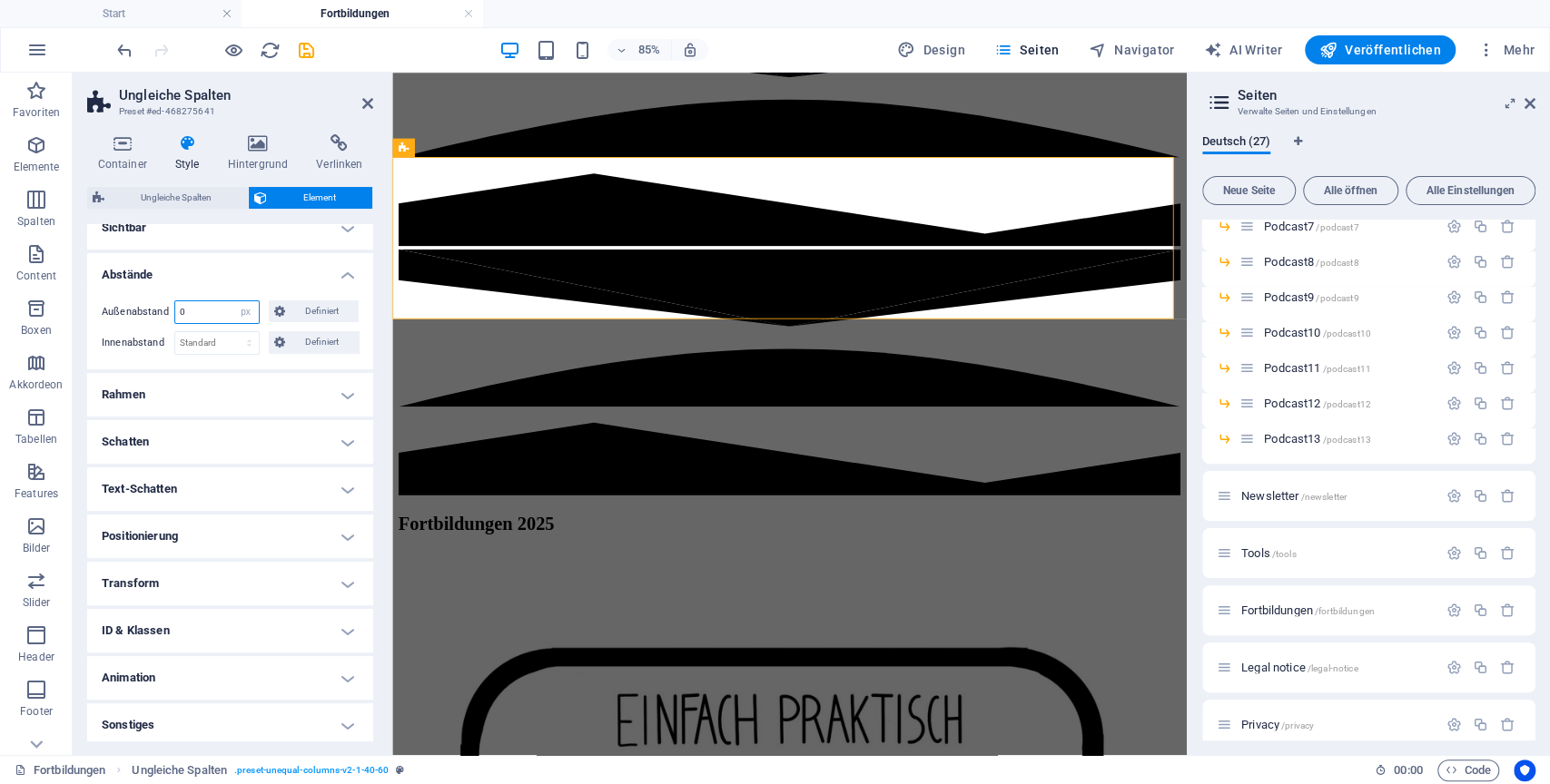
scroll to position [22, 0]
click at [228, 311] on input "0" at bounding box center [216, 307] width 83 height 22
click at [244, 311] on select "Standard auto px % rem vw vh Definiert" at bounding box center [245, 307] width 25 height 22
select select "default"
click at [233, 297] on select "Standard auto px % rem vw vh Definiert" at bounding box center [245, 307] width 25 height 22
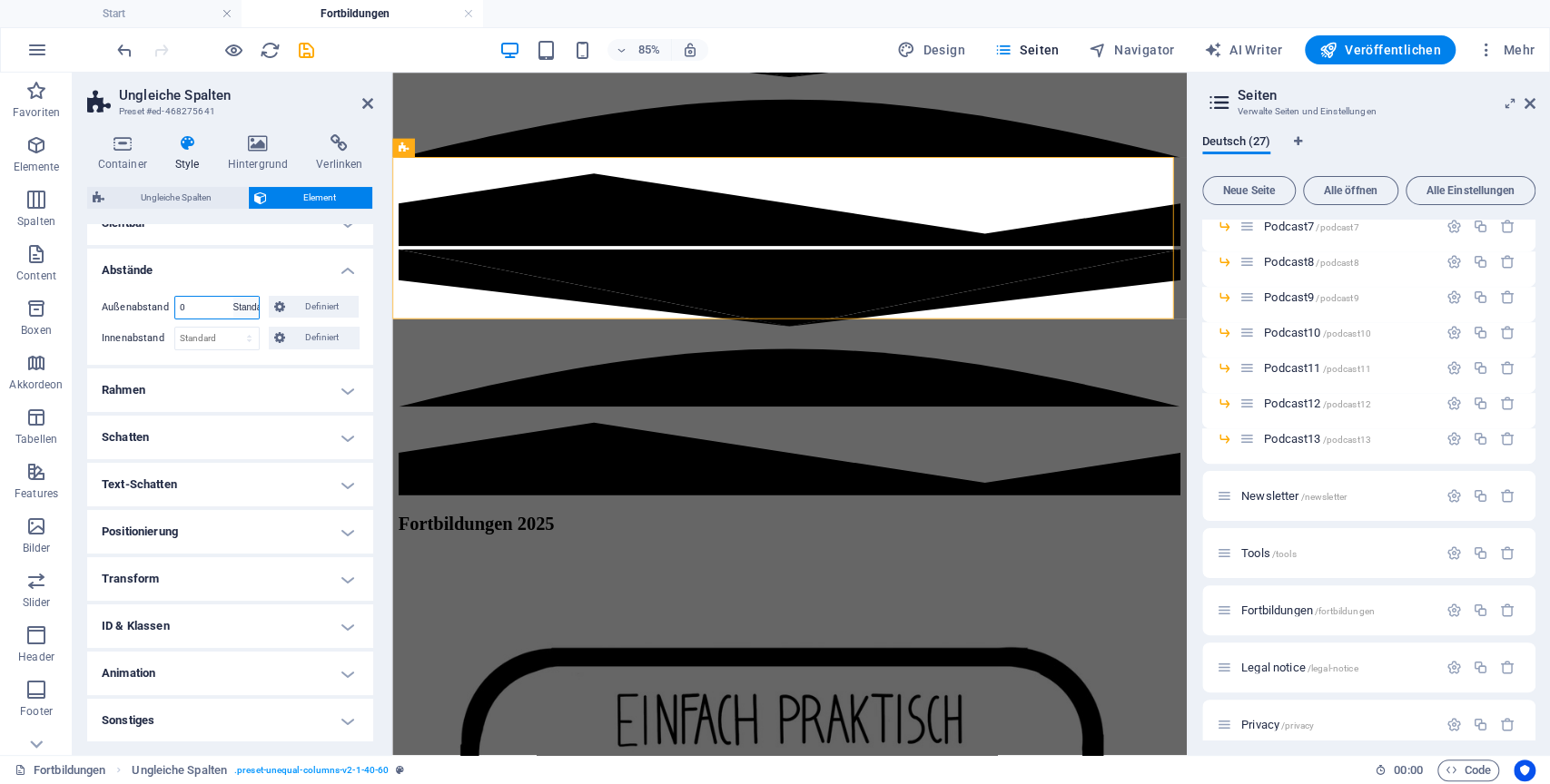
select select "DISABLED_OPTION_VALUE"
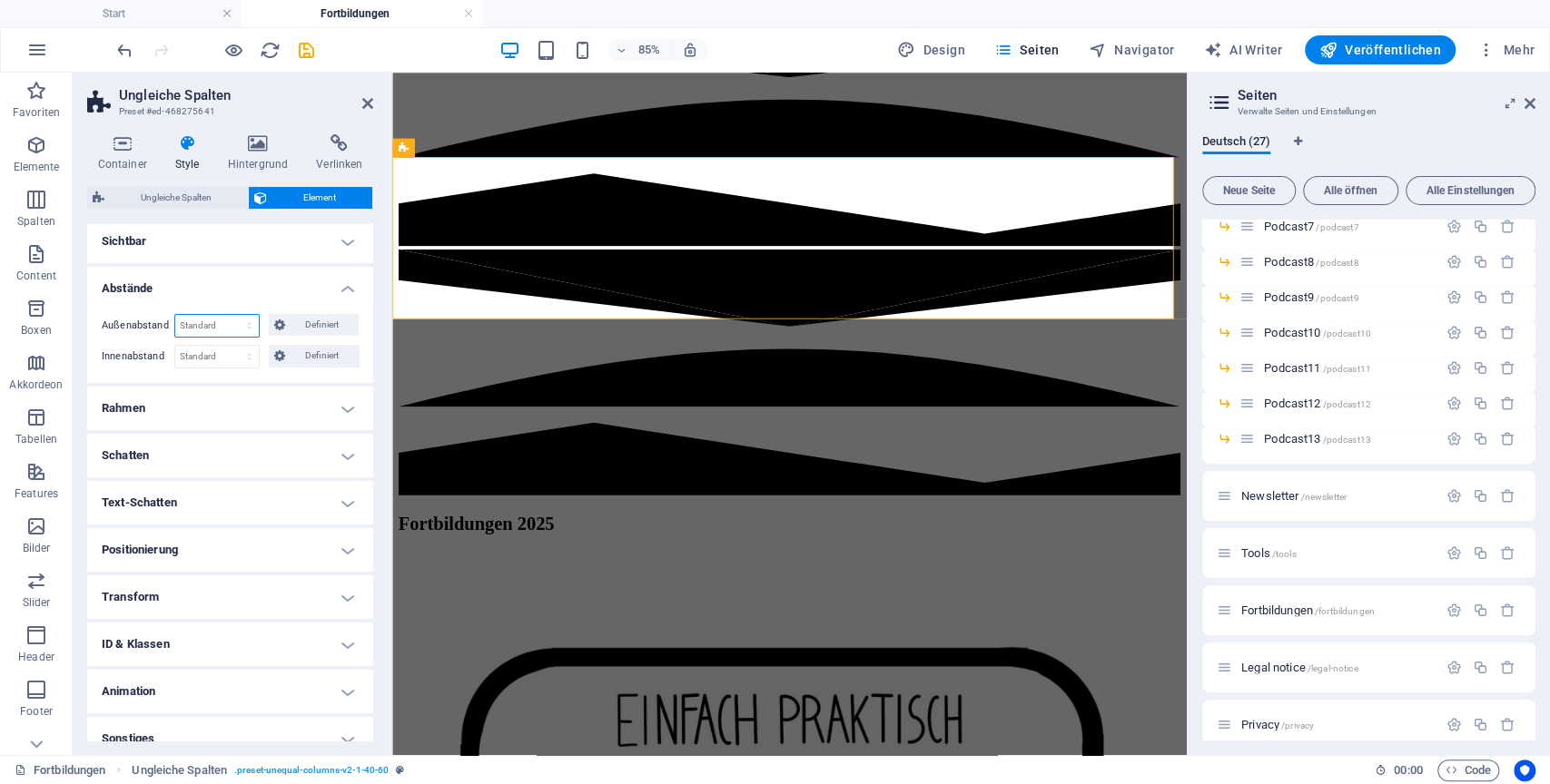
scroll to position [0, 0]
click at [171, 196] on span "Ungleiche Spalten" at bounding box center [176, 197] width 133 height 22
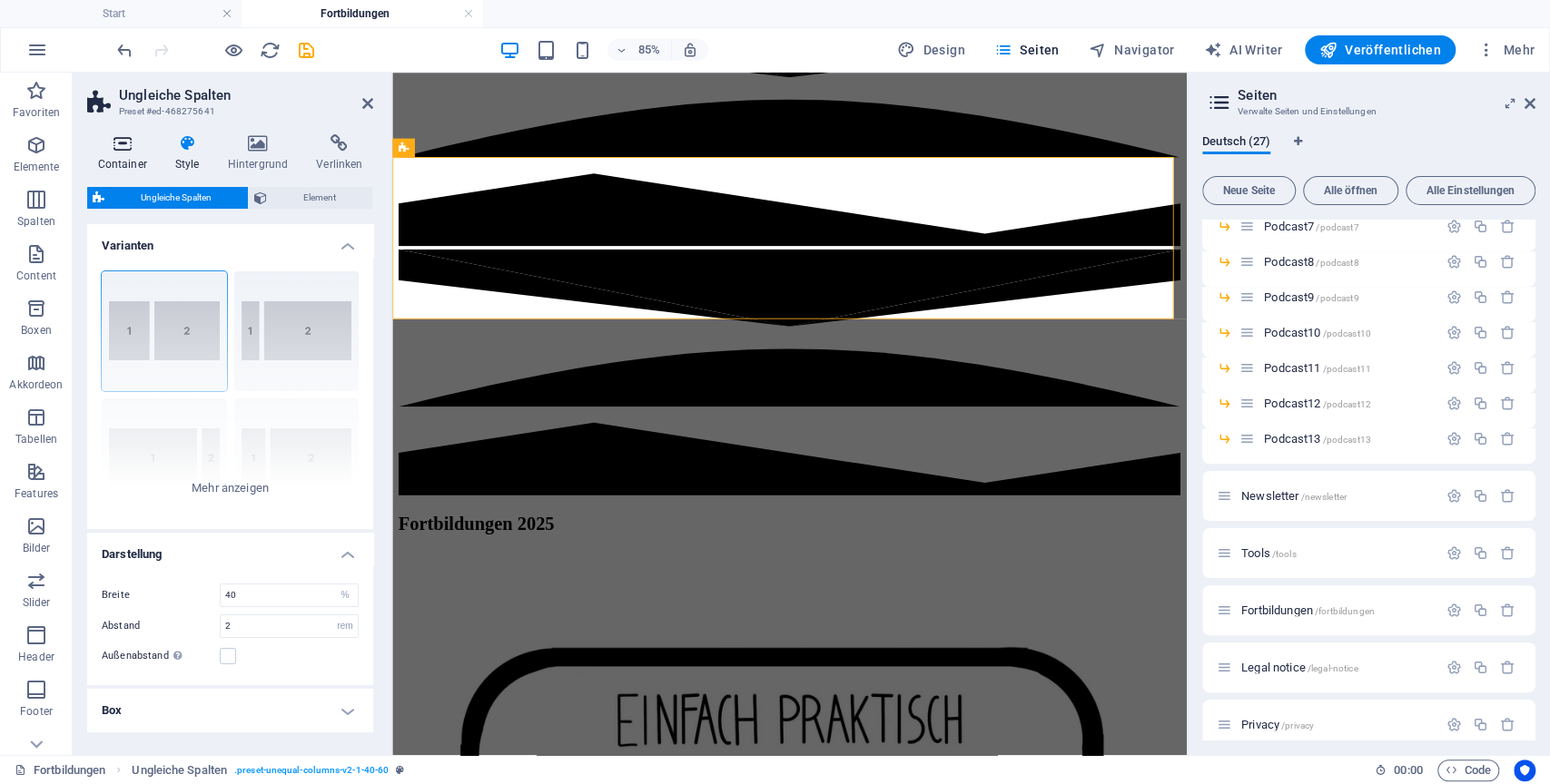
click at [137, 151] on icon at bounding box center [122, 143] width 70 height 18
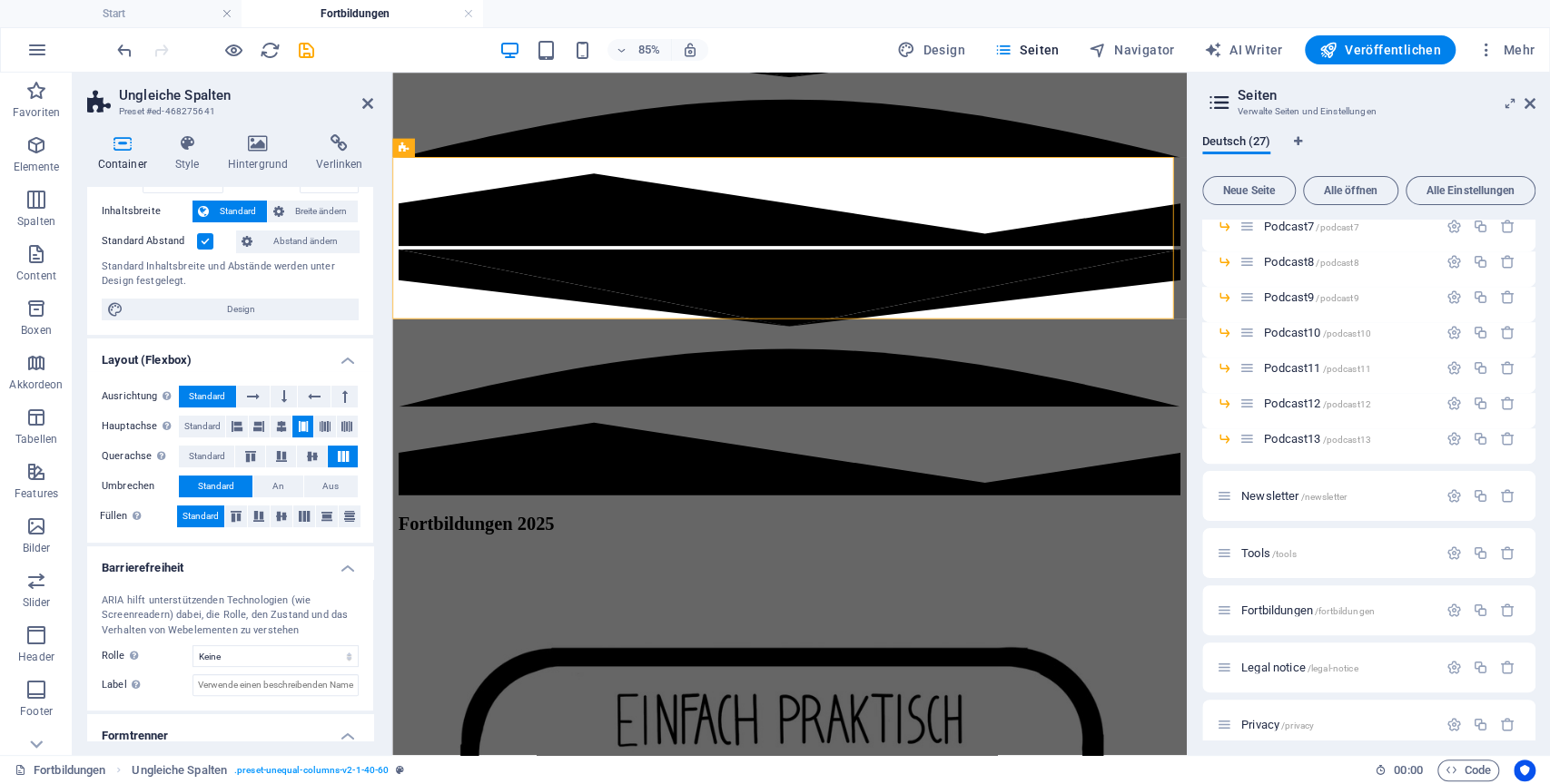
scroll to position [149, 0]
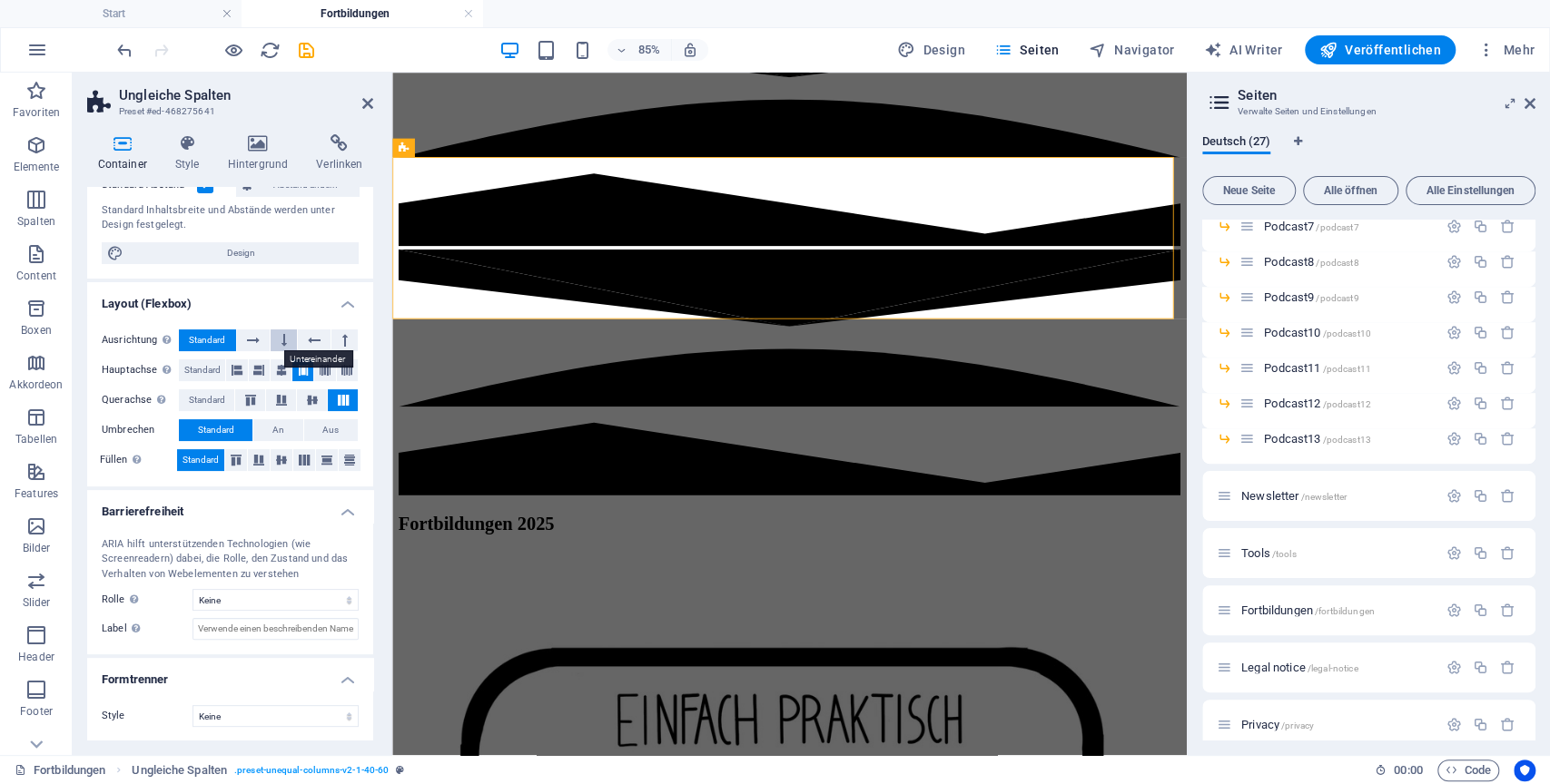
click at [287, 330] on button at bounding box center [284, 340] width 26 height 22
click at [335, 336] on button at bounding box center [344, 340] width 26 height 22
click at [216, 341] on span "Standard" at bounding box center [207, 340] width 37 height 22
click at [259, 364] on icon at bounding box center [259, 370] width 11 height 22
click at [240, 365] on icon at bounding box center [237, 370] width 11 height 22
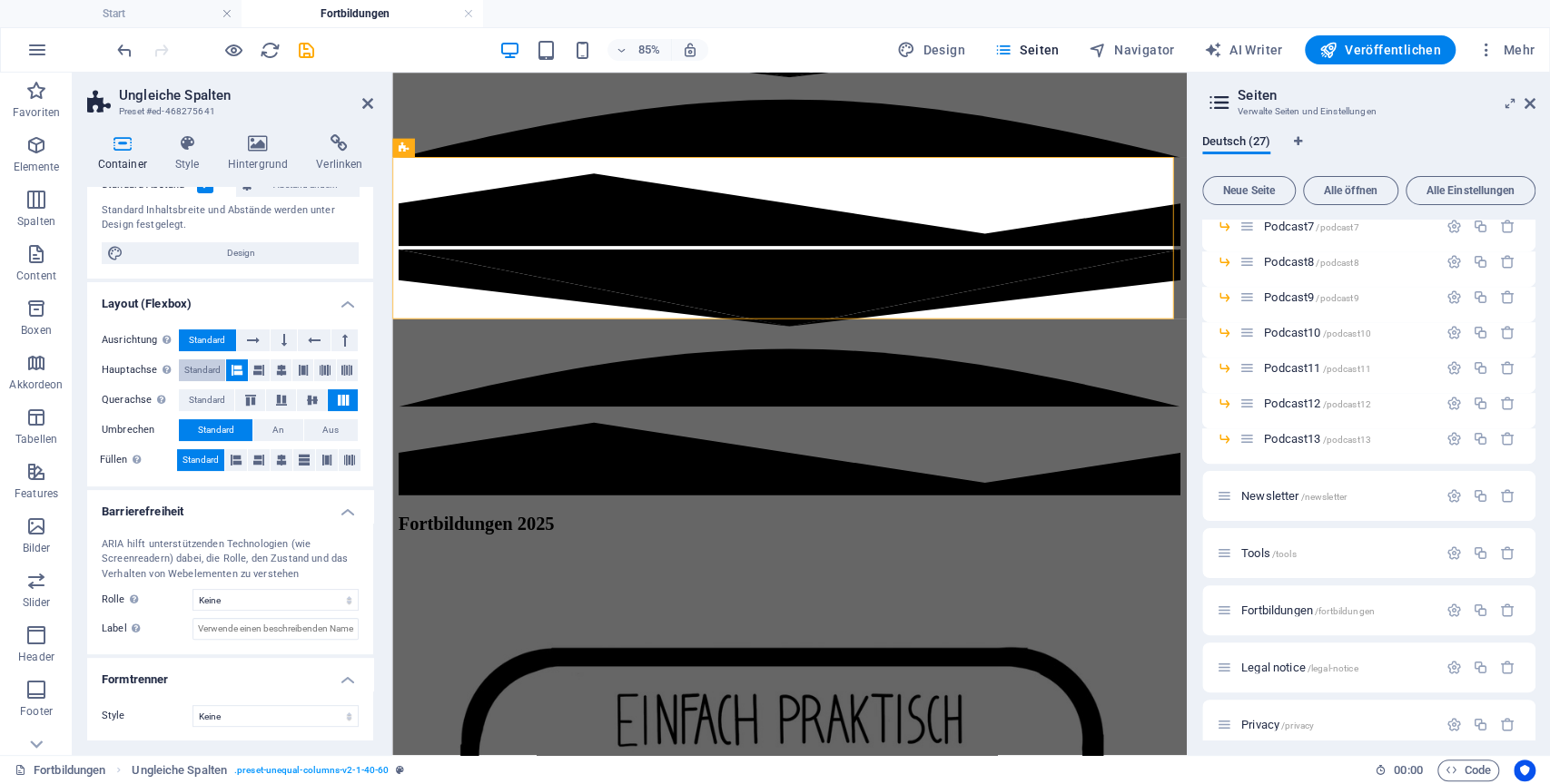
click at [199, 374] on span "Standard" at bounding box center [202, 370] width 37 height 22
click at [279, 373] on icon at bounding box center [282, 370] width 11 height 22
click at [287, 599] on select "Keine Alert Article Banner Comment Complementary Dialog Footer Header Marquee P…" at bounding box center [276, 600] width 167 height 22
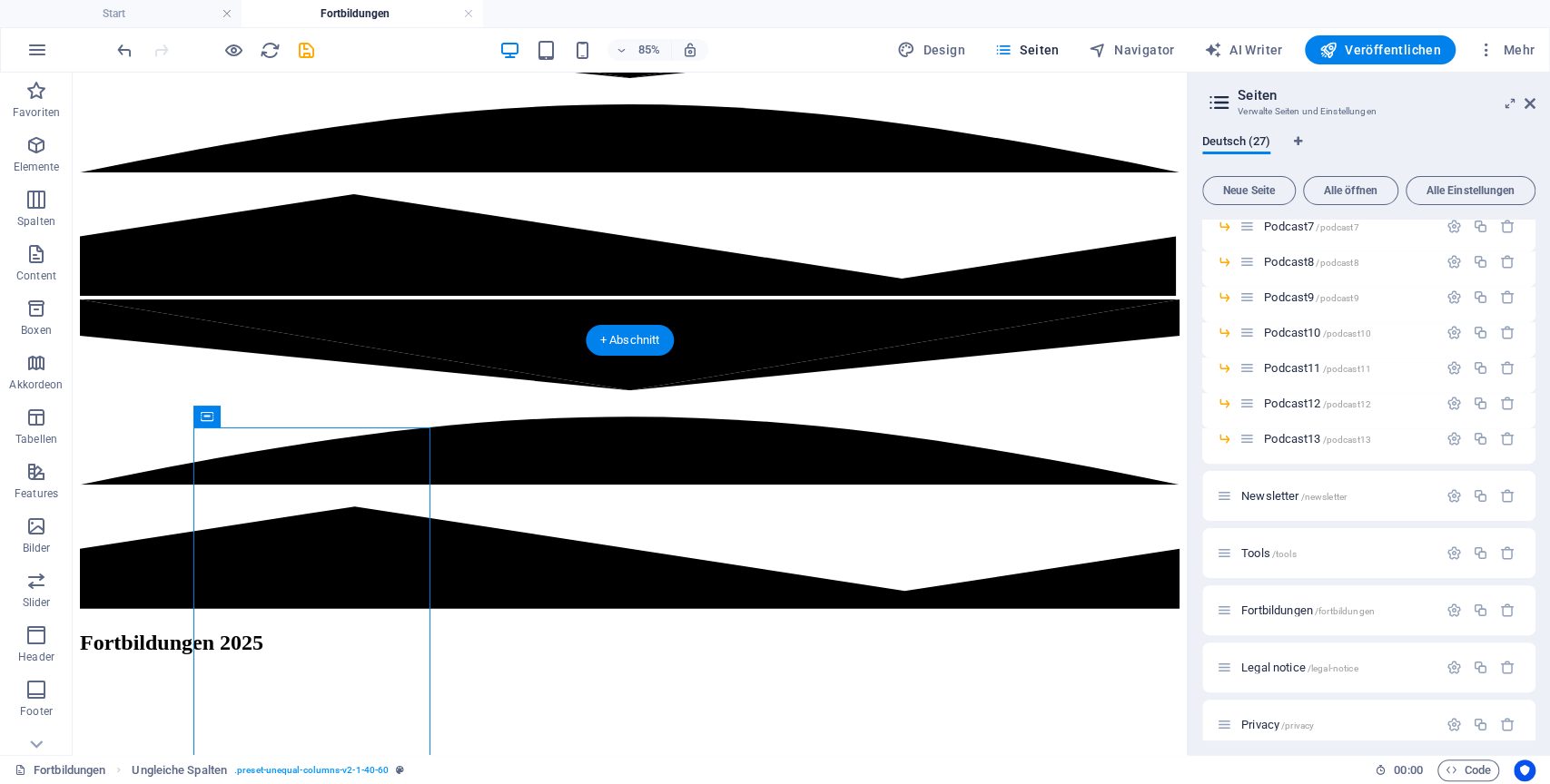
drag, startPoint x: 167, startPoint y: 686, endPoint x: 473, endPoint y: 594, distance: 319.5
click at [1355, 60] on button "Veröffentlichen" at bounding box center [1380, 50] width 151 height 29
